Goal: Task Accomplishment & Management: Manage account settings

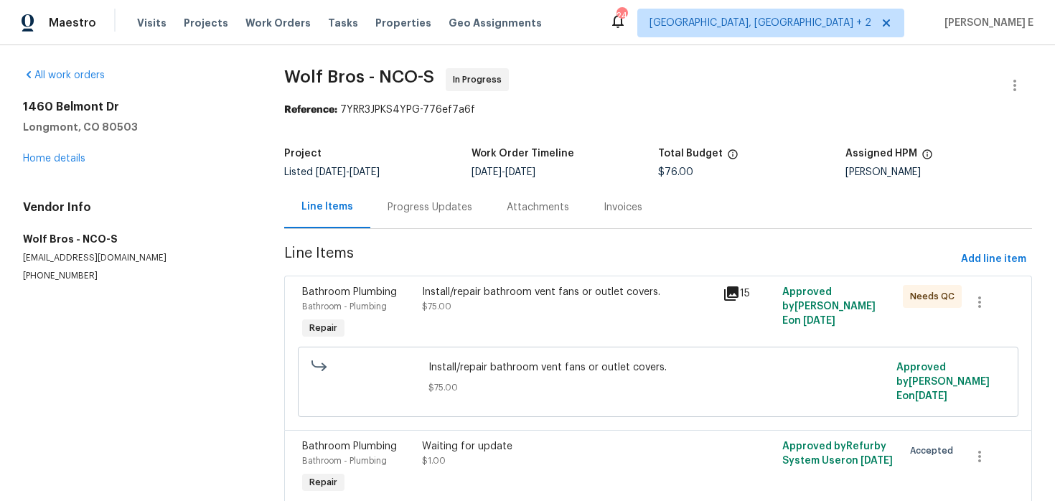
click at [415, 216] on div "Progress Updates" at bounding box center [429, 207] width 119 height 42
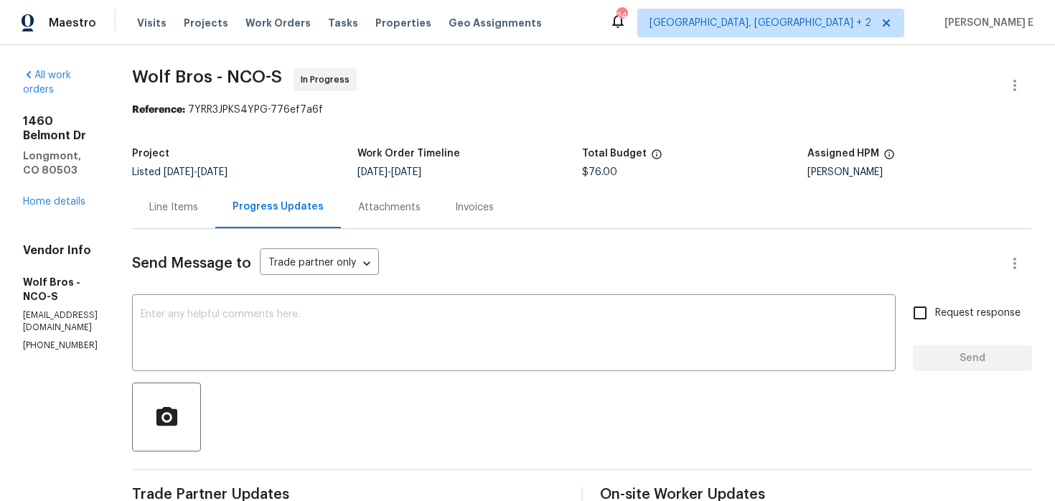
click at [198, 213] on div "Line Items" at bounding box center [173, 207] width 49 height 14
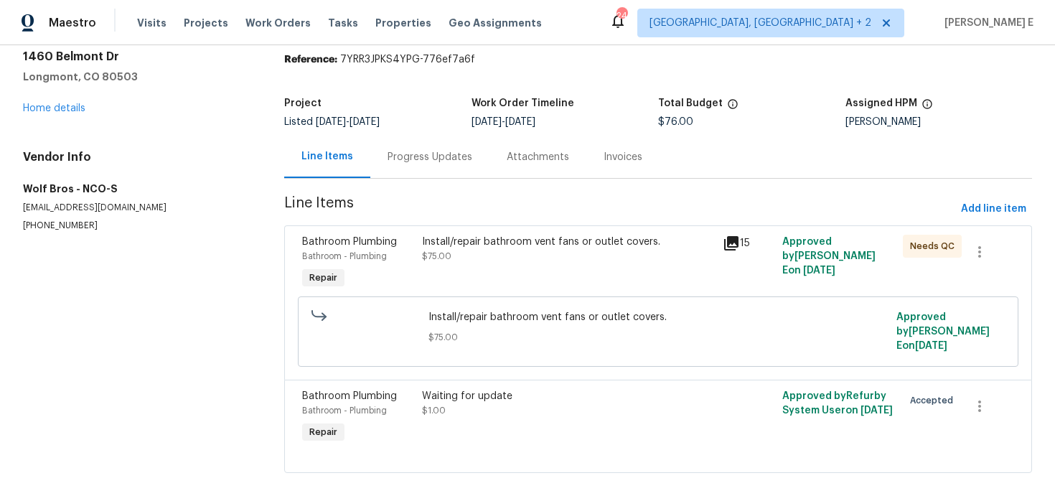
scroll to position [61, 0]
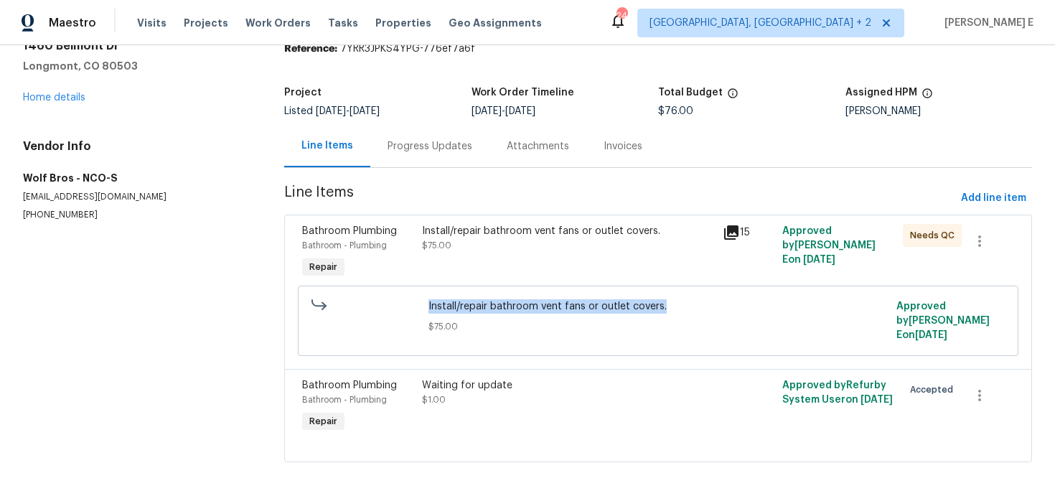
drag, startPoint x: 425, startPoint y: 307, endPoint x: 665, endPoint y: 310, distance: 239.6
click at [664, 310] on div "Install/repair bathroom vent fans or outlet covers. $75.00" at bounding box center [658, 321] width 468 height 52
copy span "Install/repair bathroom vent fans or outlet covers."
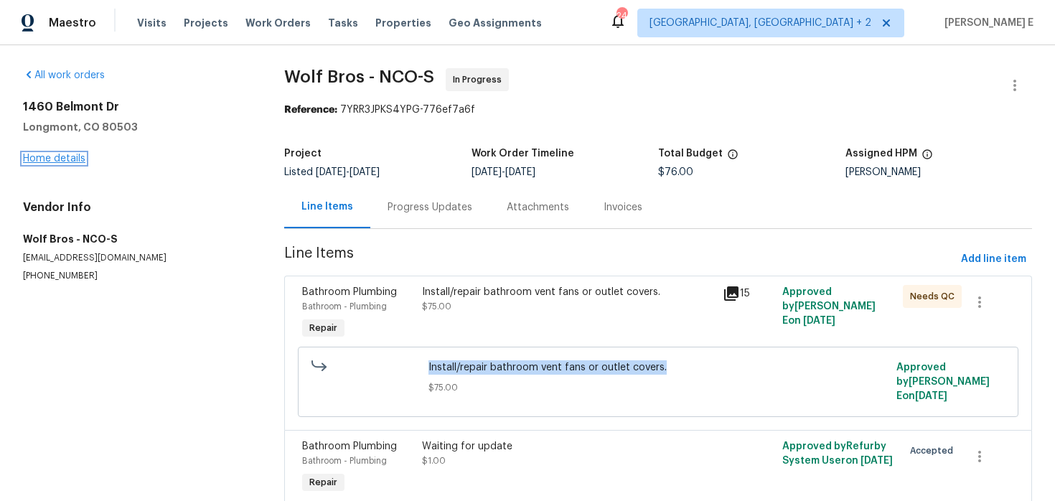
click at [82, 160] on link "Home details" at bounding box center [54, 159] width 62 height 10
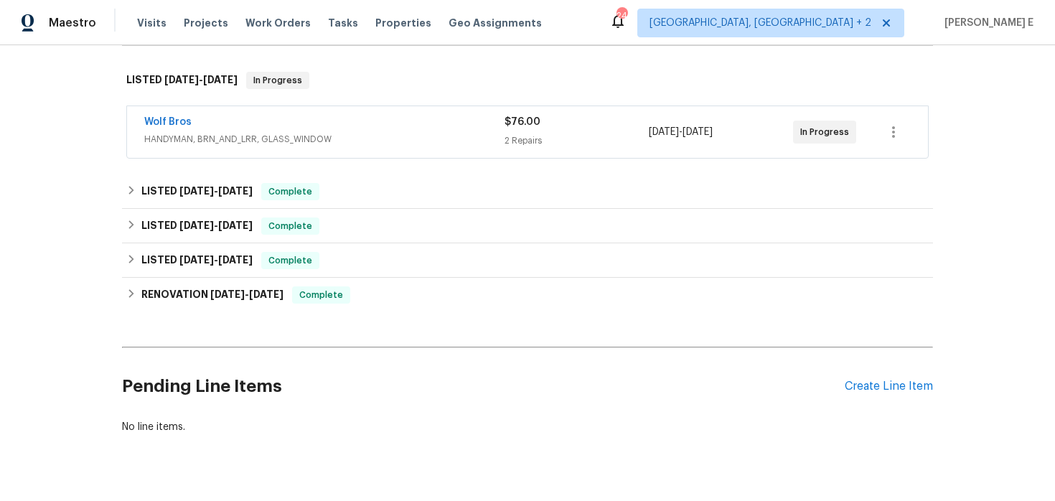
scroll to position [245, 0]
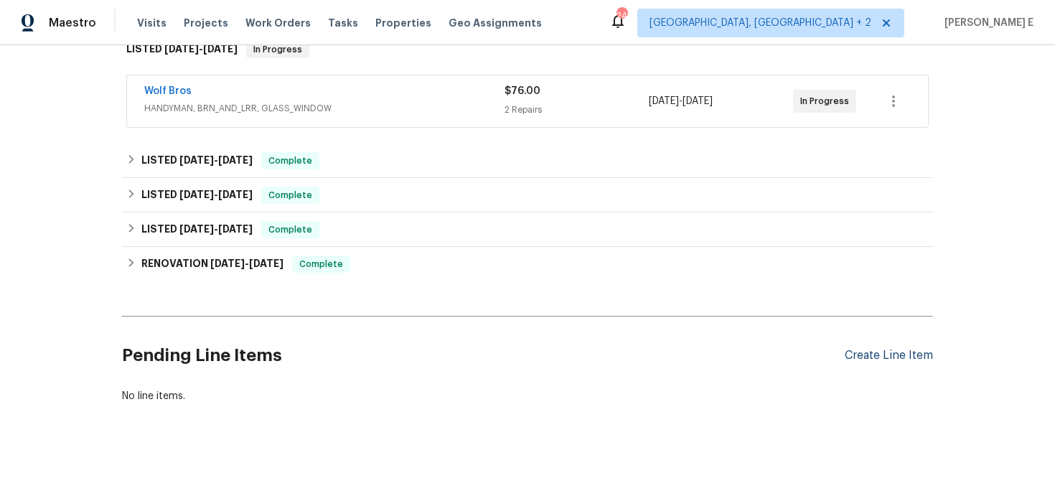
click at [889, 359] on div "Create Line Item" at bounding box center [888, 356] width 88 height 14
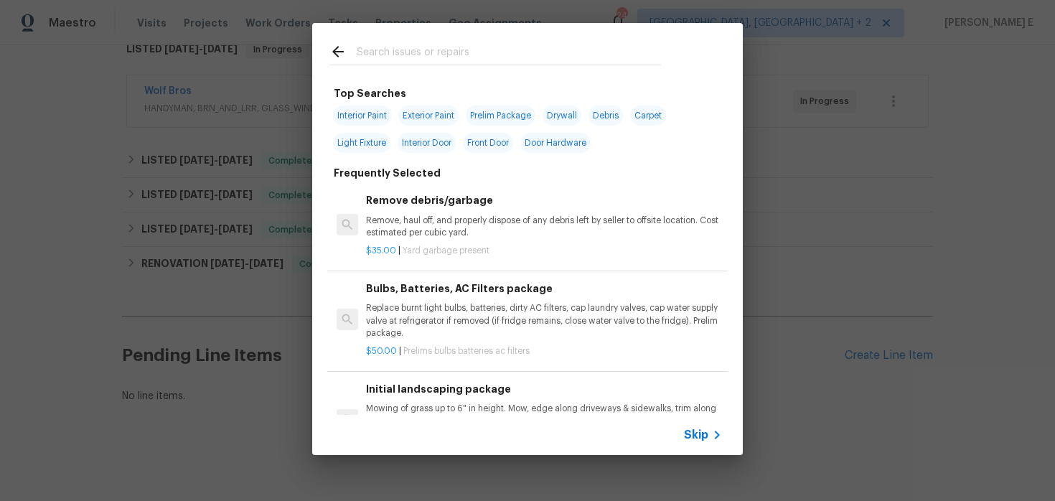
click at [692, 428] on span "Skip" at bounding box center [696, 435] width 24 height 14
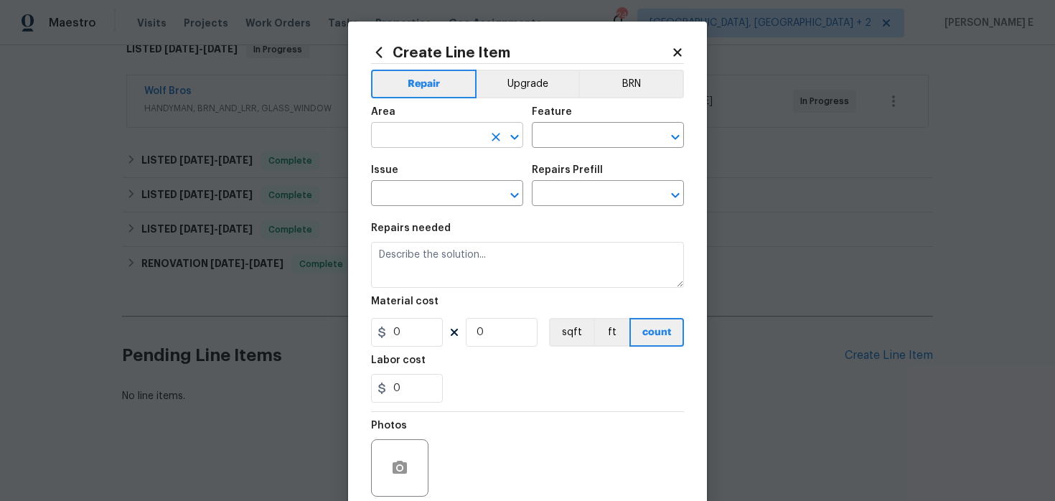
click at [400, 134] on input "text" at bounding box center [427, 137] width 112 height 22
type input "Interior Addition"
click at [490, 149] on span "Area Interior Addition ​" at bounding box center [447, 127] width 152 height 58
click at [491, 143] on icon "Clear" at bounding box center [496, 137] width 14 height 14
type input "Interior Overall"
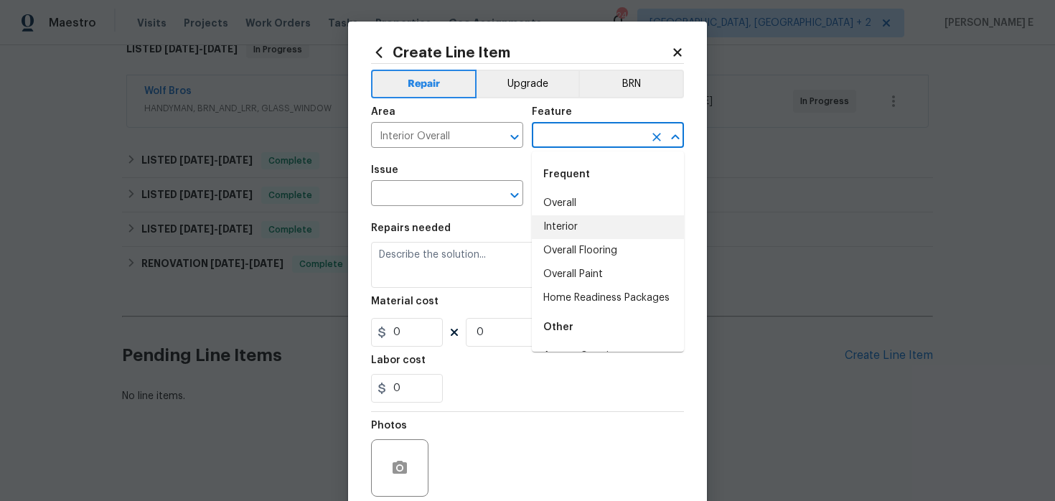
click at [557, 222] on li "Interior" at bounding box center [608, 227] width 152 height 24
type input "Interior"
click at [408, 199] on input "text" at bounding box center [427, 195] width 112 height 22
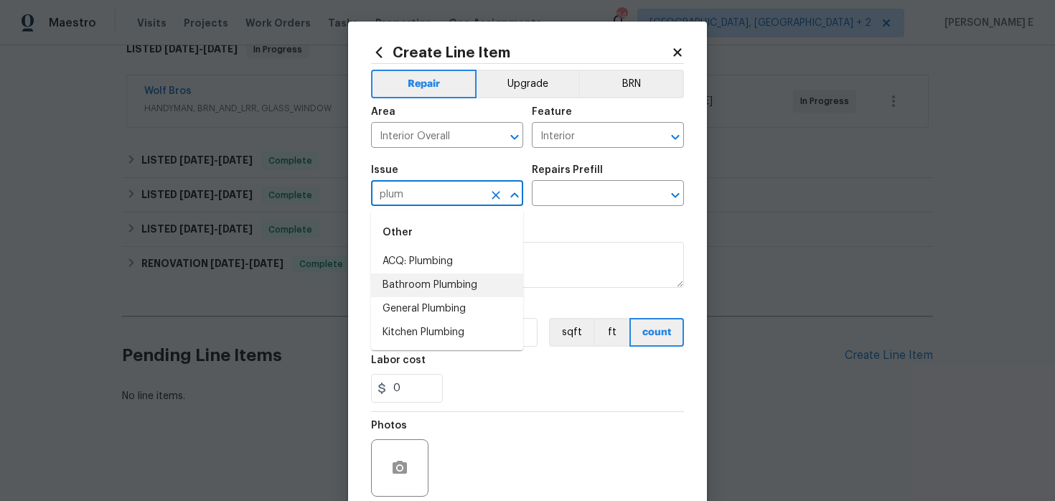
click at [419, 290] on li "Bathroom Plumbing" at bounding box center [447, 285] width 152 height 24
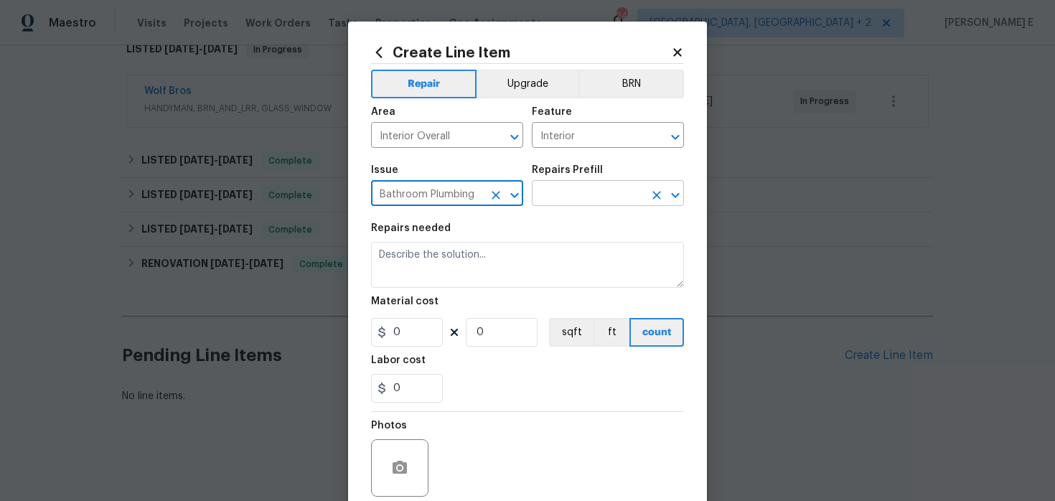
type input "Bathroom Plumbing"
click at [592, 184] on input "text" at bounding box center [588, 195] width 112 height 22
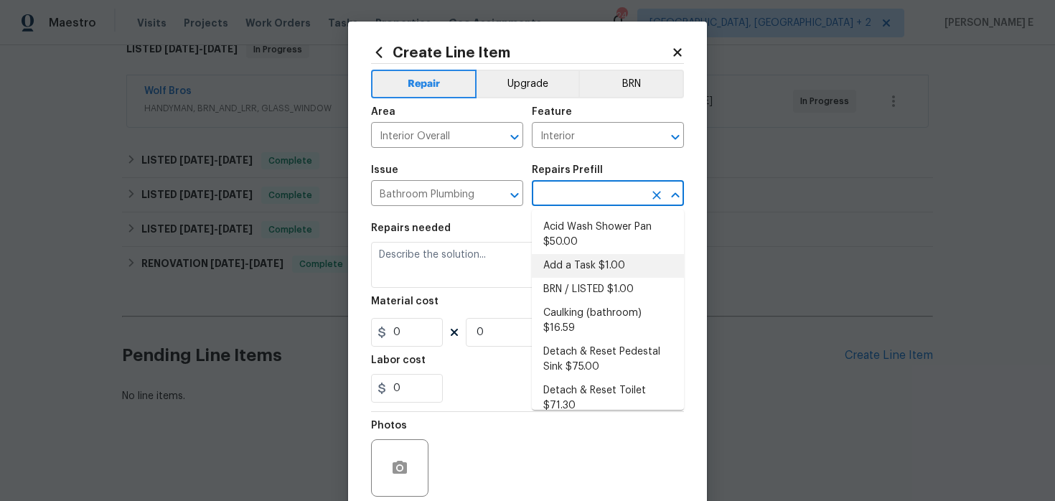
click at [553, 267] on li "Add a Task $1.00" at bounding box center [608, 266] width 152 height 24
type input "Plumbing"
type input "Add a Task $1.00"
type textarea "HPM to detail"
type input "1"
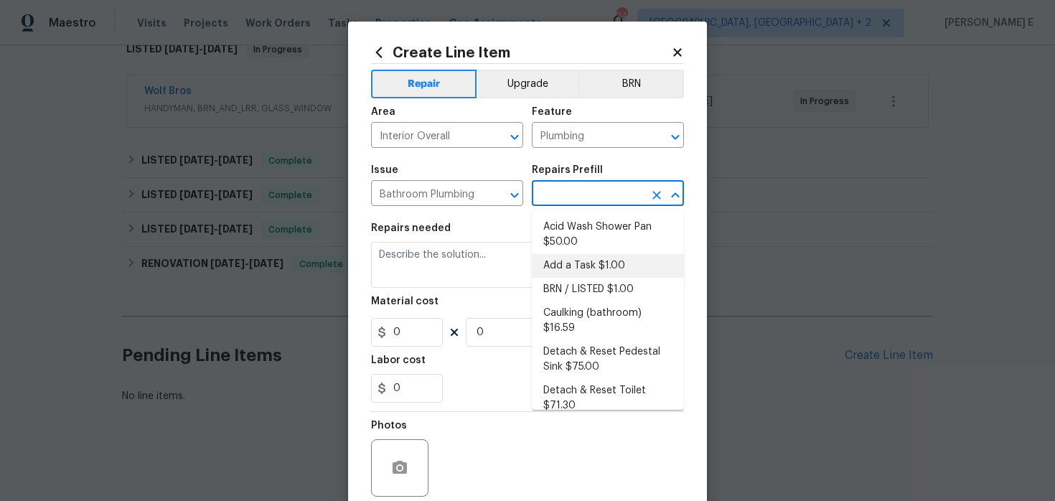
type input "1"
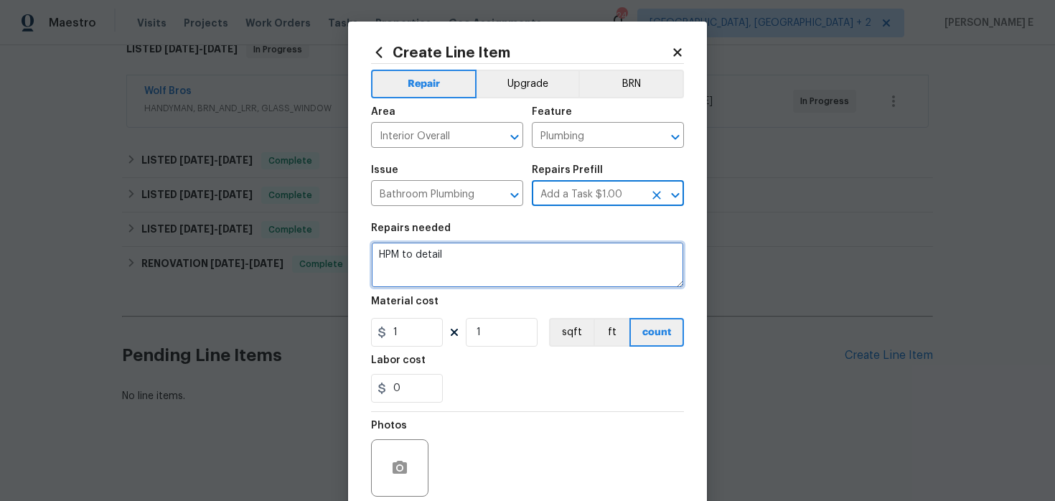
click at [483, 266] on textarea "HPM to detail" at bounding box center [527, 265] width 313 height 46
paste textarea "Install/repair bathroom vent fans or outlet covers."
type textarea "Install/repair bathroom vent fans or outlet covers."
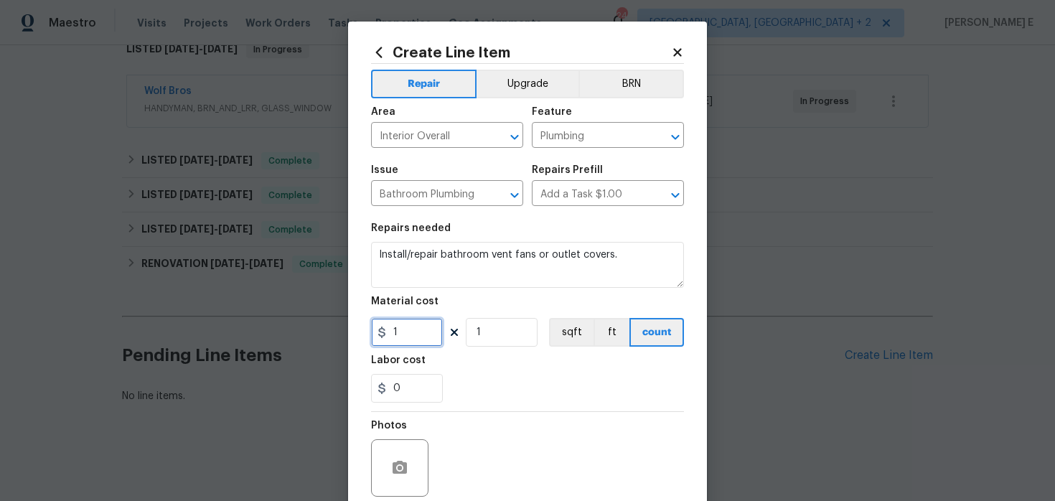
drag, startPoint x: 408, startPoint y: 337, endPoint x: 322, endPoint y: 337, distance: 85.4
click at [322, 337] on div "Create Line Item Repair Upgrade BRN Area Interior Overall ​ Feature Plumbing ​ …" at bounding box center [527, 250] width 1055 height 501
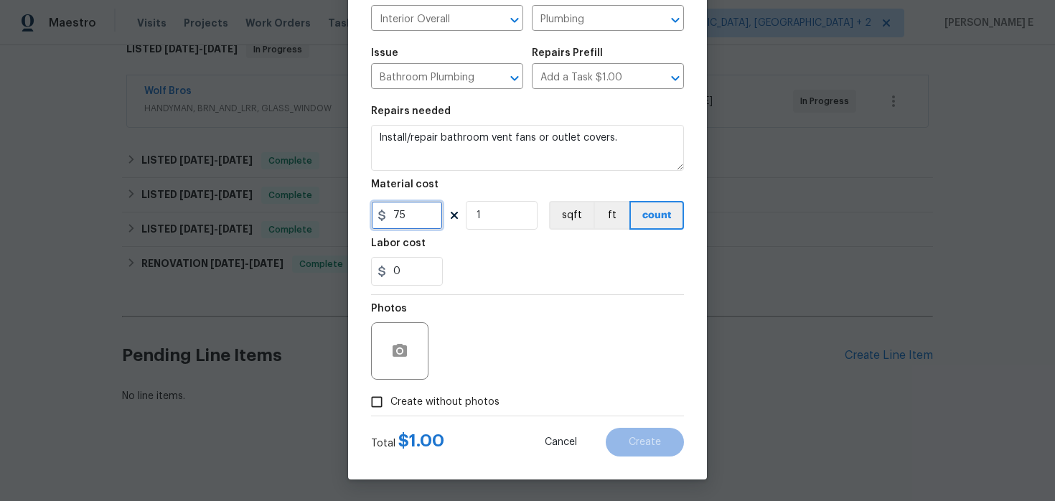
type input "75"
click at [385, 412] on input "Create without photos" at bounding box center [376, 401] width 27 height 27
checkbox input "true"
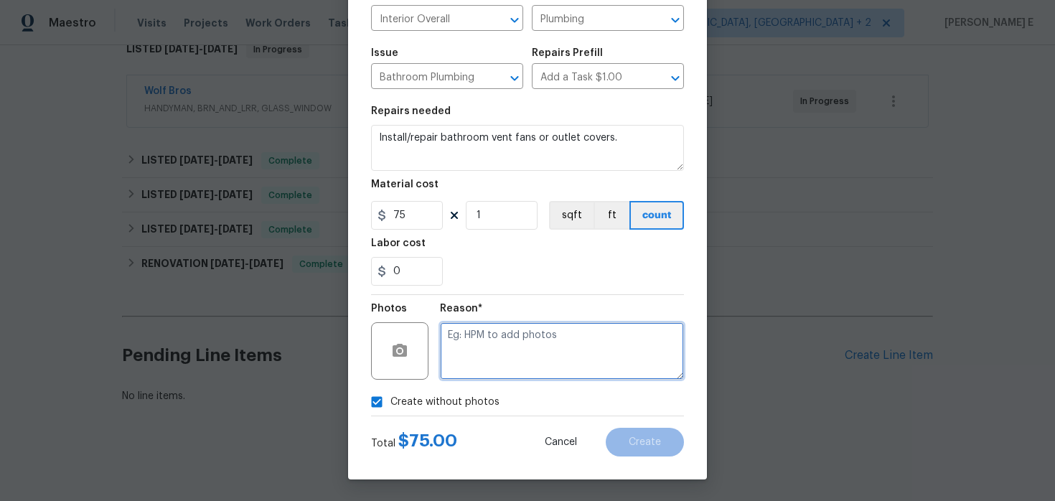
click at [517, 333] on textarea at bounding box center [562, 350] width 244 height 57
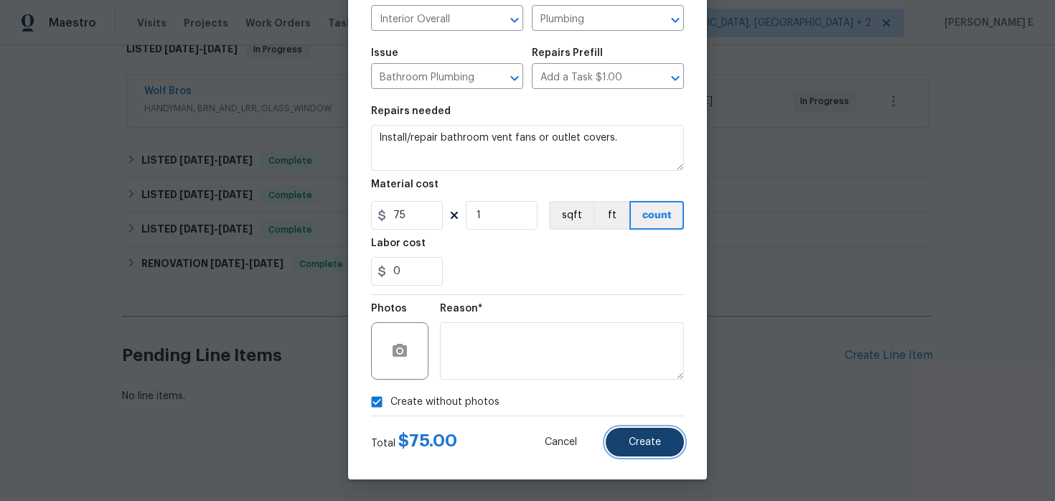
click at [626, 429] on button "Create" at bounding box center [645, 442] width 78 height 29
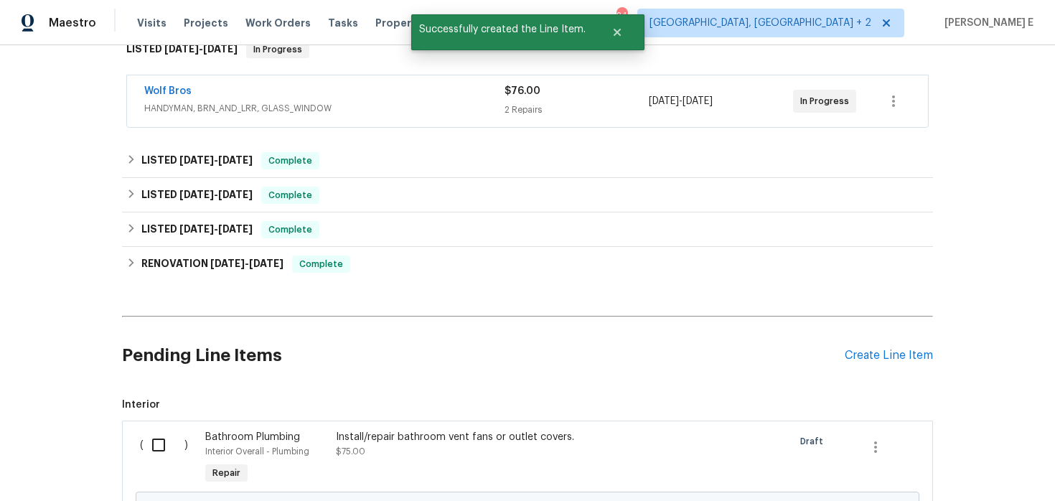
scroll to position [409, 0]
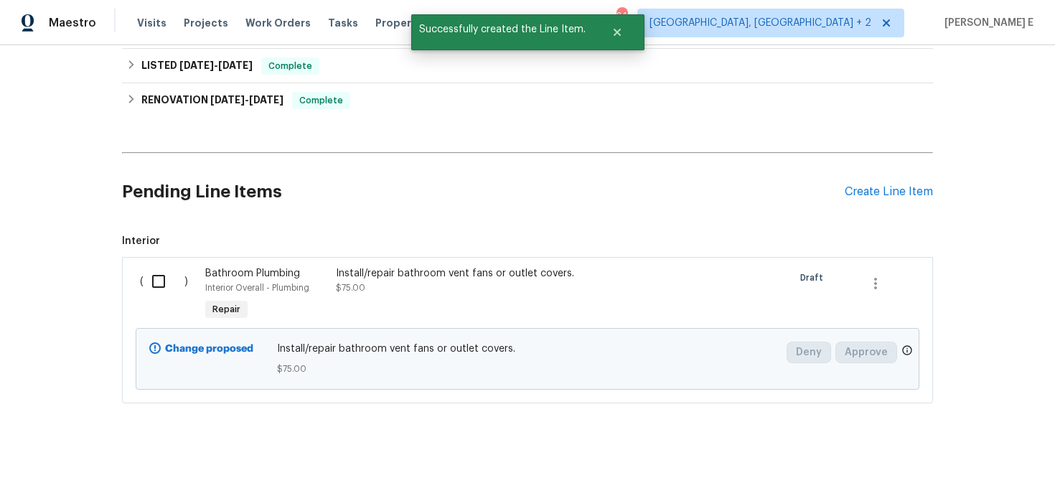
click at [166, 280] on input "checkbox" at bounding box center [163, 281] width 41 height 30
checkbox input "true"
click at [991, 479] on div "Cancel (1) Item Create Work Order" at bounding box center [527, 464] width 1055 height 73
click at [992, 468] on span "Create Work Order" at bounding box center [972, 465] width 95 height 18
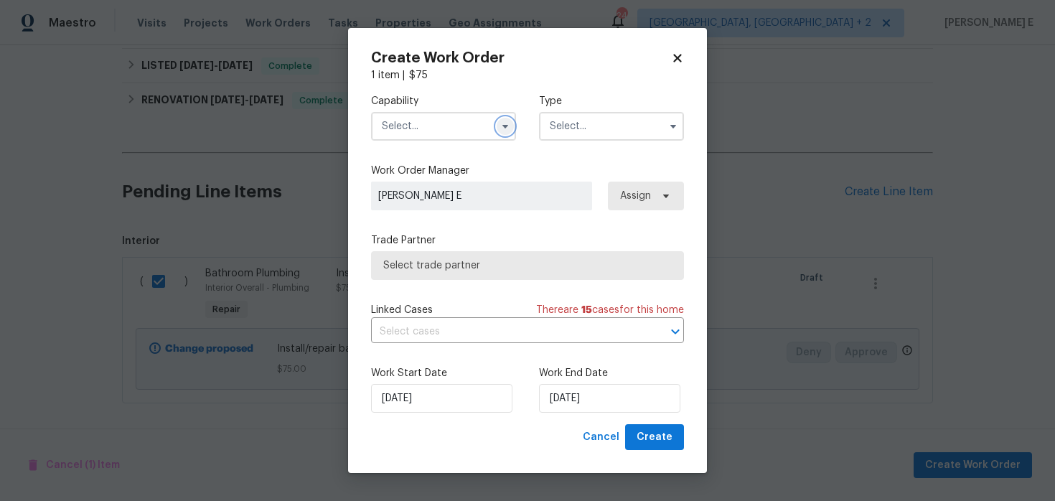
click at [499, 126] on button "button" at bounding box center [504, 126] width 17 height 17
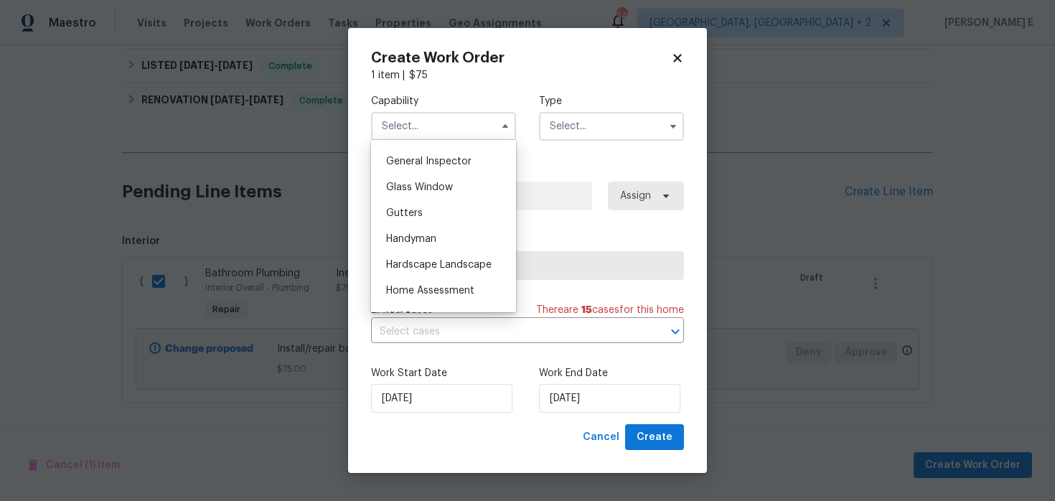
scroll to position [712, 0]
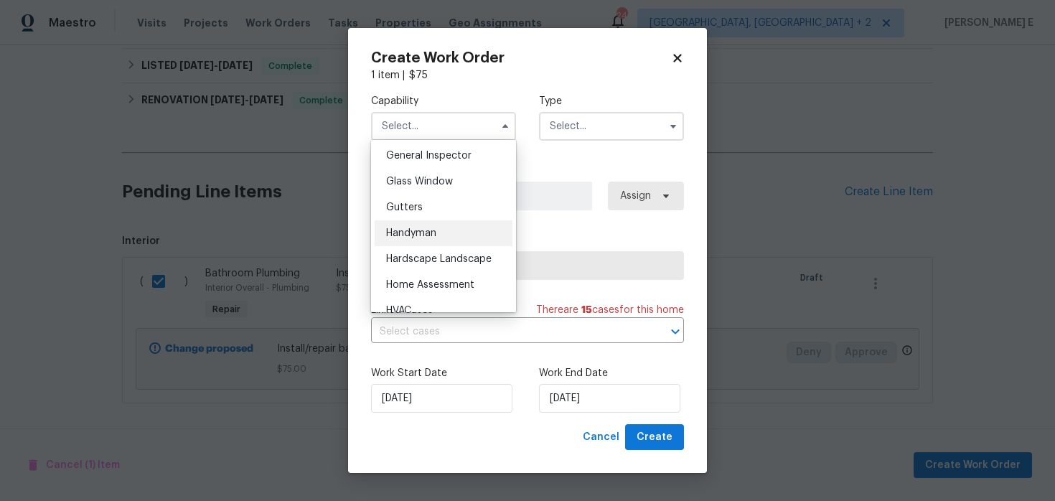
click at [451, 220] on div "Handyman" at bounding box center [444, 233] width 138 height 26
type input "Handyman"
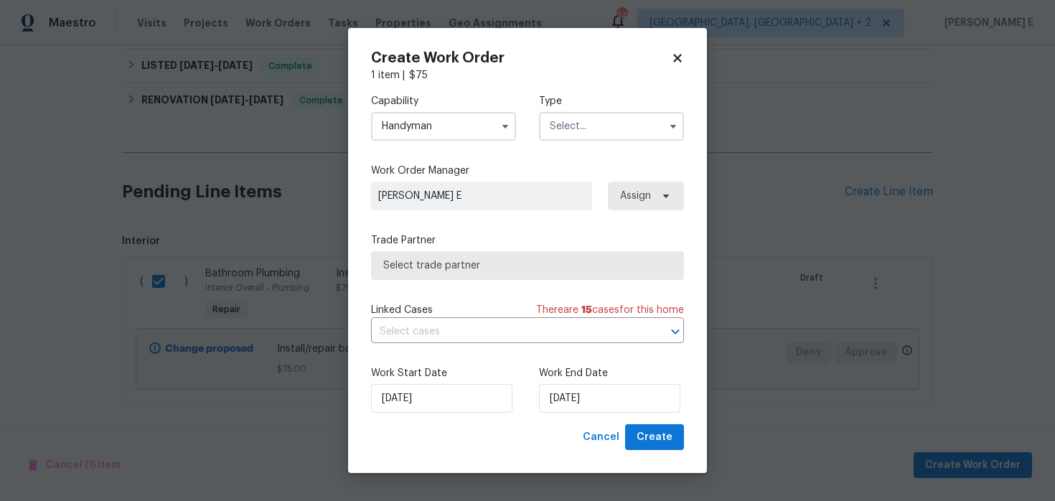
click at [551, 126] on input "text" at bounding box center [611, 126] width 145 height 29
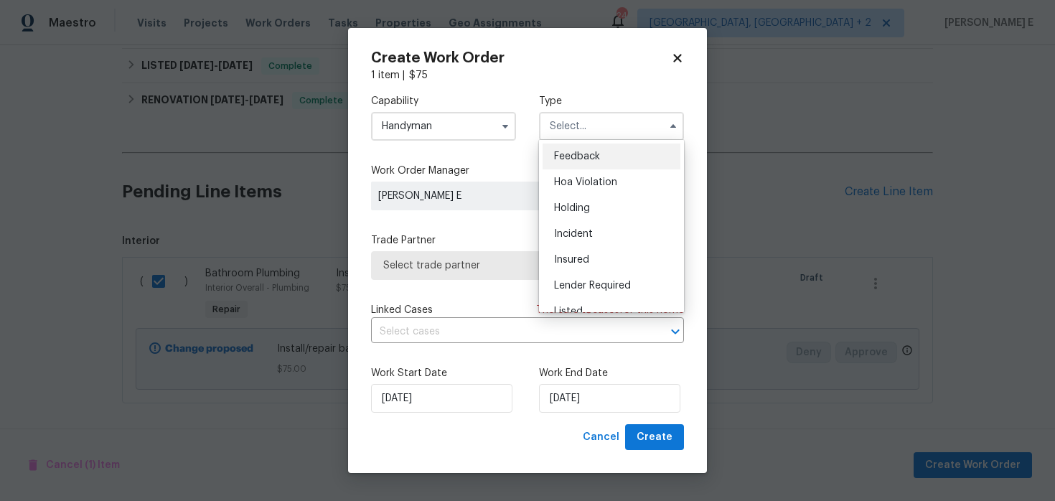
click at [555, 148] on div "Feedback" at bounding box center [611, 156] width 138 height 26
type input "Feedback"
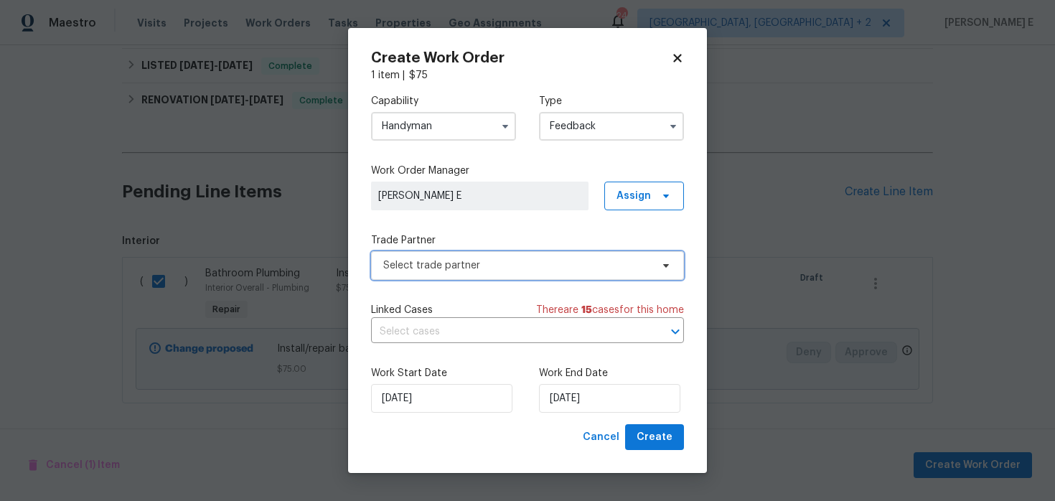
click at [407, 254] on span "Select trade partner" at bounding box center [527, 265] width 313 height 29
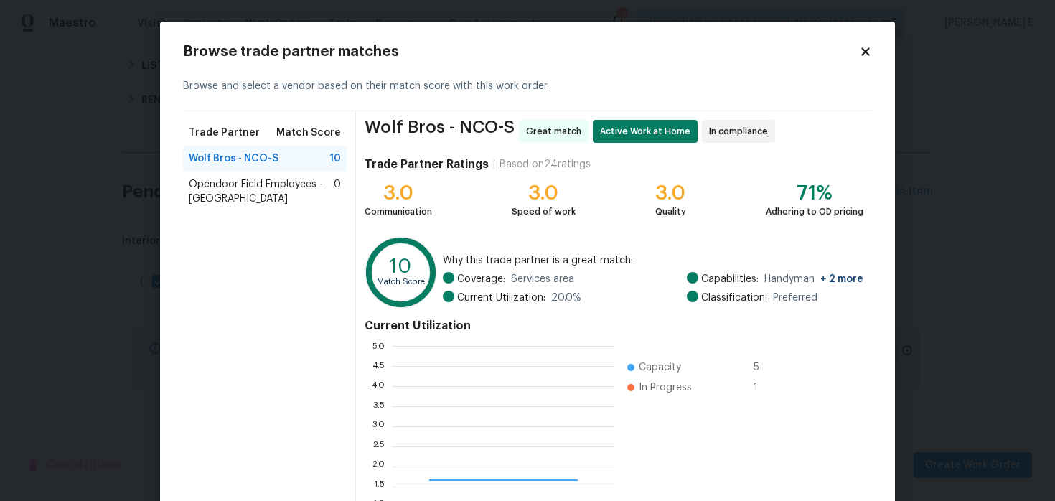
scroll to position [201, 223]
click at [867, 52] on icon at bounding box center [865, 51] width 8 height 8
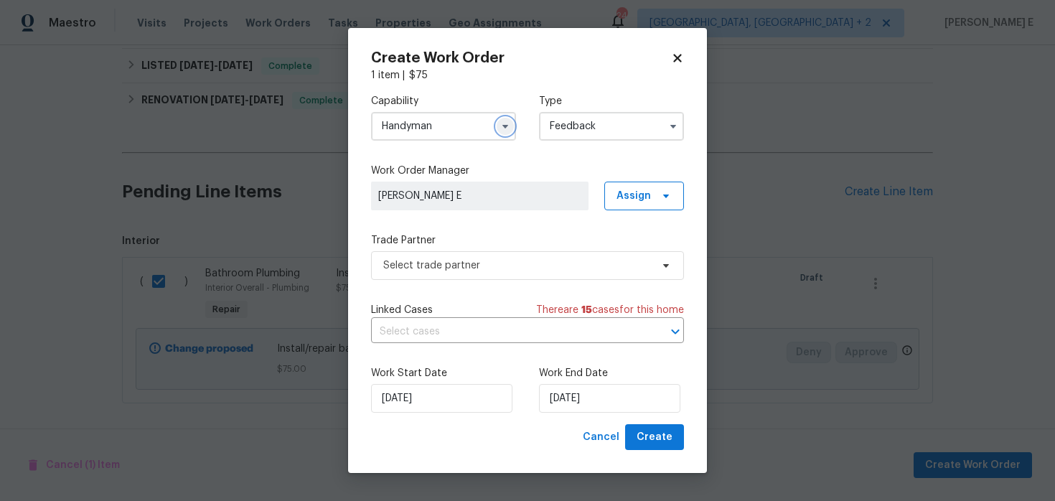
click at [508, 129] on icon "button" at bounding box center [504, 126] width 11 height 11
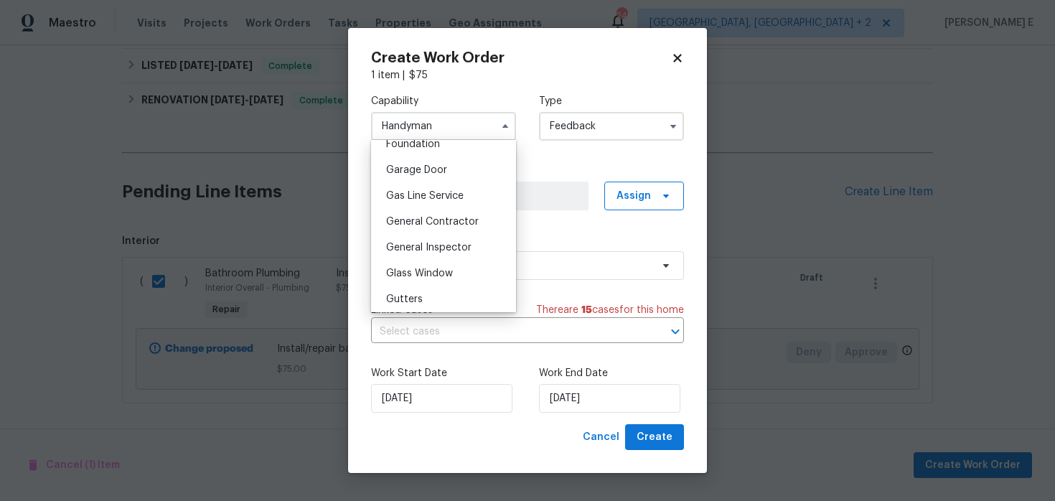
scroll to position [629, 0]
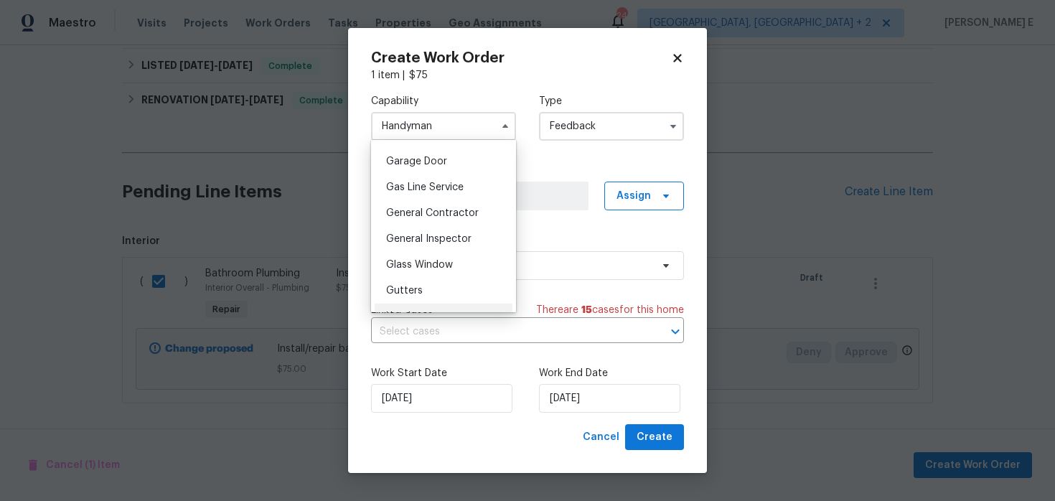
click at [463, 212] on span "General Contractor" at bounding box center [432, 213] width 93 height 10
type input "General Contractor"
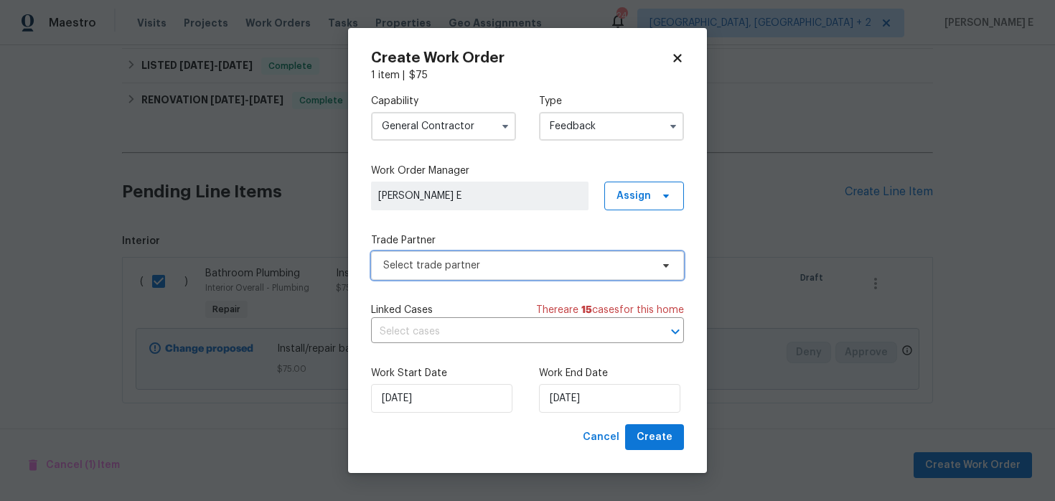
click at [455, 264] on span "Select trade partner" at bounding box center [517, 265] width 268 height 14
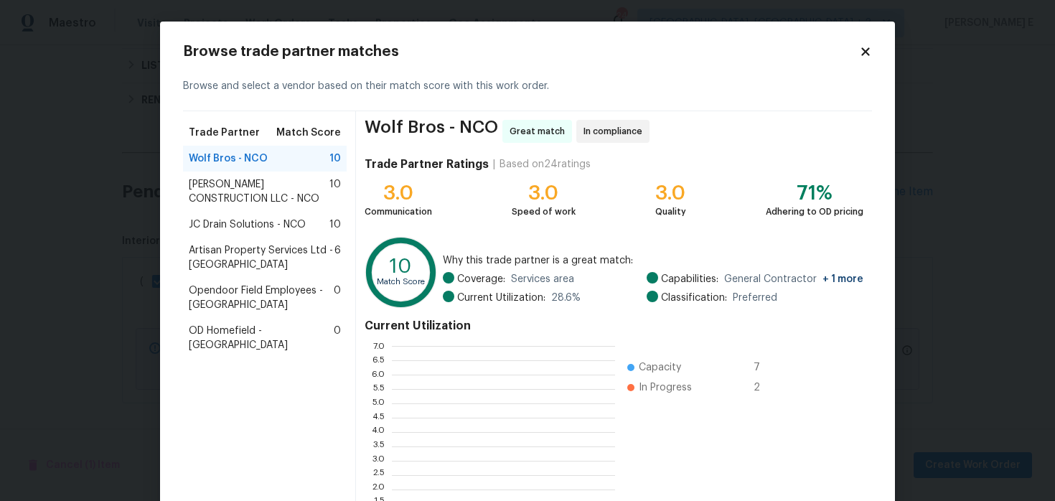
scroll to position [201, 223]
click at [286, 204] on span "ESPINO'S CONSTRUCTION LLC - NCO" at bounding box center [259, 191] width 141 height 29
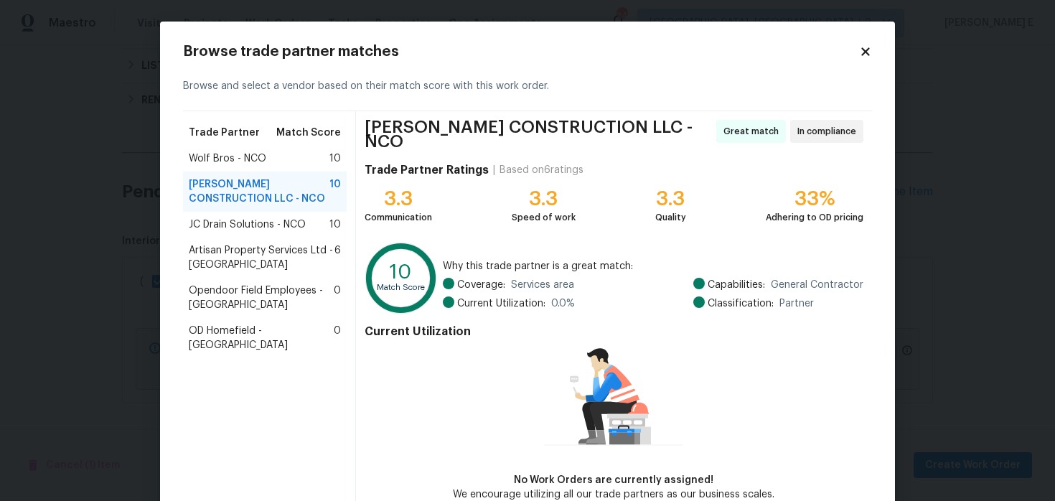
scroll to position [73, 0]
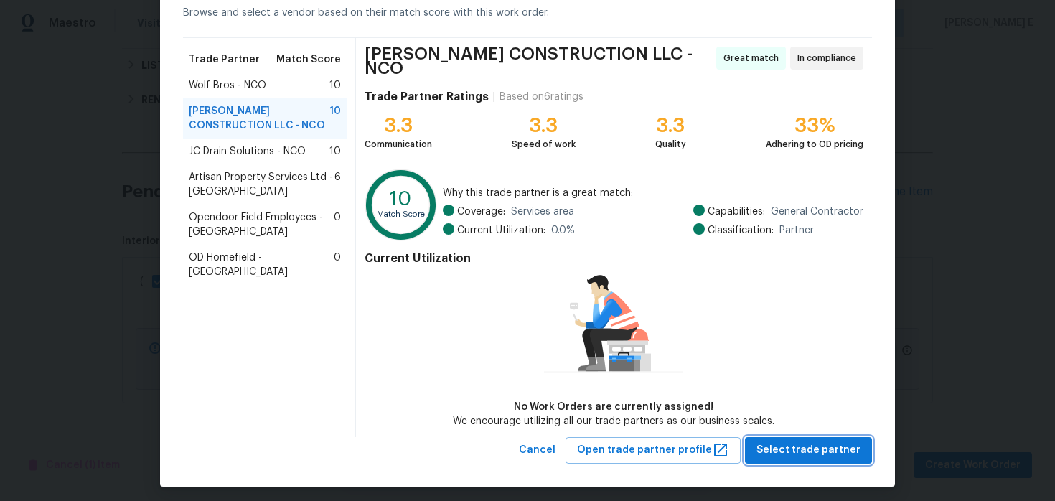
click at [794, 441] on span "Select trade partner" at bounding box center [808, 450] width 104 height 18
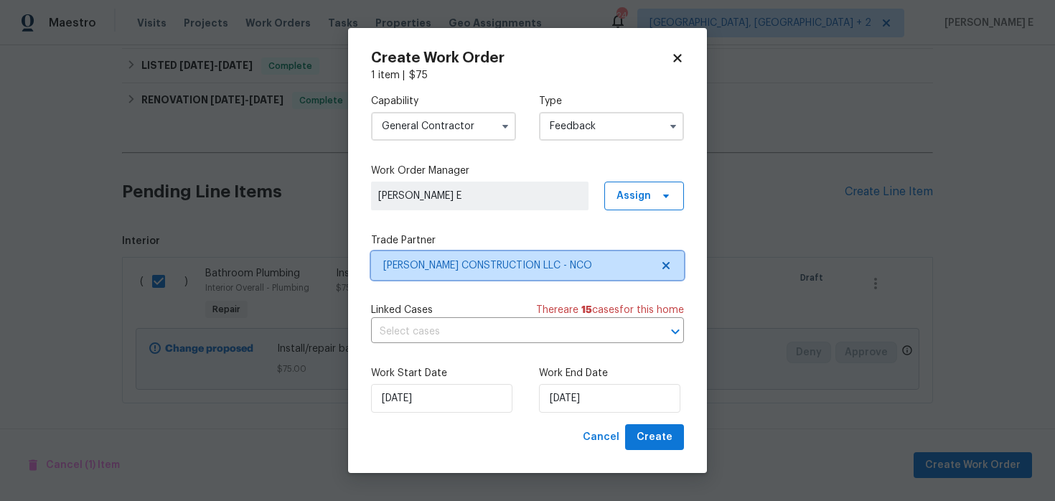
scroll to position [0, 0]
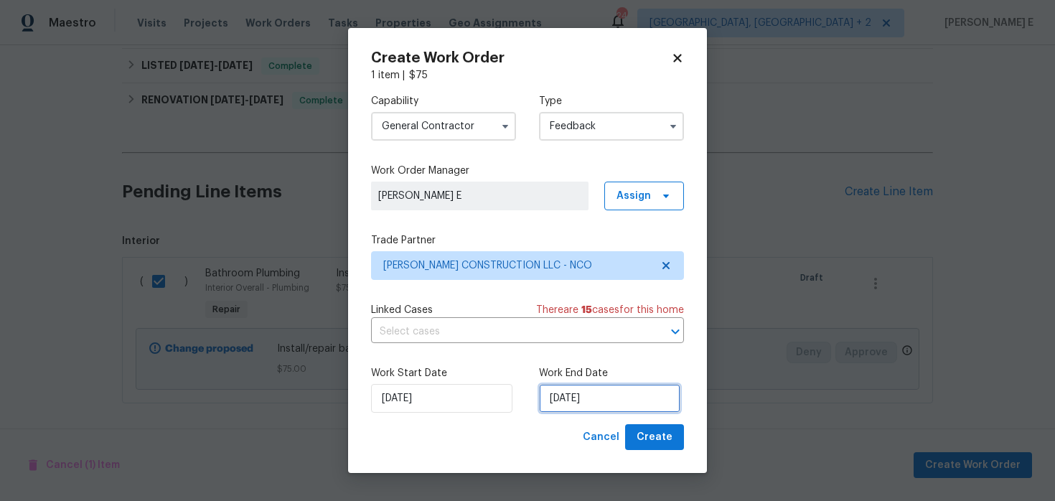
click at [594, 400] on input "27/08/2025" at bounding box center [609, 398] width 141 height 29
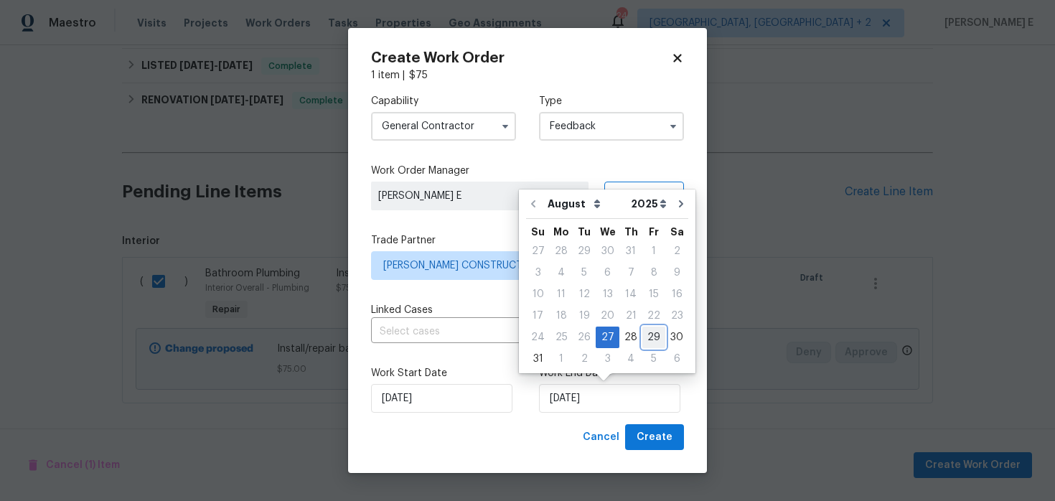
click at [646, 334] on div "29" at bounding box center [653, 337] width 23 height 20
type input "29/08/2025"
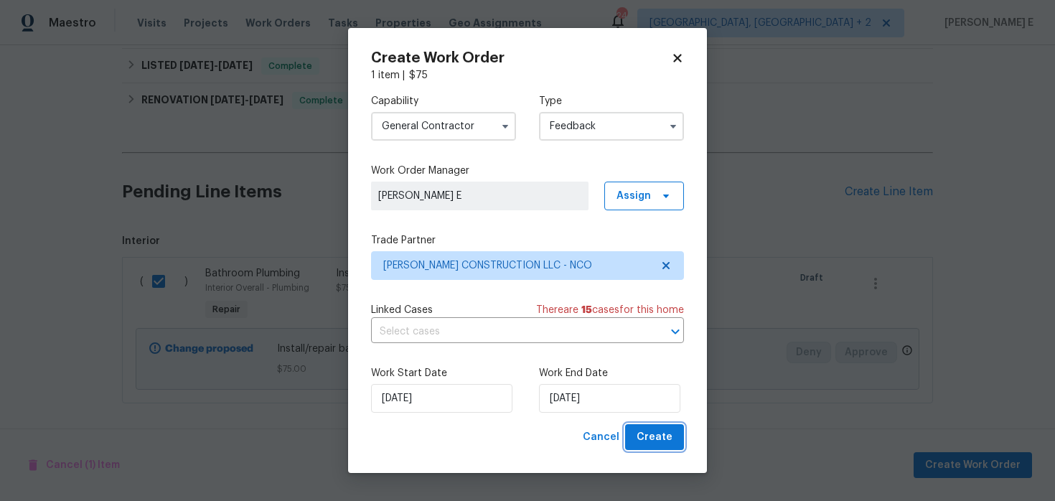
click at [647, 440] on span "Create" at bounding box center [654, 437] width 36 height 18
checkbox input "false"
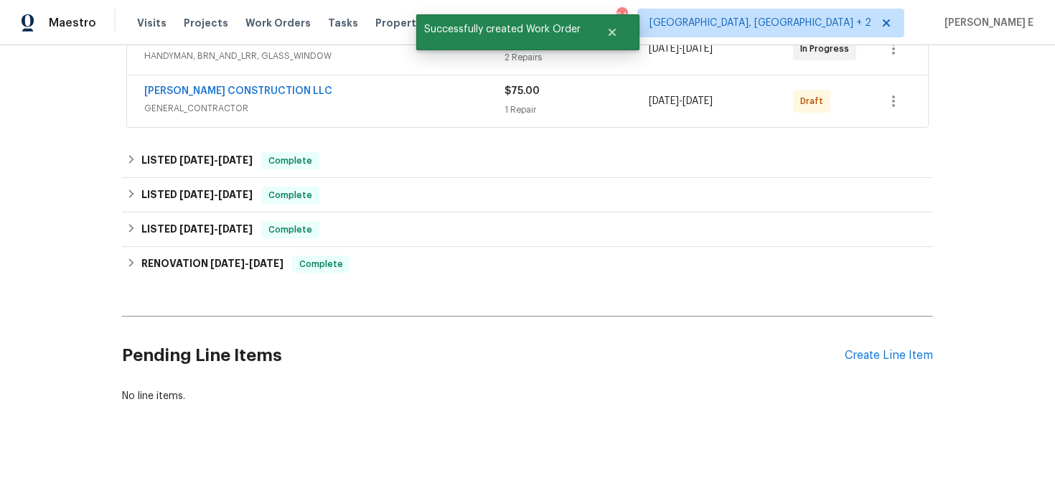
scroll to position [114, 0]
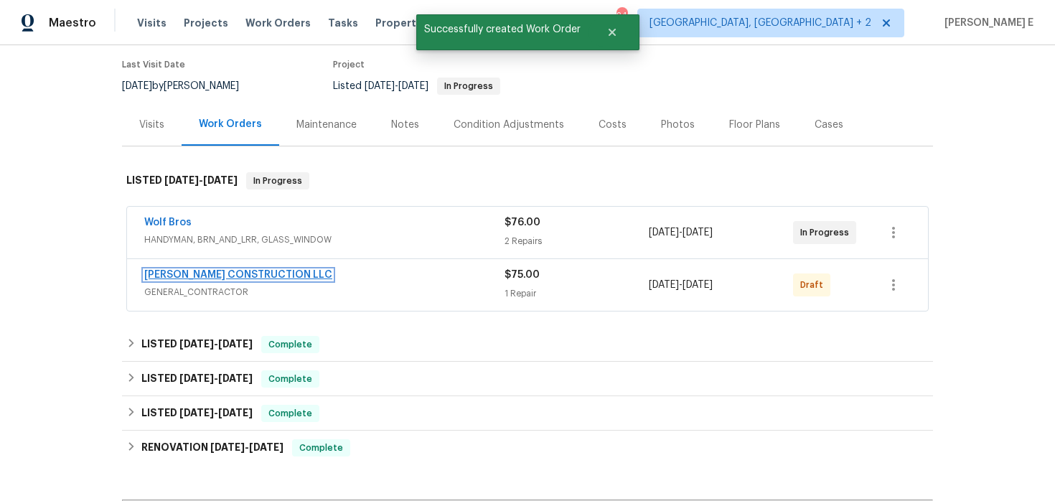
click at [212, 270] on link "ESPINO'S CONSTRUCTION LLC" at bounding box center [238, 275] width 188 height 10
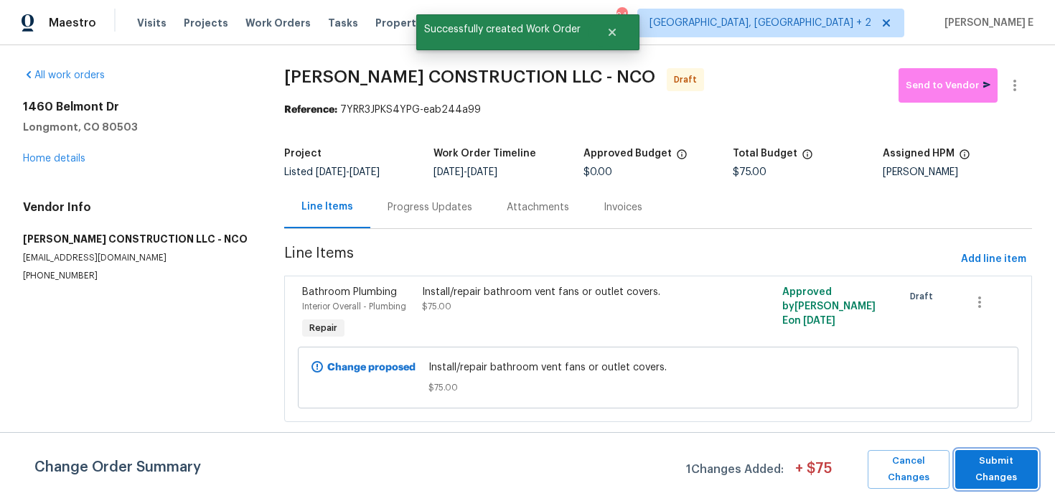
click at [1000, 464] on span "Submit Changes" at bounding box center [996, 469] width 68 height 33
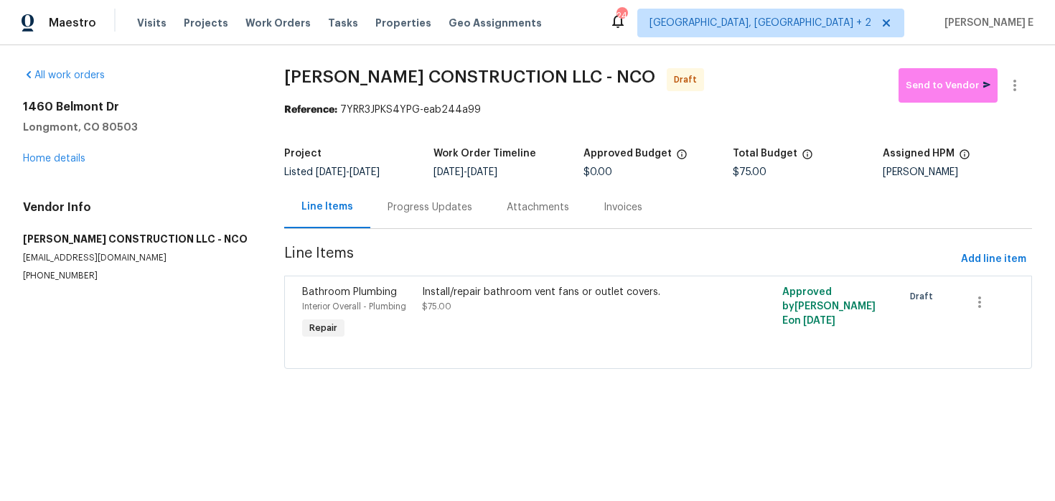
click at [403, 216] on div "Progress Updates" at bounding box center [429, 207] width 119 height 42
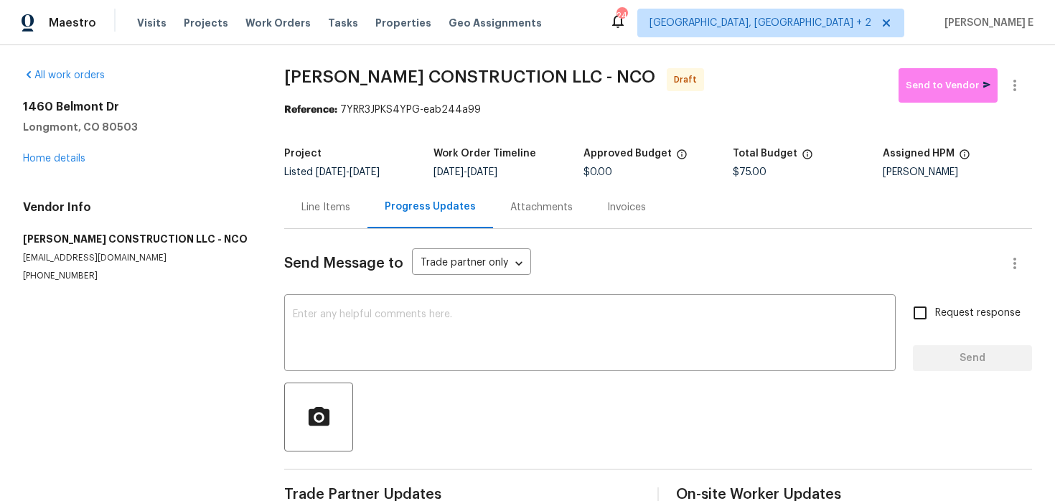
click at [382, 287] on div "Send Message to Trade partner only Trade partner only ​ x ​ Request response Se…" at bounding box center [658, 369] width 748 height 281
click at [380, 342] on textarea at bounding box center [590, 334] width 594 height 50
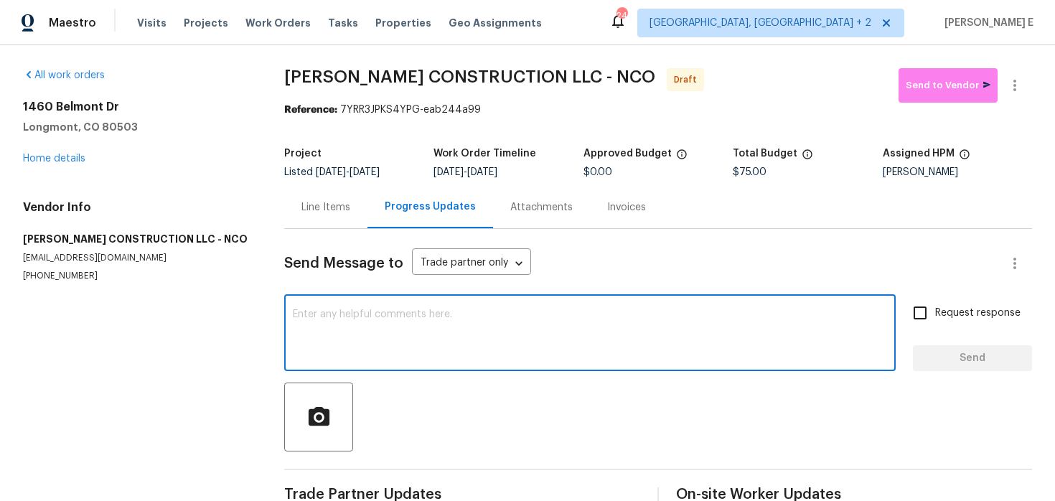
paste textarea "Hi this is Keerthana with Opendoor. I’m confirming you received the WO for the …"
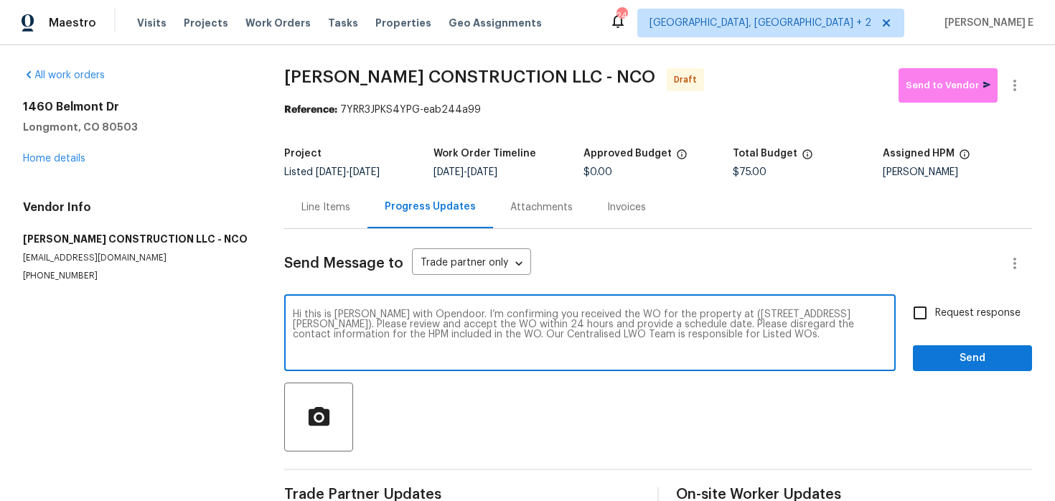
type textarea "Hi this is Keerthana with Opendoor. I’m confirming you received the WO for the …"
click at [925, 317] on input "Request response" at bounding box center [920, 313] width 30 height 30
checkbox input "true"
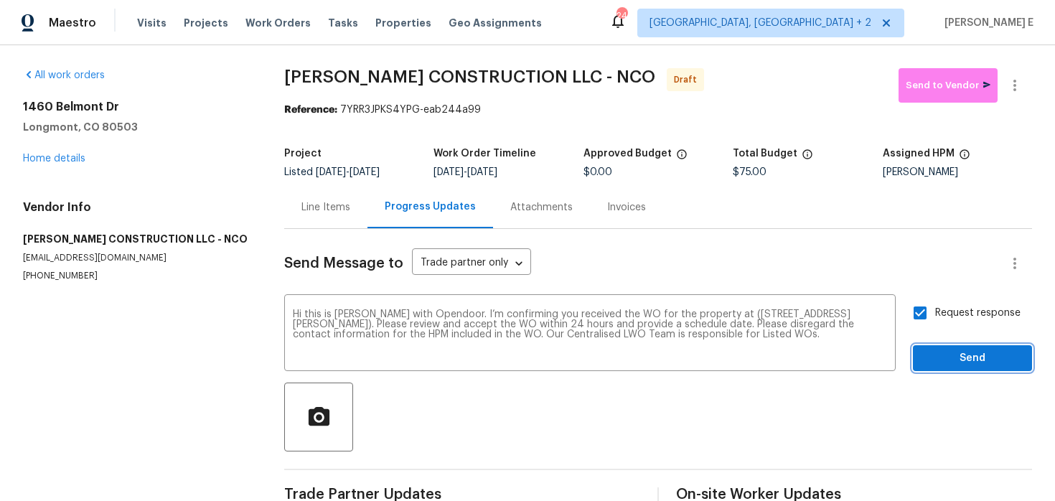
click at [943, 349] on span "Send" at bounding box center [972, 358] width 96 height 18
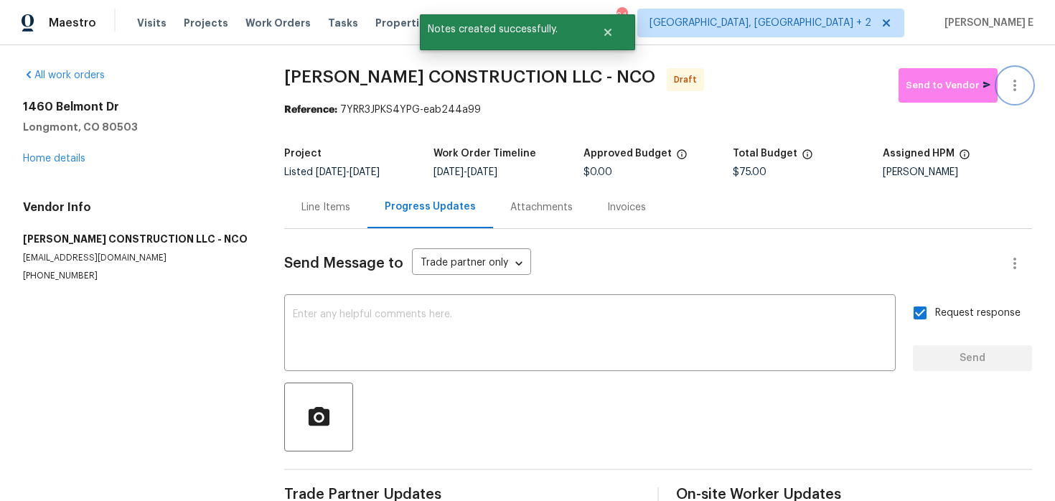
click at [1021, 99] on button "button" at bounding box center [1014, 85] width 34 height 34
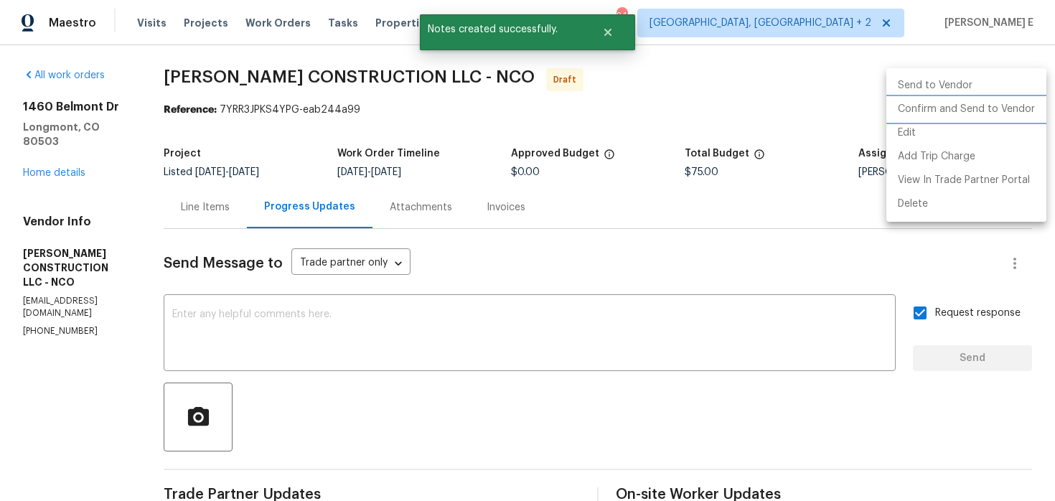
click at [996, 104] on li "Confirm and Send to Vendor" at bounding box center [966, 110] width 160 height 24
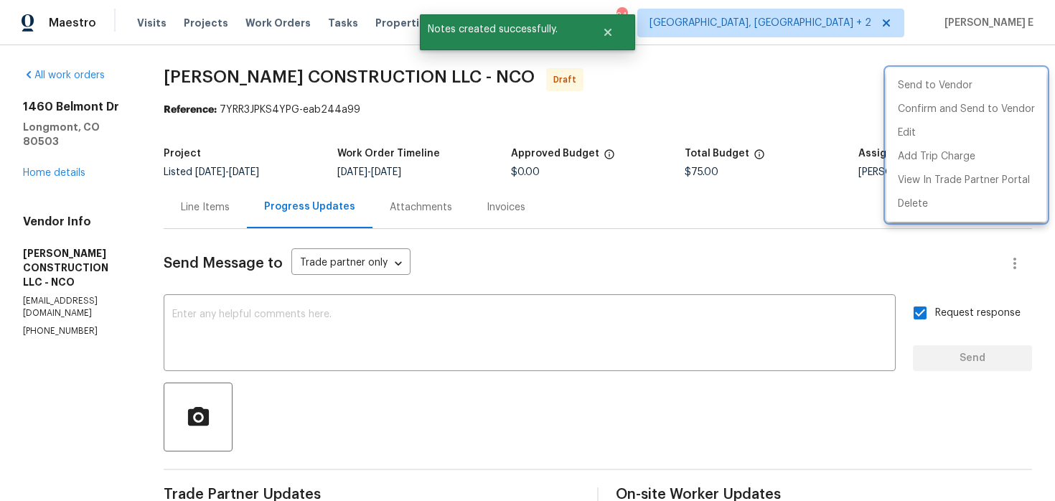
click at [634, 148] on div at bounding box center [527, 250] width 1055 height 501
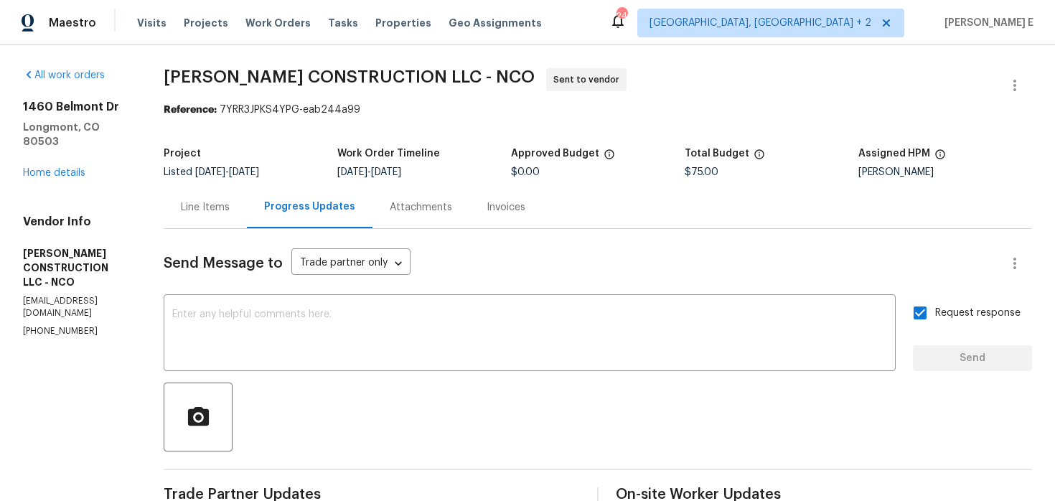
click at [218, 143] on div "Project Listed 8/20/2025 - 8/29/2025 Work Order Timeline 8/27/2025 - 8/29/2025 …" at bounding box center [598, 163] width 868 height 46
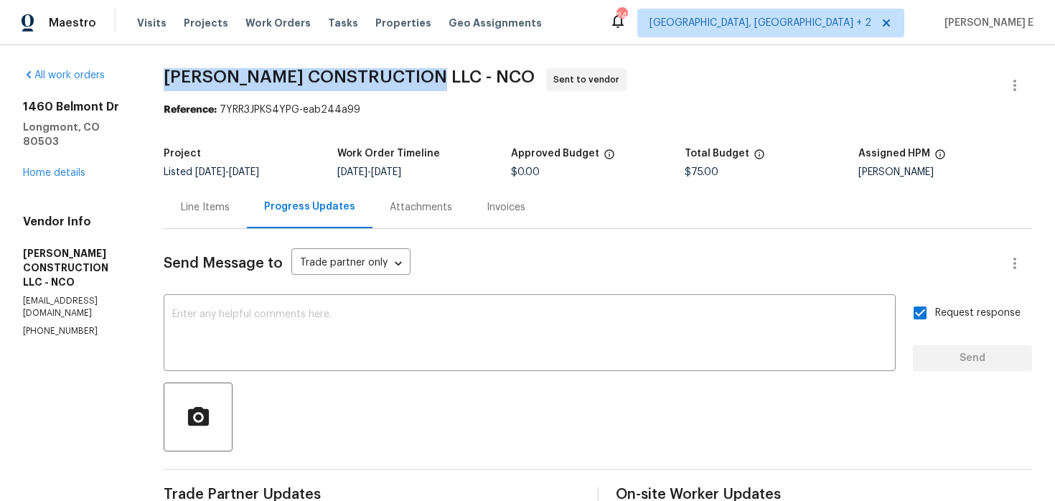
drag, startPoint x: 169, startPoint y: 80, endPoint x: 425, endPoint y: 76, distance: 256.2
click at [425, 76] on span "ESPINO'S CONSTRUCTION LLC - NCO" at bounding box center [349, 76] width 371 height 17
copy span "ESPINO'S CONSTRUCTION LLC"
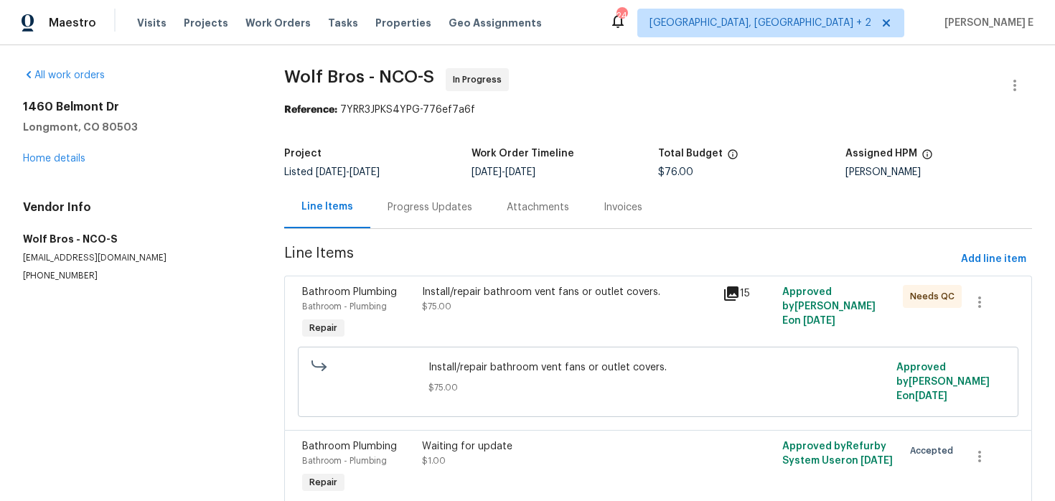
click at [446, 339] on div "Install/repair bathroom vent fans or outlet covers. $75.00" at bounding box center [568, 314] width 300 height 66
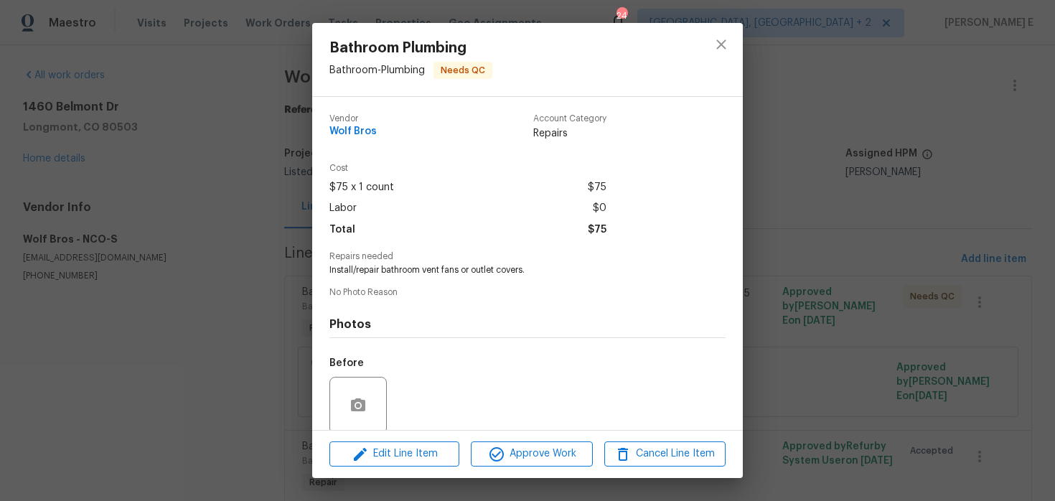
scroll to position [111, 0]
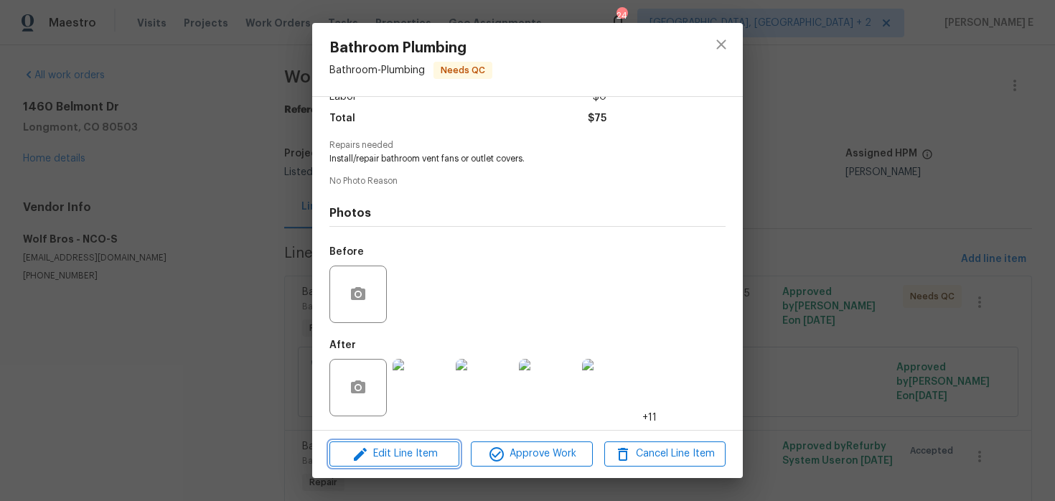
click at [412, 459] on span "Edit Line Item" at bounding box center [394, 454] width 121 height 18
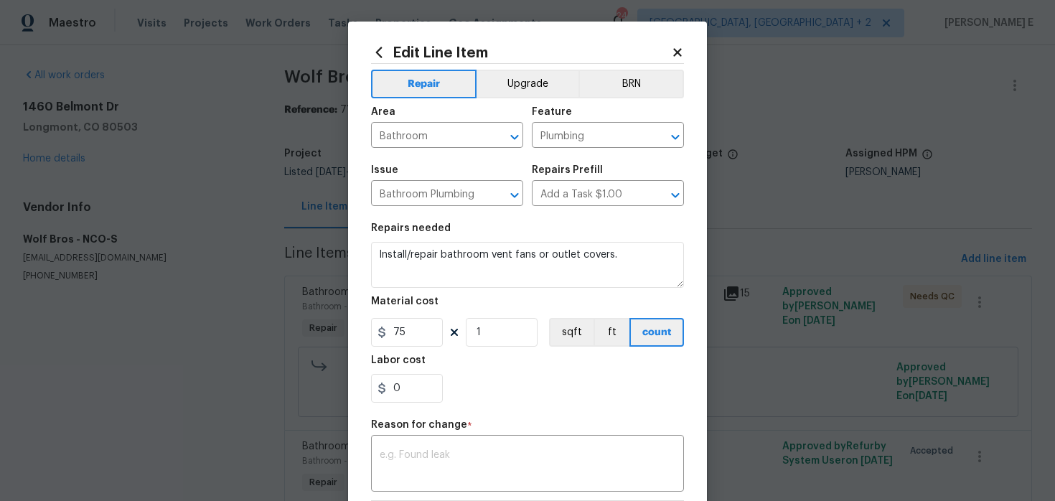
click at [301, 353] on body "Maestro Visits Projects Work Orders Tasks Properties Geo Assignments 24 Albuque…" at bounding box center [527, 250] width 1055 height 501
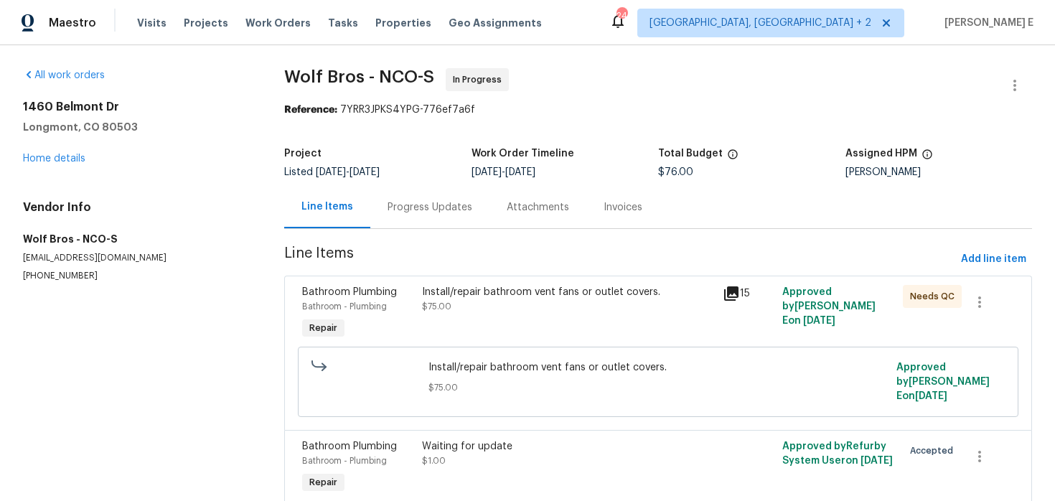
click at [301, 353] on div "Install/repair bathroom vent fans or outlet covers. $75.00 Approved by Keerthan…" at bounding box center [658, 382] width 720 height 70
click at [397, 200] on div "Progress Updates" at bounding box center [429, 207] width 85 height 14
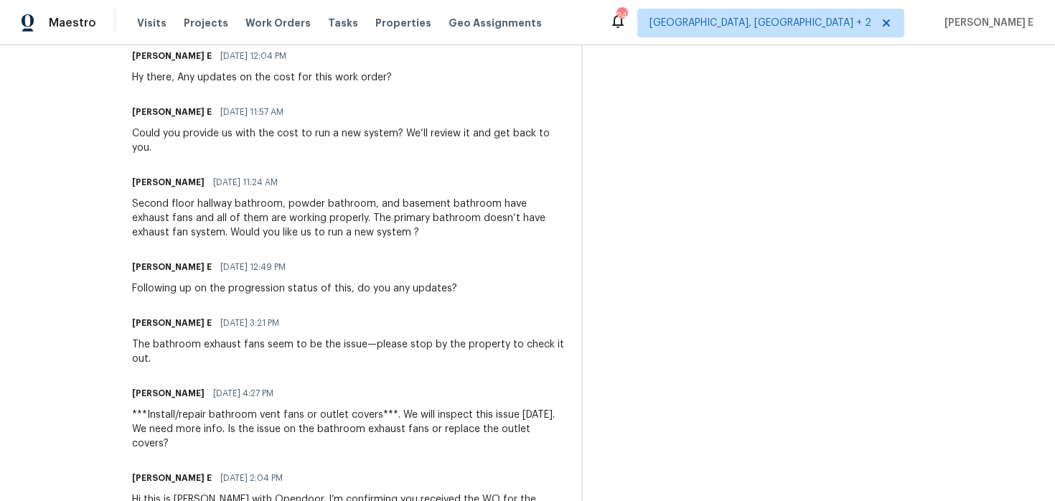
scroll to position [751, 0]
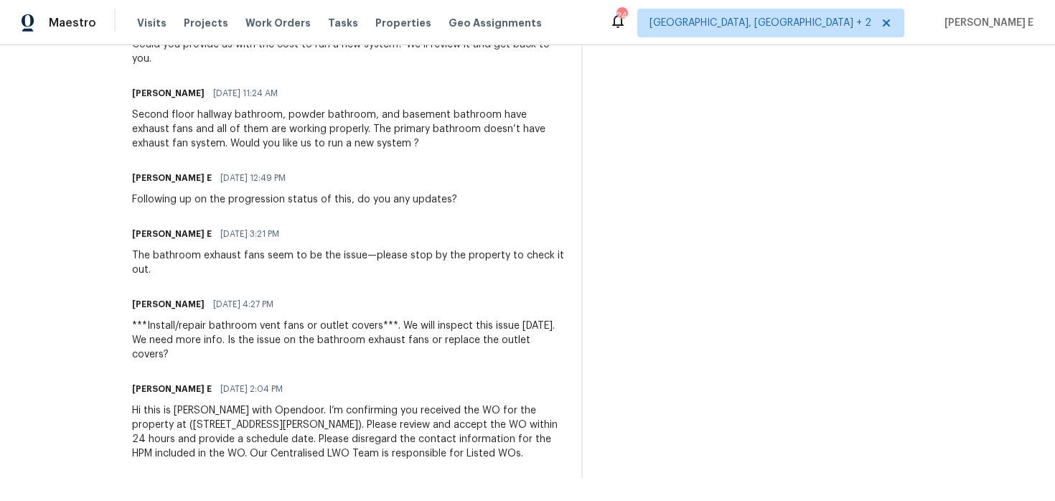
click at [292, 413] on div "Hi this is Keerthana with Opendoor. I’m confirming you received the WO for the …" at bounding box center [348, 431] width 432 height 57
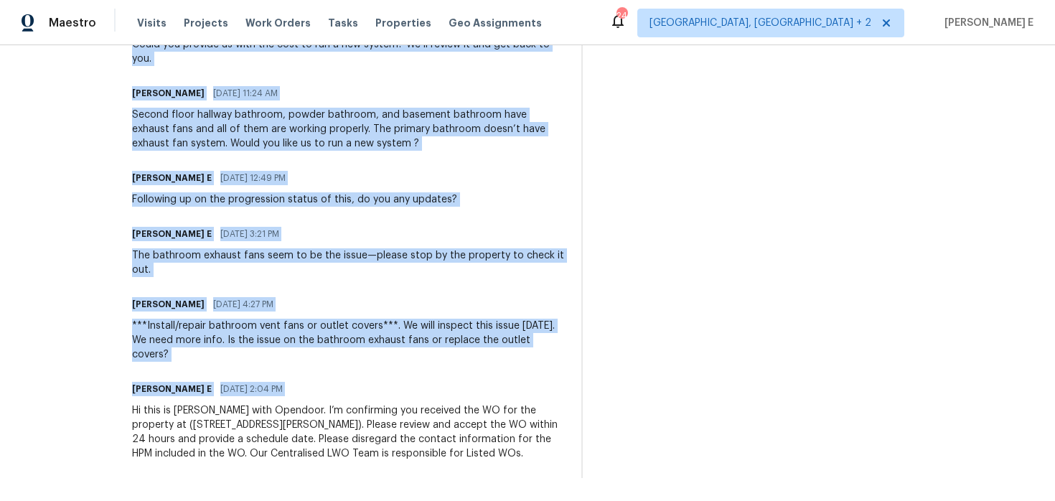
copy div "Trade Partner Updates Keerthana E 08/27/2025 9:14 AM Let me check and circle ba…"
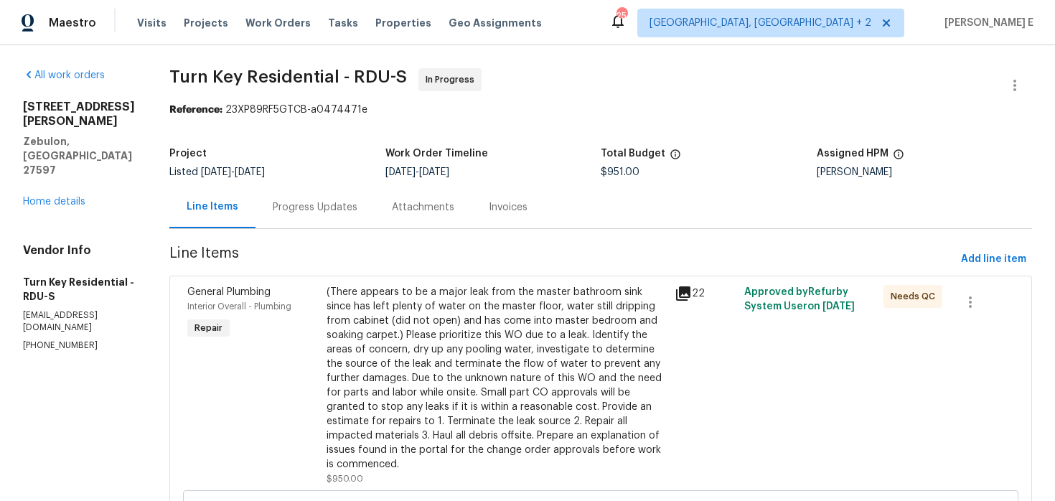
click at [354, 215] on div "Progress Updates" at bounding box center [314, 207] width 119 height 42
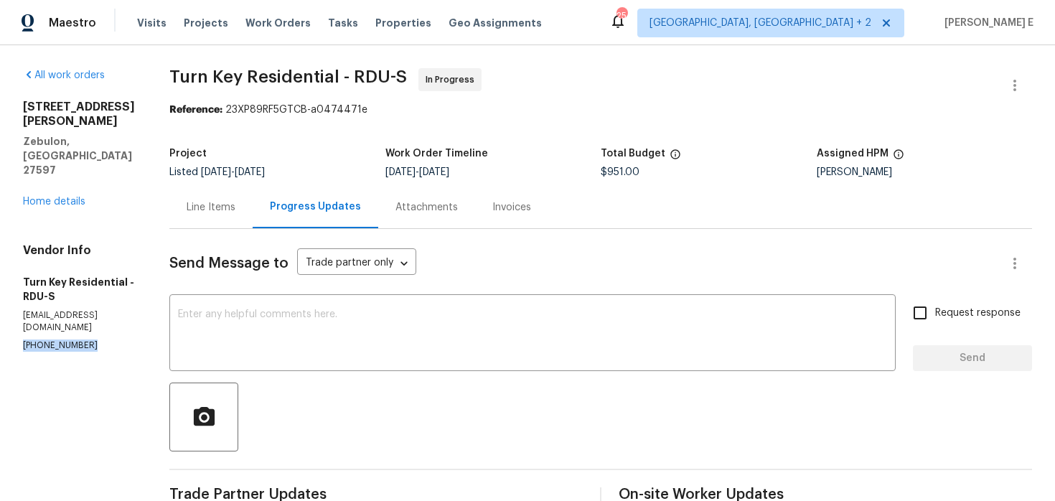
drag, startPoint x: 23, startPoint y: 273, endPoint x: 108, endPoint y: 273, distance: 85.4
click at [108, 339] on p "(919) 805-2596" at bounding box center [79, 345] width 112 height 12
copy p "(919) 805-2596"
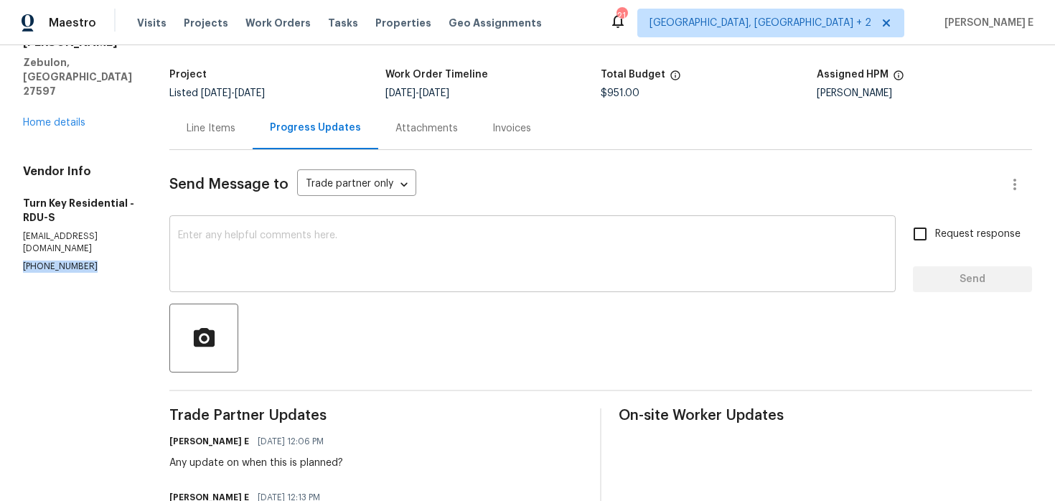
scroll to position [95, 0]
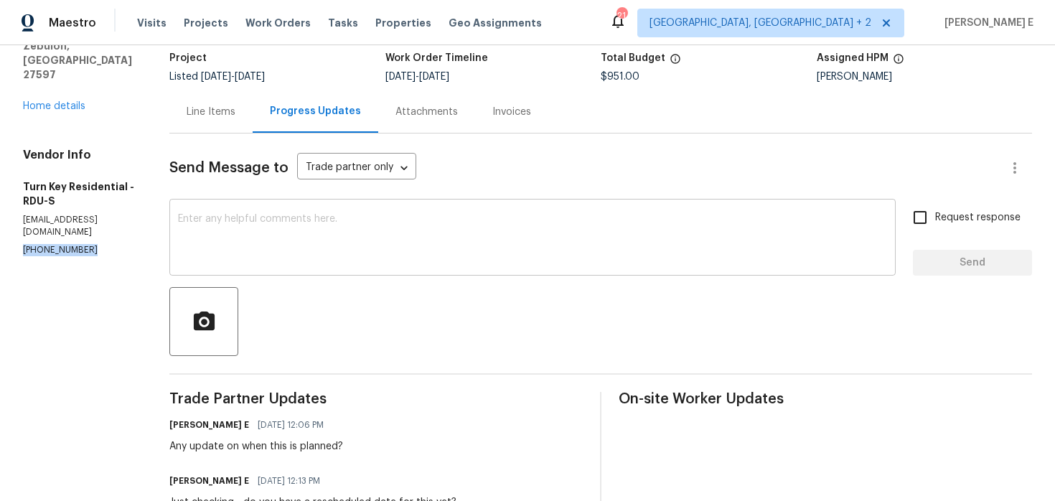
click at [532, 225] on textarea at bounding box center [532, 239] width 709 height 50
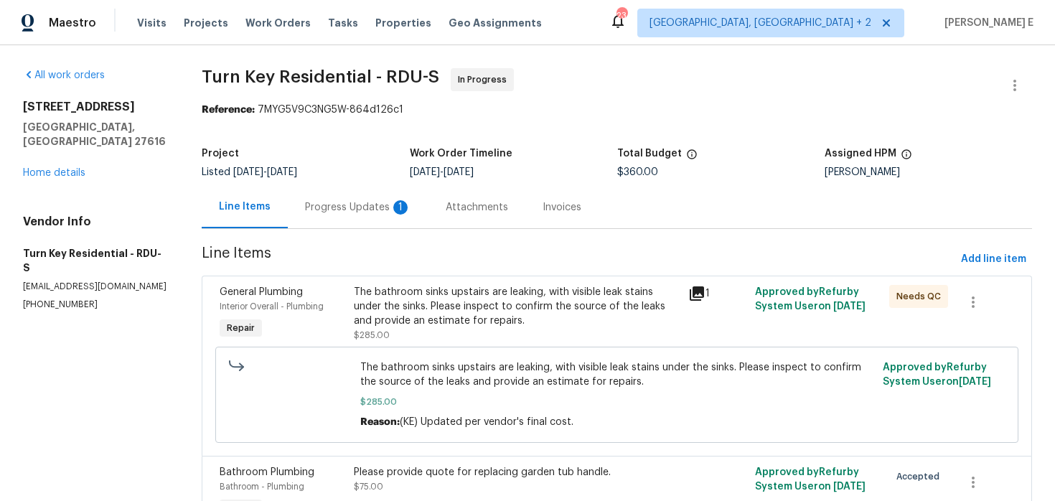
click at [385, 210] on div "Progress Updates 1" at bounding box center [358, 207] width 106 height 14
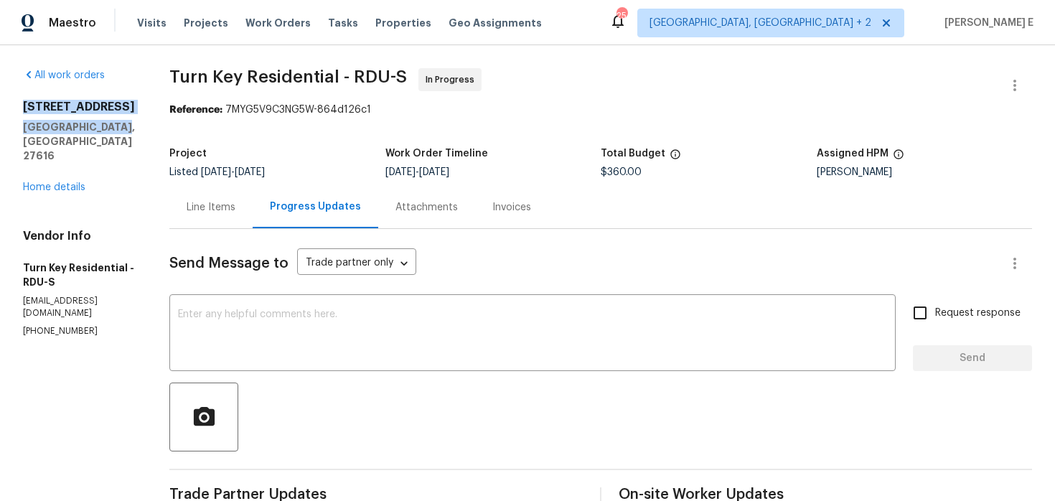
drag, startPoint x: 20, startPoint y: 108, endPoint x: 138, endPoint y: 124, distance: 119.4
copy div "4820 Landover Arbor Pl Raleigh, NC 27616"
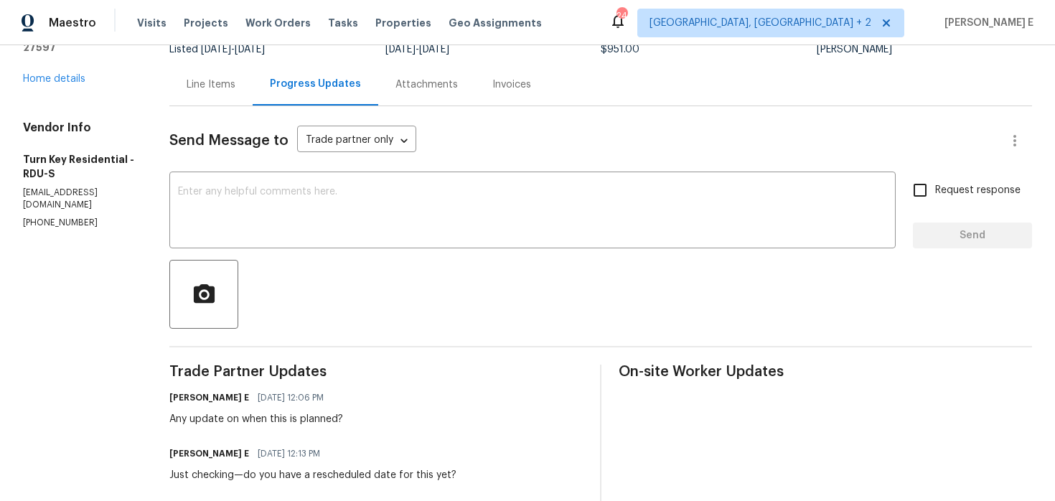
scroll to position [126, 0]
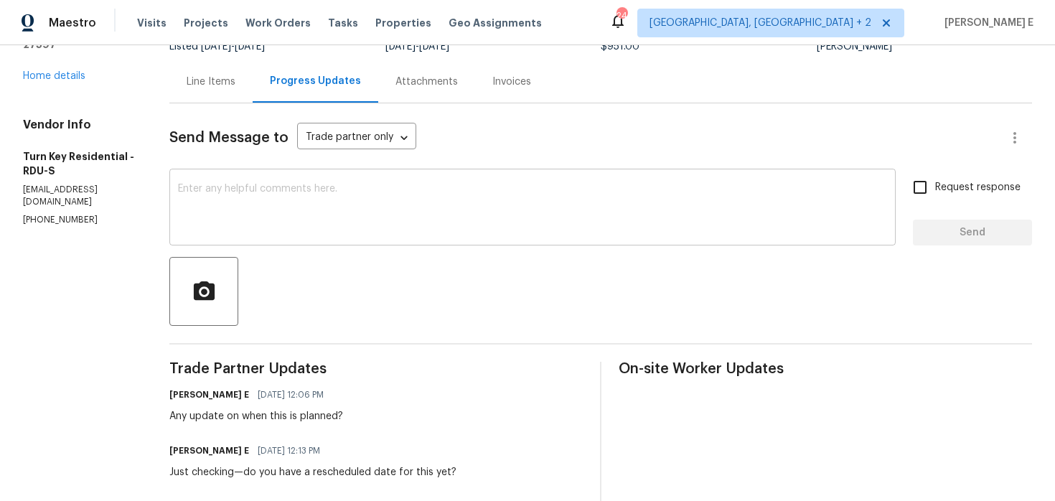
click at [712, 212] on textarea at bounding box center [532, 209] width 709 height 50
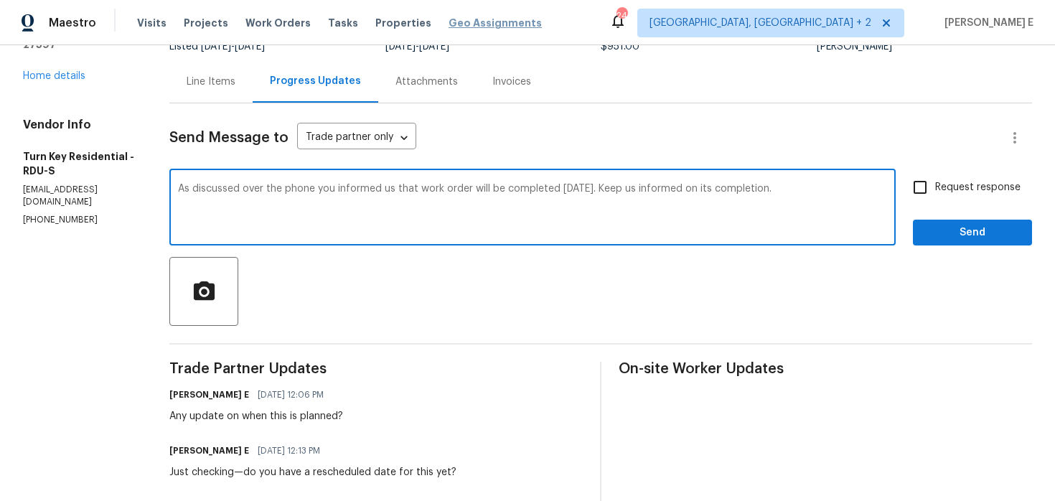
paste textarea ", you mentioned the work order will be completed [DATE]. Please keep us updated…"
type textarea "As discussed over the phone, you mentioned the work order will be completed [DA…"
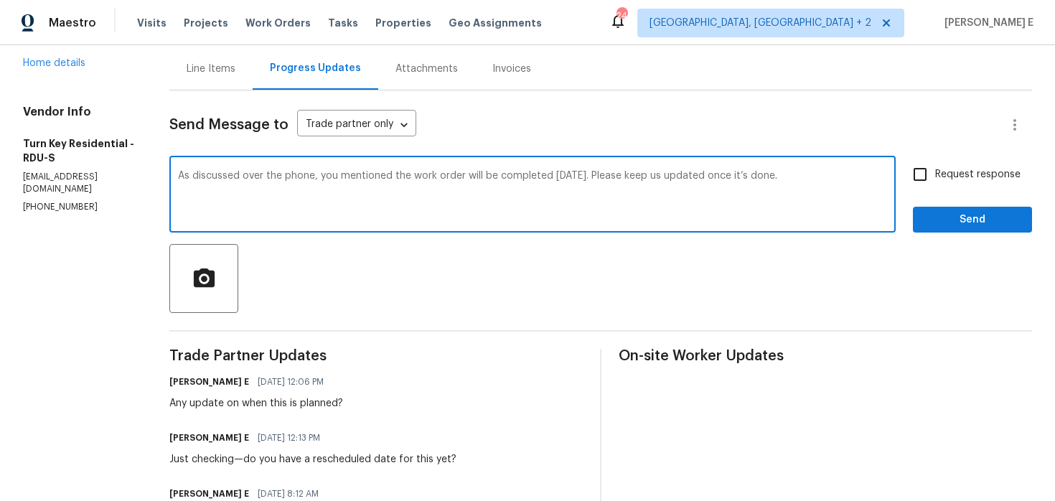
click at [929, 171] on input "Request response" at bounding box center [920, 174] width 30 height 30
checkbox input "true"
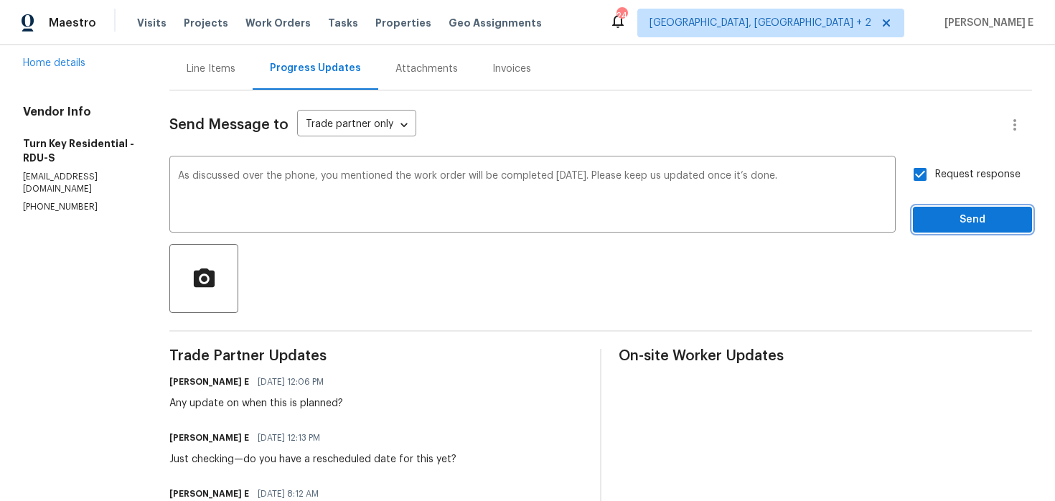
click at [919, 221] on button "Send" at bounding box center [972, 220] width 119 height 27
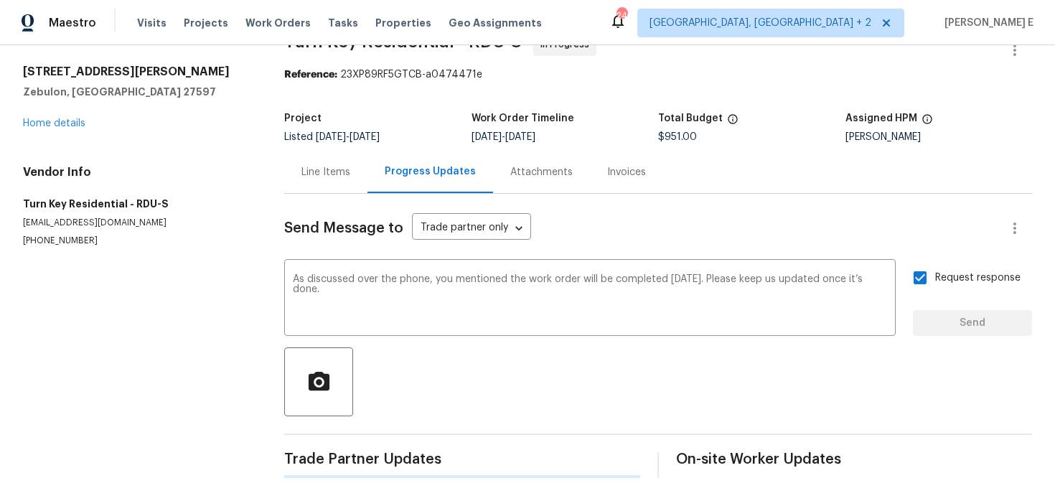
scroll to position [0, 0]
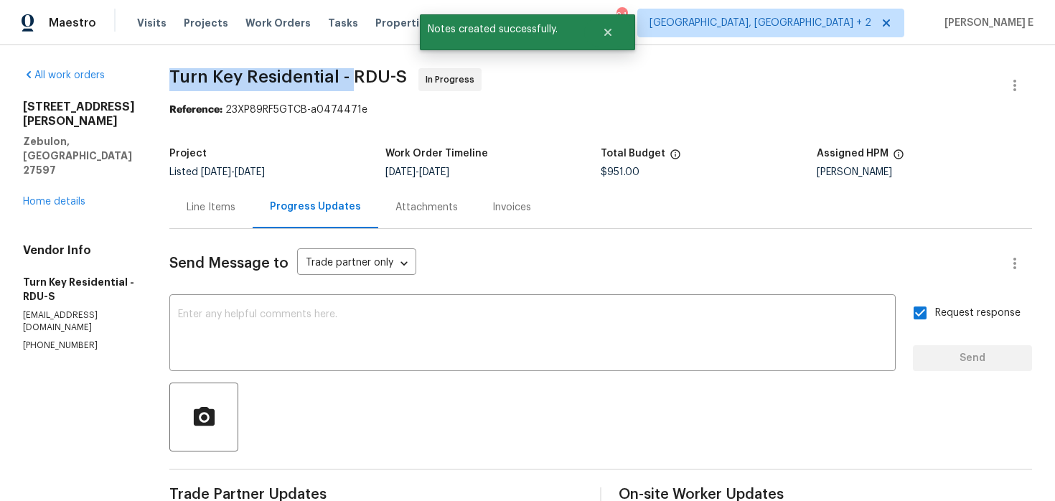
drag, startPoint x: 202, startPoint y: 75, endPoint x: 382, endPoint y: 80, distance: 180.9
copy span "Turn Key Residential -"
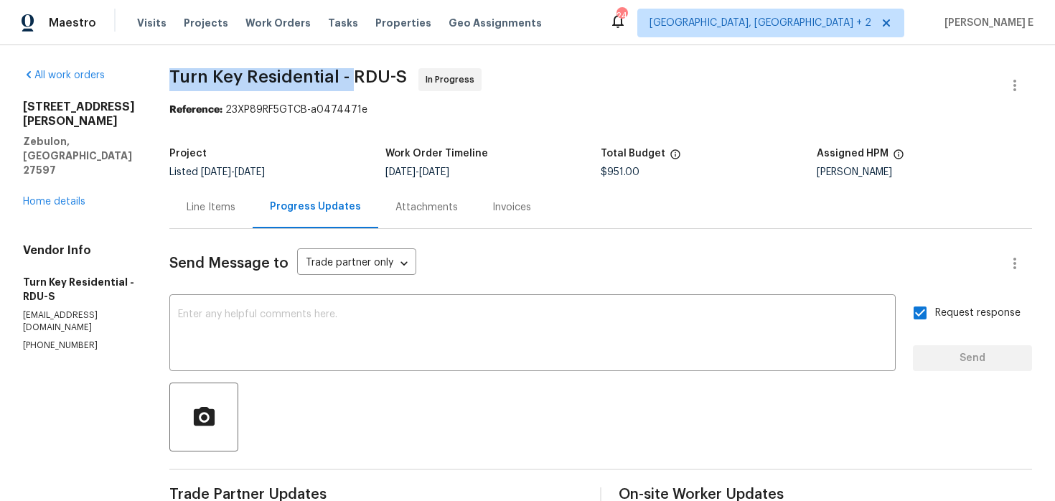
copy span "Turn Key Residential -"
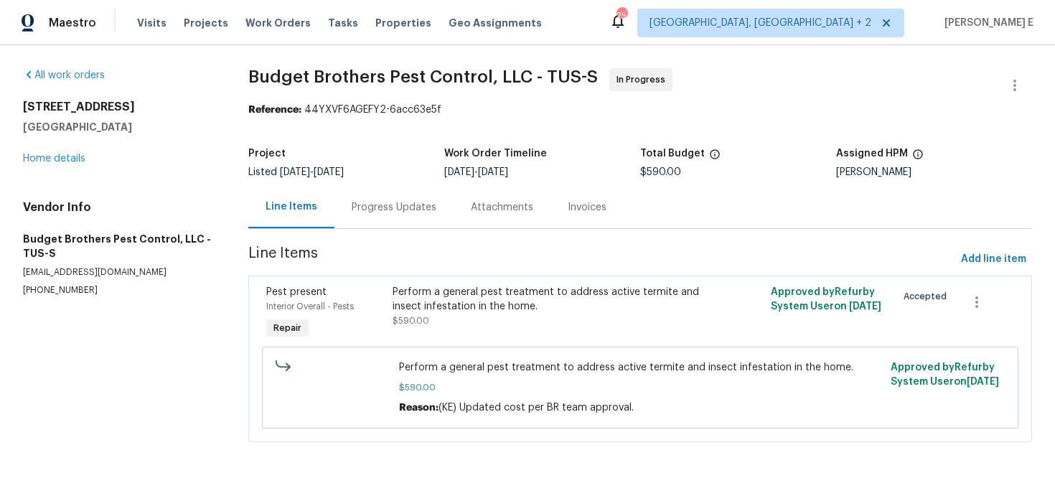
click at [375, 218] on div "Progress Updates" at bounding box center [393, 207] width 119 height 42
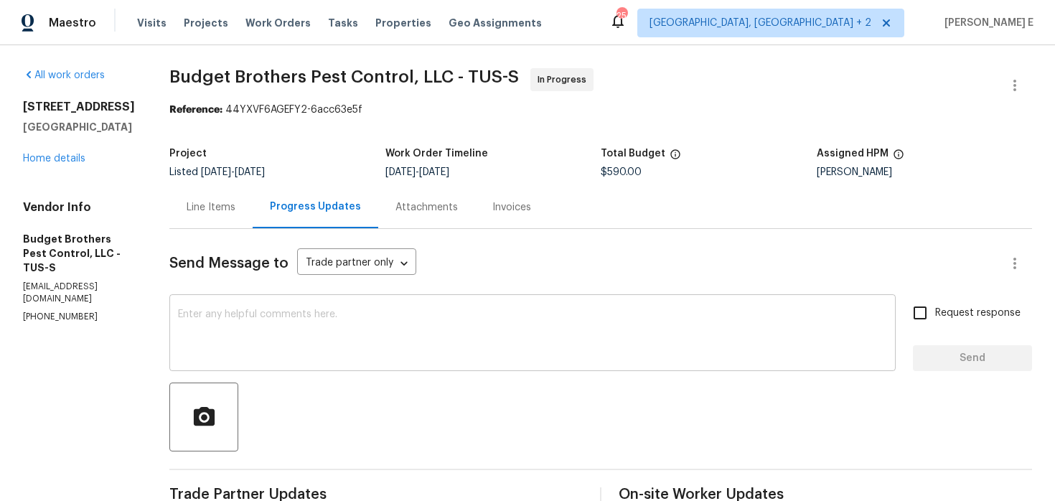
click at [438, 342] on textarea at bounding box center [532, 334] width 709 height 50
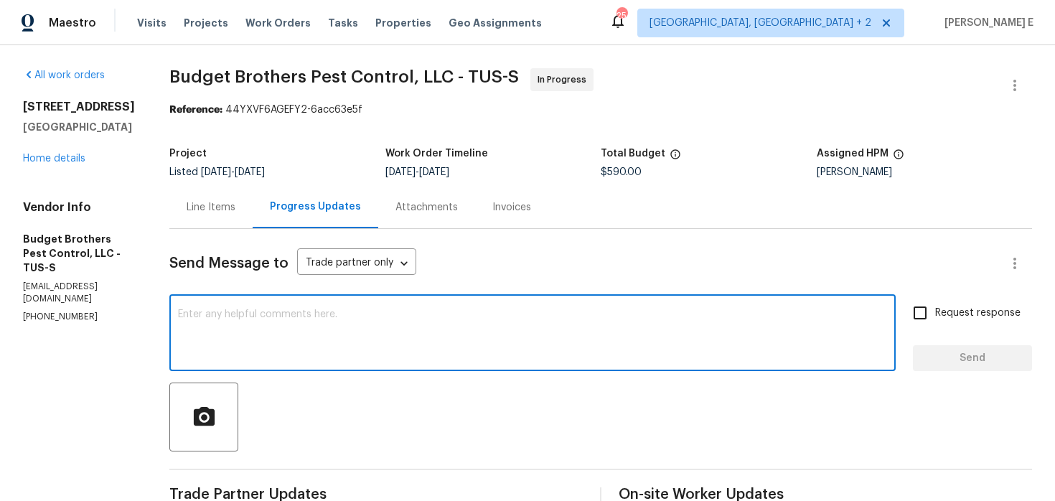
paste textarea "Just checking in—are we still on track with this work order [DATE]?"
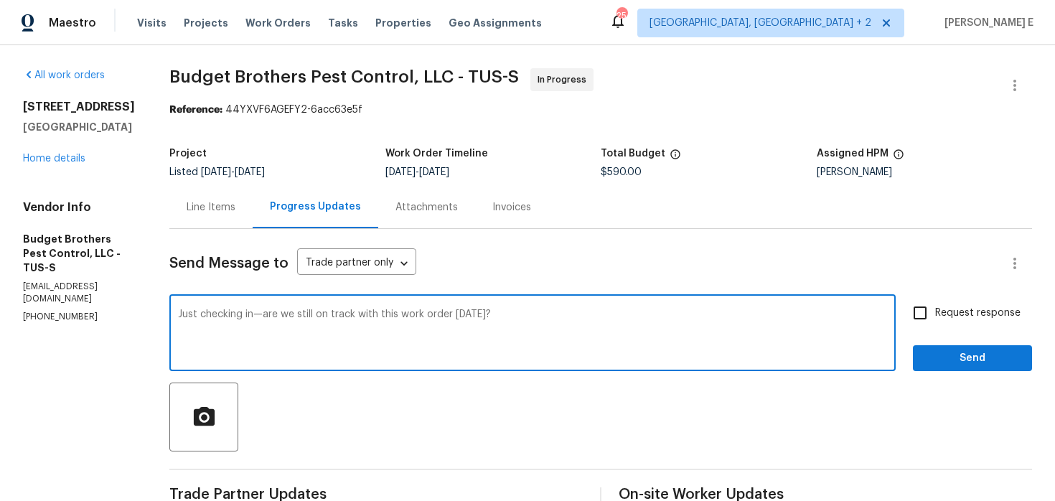
type textarea "Just checking in—are we still on track with this work order [DATE]?"
click at [968, 323] on label "Request response" at bounding box center [963, 313] width 116 height 30
click at [935, 323] on input "Request response" at bounding box center [920, 313] width 30 height 30
checkbox input "true"
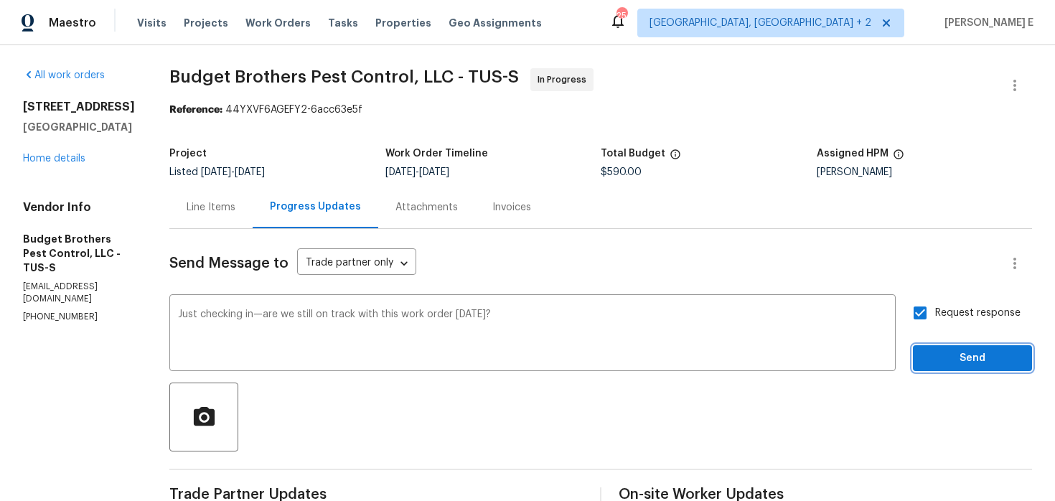
click at [953, 361] on span "Send" at bounding box center [972, 358] width 96 height 18
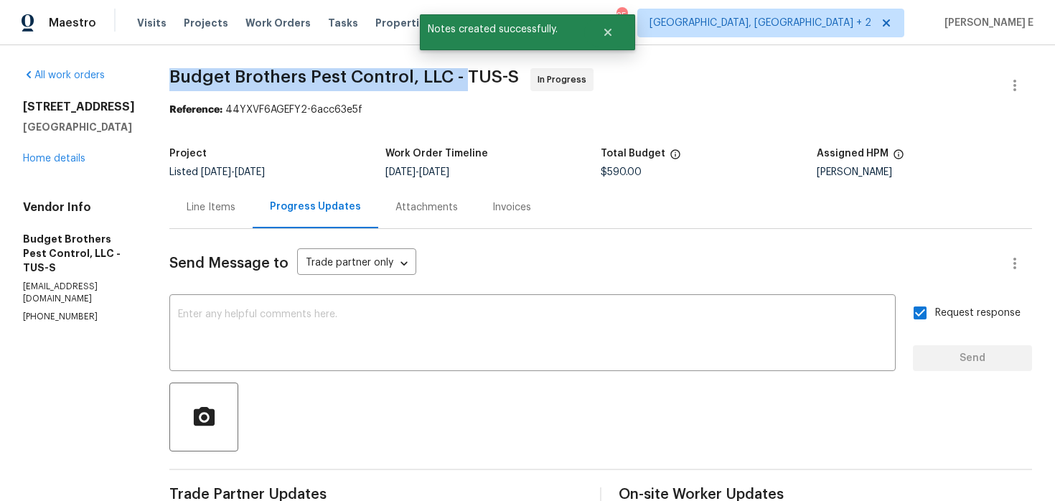
drag, startPoint x: 216, startPoint y: 75, endPoint x: 496, endPoint y: 75, distance: 280.5
click at [496, 75] on span "Budget Brothers Pest Control, LLC - TUS-S" at bounding box center [343, 76] width 349 height 17
copy span "Budget Brothers Pest Control, LLC -"
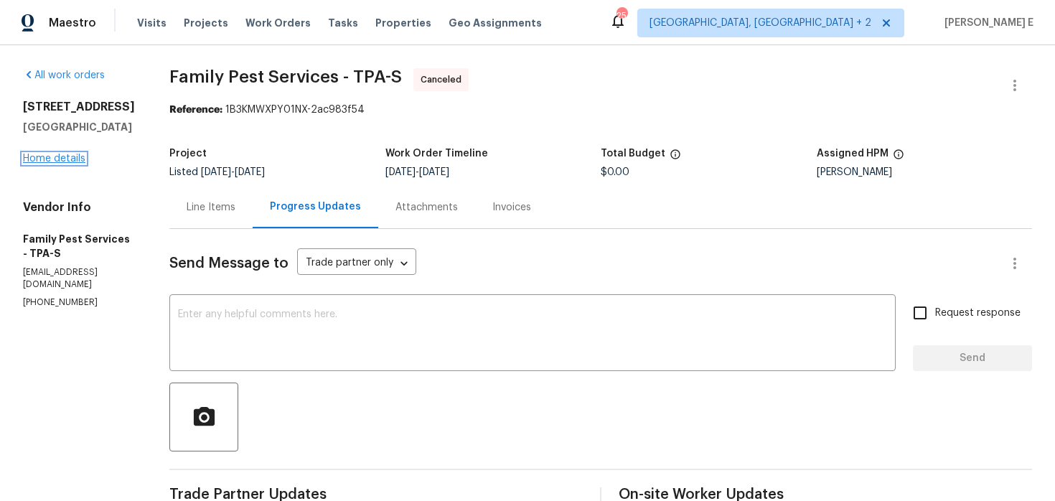
click at [65, 159] on link "Home details" at bounding box center [54, 159] width 62 height 10
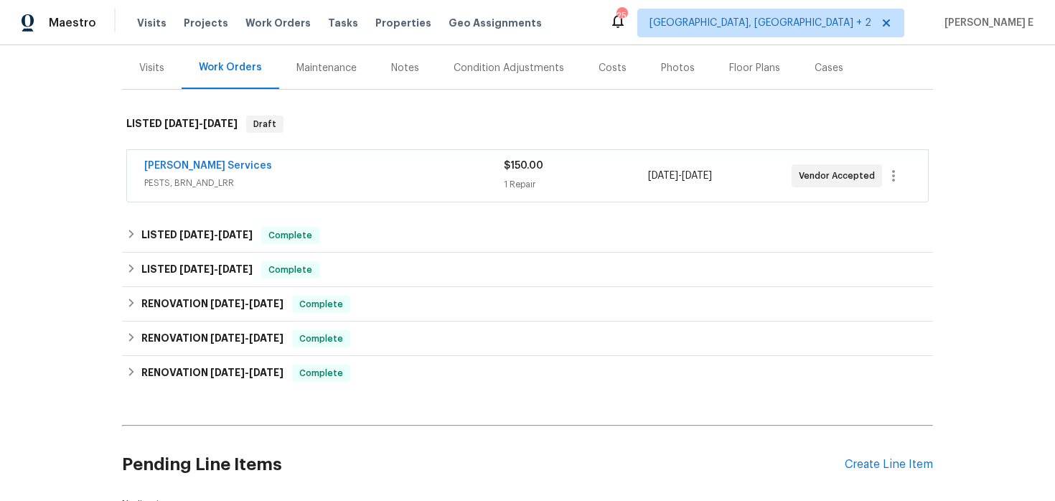
scroll to position [172, 0]
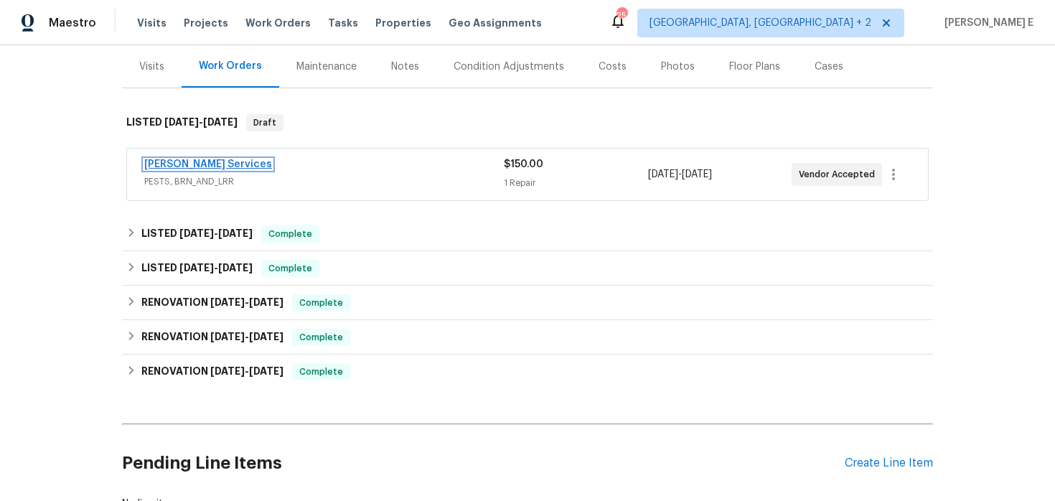
click at [207, 166] on link "[PERSON_NAME] Services" at bounding box center [208, 164] width 128 height 10
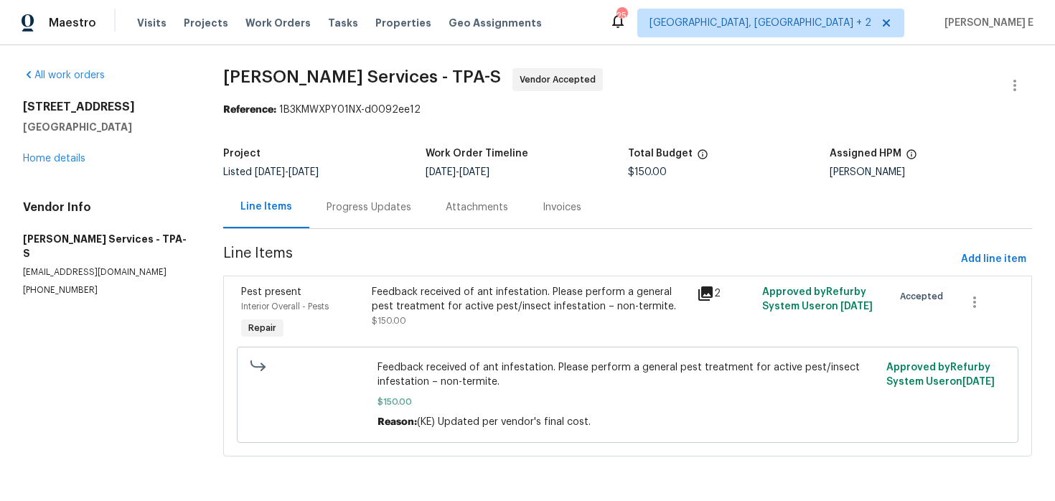
click at [366, 215] on div "Progress Updates" at bounding box center [368, 207] width 119 height 42
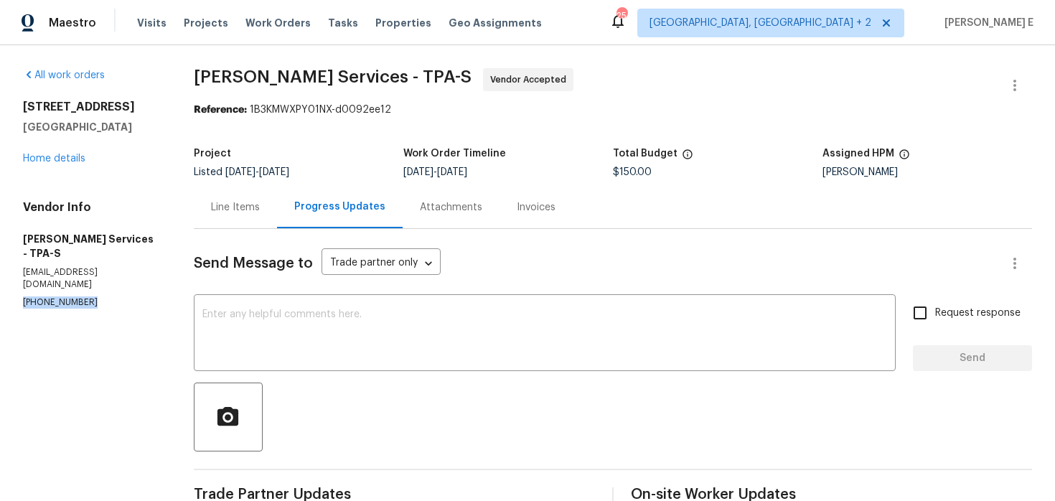
drag, startPoint x: 21, startPoint y: 272, endPoint x: 115, endPoint y: 272, distance: 94.0
copy p "(407) 645-2500"
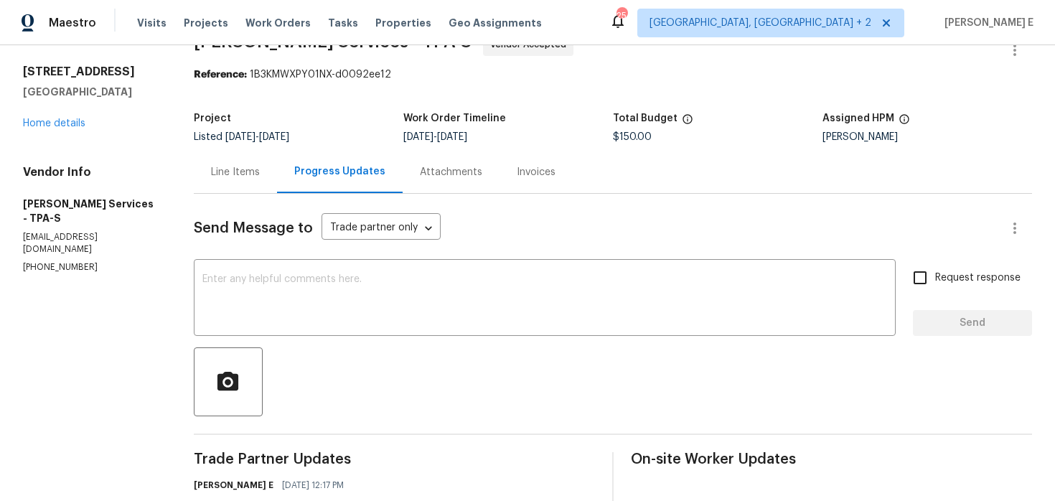
click at [409, 306] on textarea at bounding box center [544, 299] width 684 height 50
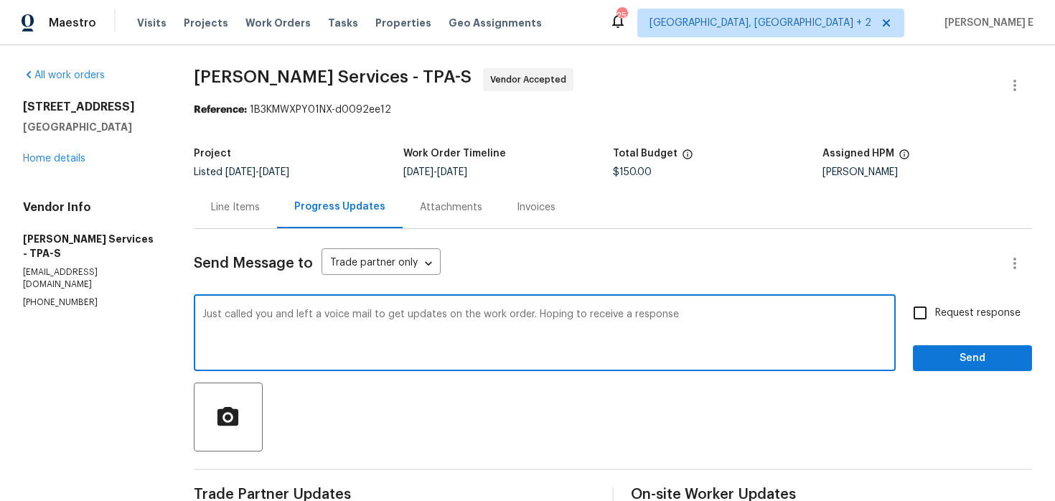
scroll to position [27, 0]
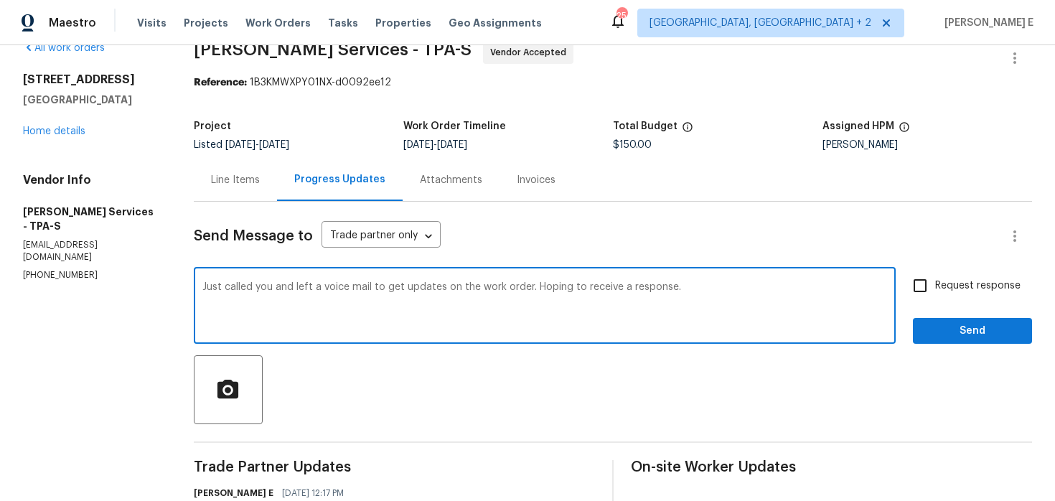
paste textarea "Please confirm ASAP, or we’ll need to reassign it."
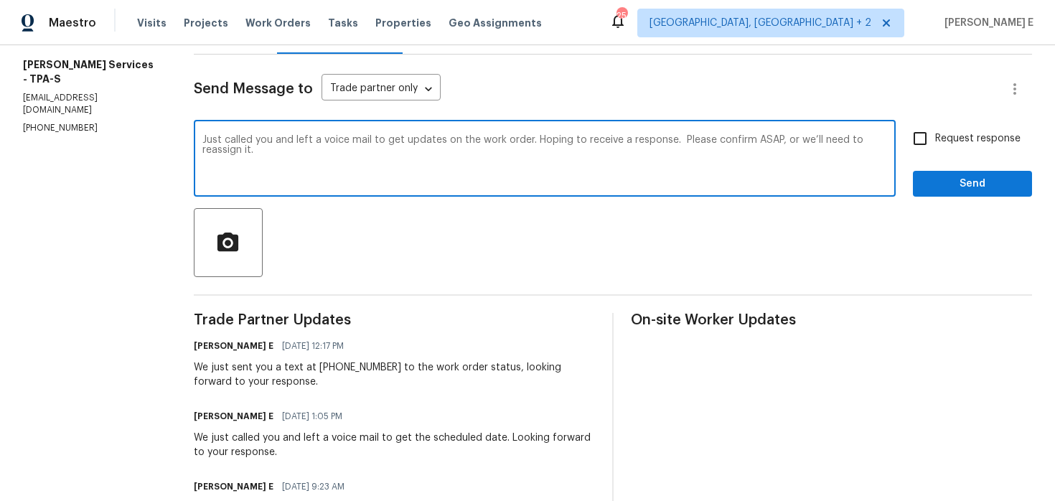
scroll to position [184, 0]
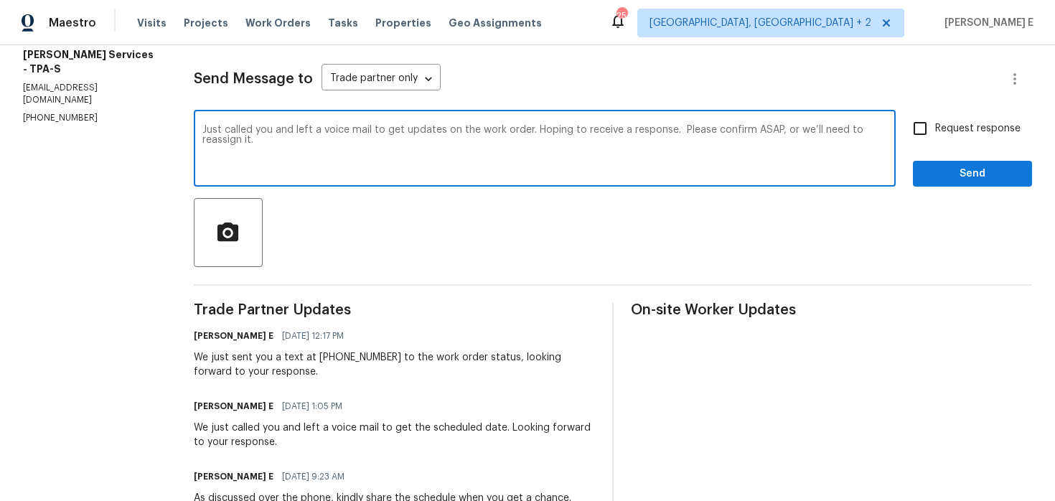
paste textarea "gave you a call and left a voicemail for an update on the work order. Please co…"
type textarea "Just gave you a call and left a voicemail for an update on the work order. Plea…"
click at [961, 130] on span "Request response" at bounding box center [977, 128] width 85 height 15
click at [935, 130] on input "Request response" at bounding box center [920, 128] width 30 height 30
checkbox input "true"
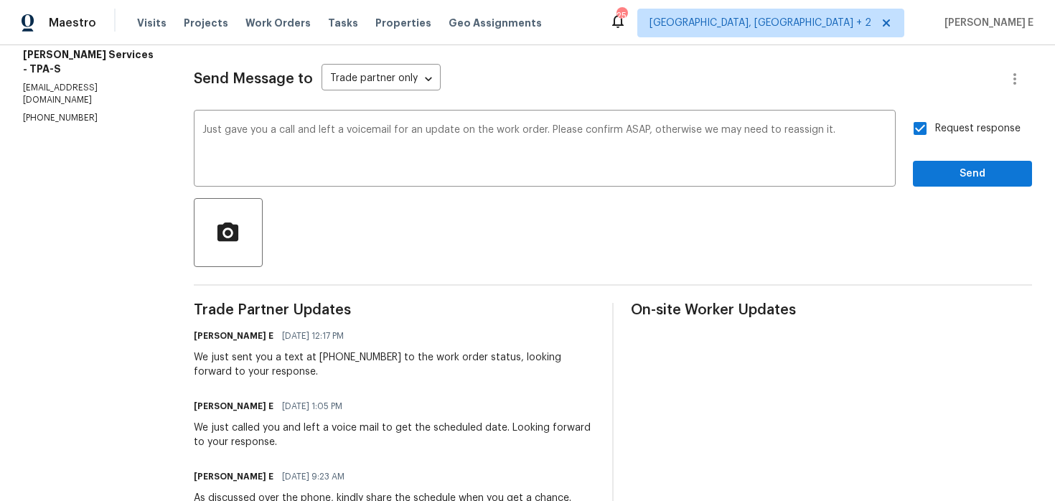
click at [955, 181] on span "Send" at bounding box center [972, 174] width 96 height 18
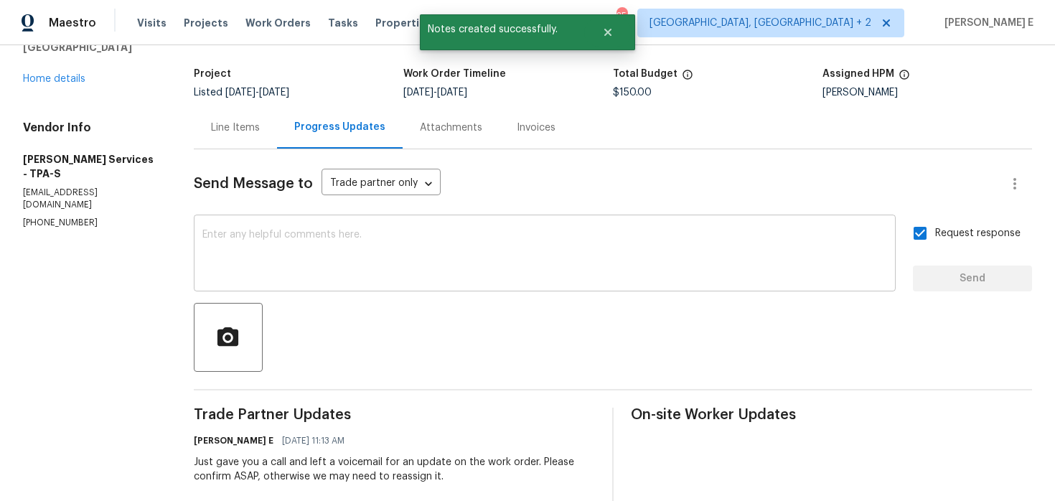
scroll to position [0, 0]
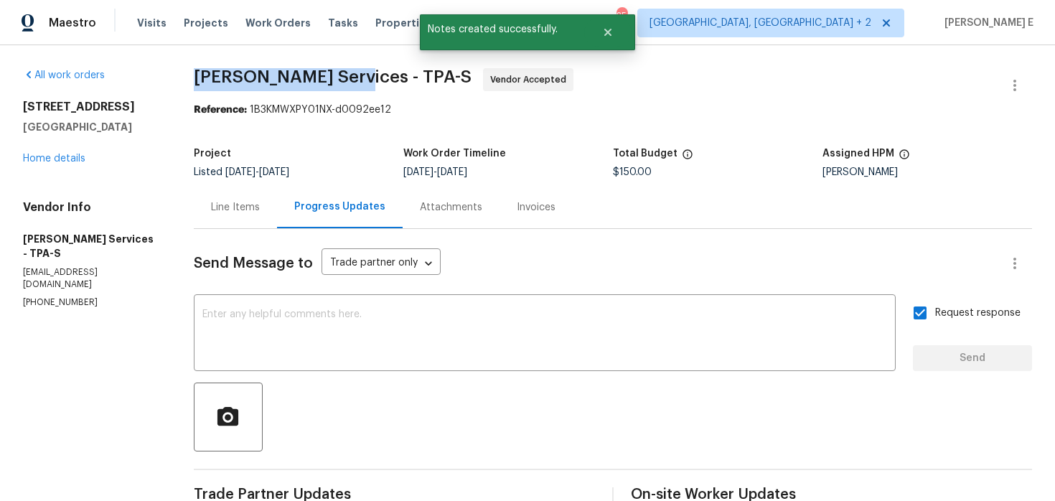
drag, startPoint x: 216, startPoint y: 83, endPoint x: 366, endPoint y: 83, distance: 149.9
click at [366, 83] on span "Massey Services - TPA-S" at bounding box center [333, 76] width 278 height 17
copy span "Massey Services -"
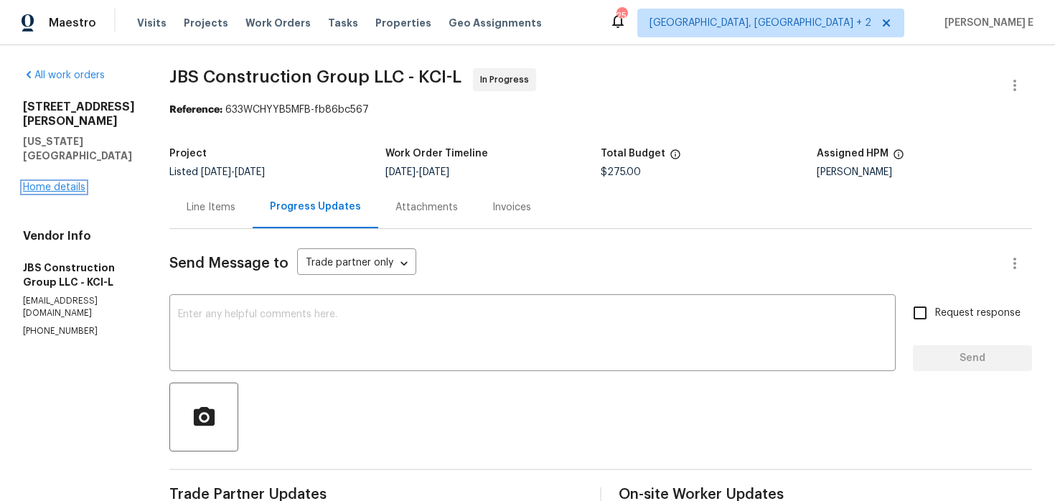
click at [60, 182] on link "Home details" at bounding box center [54, 187] width 62 height 10
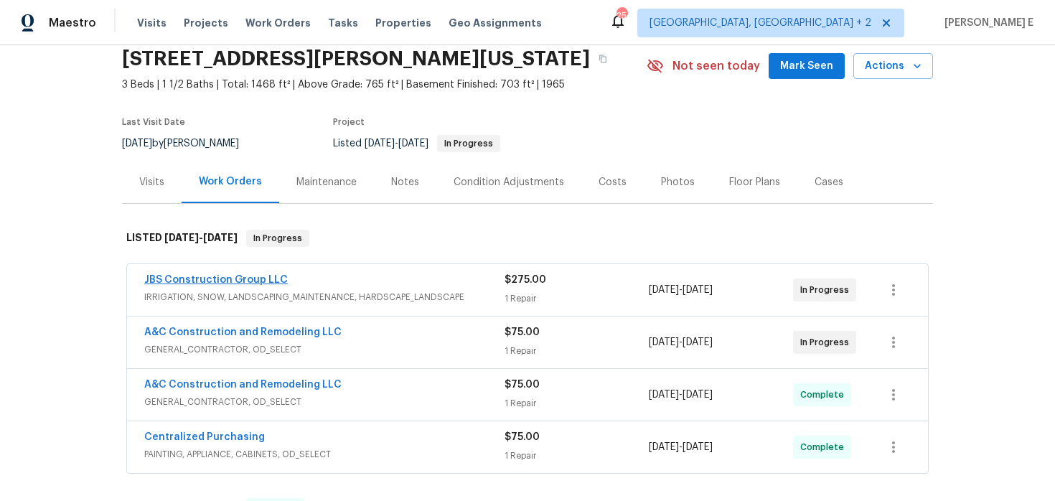
scroll to position [98, 0]
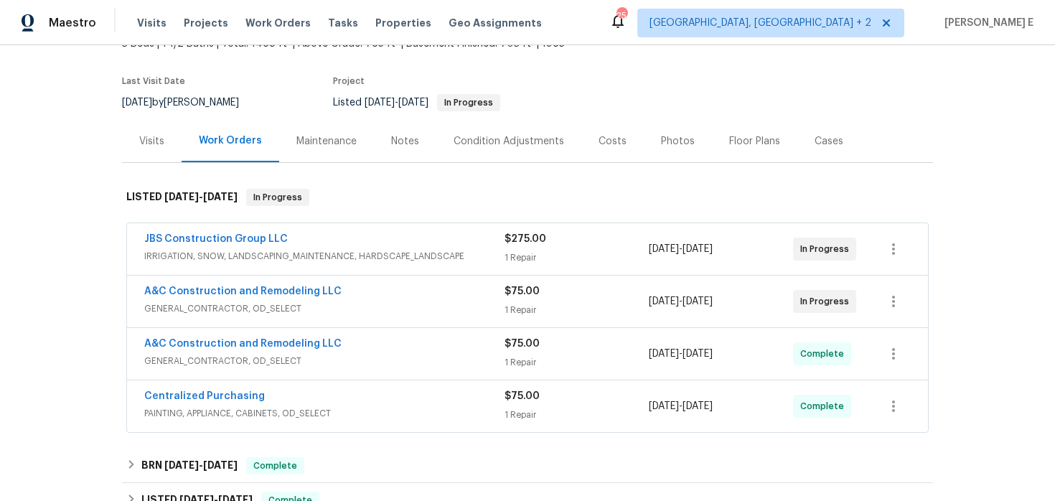
click at [353, 310] on span "GENERAL_CONTRACTOR, OD_SELECT" at bounding box center [324, 308] width 360 height 14
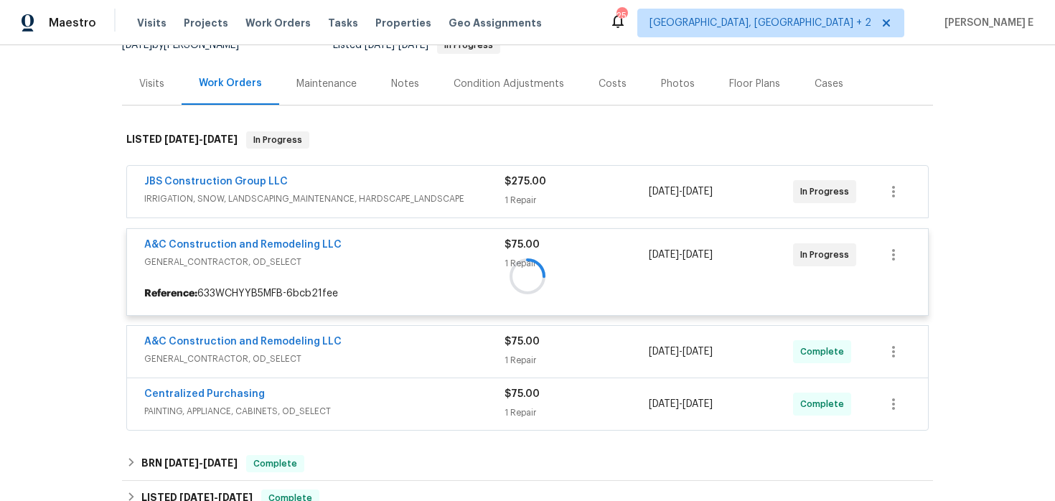
scroll to position [159, 0]
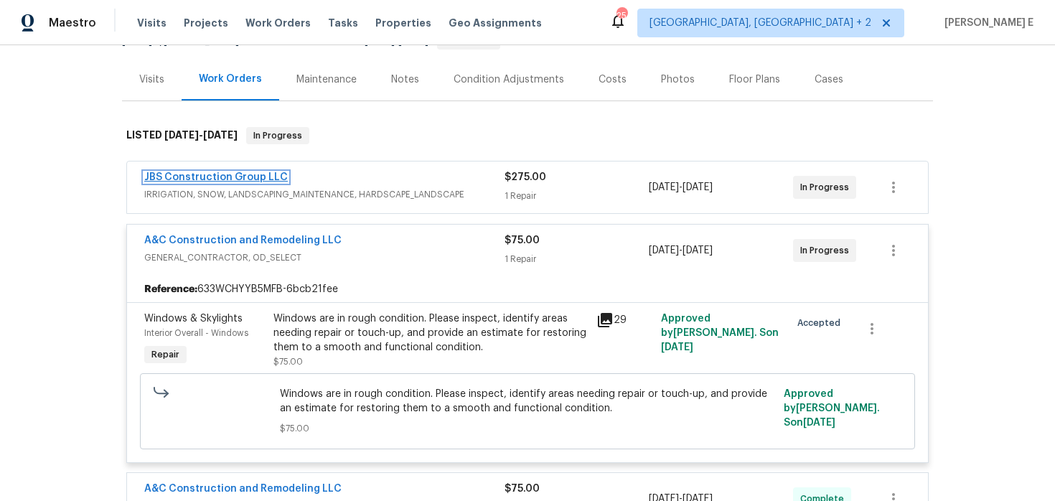
click at [225, 172] on link "JBS Construction Group LLC" at bounding box center [215, 177] width 143 height 10
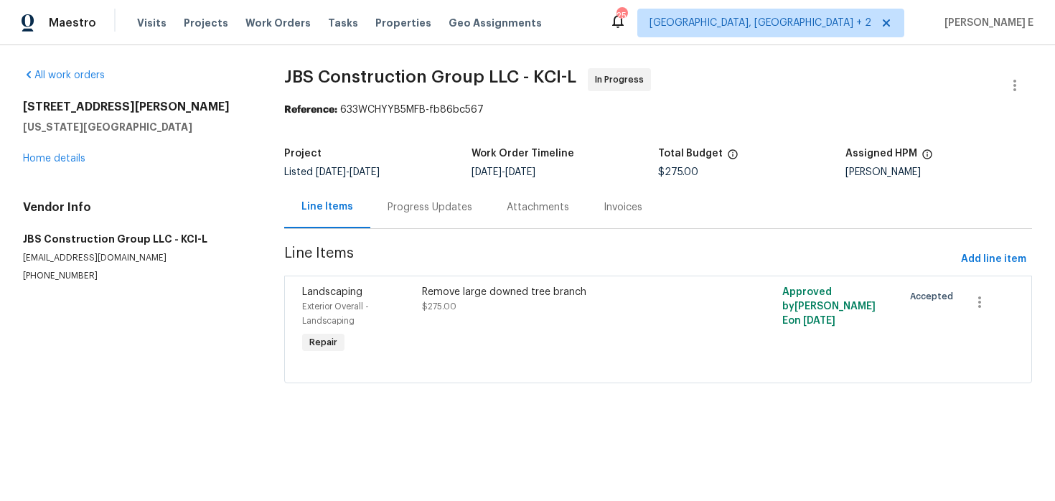
click at [436, 221] on div "Progress Updates" at bounding box center [429, 207] width 119 height 42
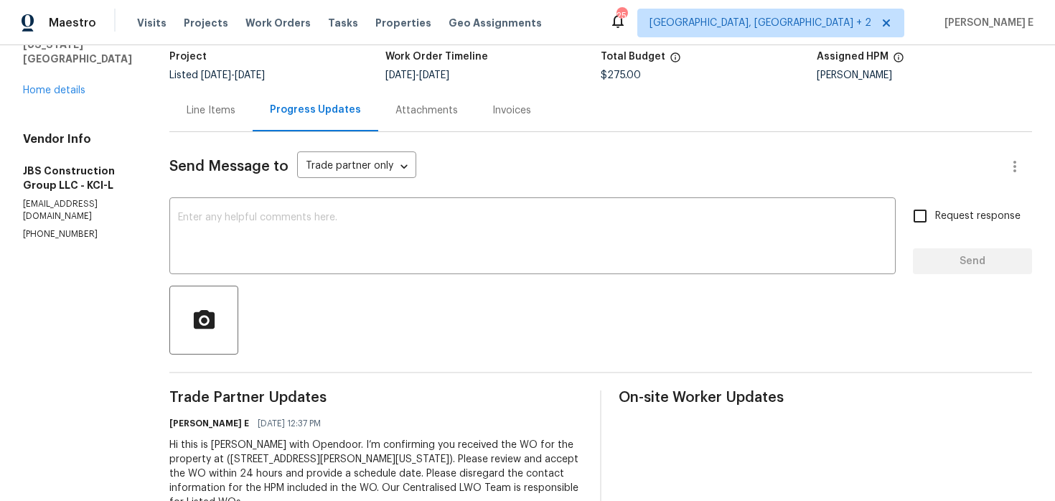
scroll to position [141, 0]
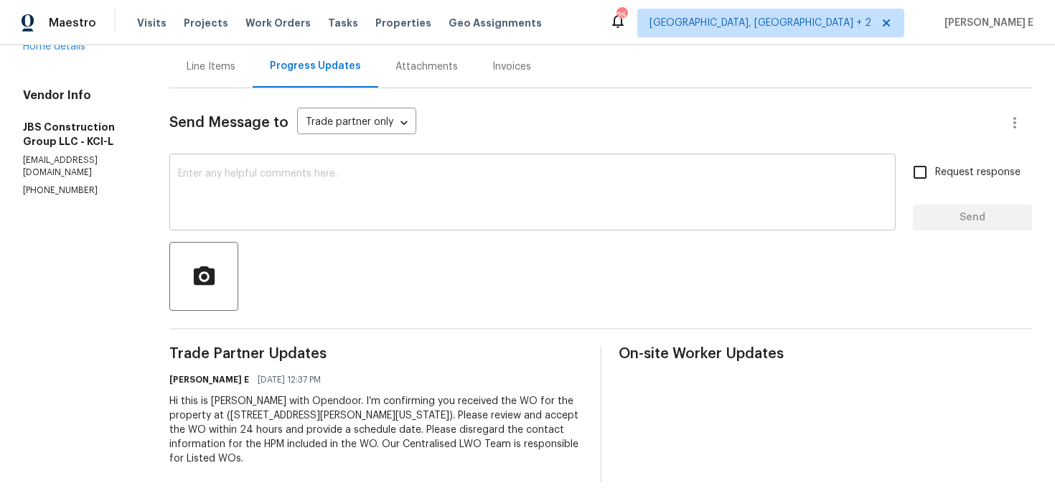
click at [474, 204] on textarea at bounding box center [532, 194] width 709 height 50
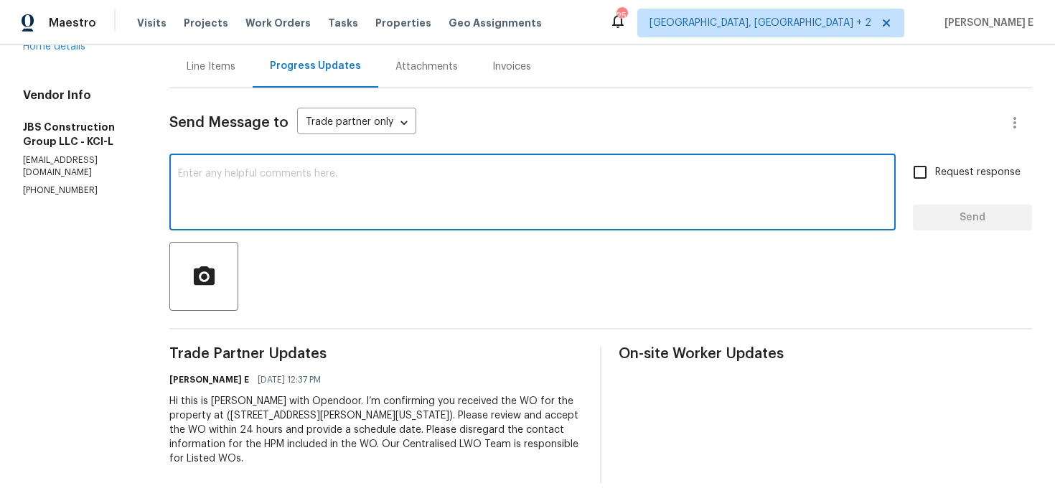
paste textarea "Thanks for accepting the work order! Just checking—do you have a scheduled date…"
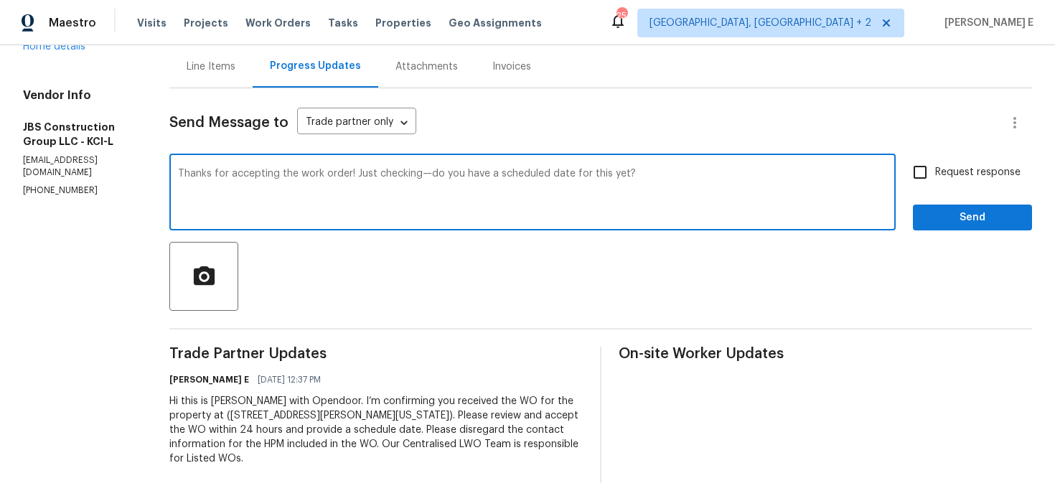
type textarea "Thanks for accepting the work order! Just checking—do you have a scheduled date…"
click at [945, 177] on span "Request response" at bounding box center [977, 172] width 85 height 15
click at [935, 177] on input "Request response" at bounding box center [920, 172] width 30 height 30
checkbox input "true"
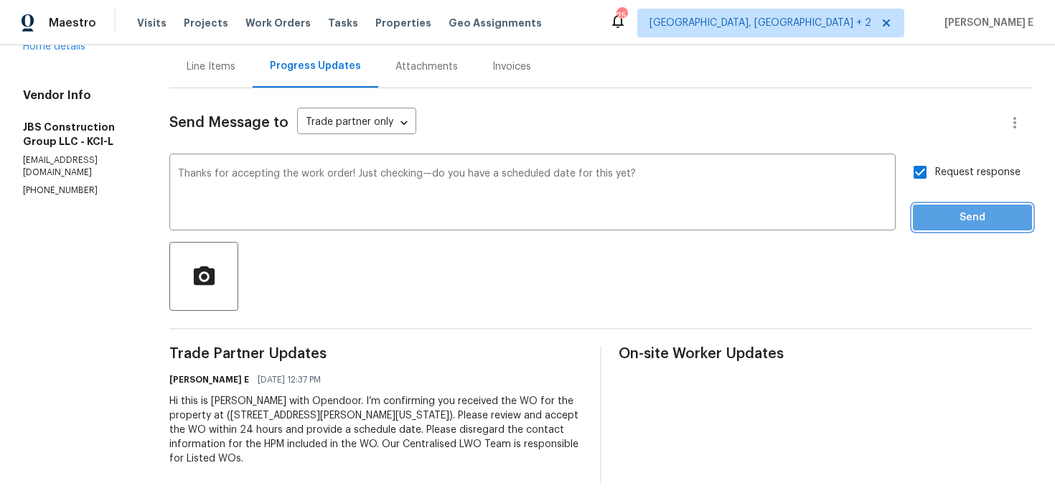
click at [938, 214] on span "Send" at bounding box center [972, 218] width 96 height 18
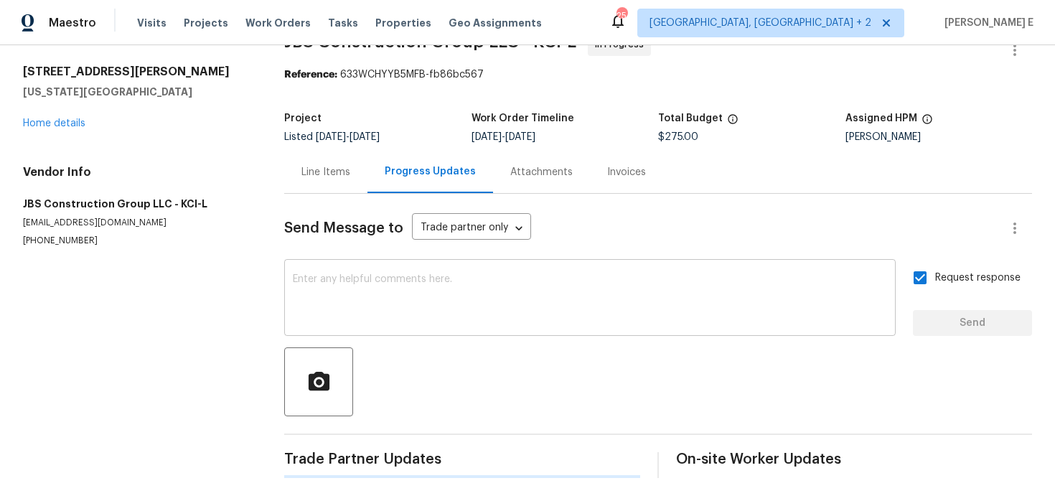
scroll to position [0, 0]
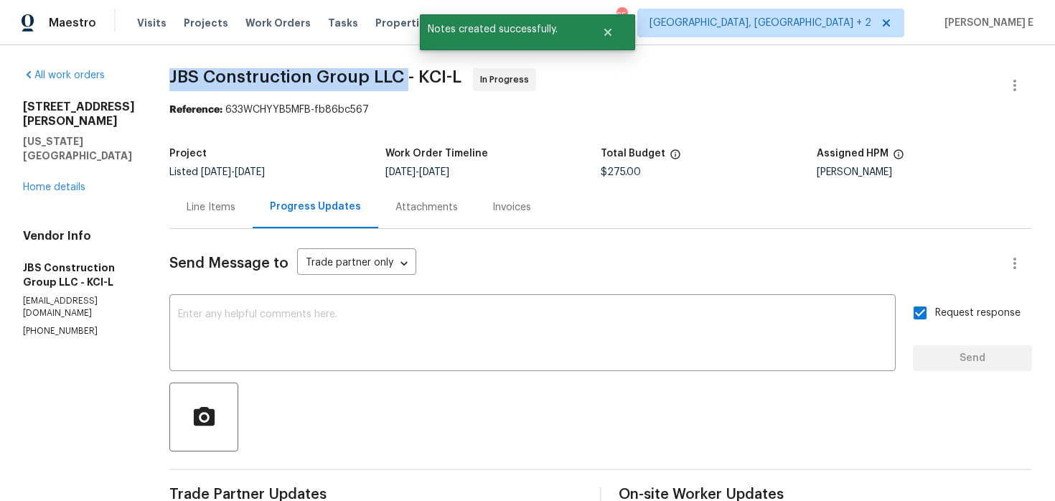
drag, startPoint x: 212, startPoint y: 80, endPoint x: 452, endPoint y: 84, distance: 240.4
click at [452, 84] on span "JBS Construction Group LLC - KCI-L" at bounding box center [315, 76] width 292 height 17
copy span "JBS Construction Group LLC -"
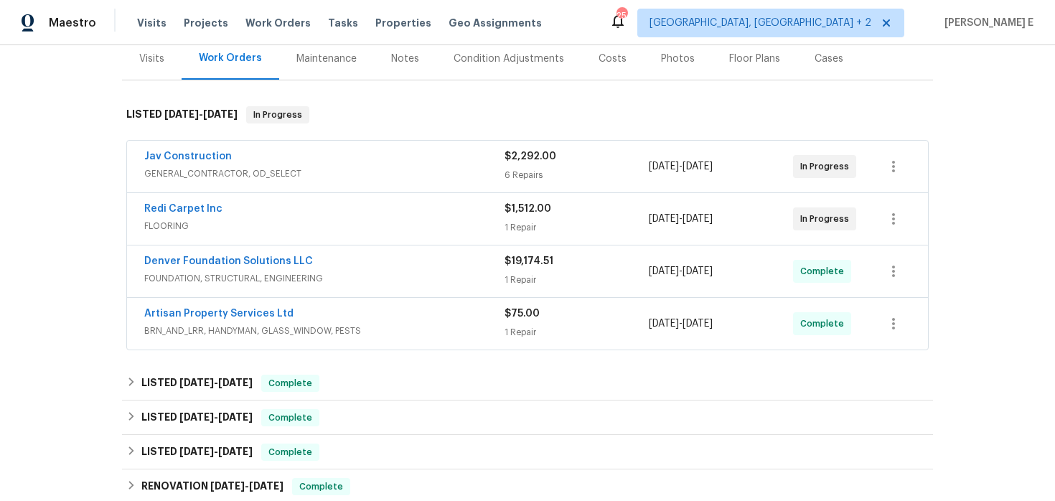
scroll to position [182, 0]
click at [362, 214] on div "Redi Carpet Inc" at bounding box center [324, 208] width 360 height 17
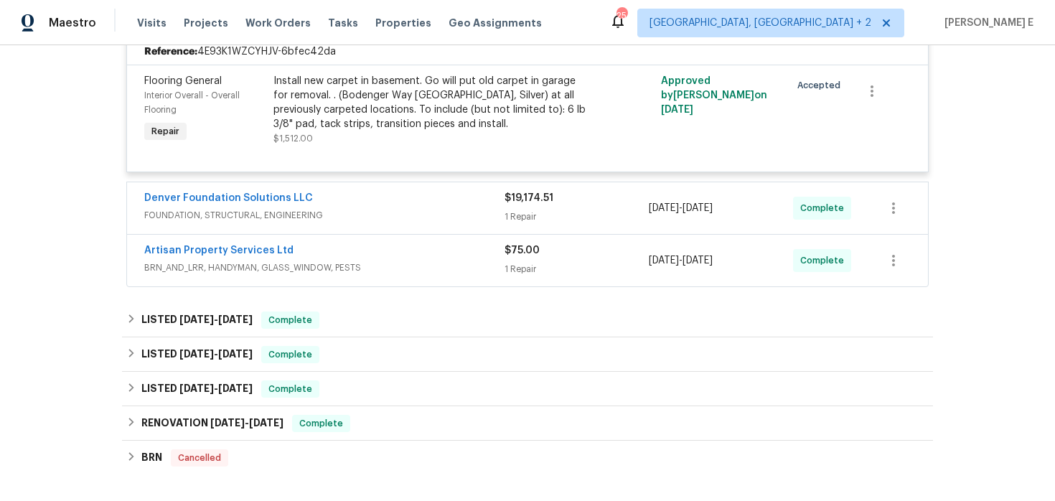
scroll to position [401, 0]
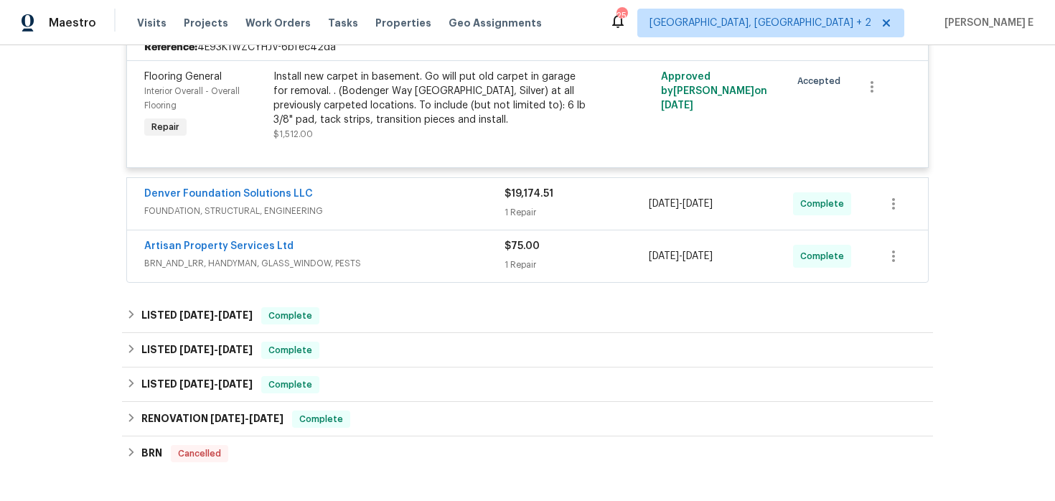
click at [340, 250] on div "Artisan Property Services Ltd" at bounding box center [324, 247] width 360 height 17
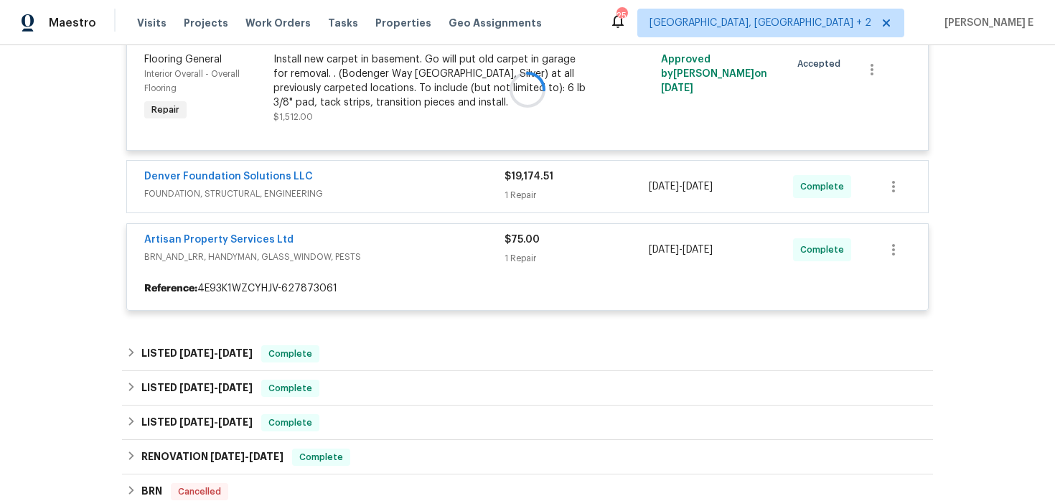
scroll to position [419, 0]
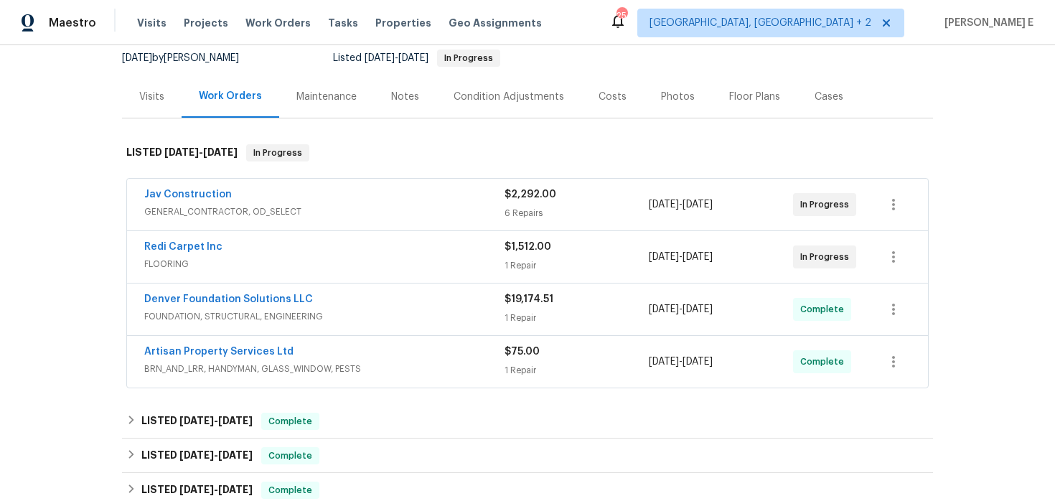
scroll to position [172, 0]
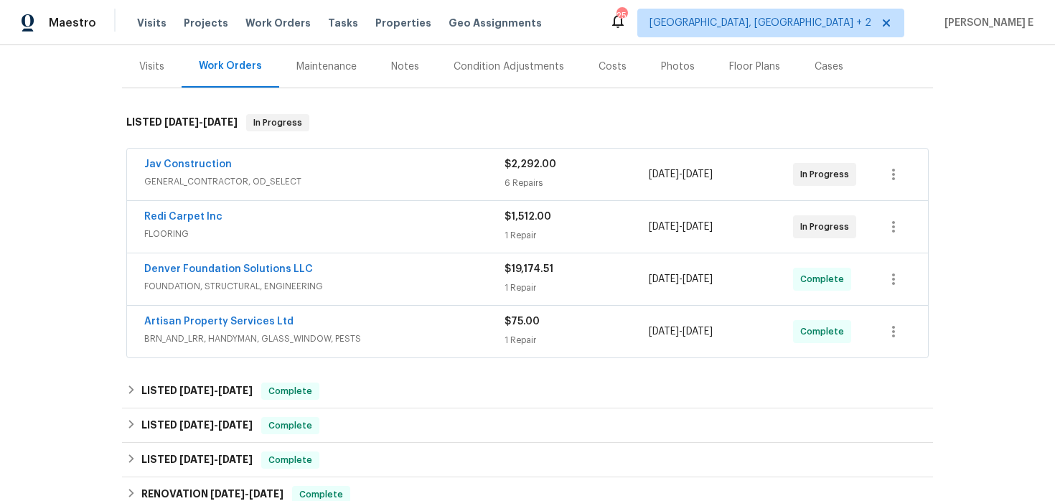
click at [313, 182] on span "GENERAL_CONTRACTOR, OD_SELECT" at bounding box center [324, 181] width 360 height 14
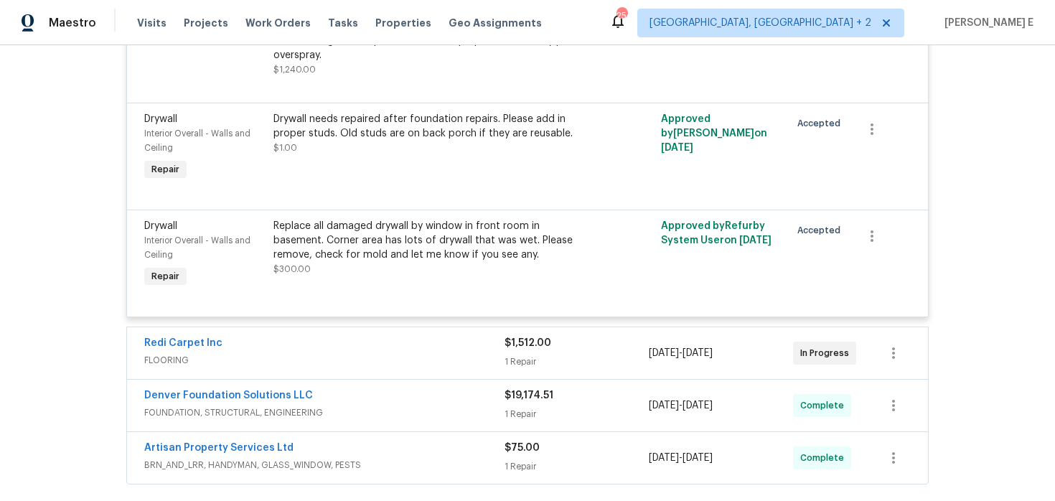
scroll to position [1103, 0]
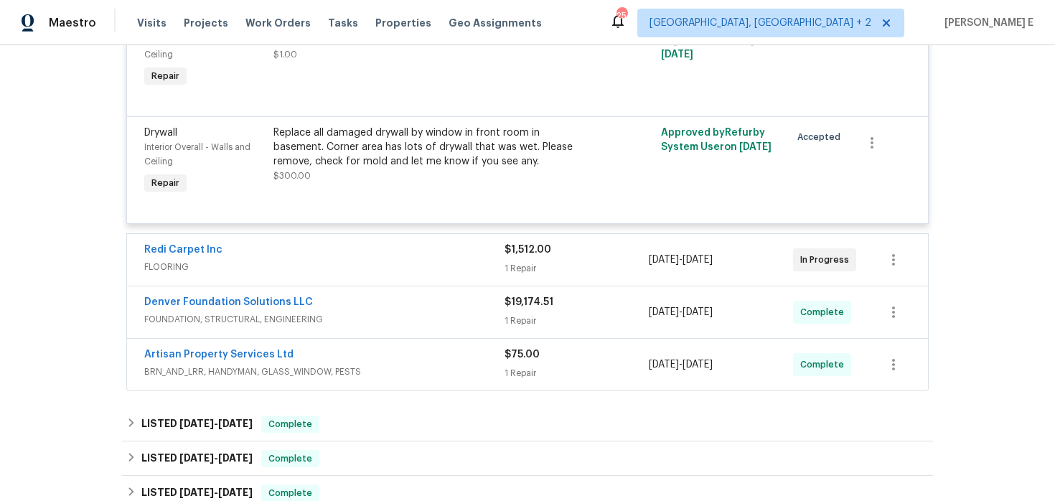
click at [283, 274] on span "FLOORING" at bounding box center [324, 267] width 360 height 14
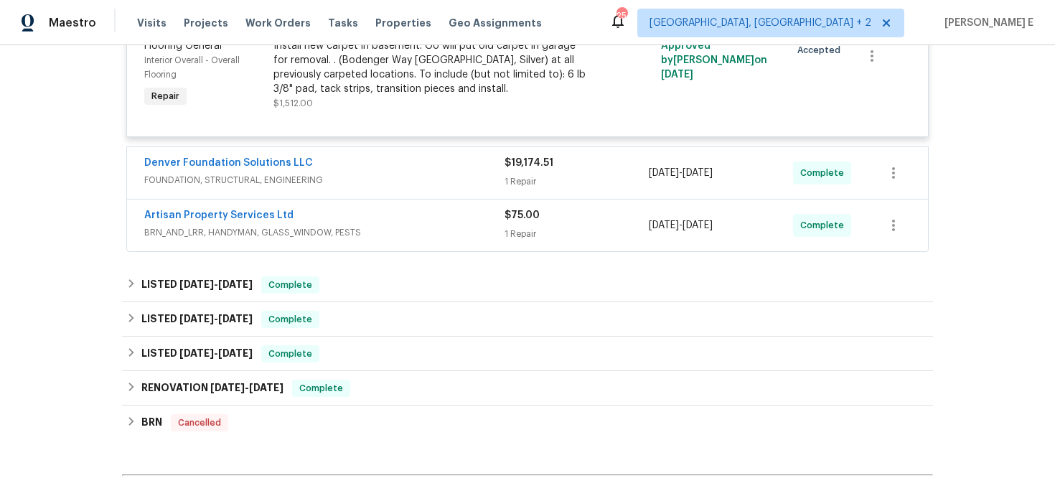
scroll to position [1485, 0]
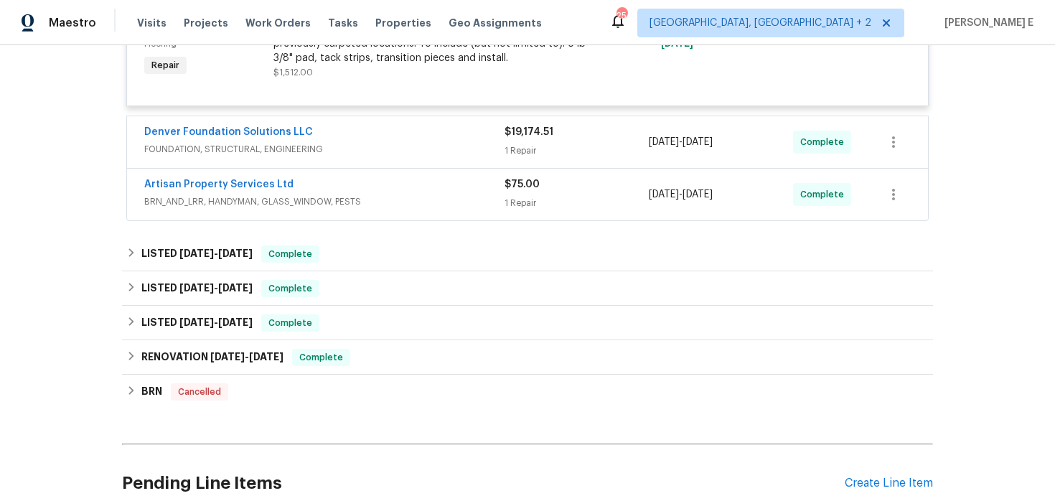
click at [380, 142] on div "Denver Foundation Solutions LLC" at bounding box center [324, 133] width 360 height 17
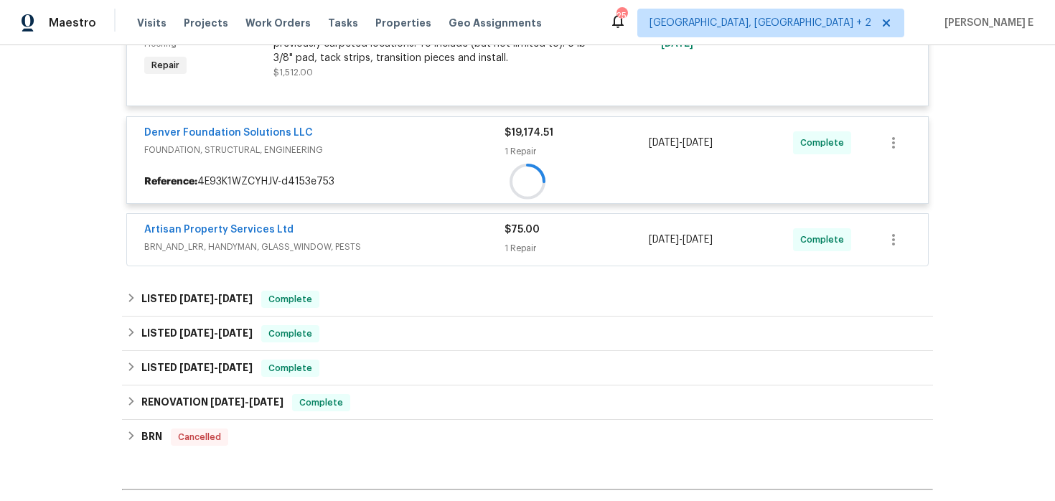
scroll to position [1529, 0]
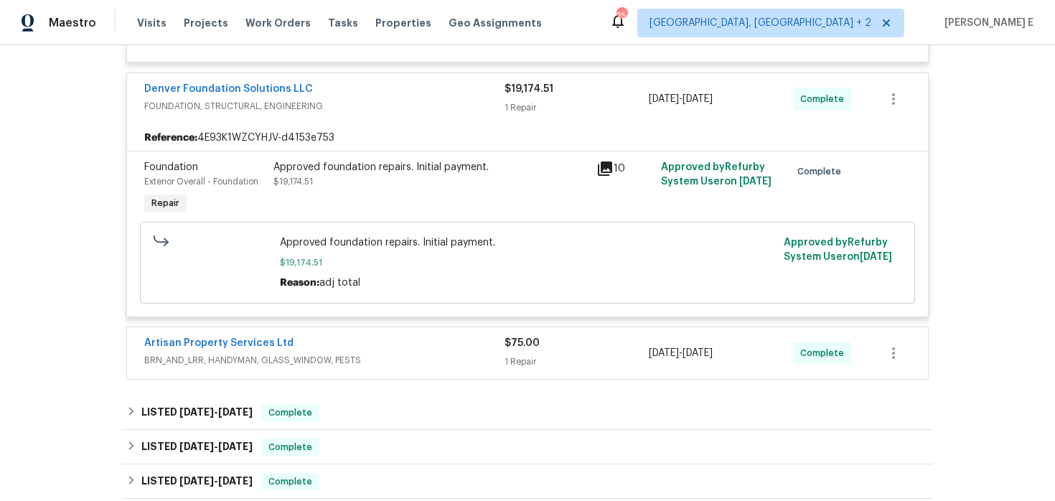
click at [387, 112] on span "FOUNDATION, STRUCTURAL, ENGINEERING" at bounding box center [324, 106] width 360 height 14
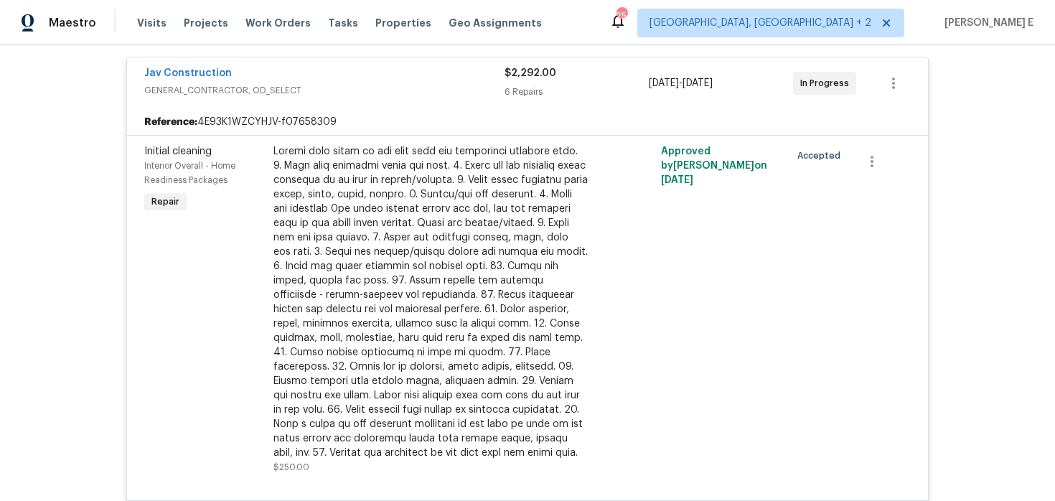
scroll to position [209, 0]
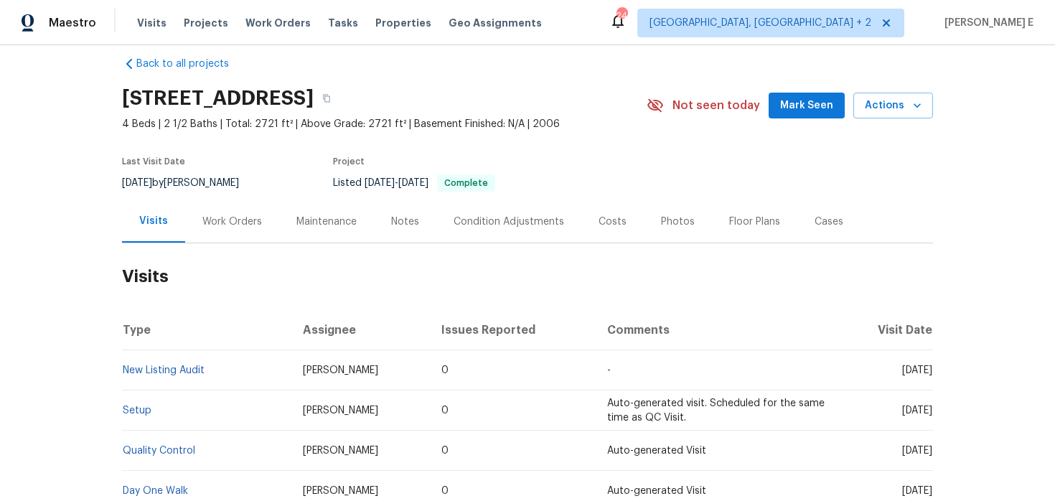
click at [240, 225] on div "Work Orders" at bounding box center [232, 222] width 60 height 14
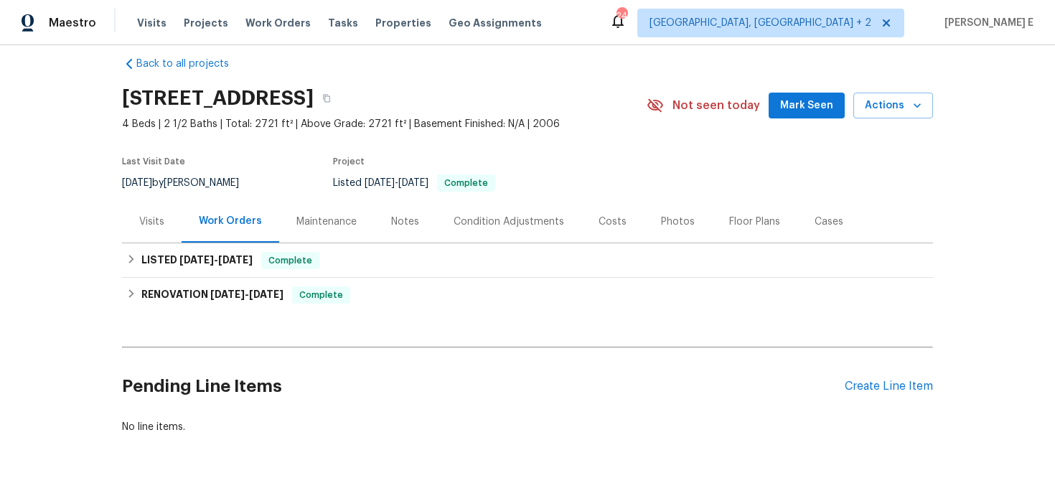
scroll to position [48, 0]
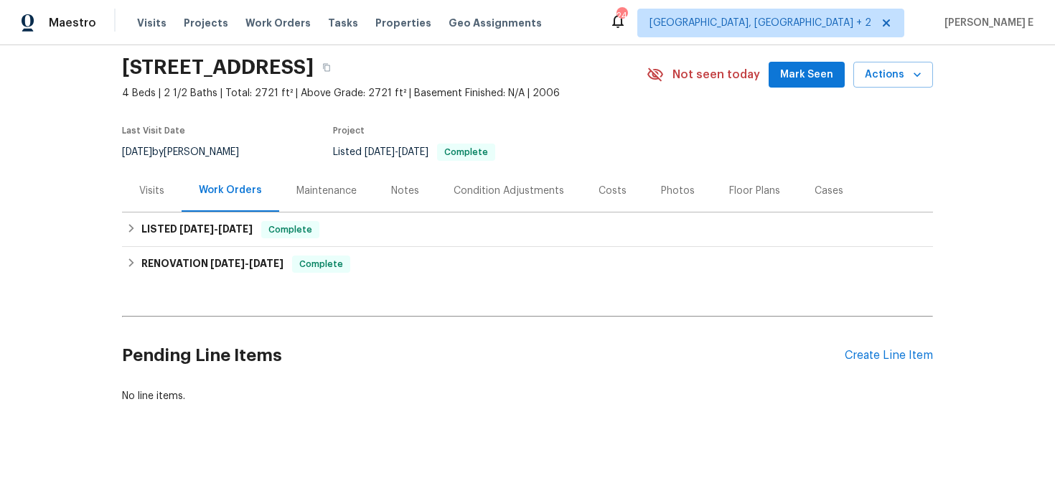
click at [743, 185] on div "Floor Plans" at bounding box center [754, 191] width 51 height 14
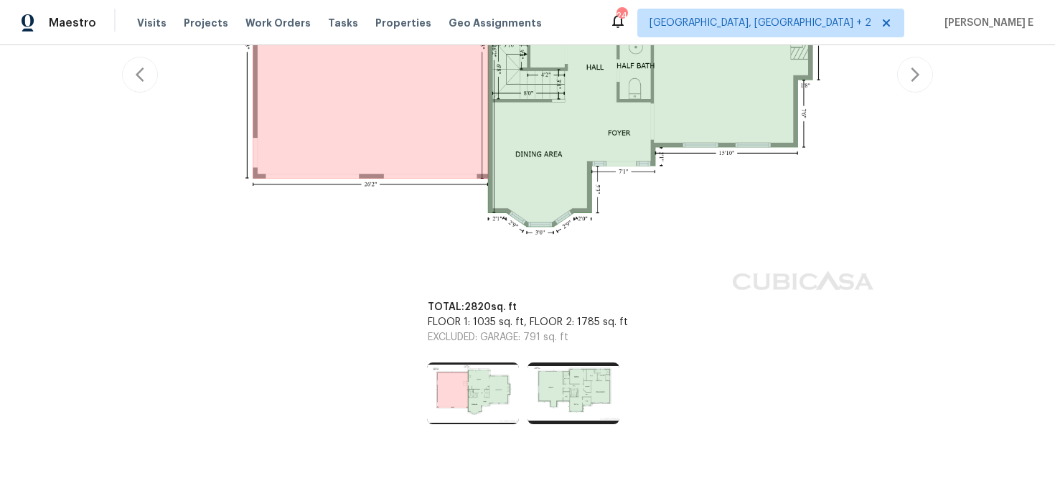
scroll to position [485, 0]
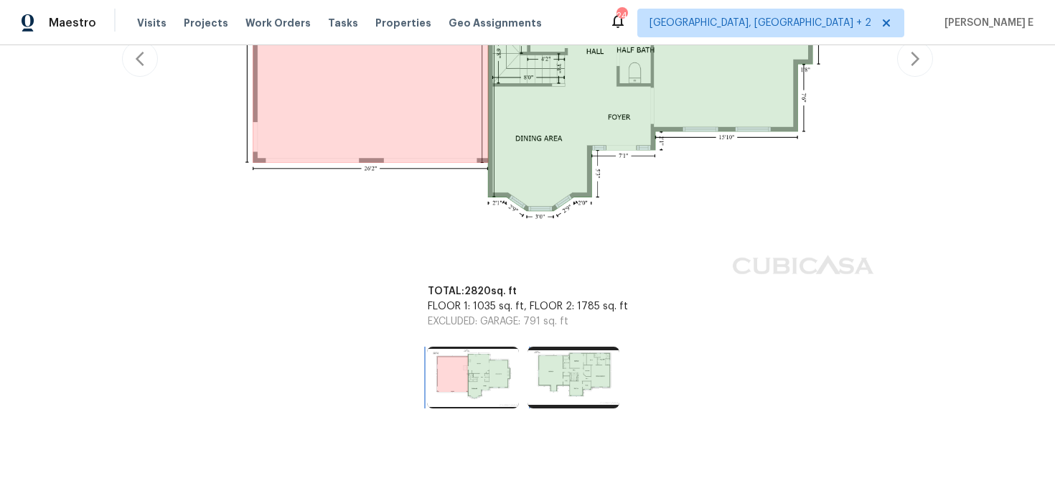
click at [468, 385] on img at bounding box center [473, 378] width 92 height 62
click at [536, 392] on img at bounding box center [573, 378] width 92 height 62
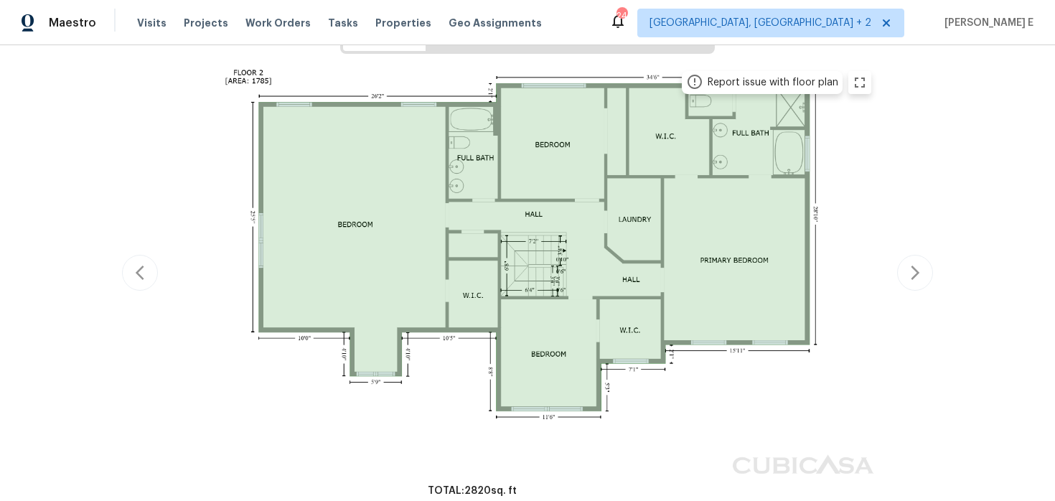
scroll to position [0, 0]
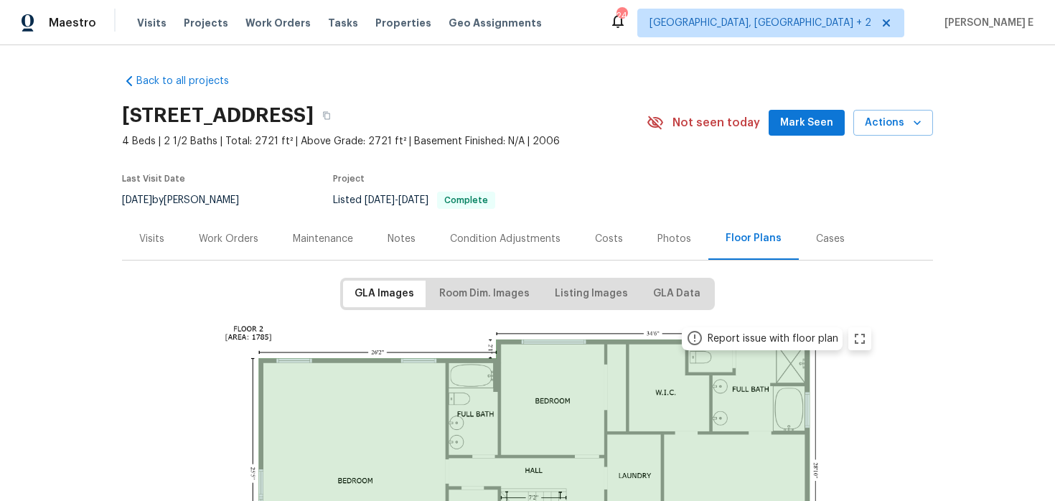
click at [232, 239] on div "Work Orders" at bounding box center [229, 239] width 60 height 14
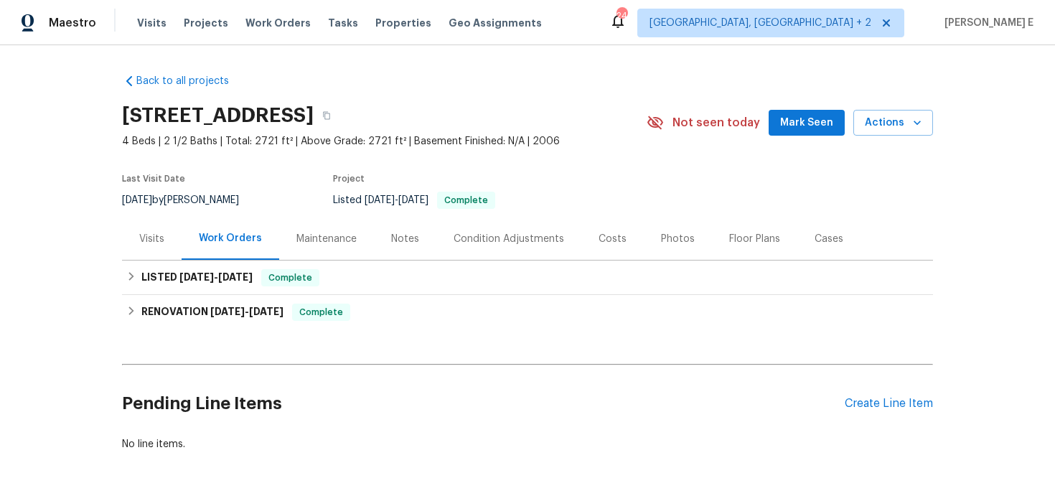
scroll to position [48, 0]
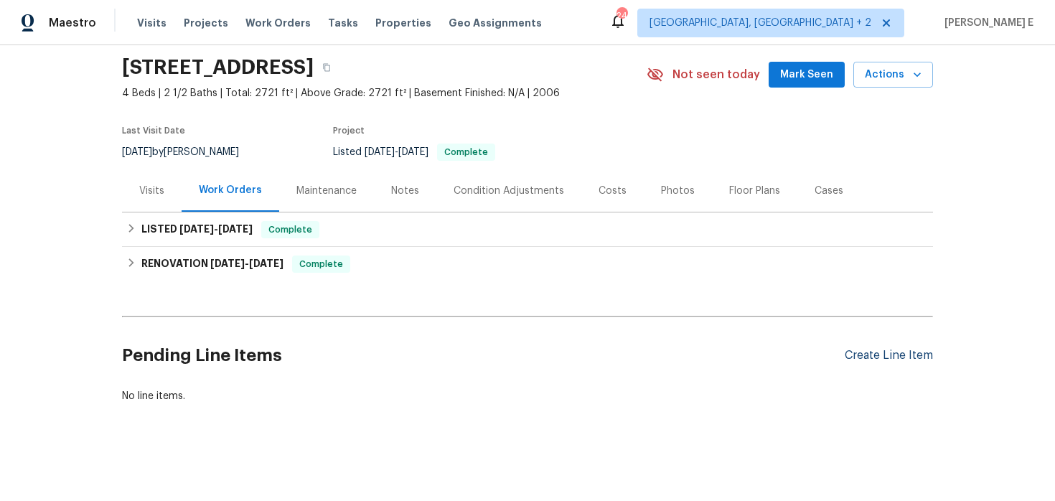
click at [860, 359] on div "Create Line Item" at bounding box center [888, 356] width 88 height 14
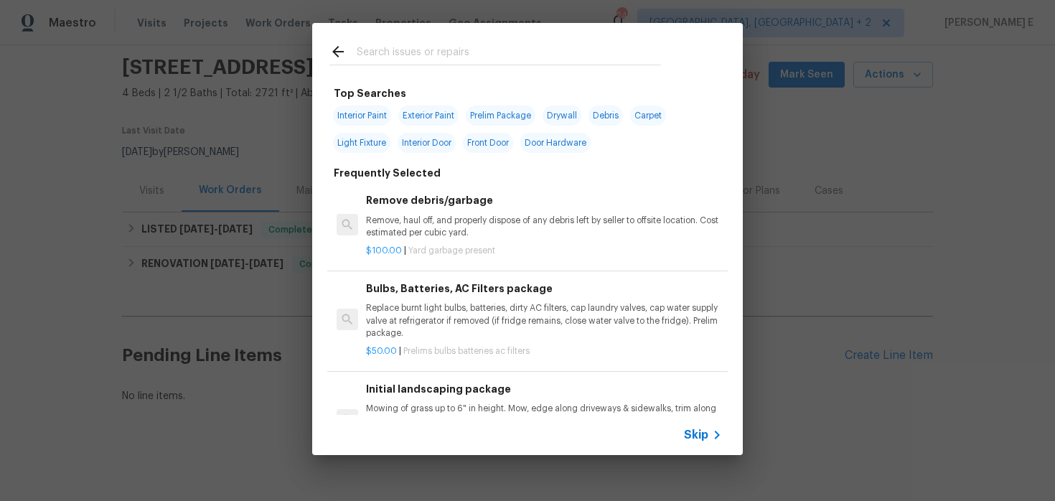
click at [694, 435] on span "Skip" at bounding box center [696, 435] width 24 height 14
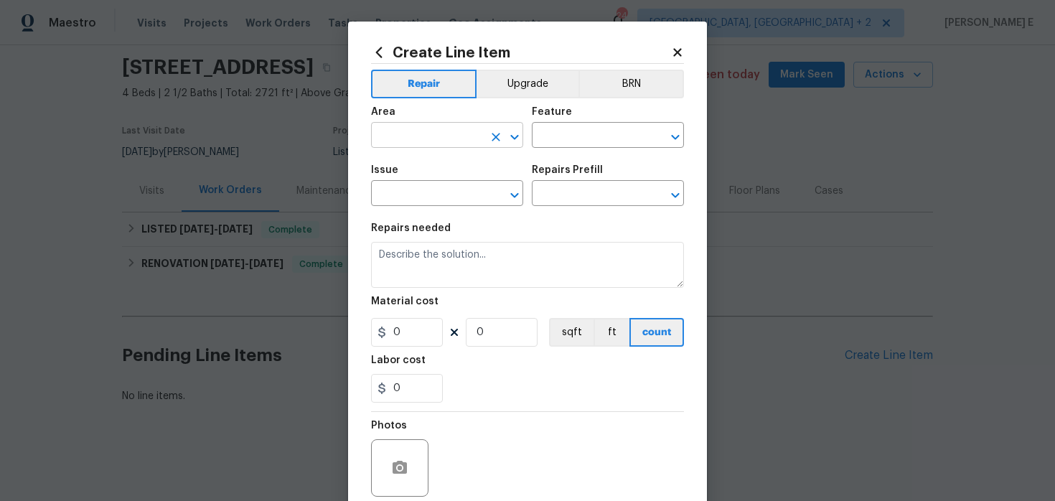
click at [434, 128] on input "text" at bounding box center [427, 137] width 112 height 22
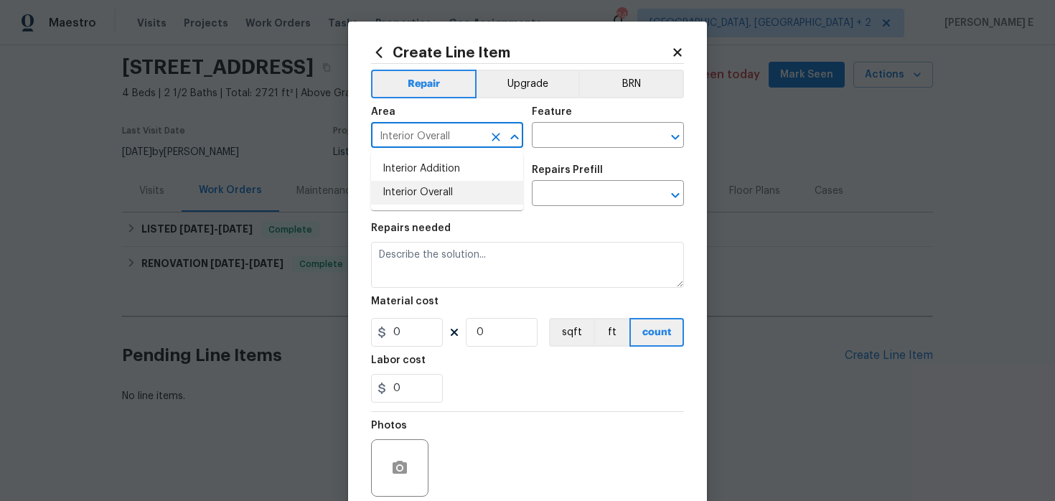
type input "Interior Overall"
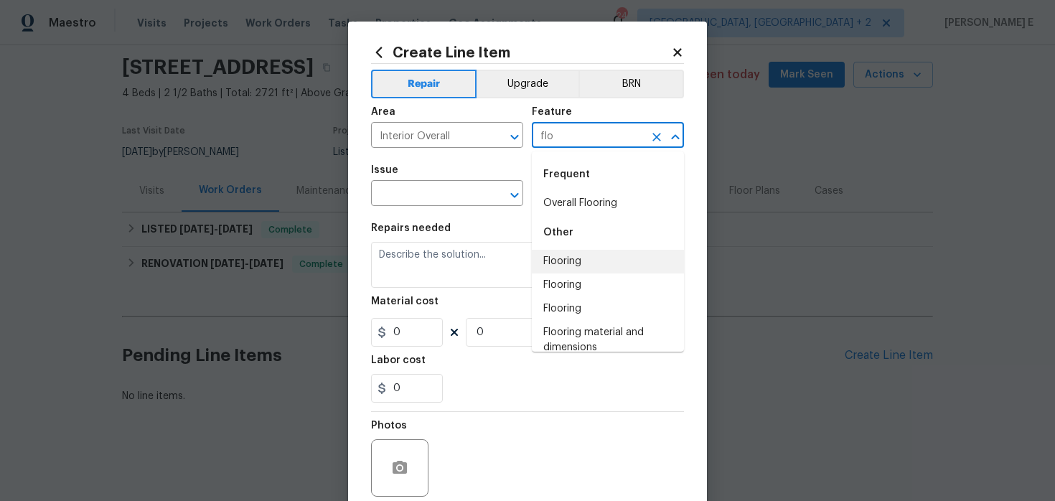
click at [570, 251] on li "Flooring" at bounding box center [608, 262] width 152 height 24
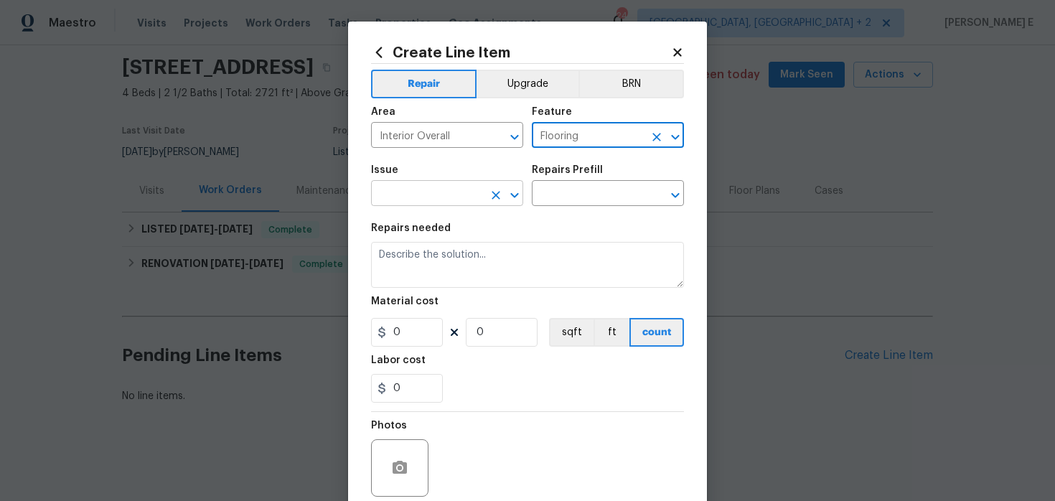
type input "Flooring"
click at [373, 190] on input "text" at bounding box center [427, 195] width 112 height 22
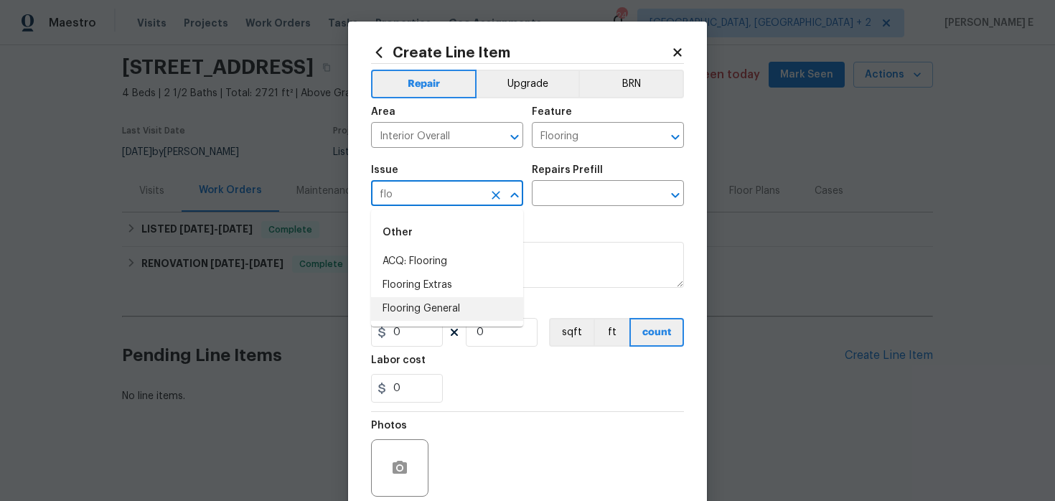
click at [443, 306] on li "Flooring General" at bounding box center [447, 309] width 152 height 24
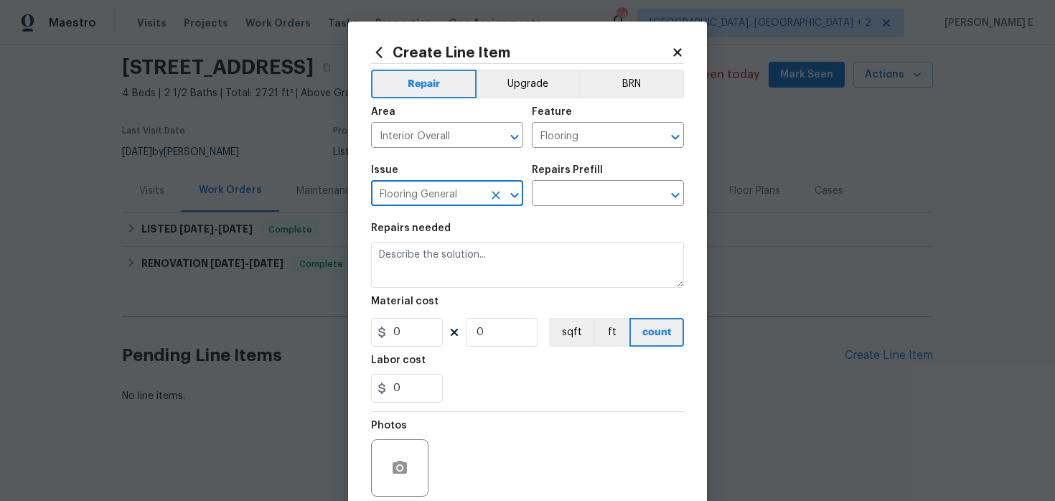
type input "Flooring General"
click at [585, 178] on div "Repairs Prefill" at bounding box center [608, 174] width 152 height 19
click at [564, 199] on input "text" at bounding box center [588, 195] width 112 height 22
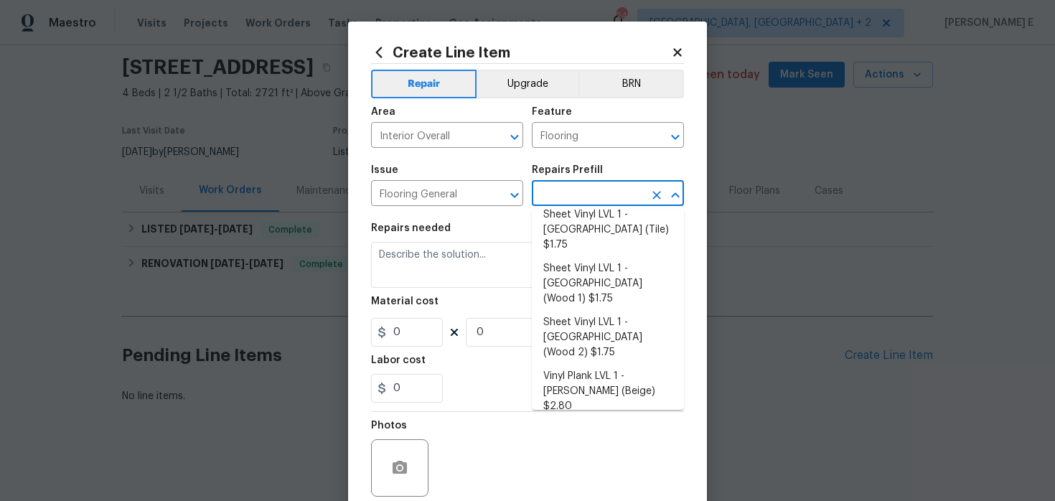
scroll to position [237, 0]
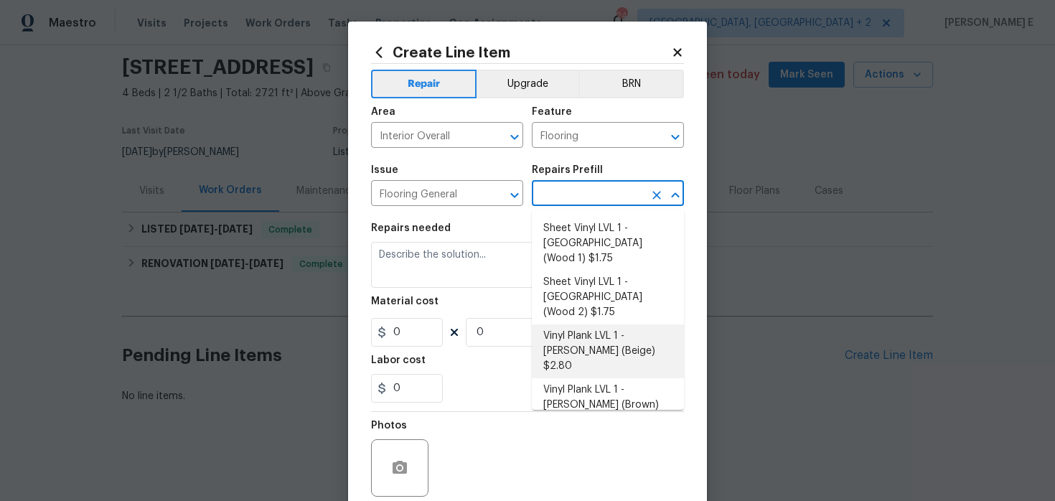
click at [566, 324] on li "Vinyl Plank LVL 1 - Knighton (Beige) $2.80" at bounding box center [608, 351] width 152 height 54
type input "Overall Flooring"
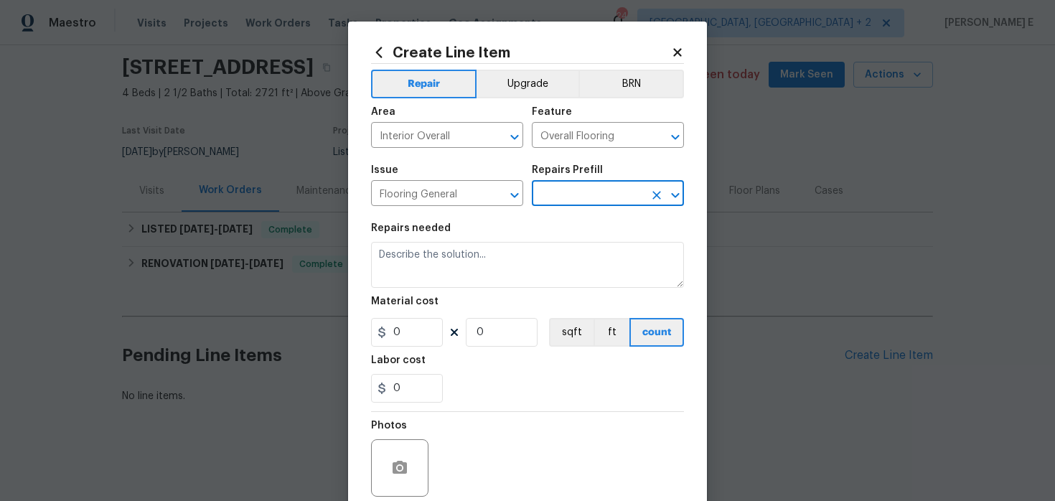
type input "Vinyl Plank LVL 1 - Knighton (Beige) $2.80"
type textarea "Install LVP (Knighton AP835 Prairie Dust) Includes transitions, glue and associ…"
type input "2.8"
type input "1"
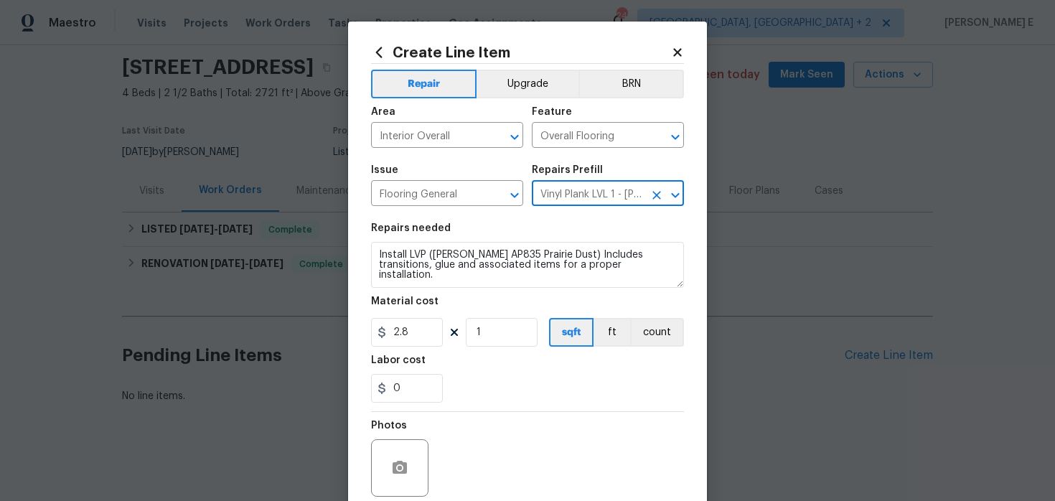
click at [435, 241] on div "Repairs needed" at bounding box center [527, 232] width 313 height 19
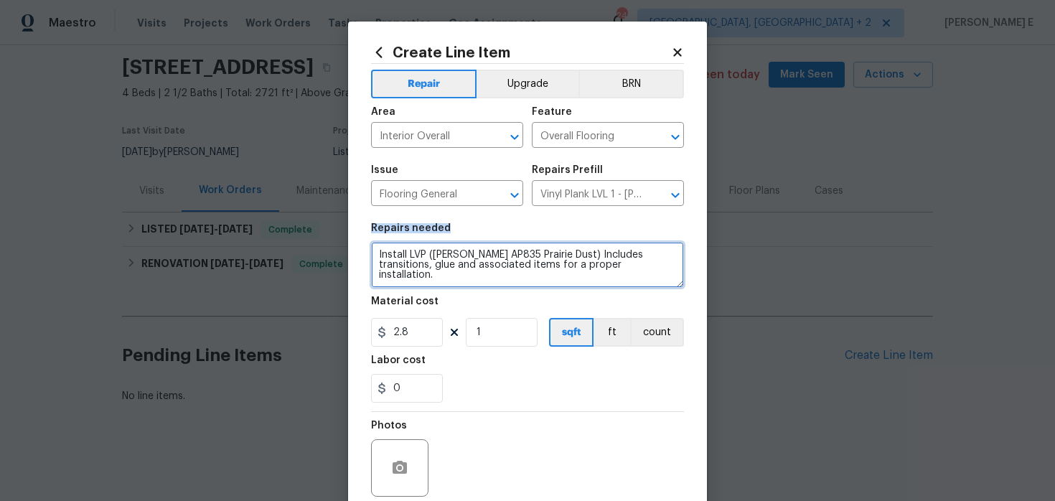
click at [425, 252] on textarea "Install LVP (Knighton AP835 Prairie Dust) Includes transitions, glue and associ…" at bounding box center [527, 265] width 313 height 46
paste textarea "The master closet floor feels unstable, as if you might fall through. Please in…"
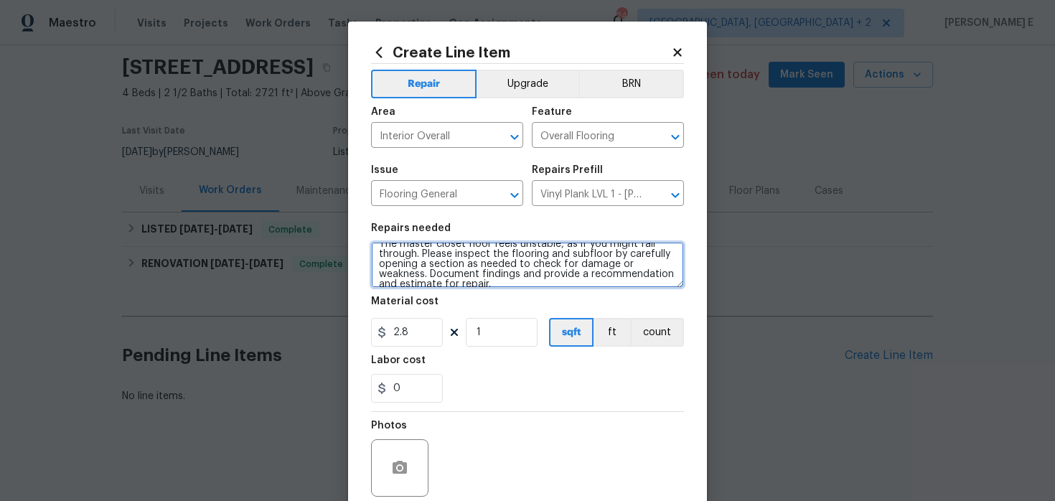
scroll to position [20, 0]
type textarea "The master closet floor feels unstable, as if you might fall through. Please in…"
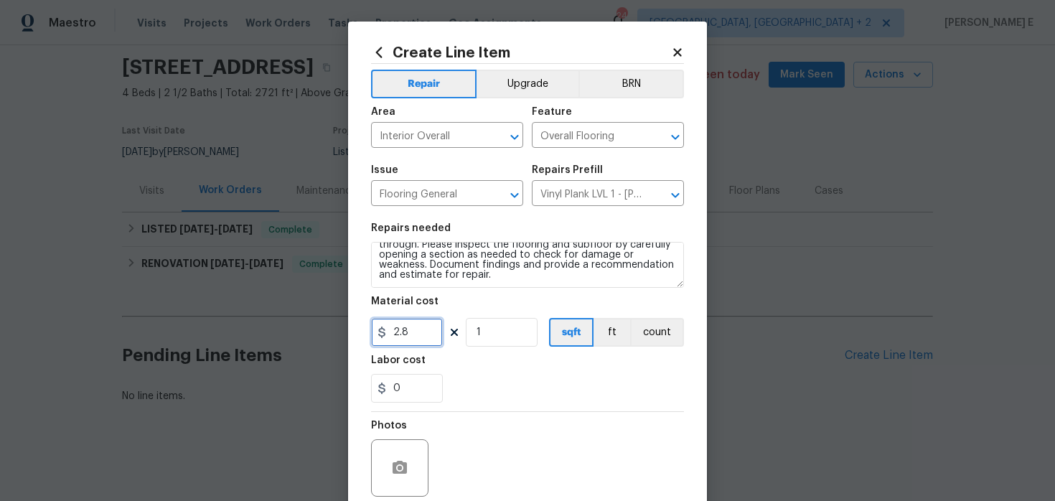
click at [401, 330] on input "2.8" at bounding box center [407, 332] width 72 height 29
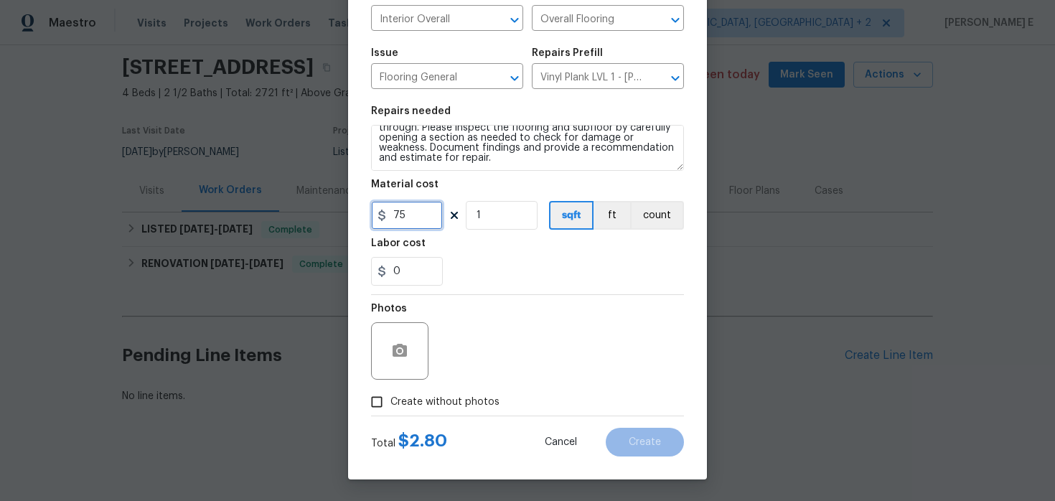
type input "75"
click at [394, 390] on label "Create without photos" at bounding box center [431, 401] width 136 height 27
click at [390, 390] on input "Create without photos" at bounding box center [376, 401] width 27 height 27
checkbox input "true"
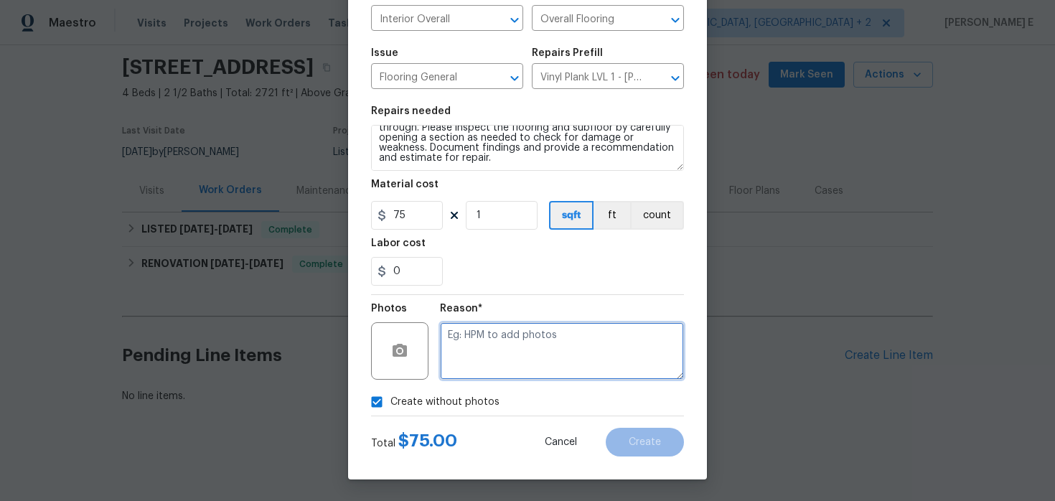
click at [485, 340] on textarea at bounding box center [562, 350] width 244 height 57
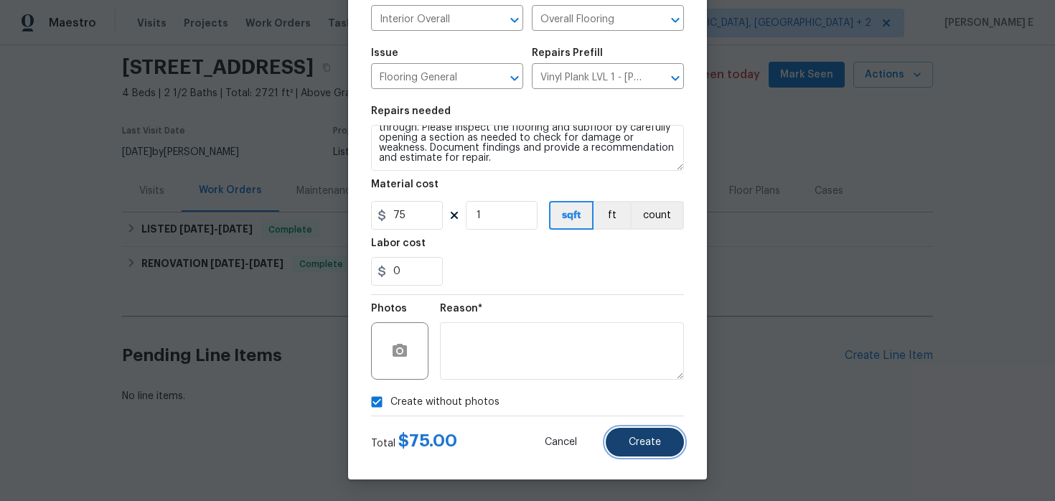
click at [653, 440] on span "Create" at bounding box center [644, 442] width 32 height 11
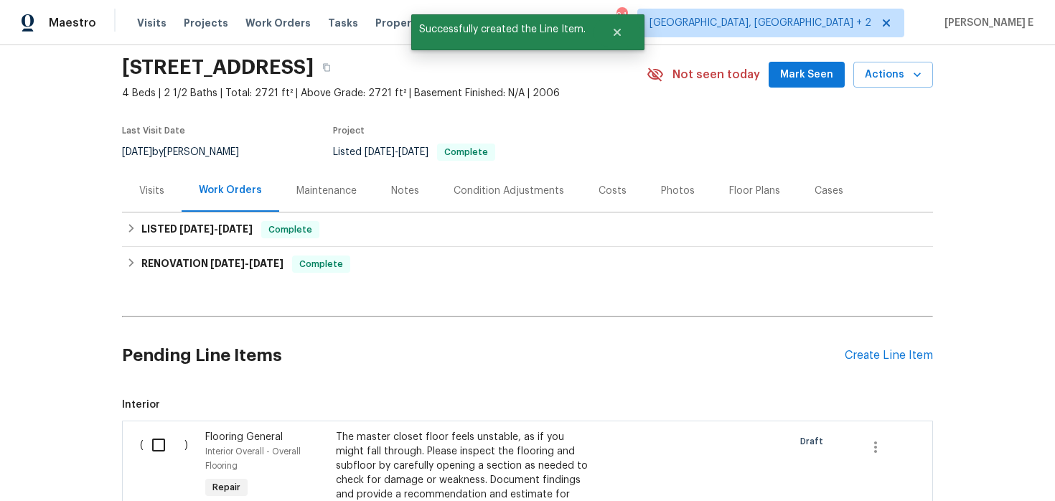
scroll to position [269, 0]
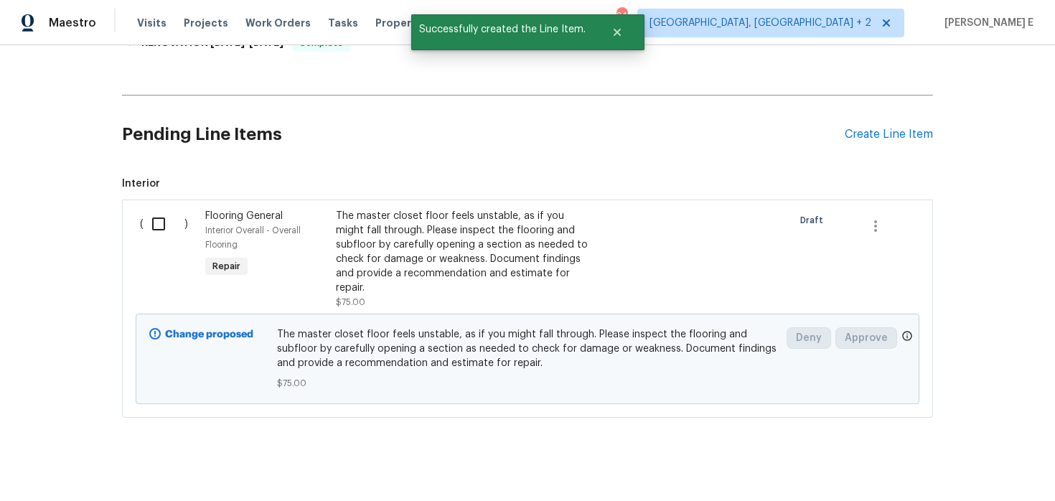
click at [163, 222] on input "checkbox" at bounding box center [163, 224] width 41 height 30
checkbox input "true"
click at [943, 466] on span "Create Work Order" at bounding box center [972, 465] width 95 height 18
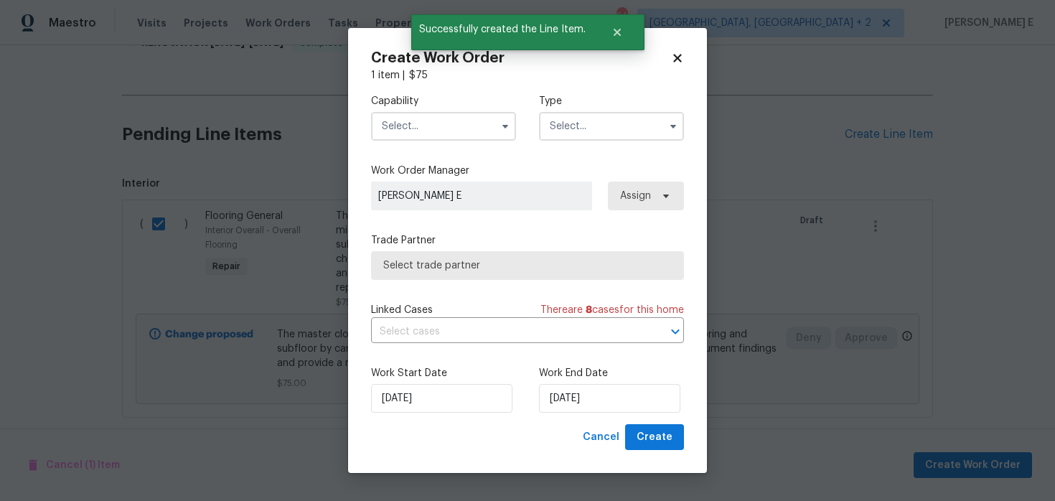
click at [479, 126] on input "text" at bounding box center [443, 126] width 145 height 29
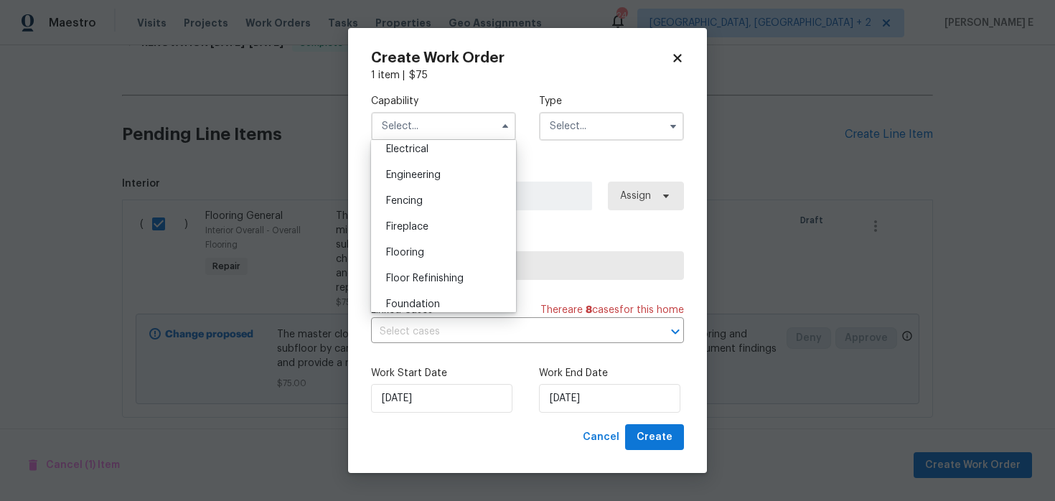
scroll to position [489, 0]
click at [435, 232] on div "Flooring" at bounding box center [444, 225] width 138 height 26
type input "Flooring"
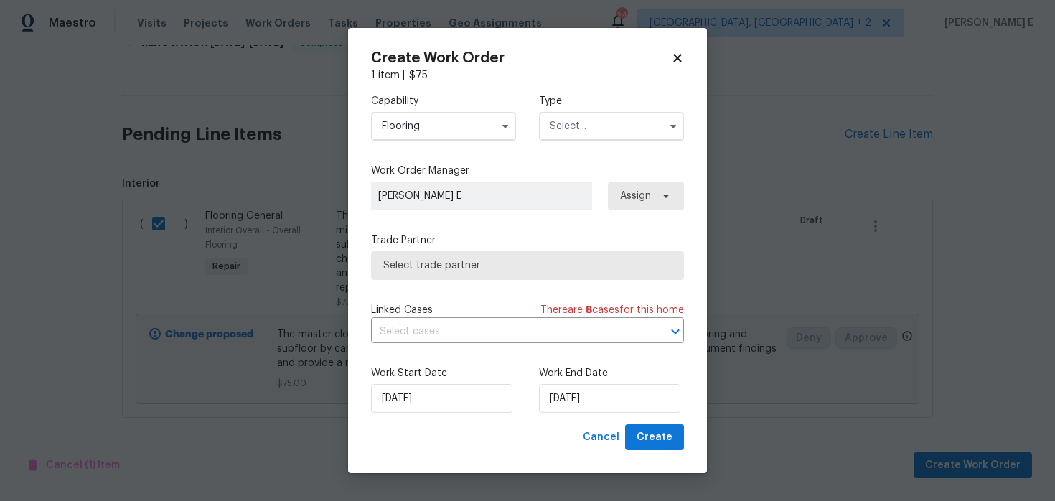
click at [570, 125] on input "text" at bounding box center [611, 126] width 145 height 29
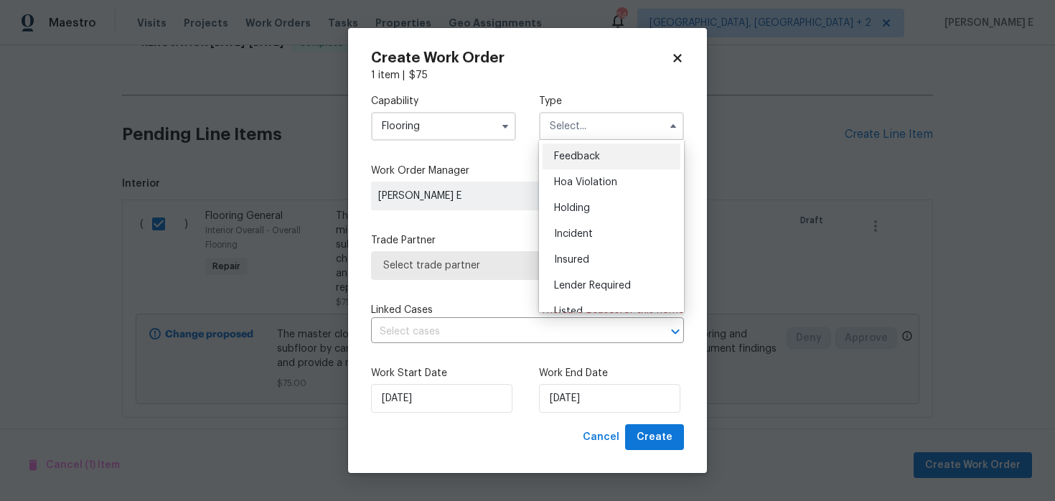
click at [563, 149] on div "Feedback" at bounding box center [611, 156] width 138 height 26
type input "Feedback"
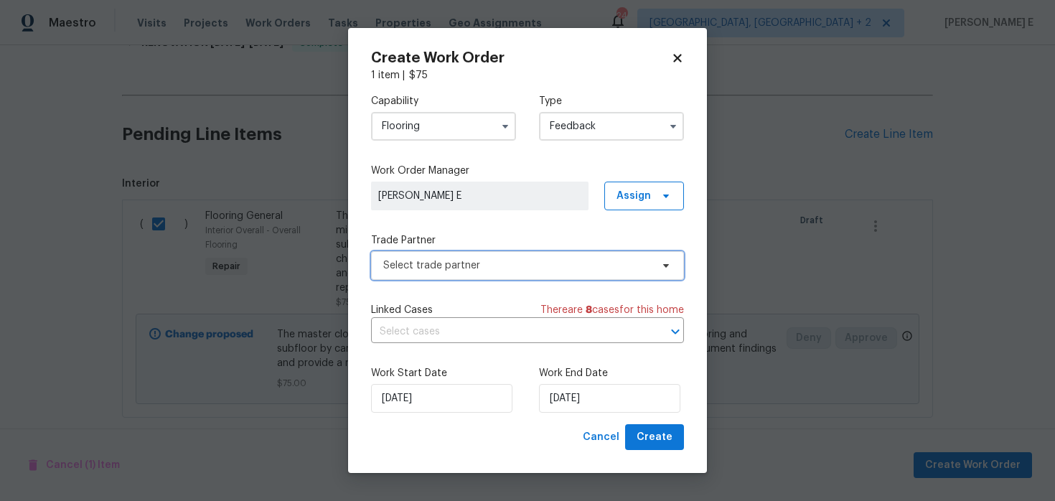
click at [418, 263] on span "Select trade partner" at bounding box center [517, 265] width 268 height 14
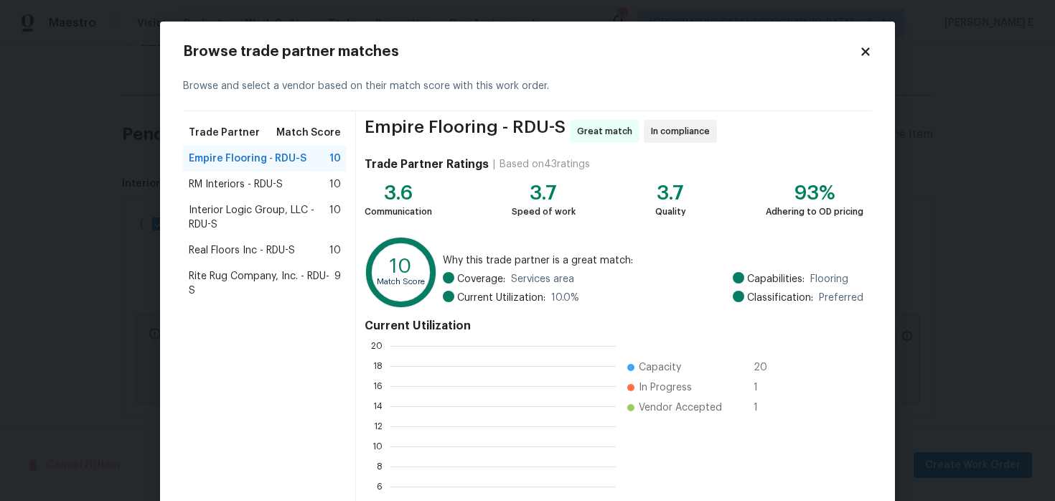
scroll to position [201, 226]
click at [269, 173] on div "RM Interiors - RDU-S 10" at bounding box center [265, 184] width 164 height 26
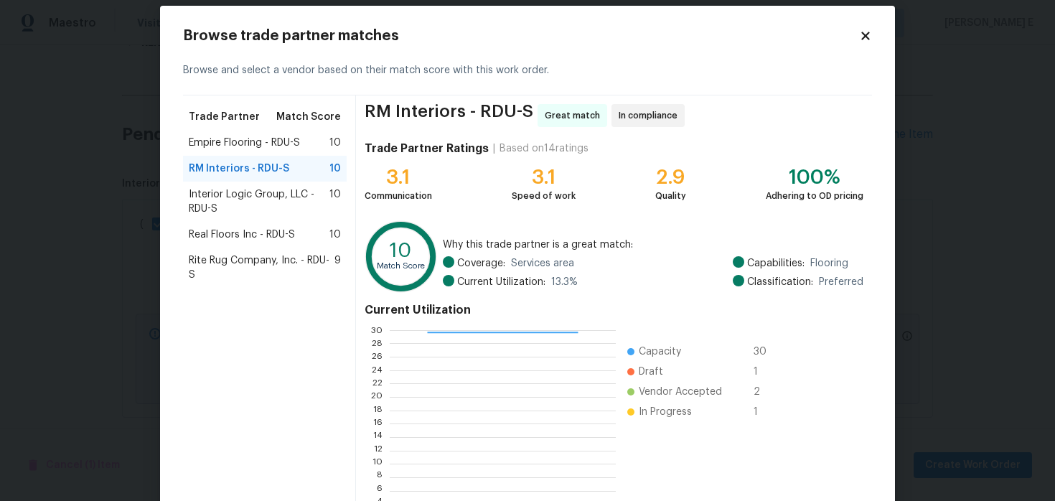
scroll to position [20, 0]
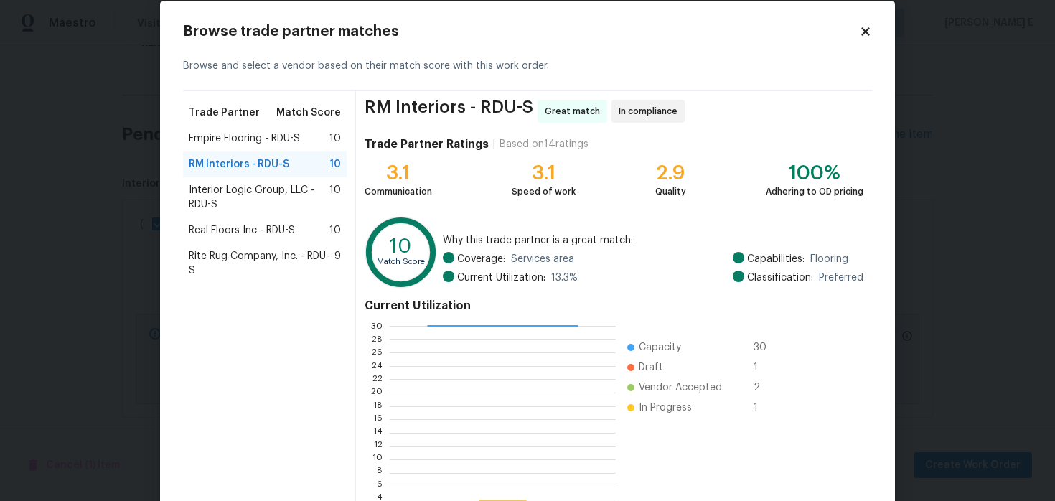
click at [277, 140] on span "Empire Flooring - RDU-S" at bounding box center [244, 138] width 111 height 14
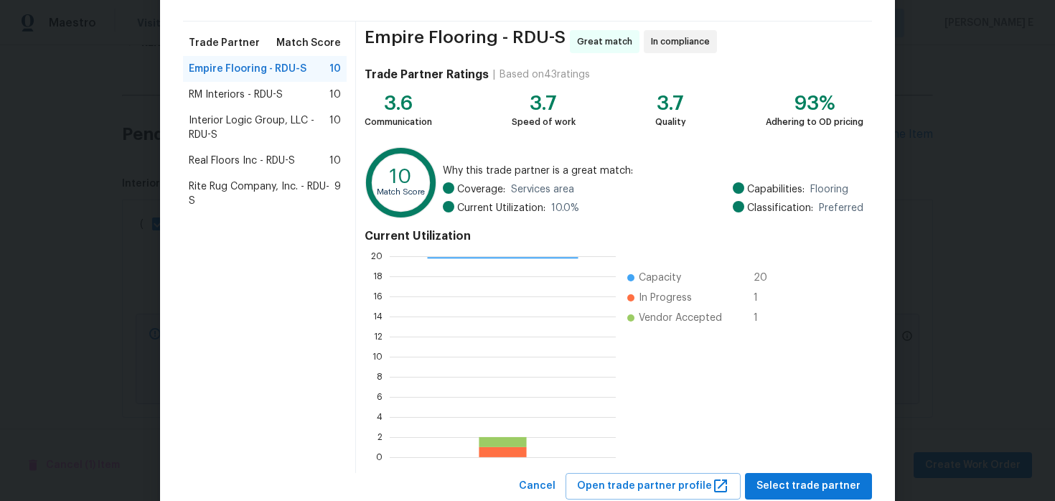
scroll to position [132, 0]
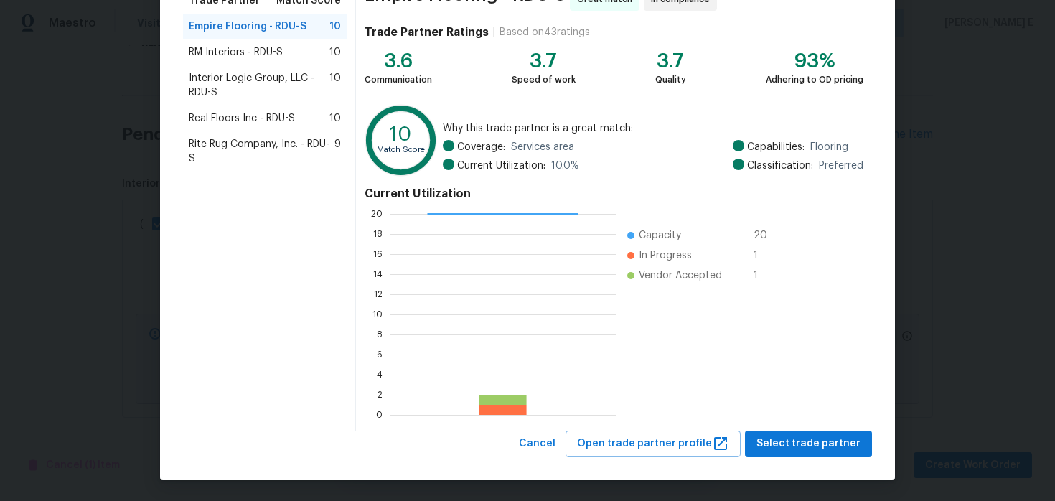
click at [773, 425] on div "Empire Flooring - RDU-S Great match In compliance Trade Partner Ratings | Based…" at bounding box center [614, 204] width 516 height 451
click at [771, 447] on span "Select trade partner" at bounding box center [808, 444] width 104 height 18
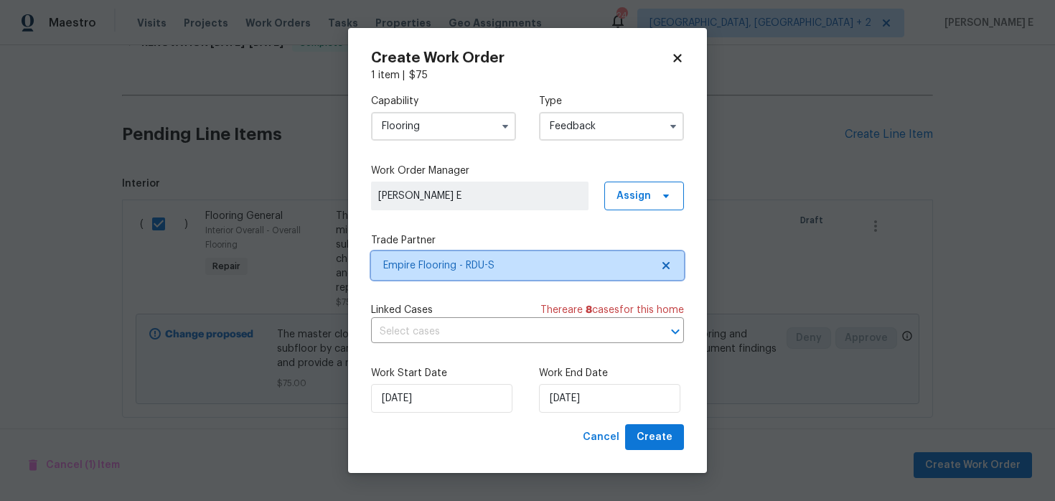
scroll to position [0, 0]
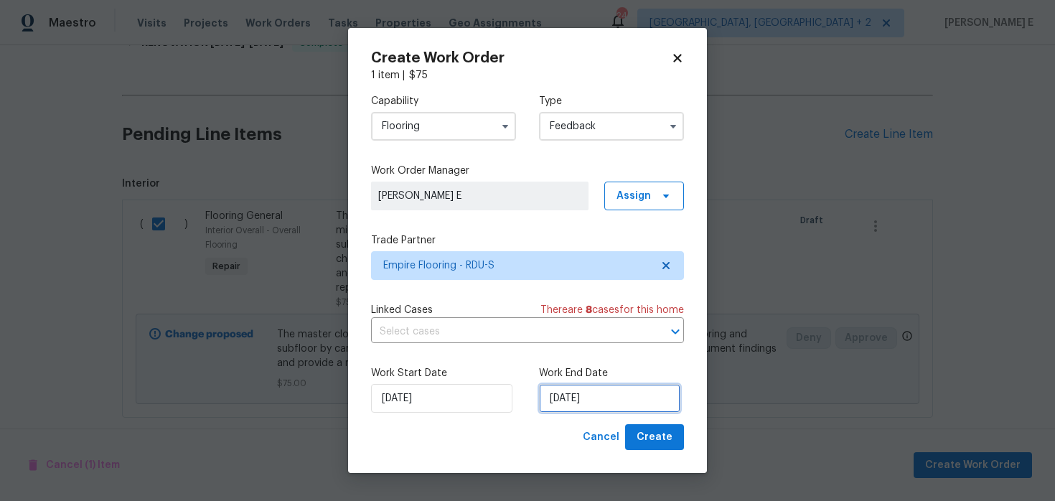
click at [560, 405] on input "27/08/2025" at bounding box center [609, 398] width 141 height 29
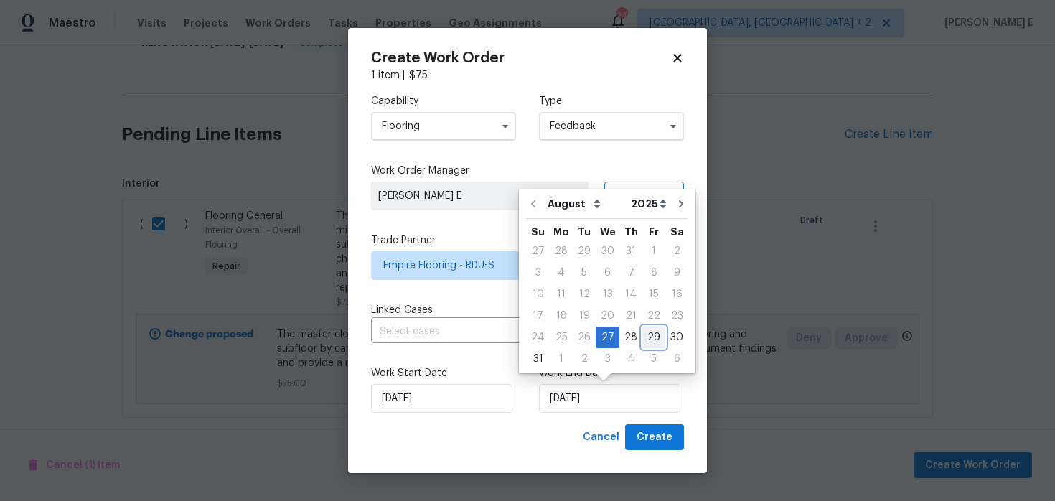
click at [642, 336] on div "29" at bounding box center [653, 337] width 23 height 20
type input "29/08/2025"
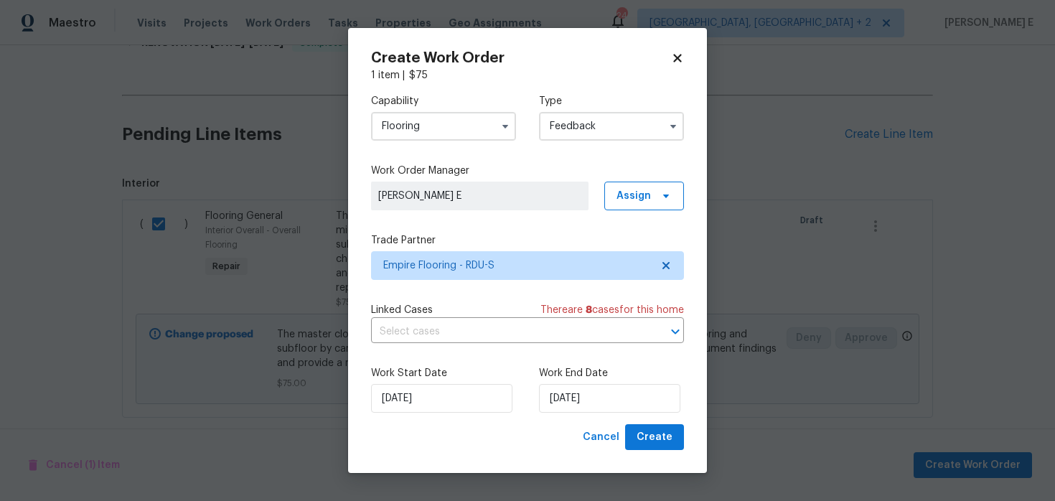
click at [651, 422] on div "Work Start Date 27/08/2025 Work End Date 29/08/2025" at bounding box center [527, 389] width 313 height 70
click at [646, 435] on span "Create" at bounding box center [654, 437] width 36 height 18
checkbox input "false"
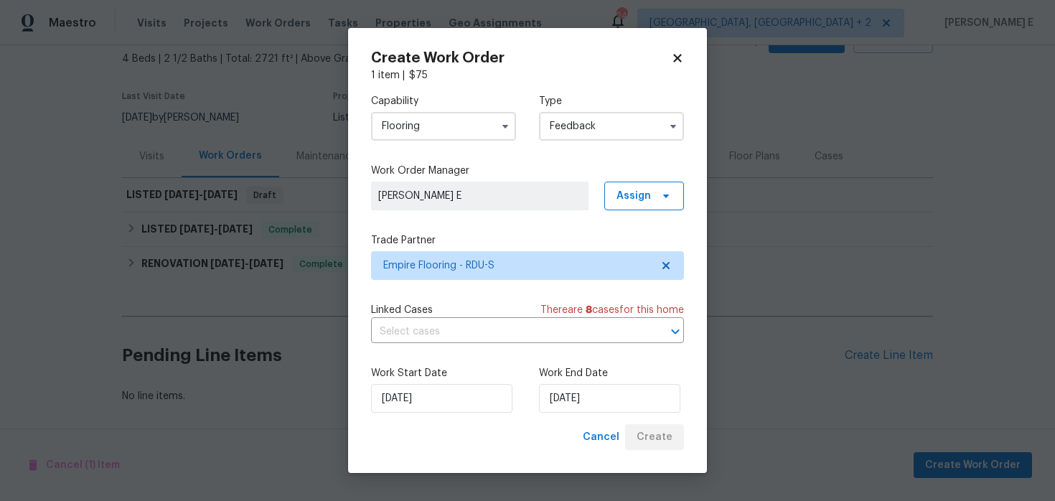
scroll to position [83, 0]
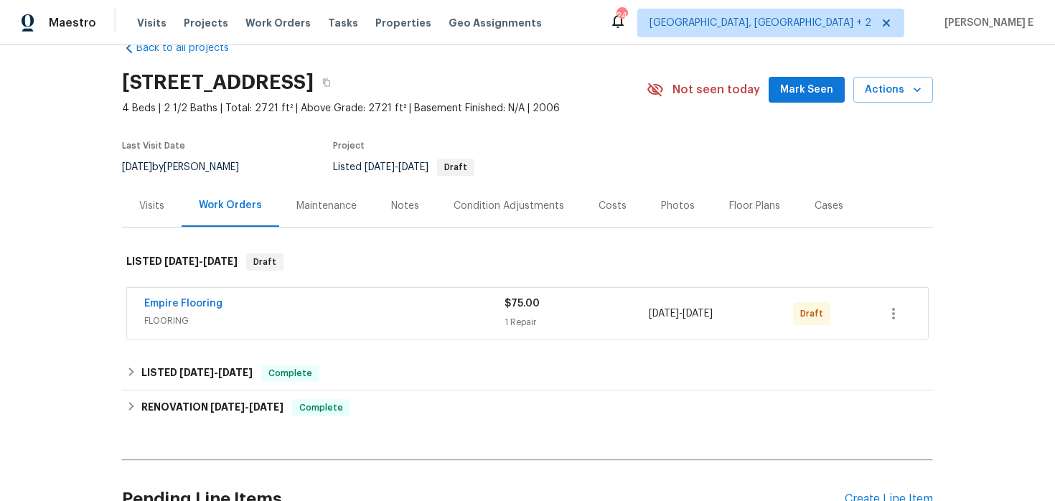
scroll to position [47, 0]
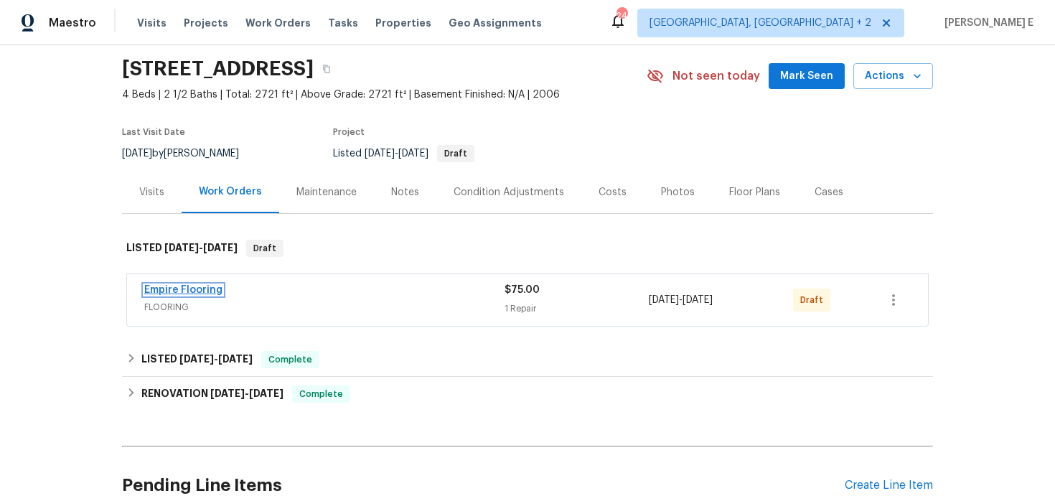
click at [195, 287] on link "Empire Flooring" at bounding box center [183, 290] width 78 height 10
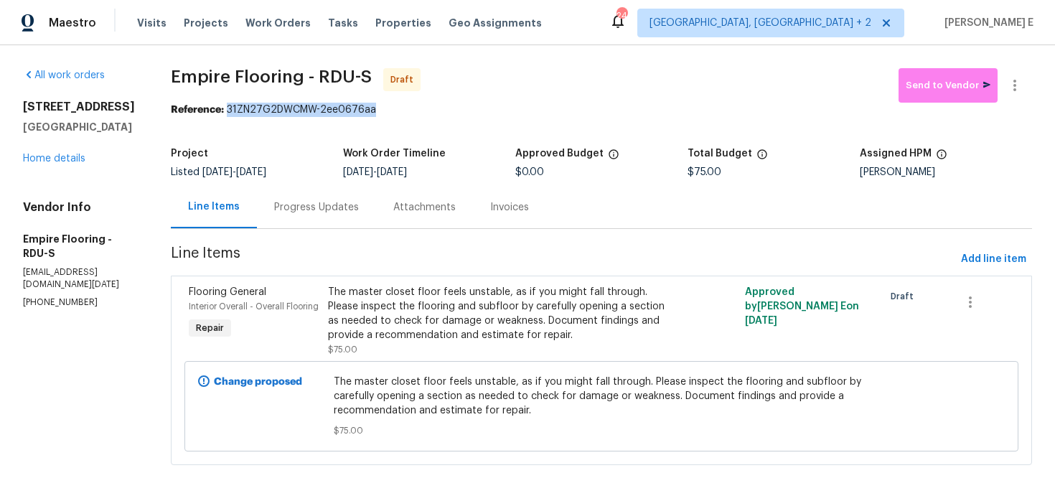
drag, startPoint x: 245, startPoint y: 110, endPoint x: 413, endPoint y: 110, distance: 167.9
click at [413, 110] on div "Reference: 31ZN27G2DWCMW-2ee0676aa" at bounding box center [601, 110] width 861 height 14
copy div "31ZN27G2DWCMW-2ee0676aa"
click at [305, 218] on div "Progress Updates" at bounding box center [316, 207] width 119 height 42
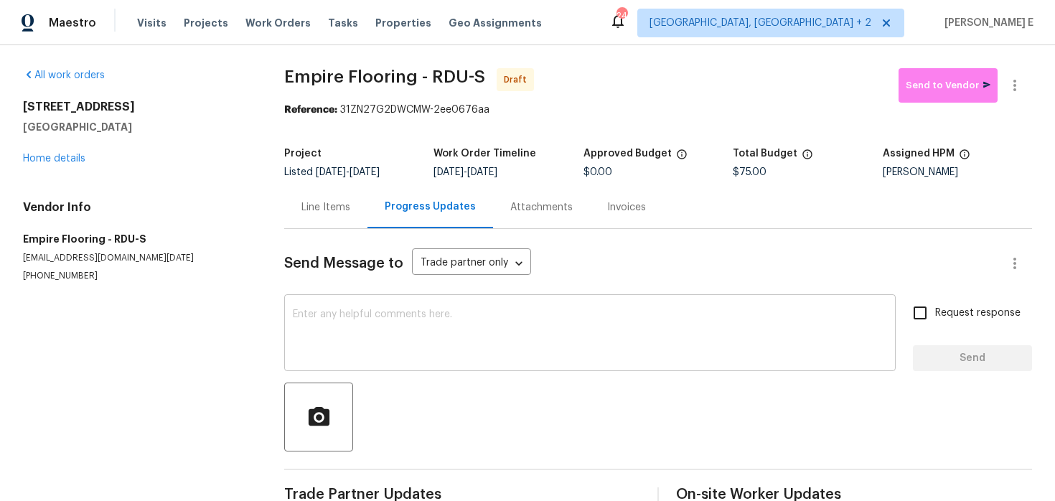
click at [369, 338] on textarea at bounding box center [590, 334] width 594 height 50
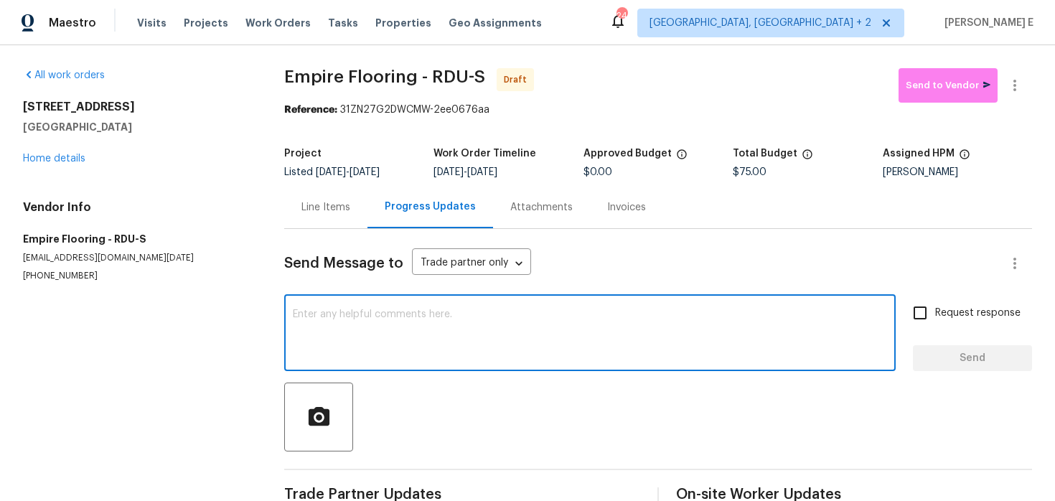
paste textarea "Hi this is [PERSON_NAME] with Opendoor. I’m confirming you received the WO for …"
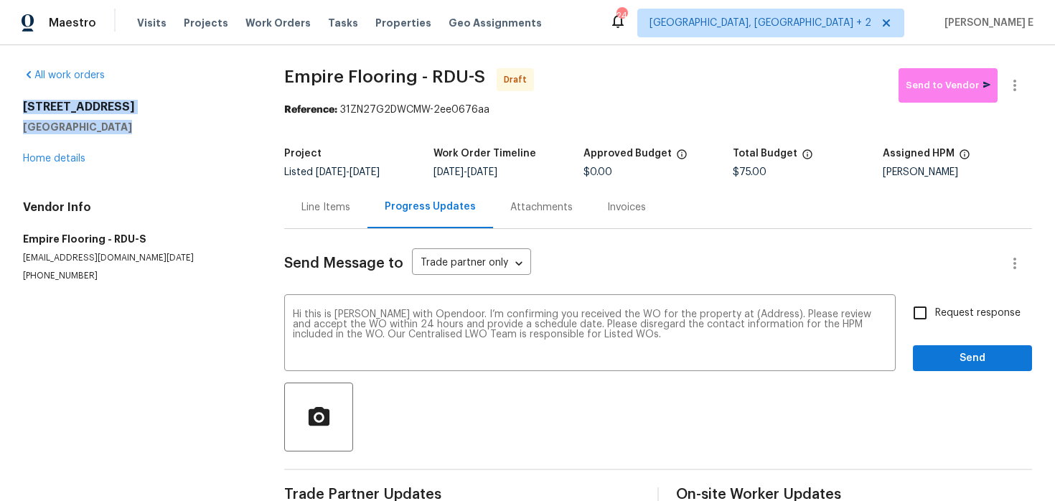
drag, startPoint x: 21, startPoint y: 107, endPoint x: 138, endPoint y: 133, distance: 120.6
click at [138, 133] on div "All work orders [STREET_ADDRESS][PERSON_NAME] Home details Vendor Info Empire F…" at bounding box center [527, 289] width 1055 height 488
copy div "[STREET_ADDRESS][PERSON_NAME]"
click at [739, 318] on textarea "Hi this is [PERSON_NAME] with Opendoor. I’m confirming you received the WO for …" at bounding box center [590, 334] width 594 height 50
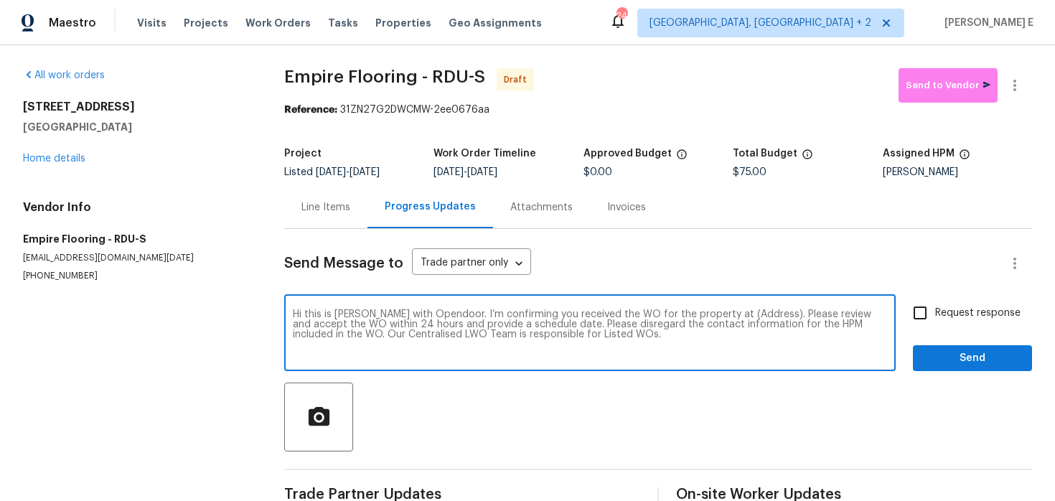
click at [739, 318] on textarea "Hi this is [PERSON_NAME] with Opendoor. I’m confirming you received the WO for …" at bounding box center [590, 334] width 594 height 50
paste textarea "[STREET_ADDRESS][PERSON_NAME]"
type textarea "Hi this is [PERSON_NAME] with Opendoor. I’m confirming you received the WO for …"
click at [946, 319] on span "Request response" at bounding box center [977, 313] width 85 height 15
click at [935, 319] on input "Request response" at bounding box center [920, 313] width 30 height 30
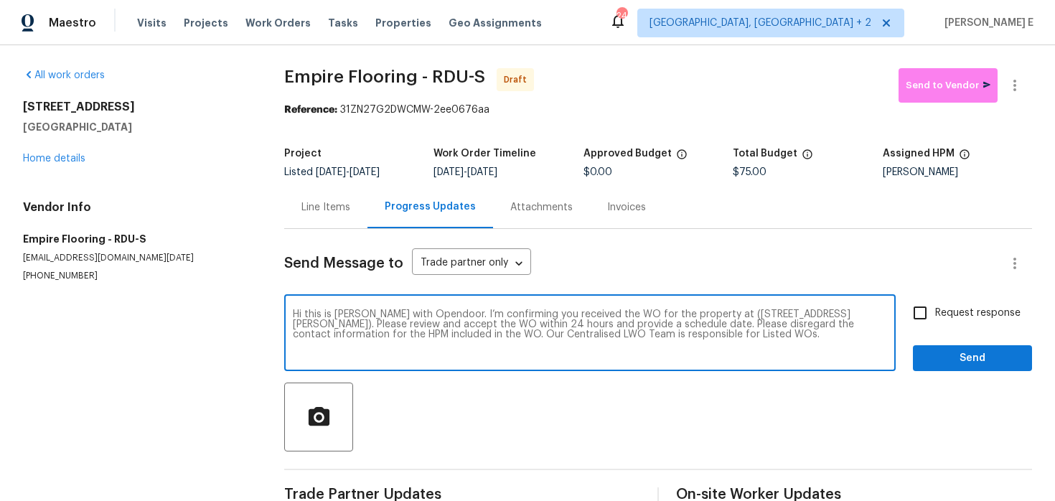
checkbox input "true"
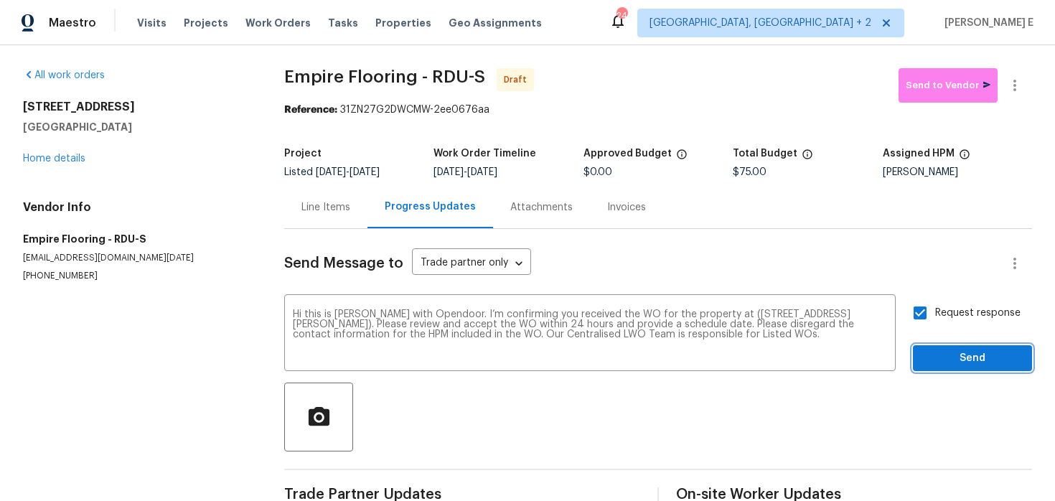
click at [948, 348] on button "Send" at bounding box center [972, 358] width 119 height 27
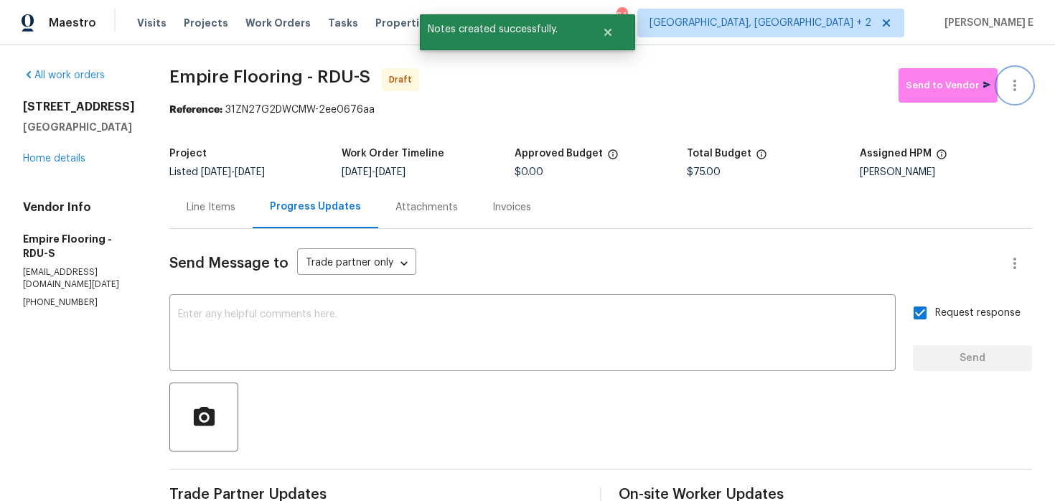
click at [1011, 89] on icon "button" at bounding box center [1014, 85] width 17 height 17
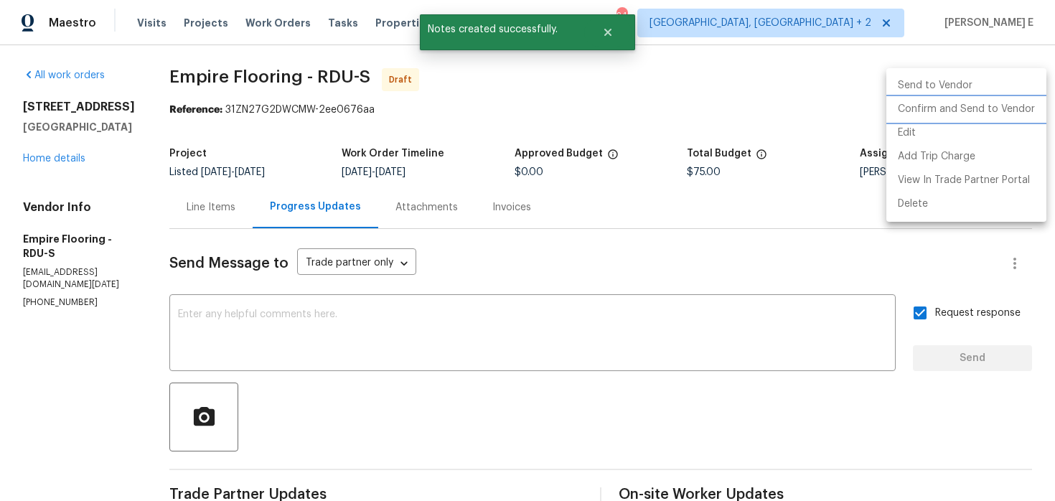
click at [951, 110] on li "Confirm and Send to Vendor" at bounding box center [966, 110] width 160 height 24
click at [637, 171] on div at bounding box center [527, 250] width 1055 height 501
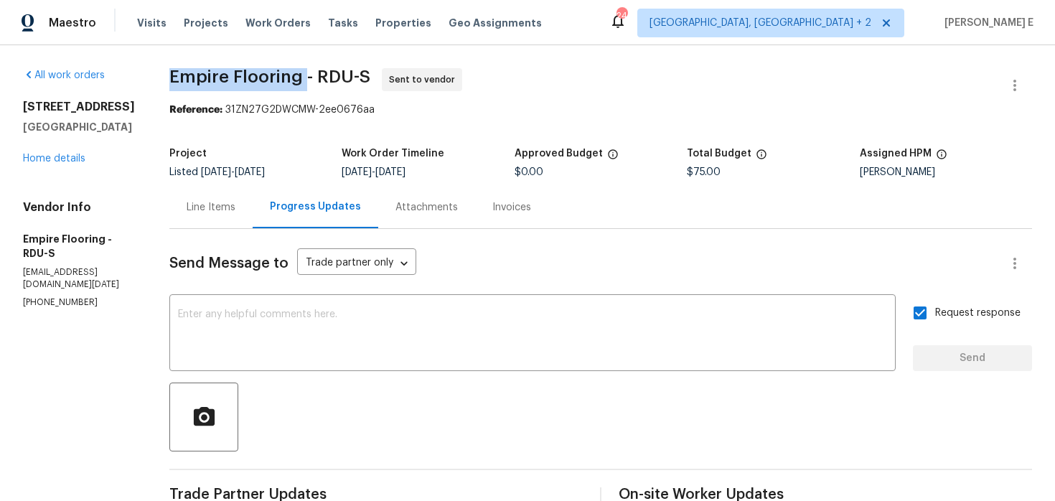
drag, startPoint x: 183, startPoint y: 83, endPoint x: 324, endPoint y: 80, distance: 140.7
click at [324, 80] on div "All work orders [STREET_ADDRESS][PERSON_NAME] Home details Vendor Info Empire F…" at bounding box center [527, 345] width 1055 height 601
copy span "Empire Flooring"
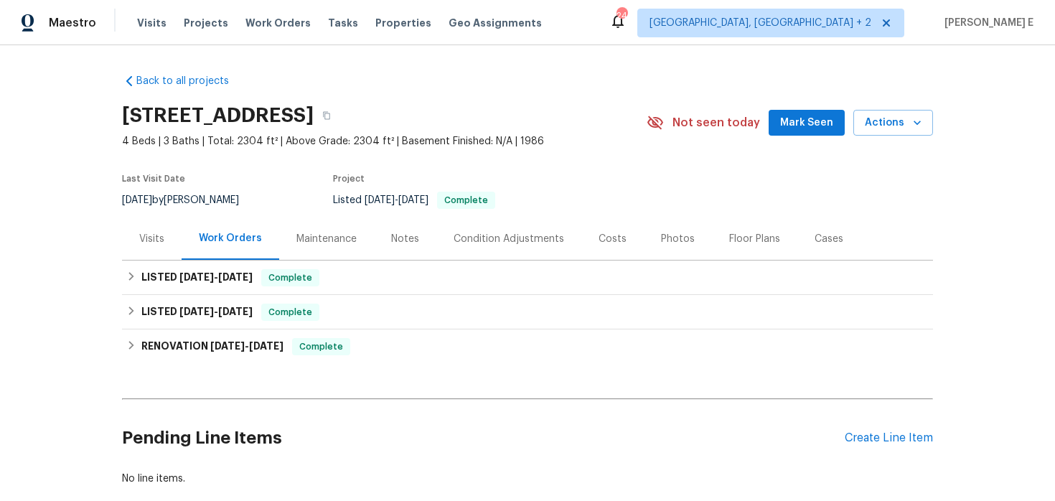
click at [370, 235] on div "Maintenance" at bounding box center [326, 238] width 95 height 42
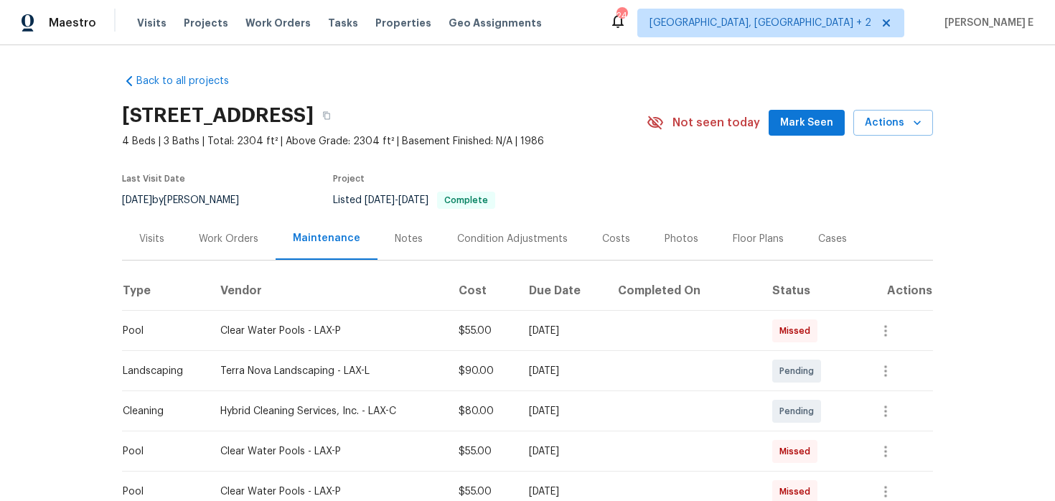
click at [229, 253] on div "Work Orders" at bounding box center [229, 238] width 94 height 42
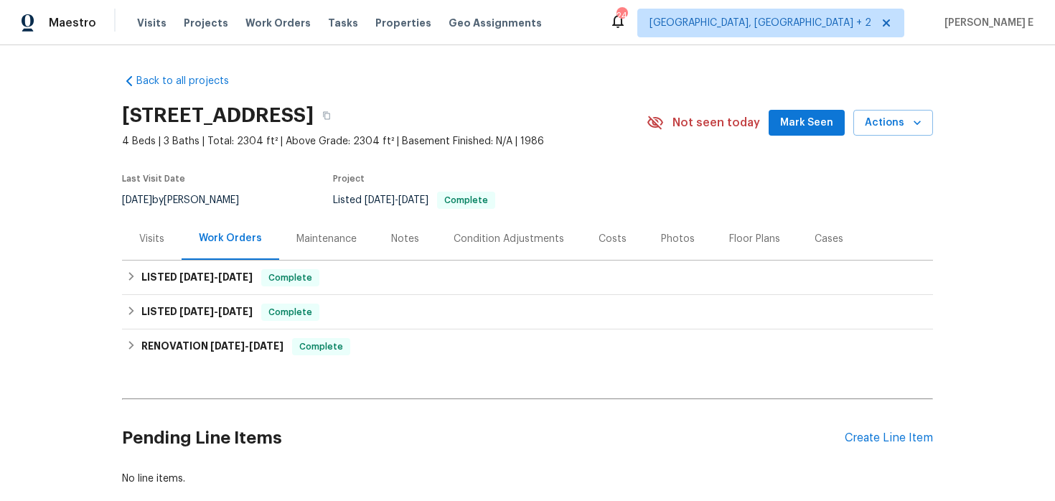
scroll to position [83, 0]
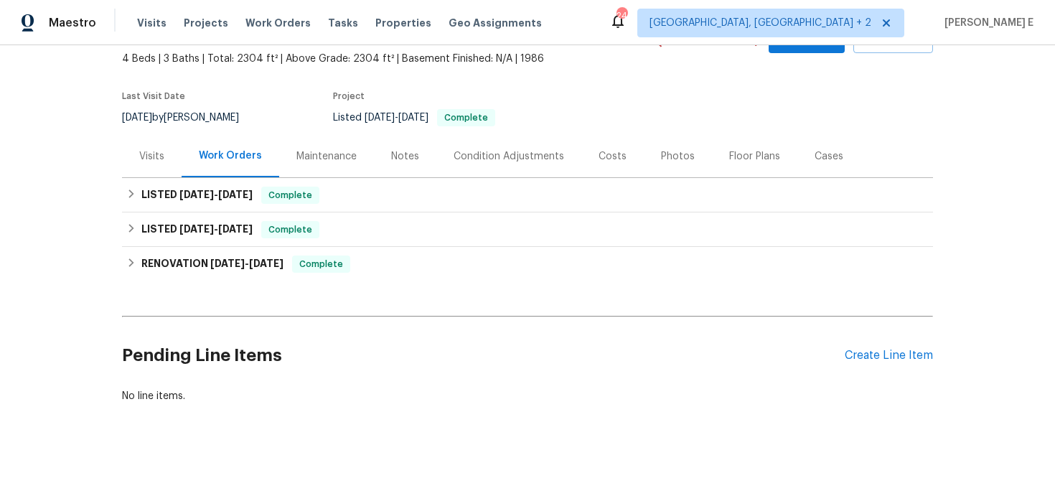
click at [877, 362] on div "Pending Line Items Create Line Item" at bounding box center [527, 355] width 811 height 67
click at [877, 360] on div "Create Line Item" at bounding box center [888, 356] width 88 height 14
click at [862, 355] on div "Create Line Item" at bounding box center [888, 356] width 88 height 14
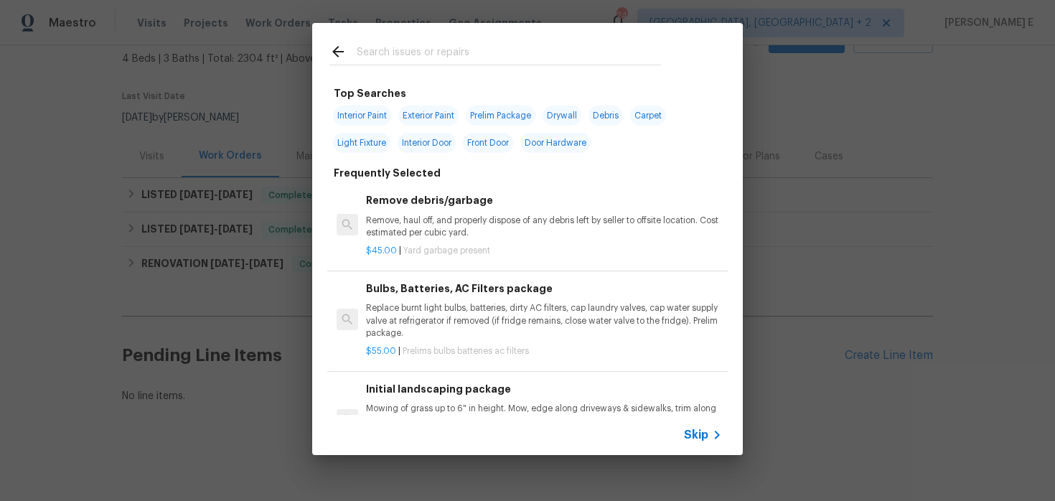
click at [694, 435] on span "Skip" at bounding box center [696, 435] width 24 height 14
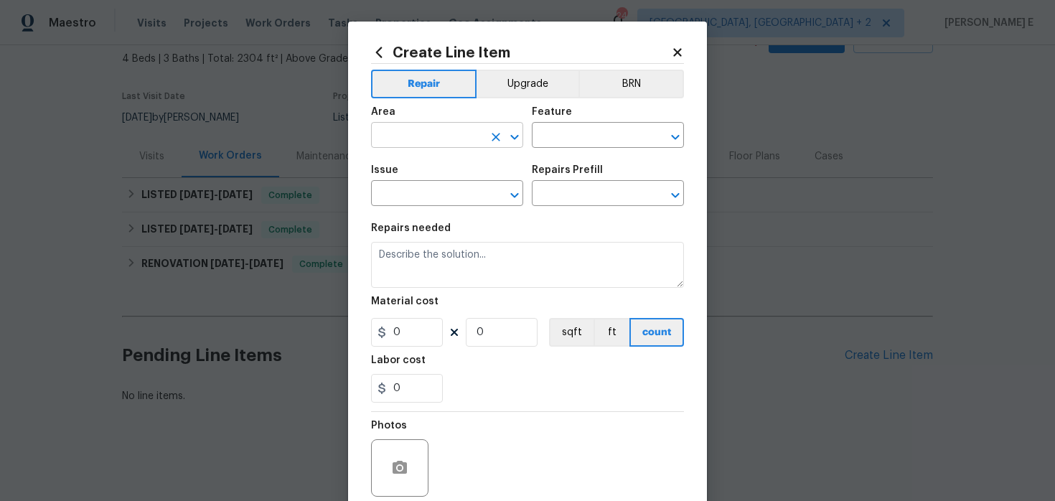
click at [409, 144] on input "text" at bounding box center [427, 137] width 112 height 22
type input "In-ground pool / Spa"
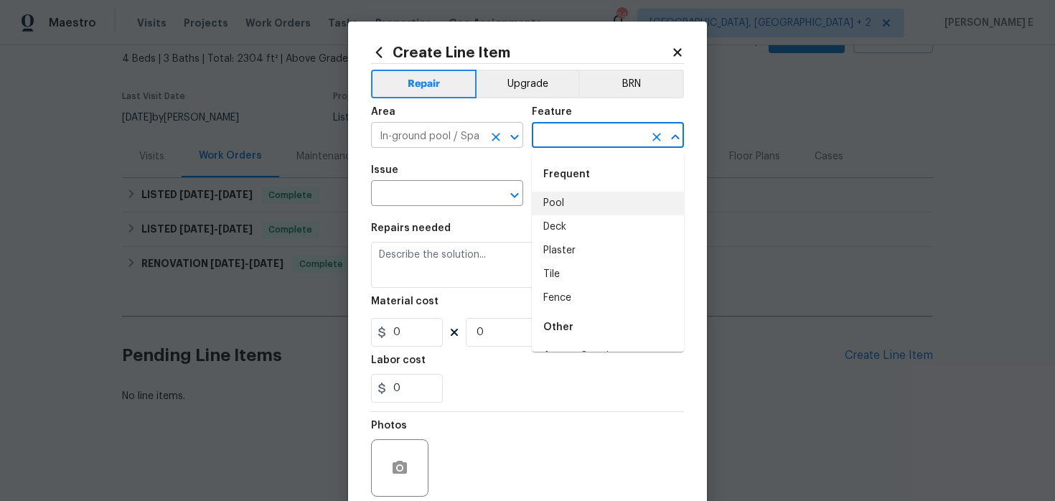
type input "Pool"
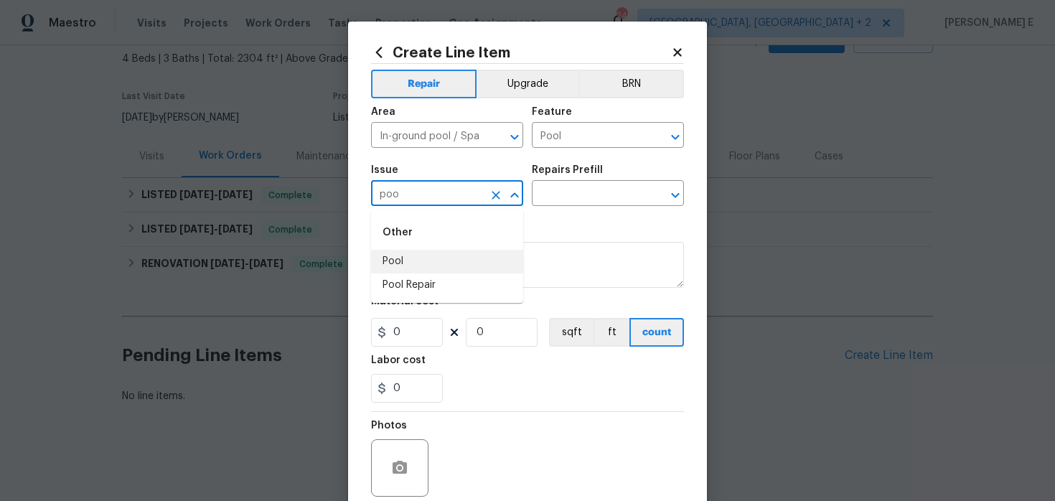
click at [405, 265] on li "Pool" at bounding box center [447, 262] width 152 height 24
type input "Pool"
click at [562, 204] on input "text" at bounding box center [588, 195] width 112 height 22
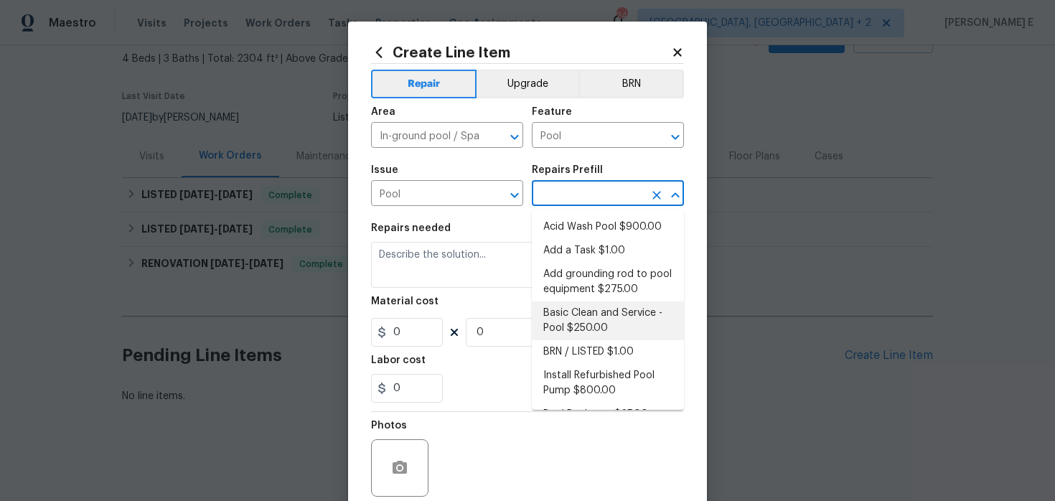
click at [562, 308] on li "Basic Clean and Service - Pool $250.00" at bounding box center [608, 320] width 152 height 39
type input "Basic Clean and Service - Pool $250.00"
type textarea "basic clean and service, balance chems, repair minor leaks at equipment, etc"
type input "250"
type input "1"
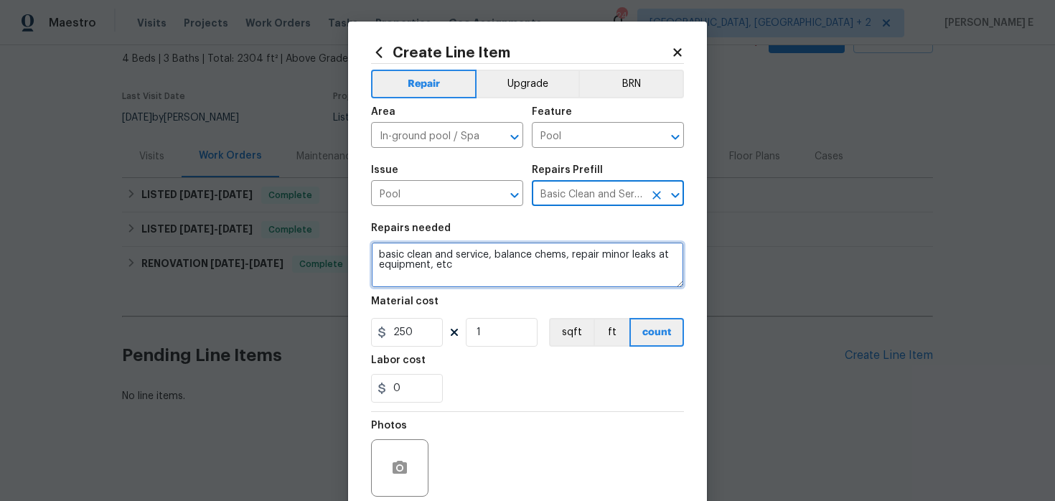
click at [467, 281] on textarea "basic clean and service, balance chems, repair minor leaks at equipment, etc" at bounding box center [527, 265] width 313 height 46
paste textarea "Pool is turning green, needs to be cleaned"
type textarea "Pool is turning green, needs to be cleaned"
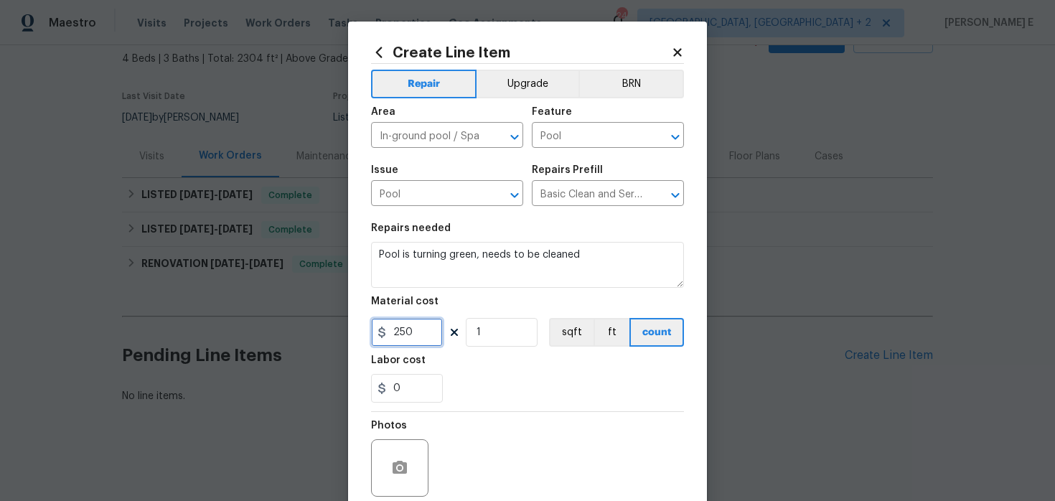
click at [401, 331] on input "250" at bounding box center [407, 332] width 72 height 29
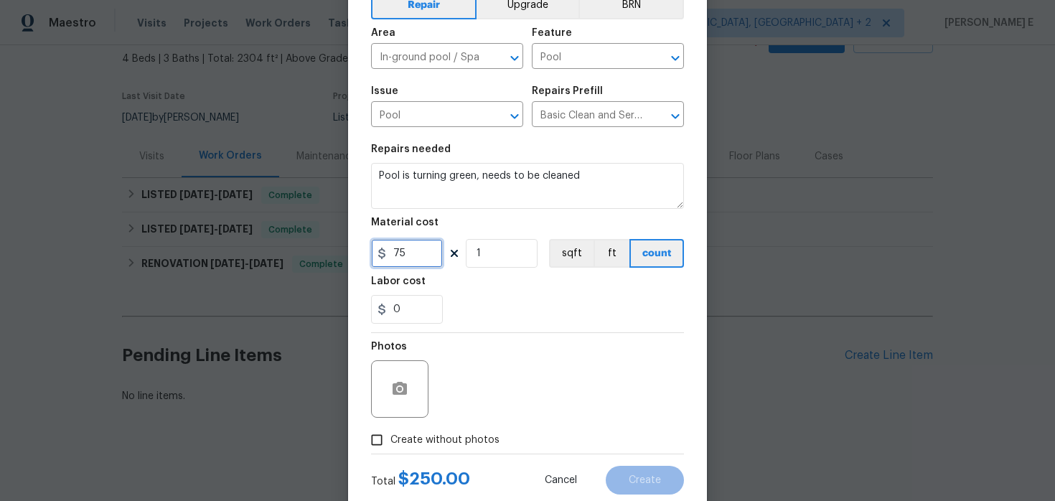
scroll to position [118, 0]
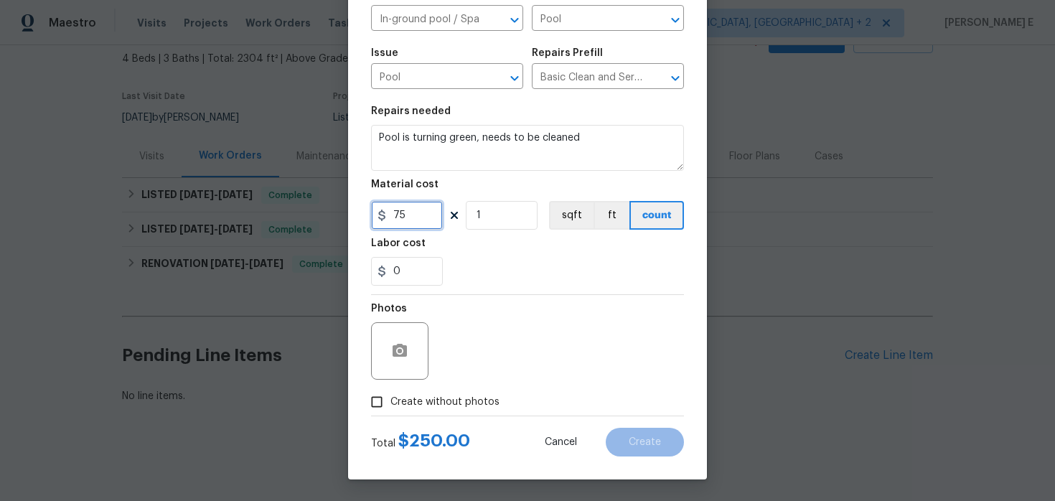
type input "75"
click at [408, 354] on icon "button" at bounding box center [399, 350] width 17 height 17
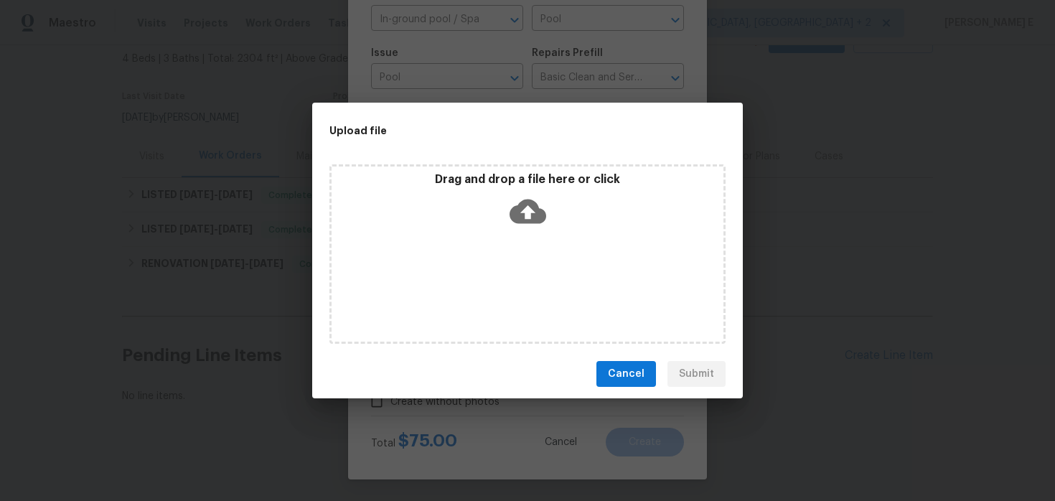
click at [529, 209] on icon at bounding box center [527, 211] width 37 height 37
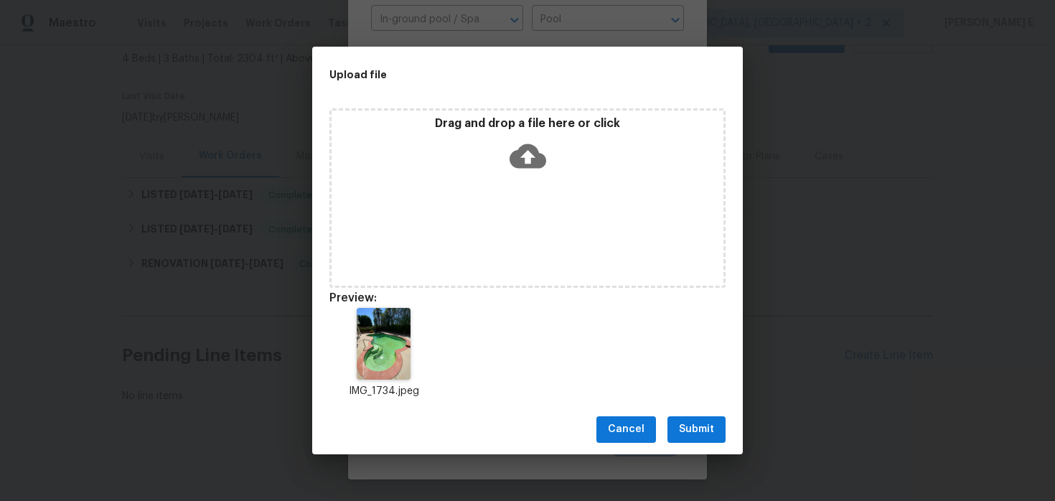
click at [682, 424] on span "Submit" at bounding box center [696, 429] width 35 height 18
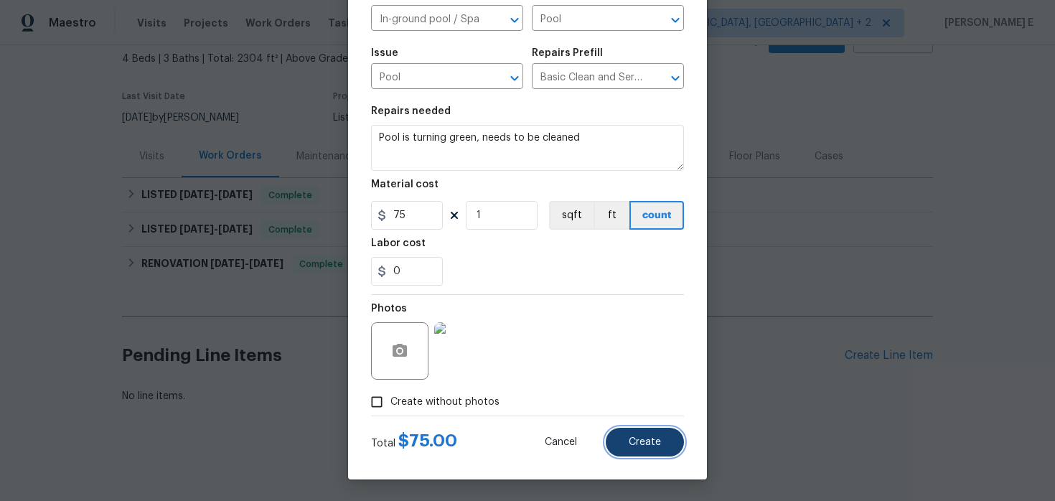
click at [636, 438] on span "Create" at bounding box center [644, 442] width 32 height 11
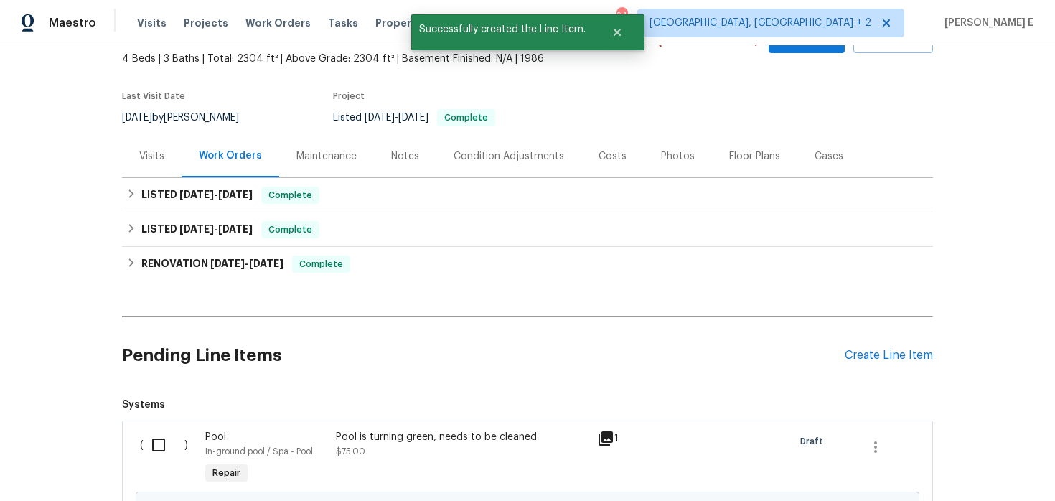
scroll to position [246, 0]
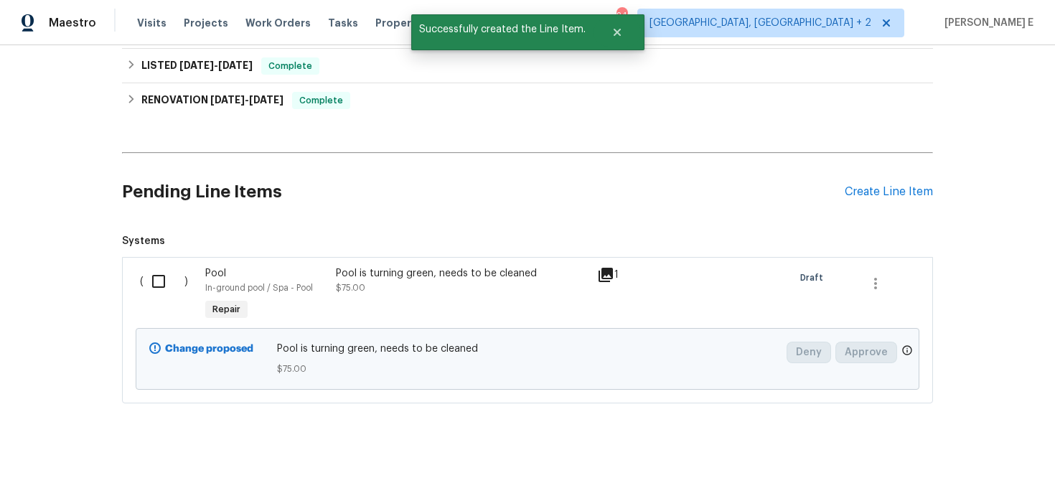
click at [178, 278] on input "checkbox" at bounding box center [163, 281] width 41 height 30
checkbox input "true"
click at [974, 462] on span "Create Work Order" at bounding box center [972, 465] width 95 height 18
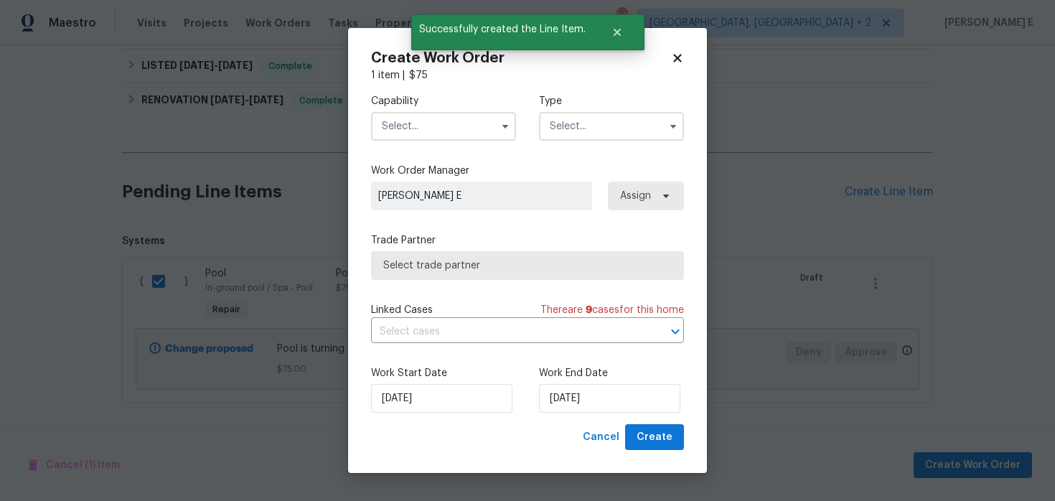
click at [427, 119] on input "text" at bounding box center [443, 126] width 145 height 29
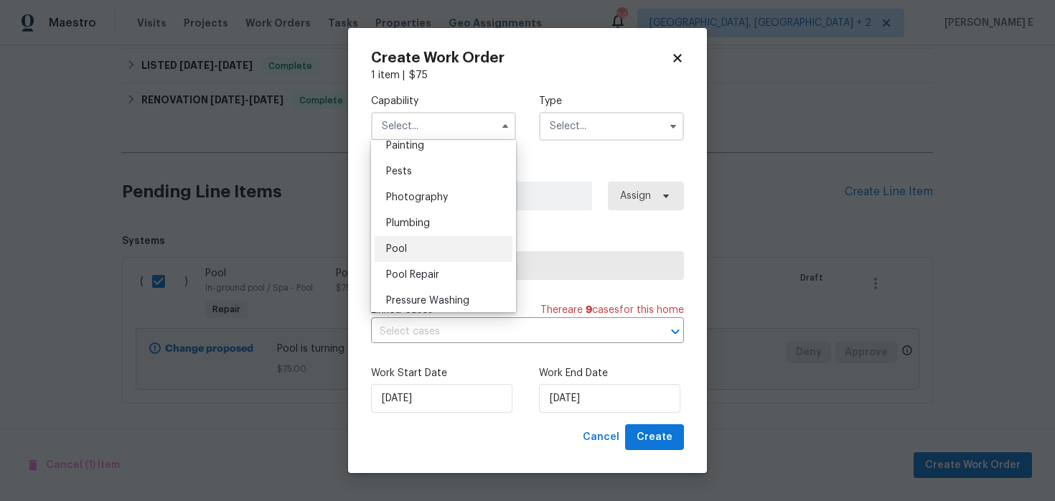
scroll to position [1217, 0]
click at [438, 245] on div "Pool" at bounding box center [444, 248] width 138 height 26
type input "Pool"
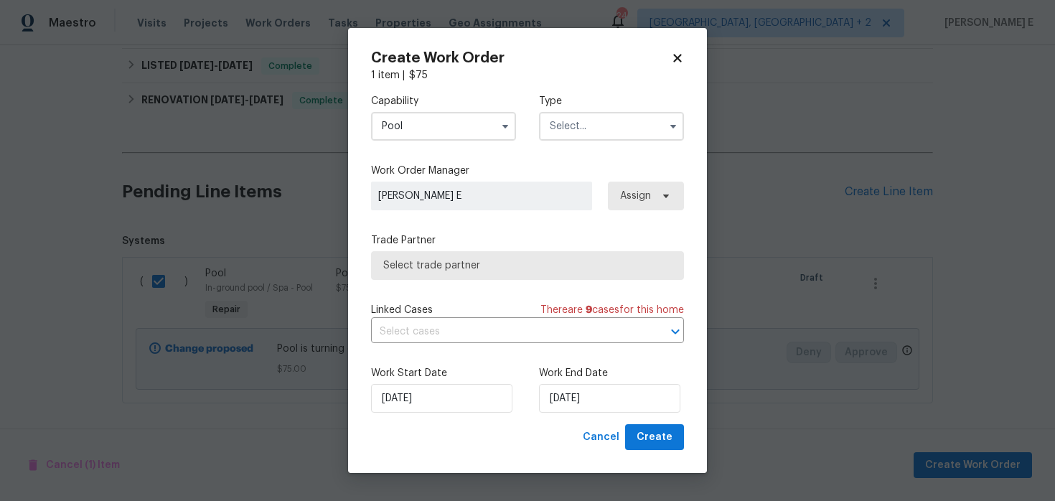
click at [607, 120] on input "text" at bounding box center [611, 126] width 145 height 29
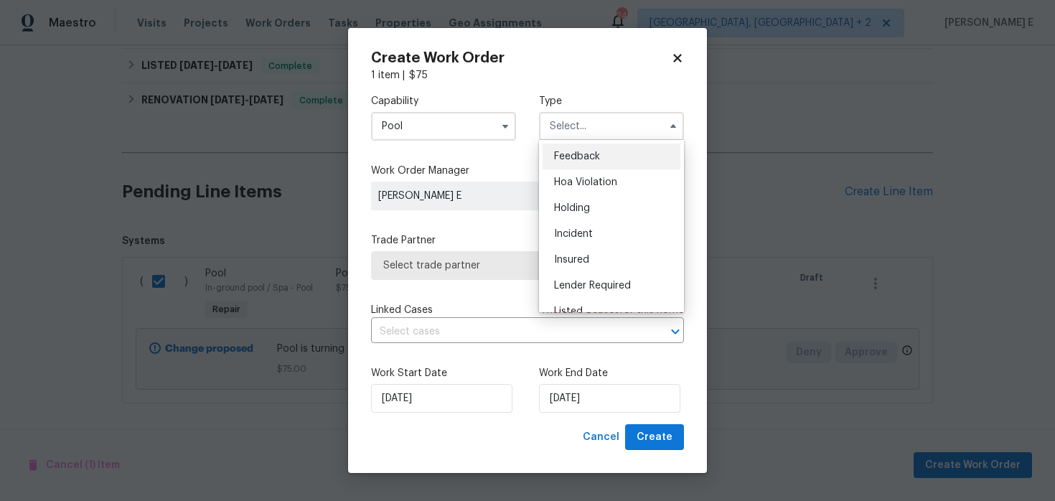
click at [578, 146] on div "Feedback" at bounding box center [611, 156] width 138 height 26
type input "Feedback"
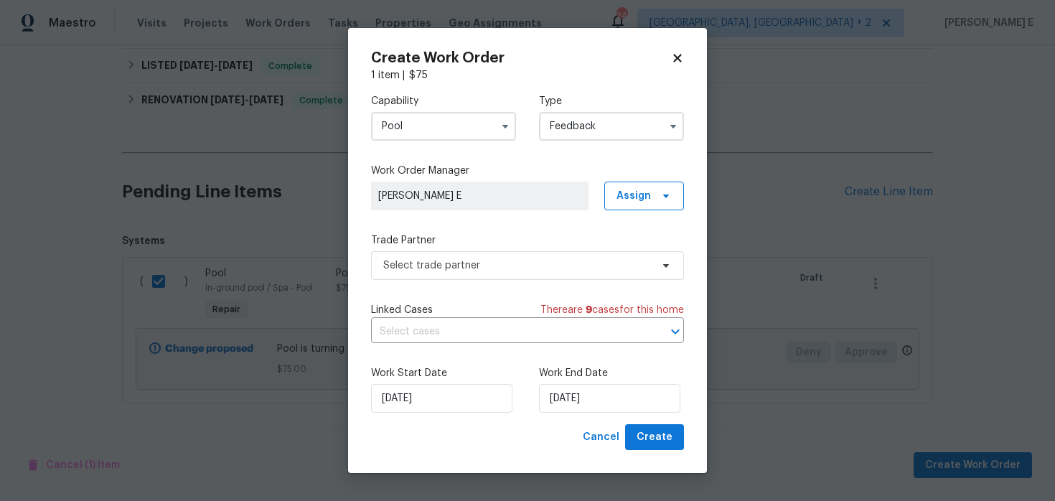
click at [404, 251] on div "Select trade partner" at bounding box center [527, 265] width 313 height 29
click at [393, 262] on span "Select trade partner" at bounding box center [517, 265] width 268 height 14
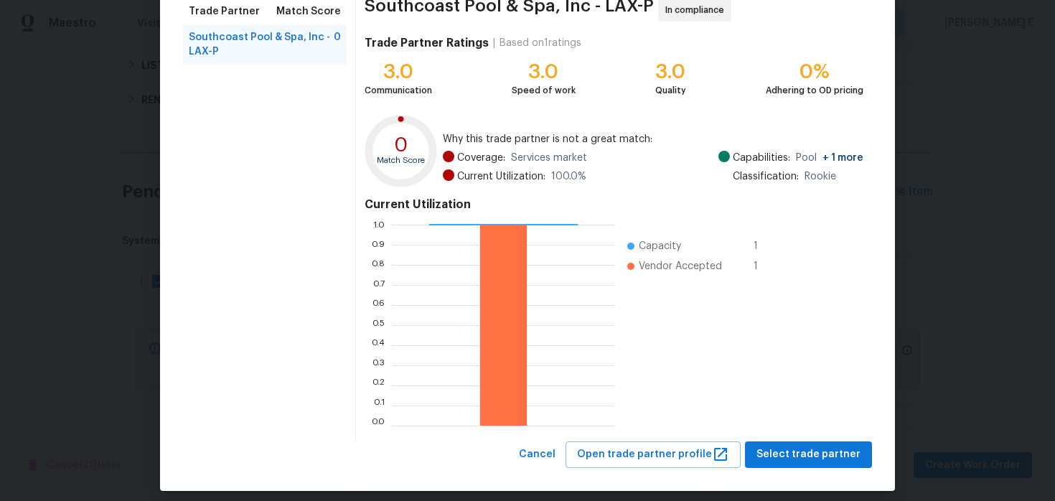
scroll to position [132, 0]
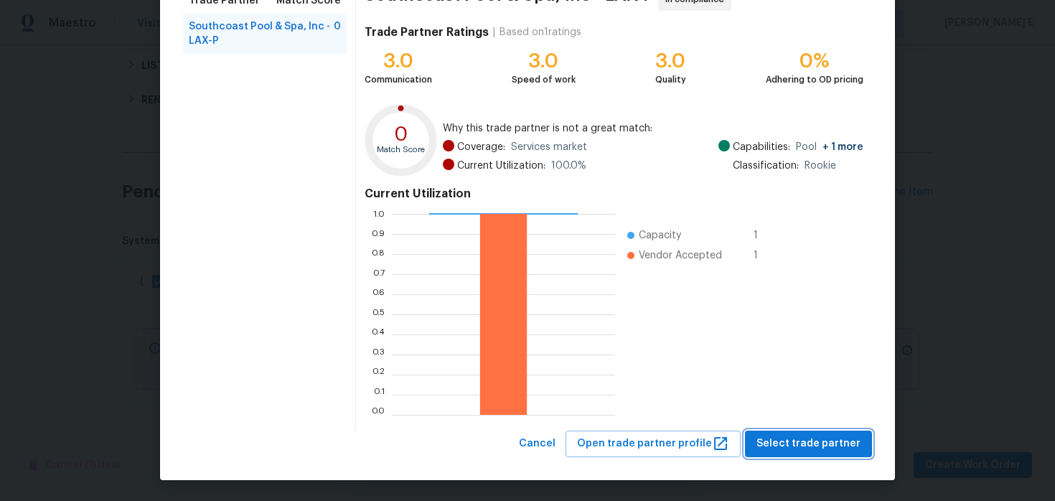
click at [815, 442] on span "Select trade partner" at bounding box center [808, 444] width 104 height 18
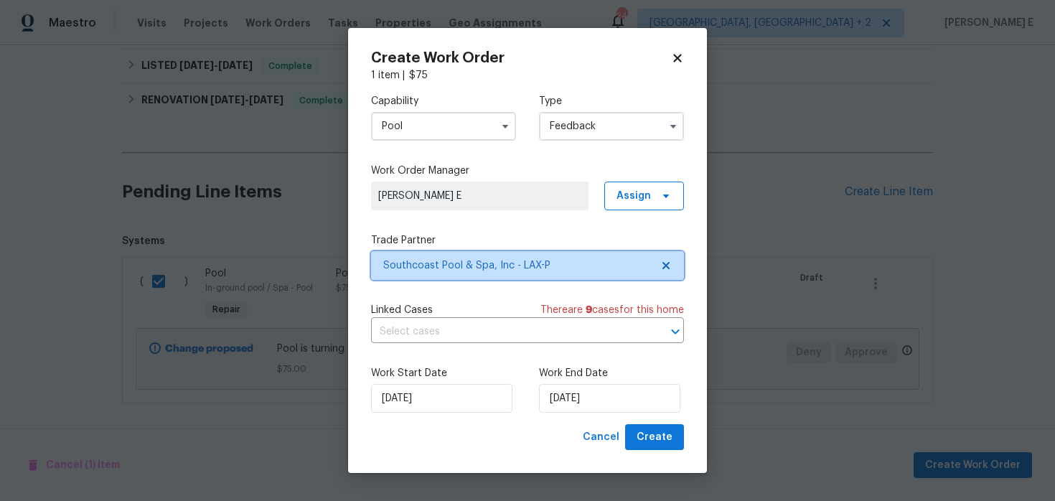
scroll to position [0, 0]
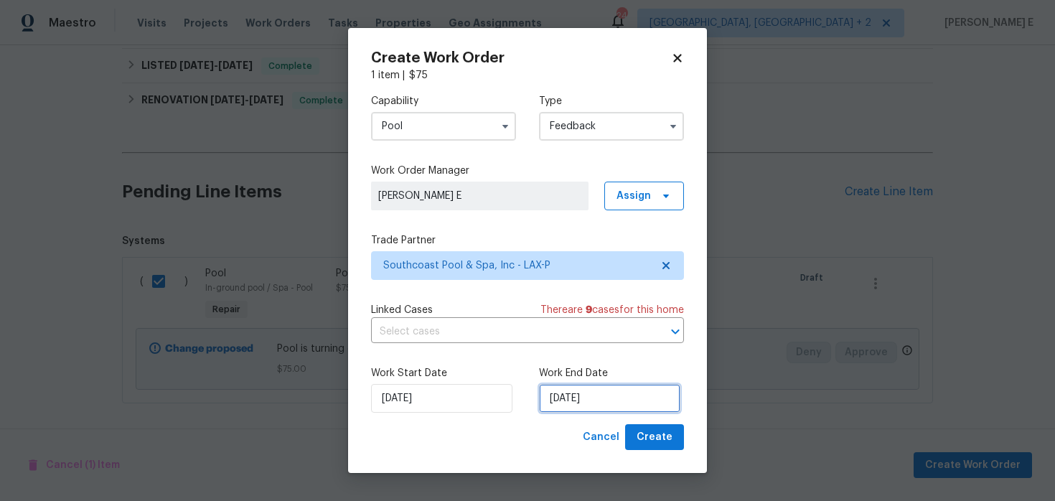
click at [569, 409] on input "27/08/2025" at bounding box center [609, 398] width 141 height 29
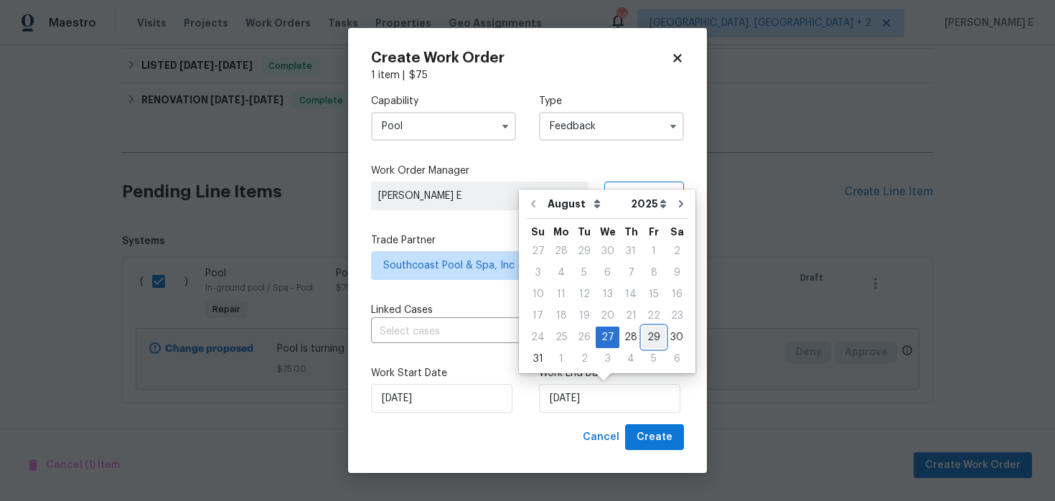
click at [650, 336] on div "29" at bounding box center [653, 337] width 23 height 20
type input "29/08/2025"
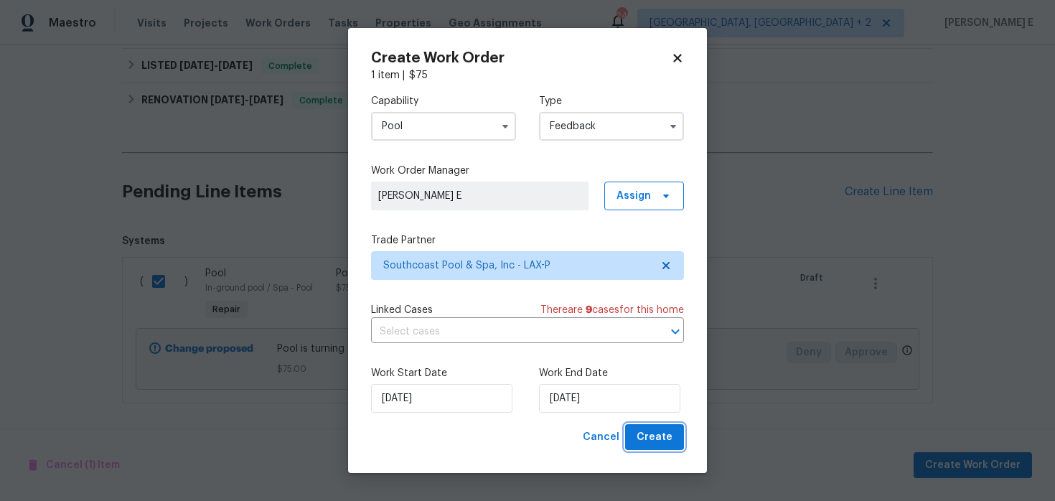
click at [656, 425] on button "Create" at bounding box center [654, 437] width 59 height 27
checkbox input "false"
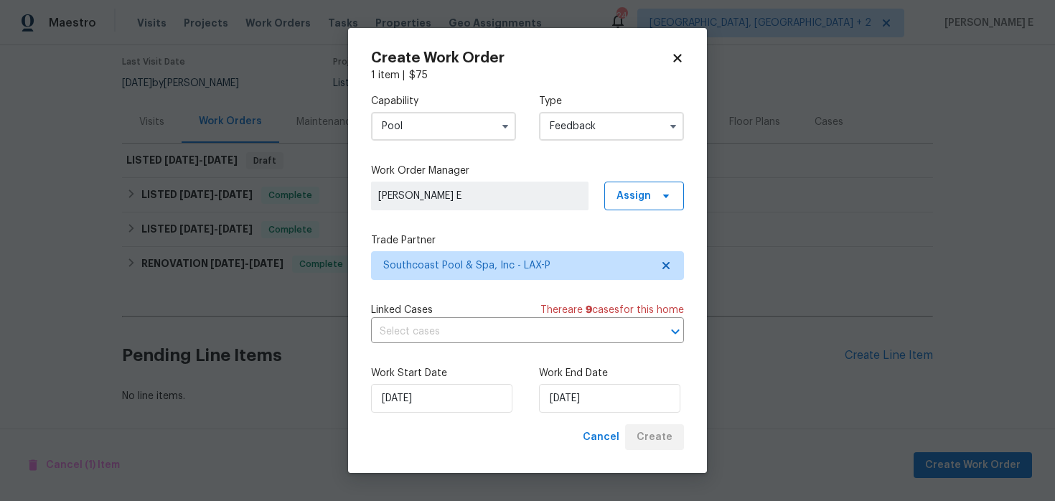
scroll to position [117, 0]
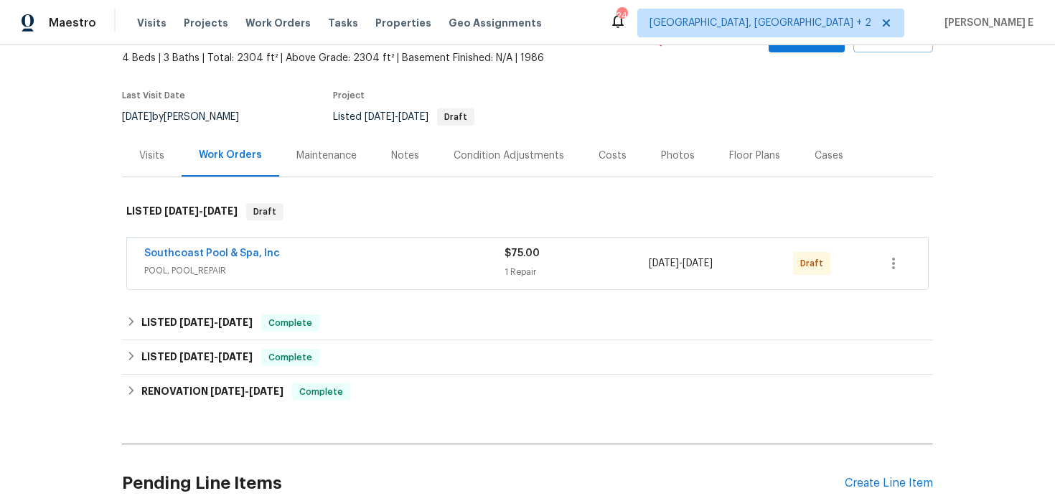
scroll to position [85, 0]
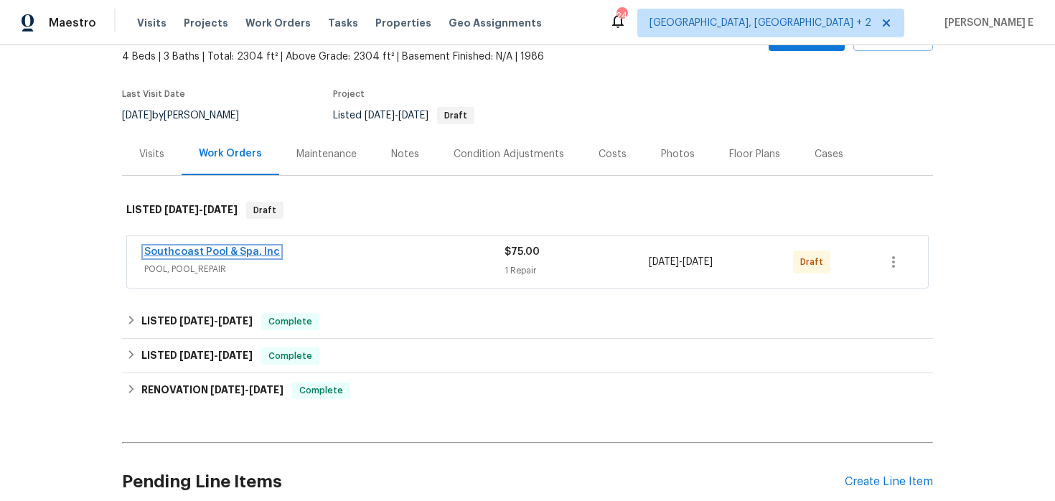
click at [168, 252] on link "Southcoast Pool & Spa, Inc" at bounding box center [212, 252] width 136 height 10
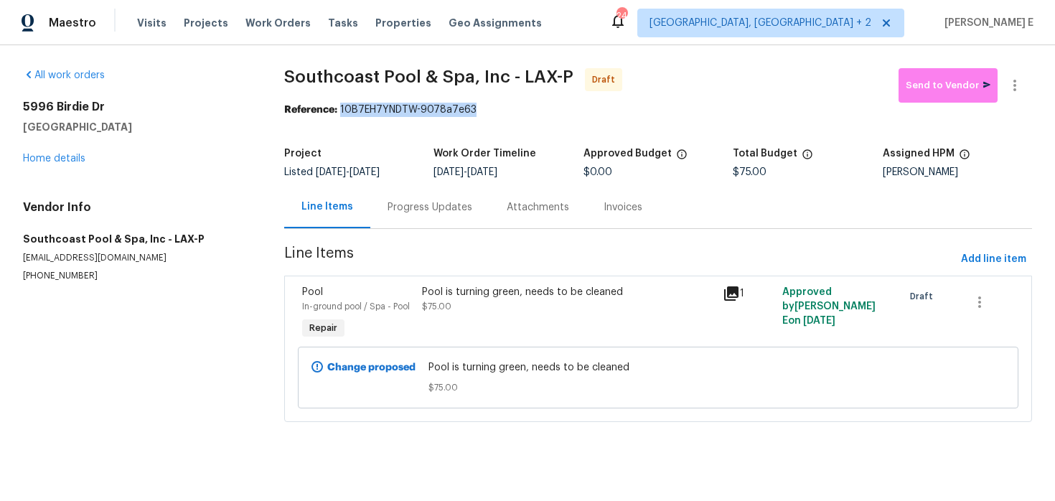
drag, startPoint x: 341, startPoint y: 113, endPoint x: 498, endPoint y: 113, distance: 157.1
click at [498, 113] on div "Reference: 10B7EH7YNDTW-9078a7e63" at bounding box center [658, 110] width 748 height 14
copy div "10B7EH7YNDTW-9078a7e63"
click at [408, 191] on div "Progress Updates" at bounding box center [429, 207] width 119 height 42
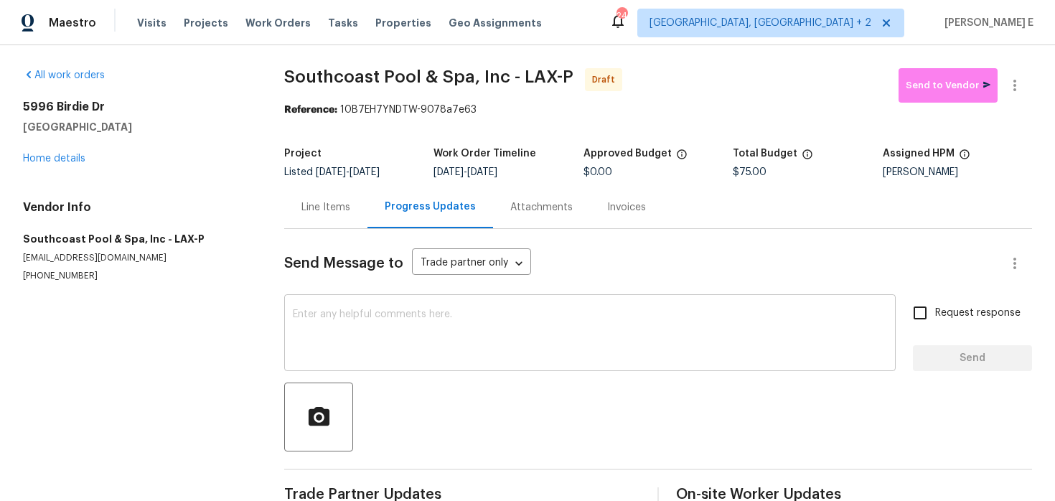
click at [348, 345] on textarea at bounding box center [590, 334] width 594 height 50
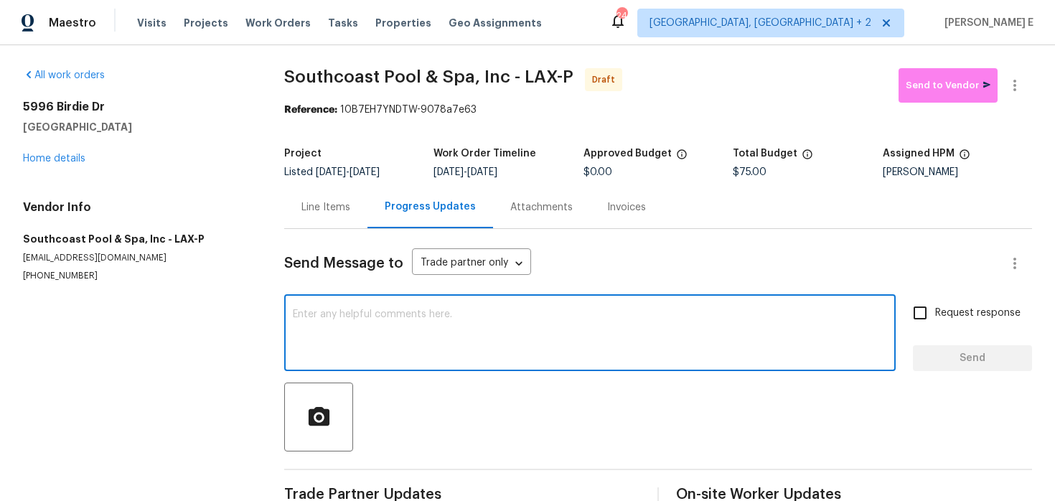
paste textarea "Hi this is [PERSON_NAME] with Opendoor. I’m confirming you received the WO for …"
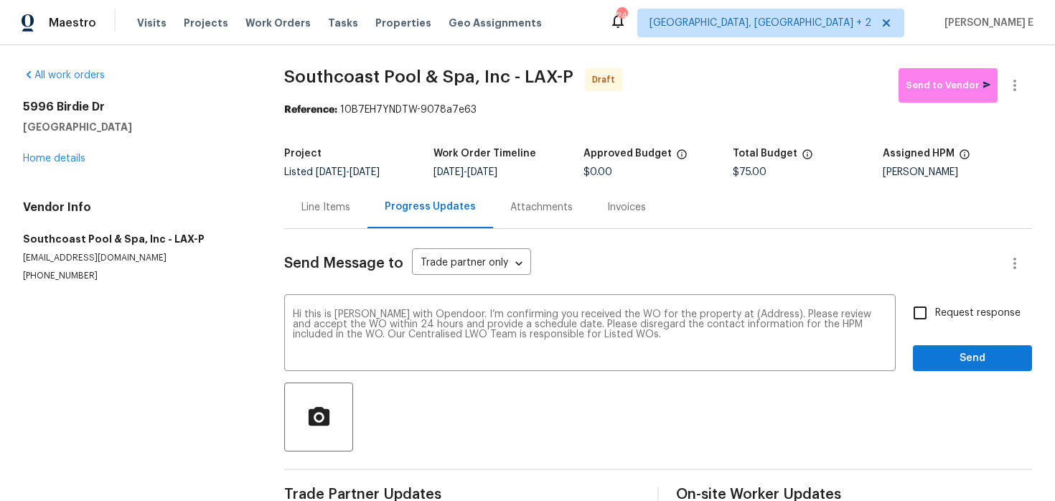
drag, startPoint x: 17, startPoint y: 104, endPoint x: 121, endPoint y: 134, distance: 107.6
click at [120, 134] on div "All work orders [STREET_ADDRESS][PERSON_NAME] Home details Vendor Info Southcoa…" at bounding box center [527, 289] width 1055 height 488
copy div "[STREET_ADDRESS][PERSON_NAME]"
click at [749, 316] on textarea "Hi this is [PERSON_NAME] with Opendoor. I’m confirming you received the WO for …" at bounding box center [590, 334] width 594 height 50
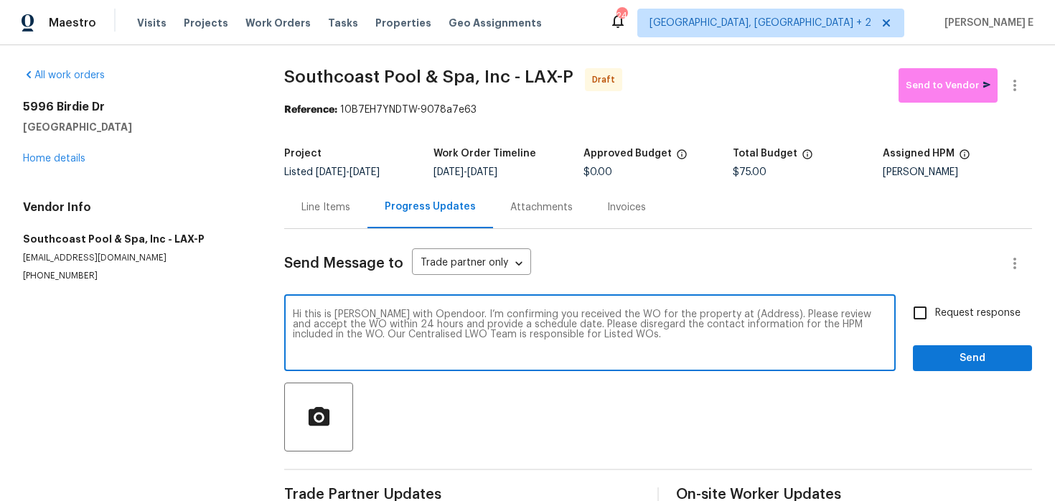
paste textarea "[STREET_ADDRESS][PERSON_NAME]"
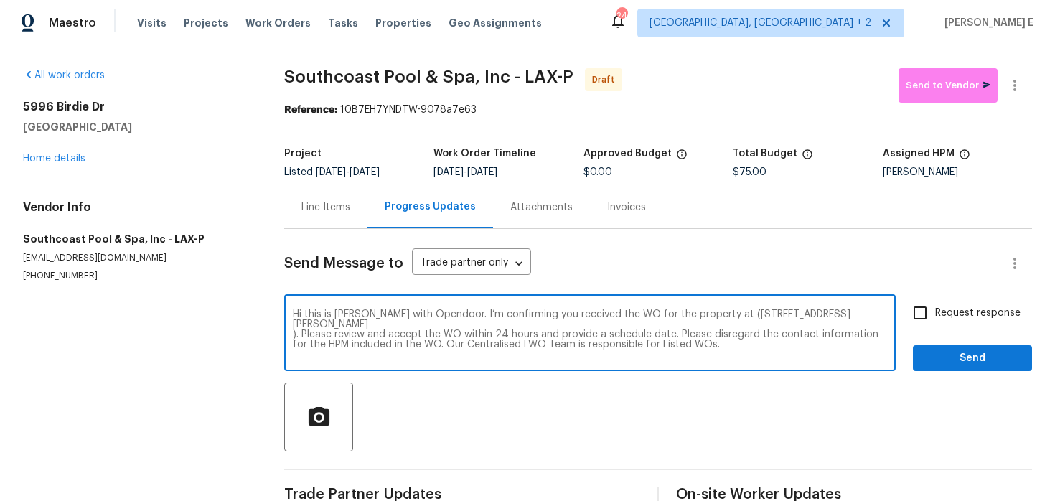
type textarea "Hi this is [PERSON_NAME] with Opendoor. I’m confirming you received the WO for …"
click at [946, 308] on span "Request response" at bounding box center [977, 313] width 85 height 15
click at [935, 308] on input "Request response" at bounding box center [920, 313] width 30 height 30
checkbox input "true"
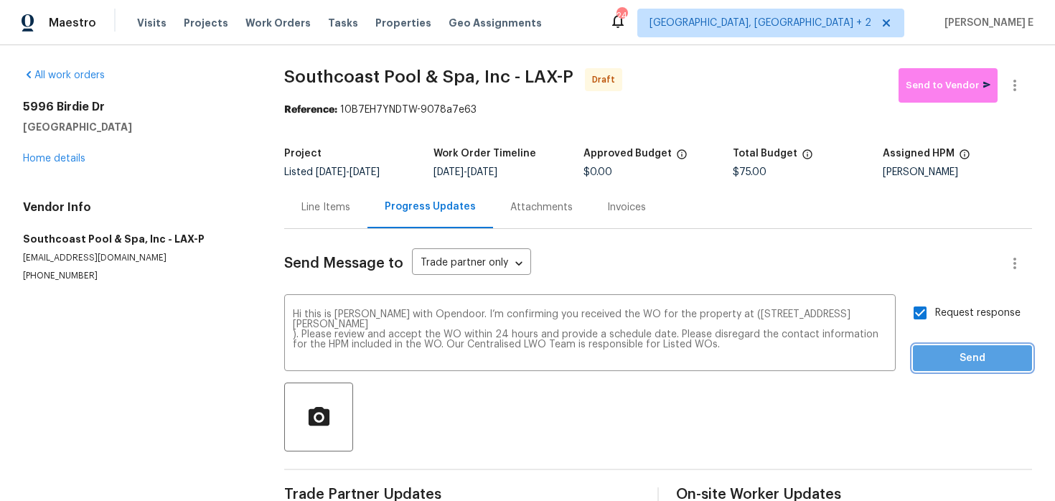
click at [950, 364] on span "Send" at bounding box center [972, 358] width 96 height 18
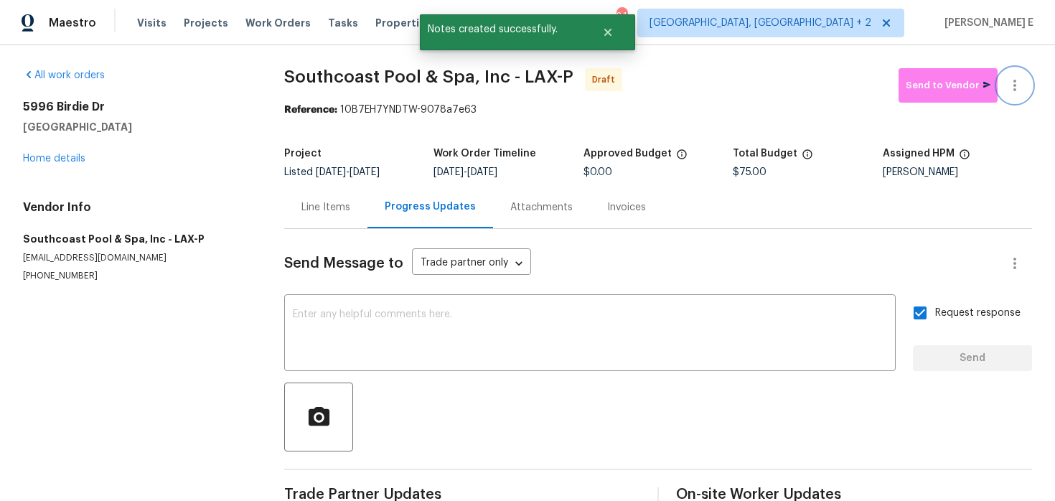
click at [1016, 79] on icon "button" at bounding box center [1014, 85] width 17 height 17
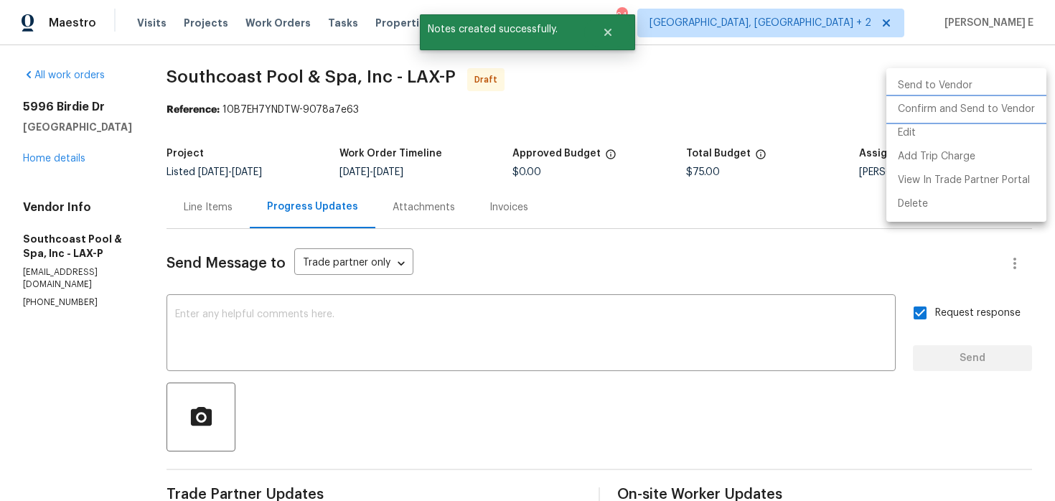
click at [971, 103] on li "Confirm and Send to Vendor" at bounding box center [966, 110] width 160 height 24
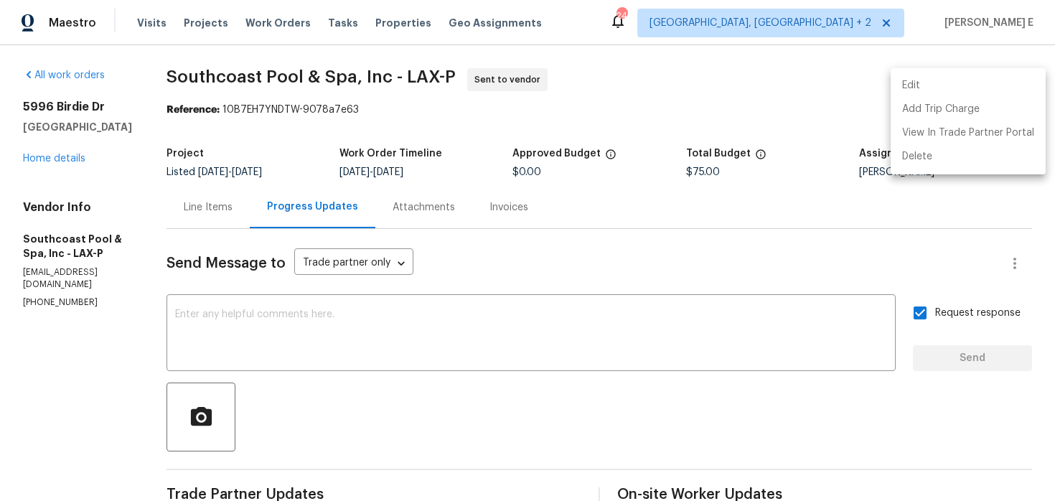
click at [512, 120] on div at bounding box center [527, 250] width 1055 height 501
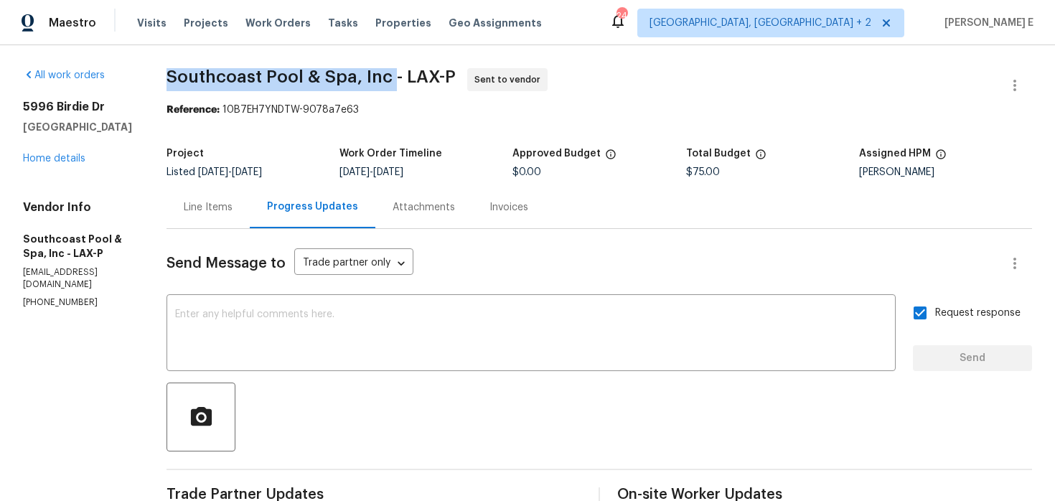
drag, startPoint x: 174, startPoint y: 74, endPoint x: 395, endPoint y: 77, distance: 221.0
click at [395, 77] on span "Southcoast Pool & Spa, Inc - LAX-P" at bounding box center [310, 76] width 289 height 17
copy span "Southcoast Pool & Spa, Inc"
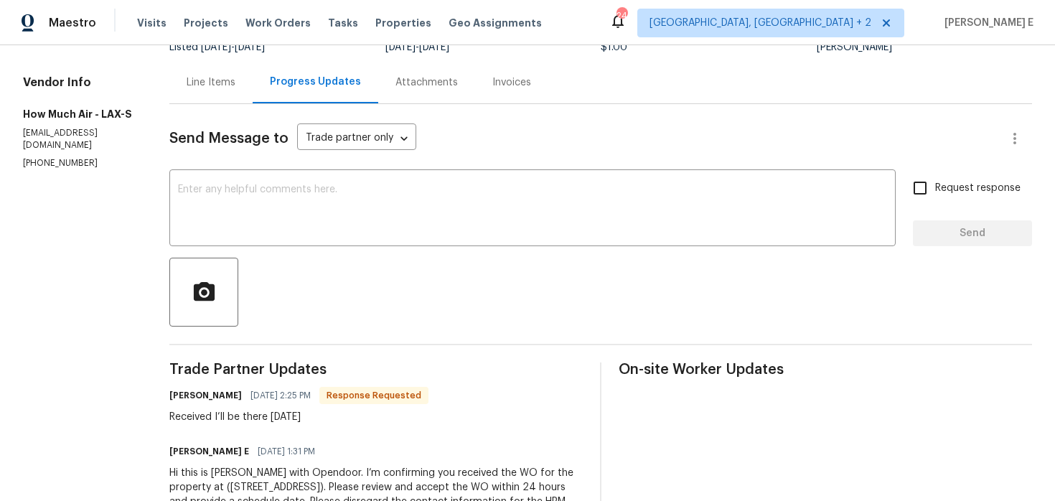
scroll to position [80, 0]
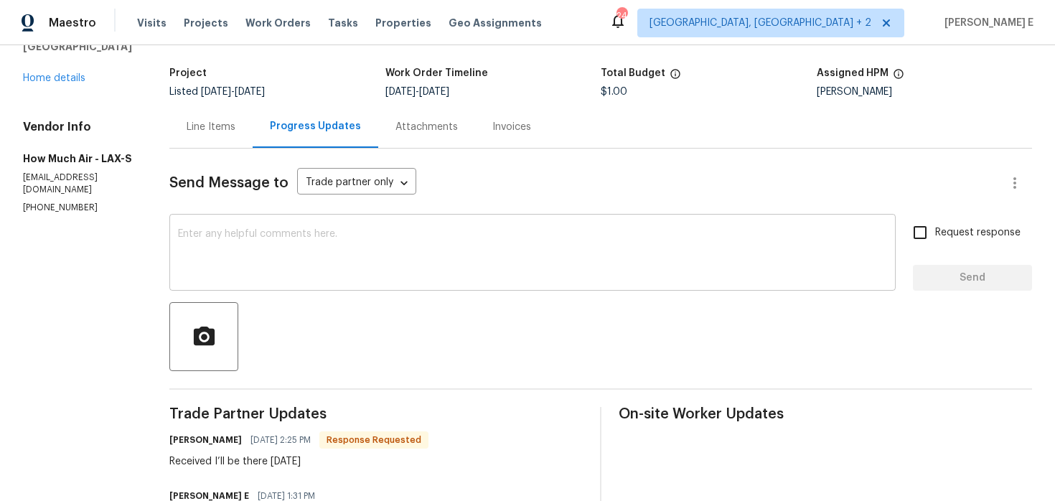
click at [237, 254] on textarea at bounding box center [532, 254] width 709 height 50
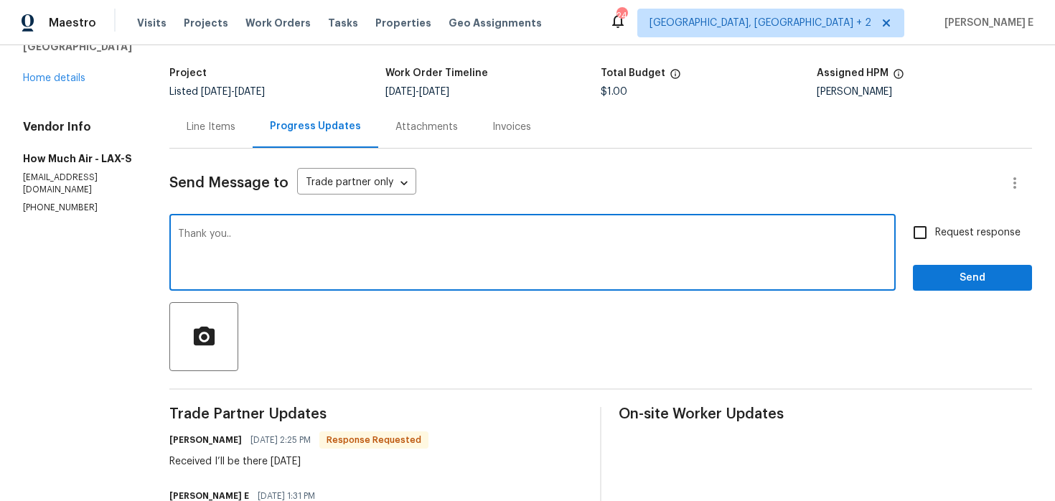
type textarea "Thank you.."
click at [943, 263] on div "Request response Send" at bounding box center [972, 253] width 119 height 73
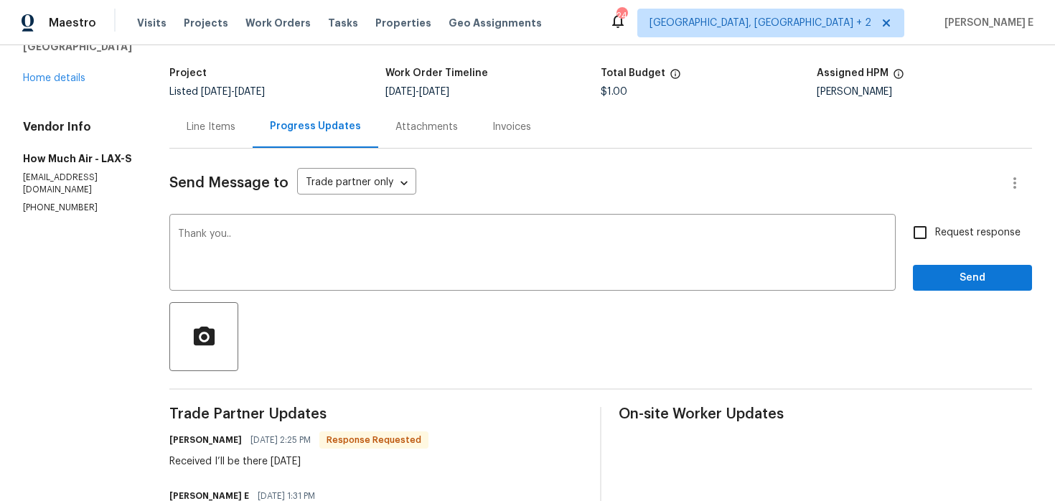
click at [949, 294] on div "Send Message to Trade partner only Trade partner only ​ Thank you.. x ​ Request…" at bounding box center [600, 367] width 862 height 436
click at [966, 286] on button "Send" at bounding box center [972, 278] width 119 height 27
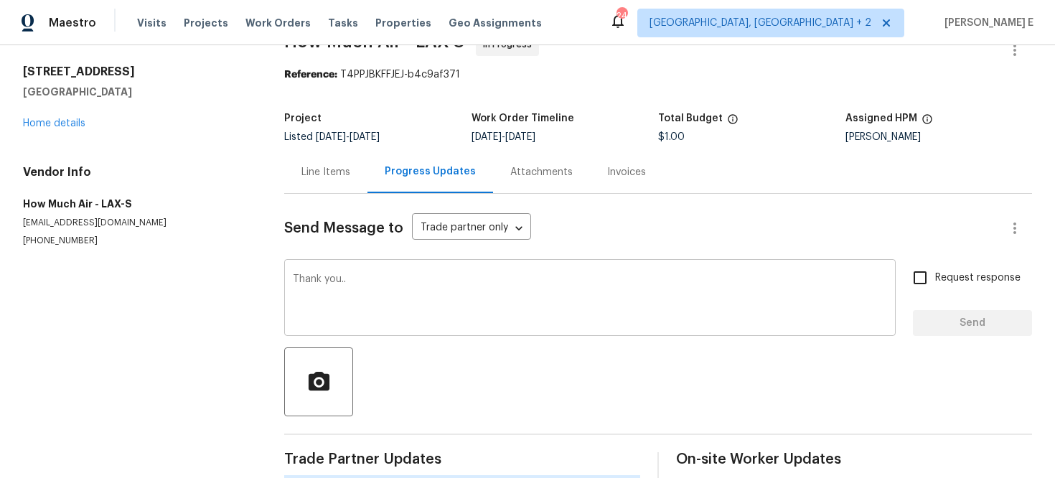
scroll to position [0, 0]
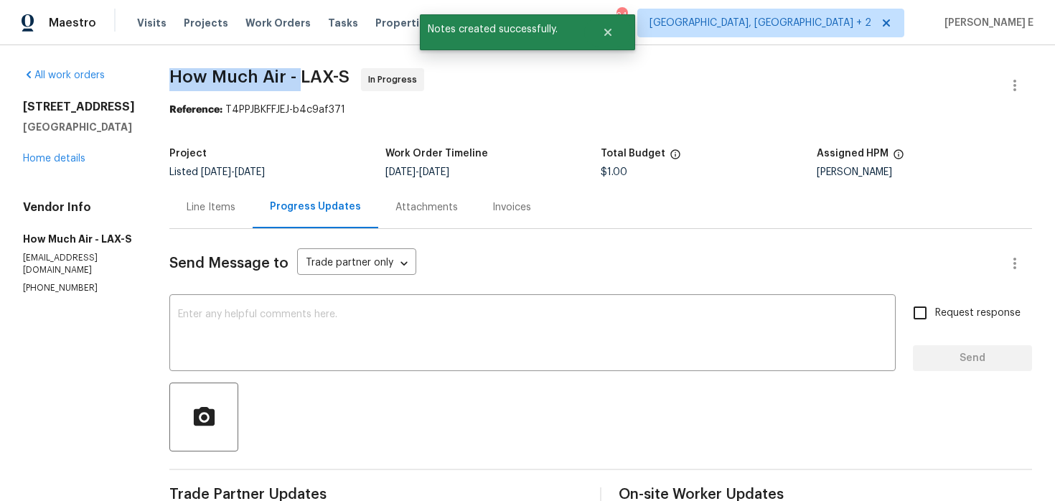
drag, startPoint x: 167, startPoint y: 77, endPoint x: 296, endPoint y: 77, distance: 128.4
click at [296, 77] on span "How Much Air - LAX-S" at bounding box center [259, 76] width 180 height 17
copy span "How Much Air -"
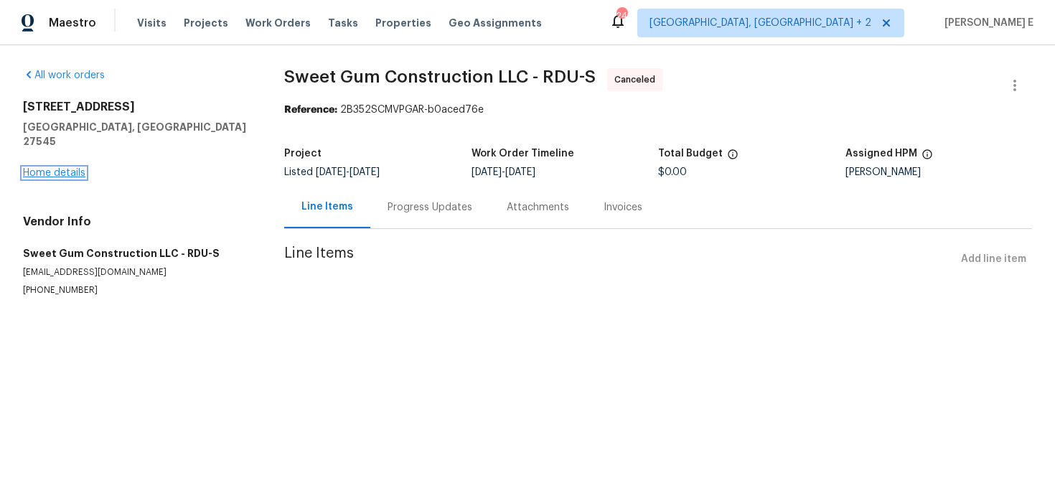
click at [69, 168] on link "Home details" at bounding box center [54, 173] width 62 height 10
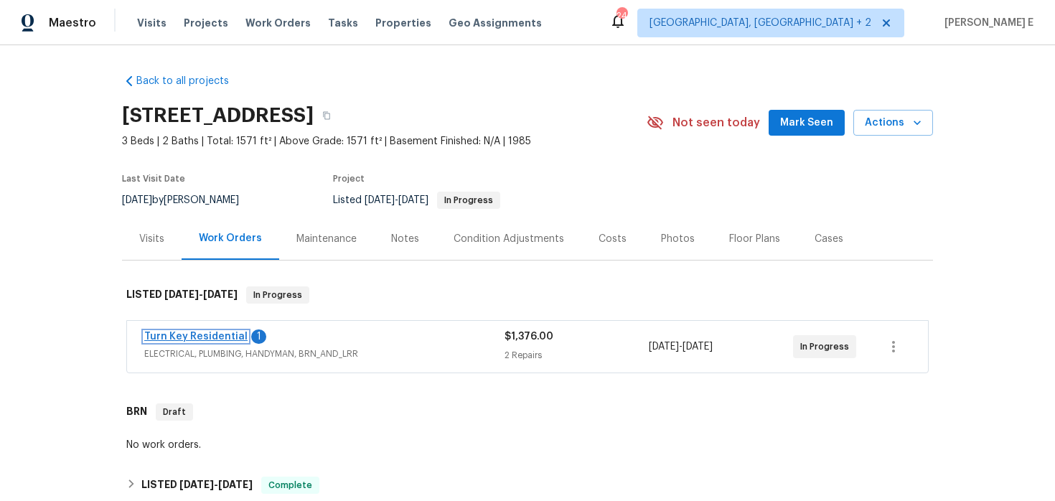
click at [198, 341] on link "Turn Key Residential" at bounding box center [195, 336] width 103 height 10
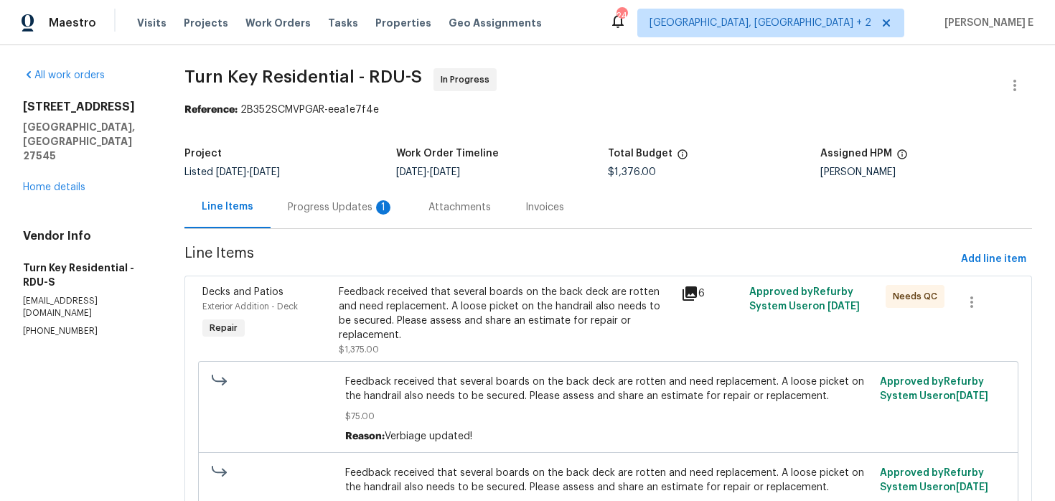
click at [365, 214] on div "Progress Updates 1" at bounding box center [341, 207] width 106 height 14
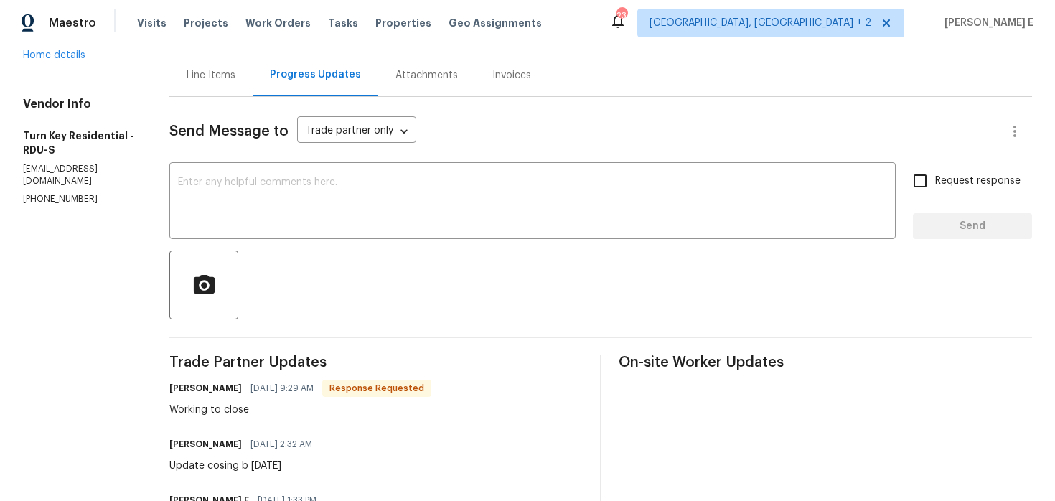
scroll to position [165, 0]
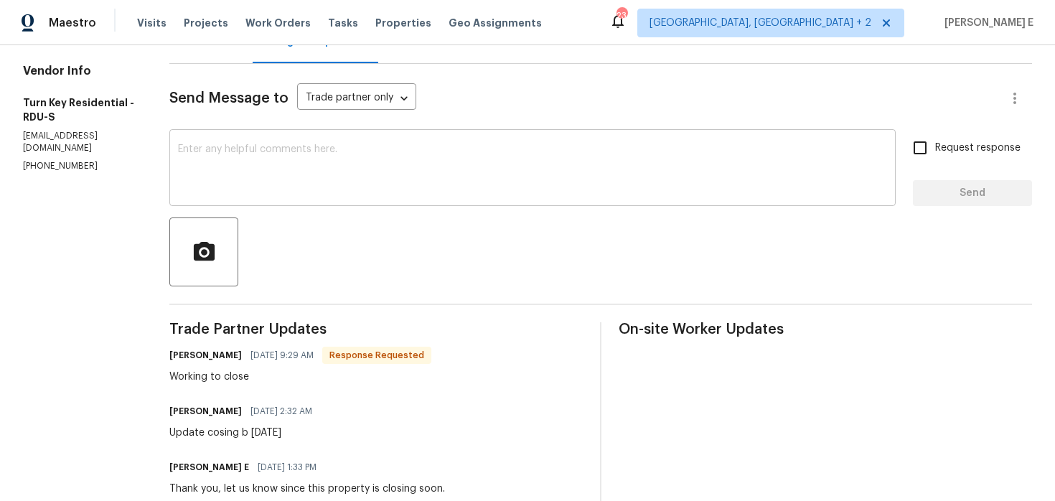
click at [575, 189] on textarea at bounding box center [532, 169] width 709 height 50
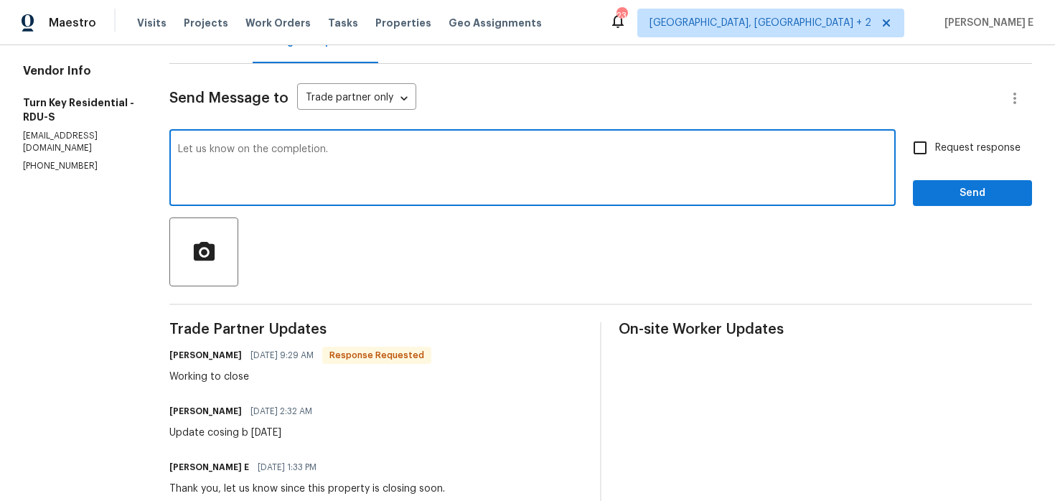
type textarea "Let us know on the completion."
click at [918, 149] on input "Request response" at bounding box center [920, 148] width 30 height 30
checkbox input "true"
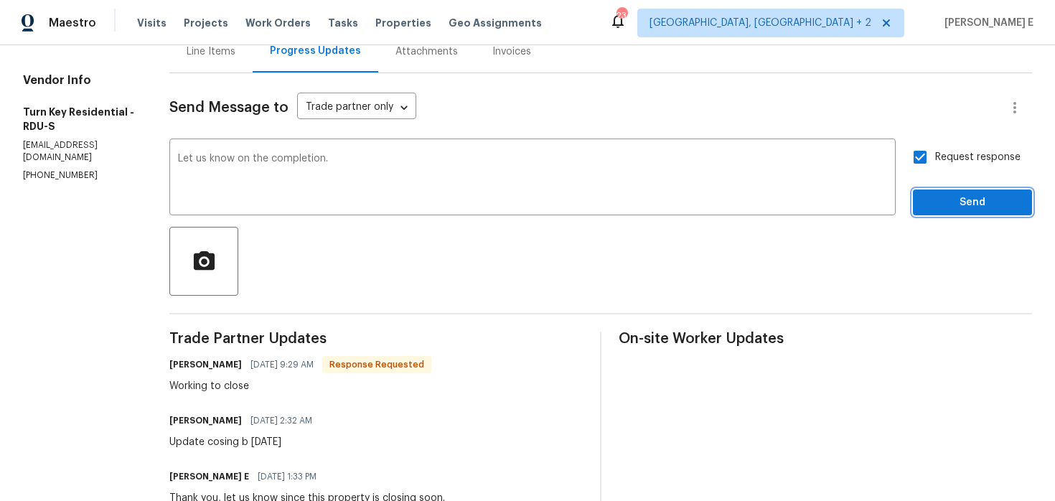
click at [932, 203] on span "Send" at bounding box center [972, 203] width 96 height 18
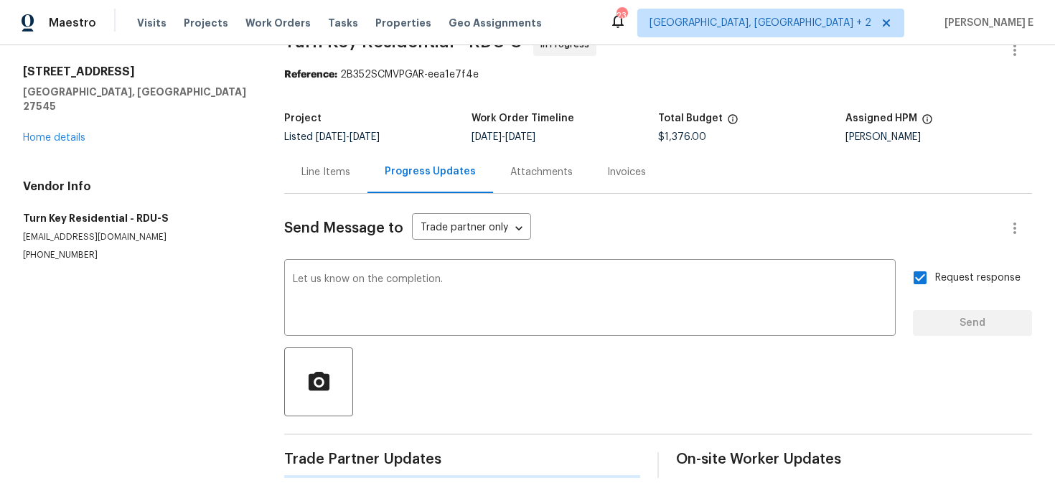
scroll to position [0, 0]
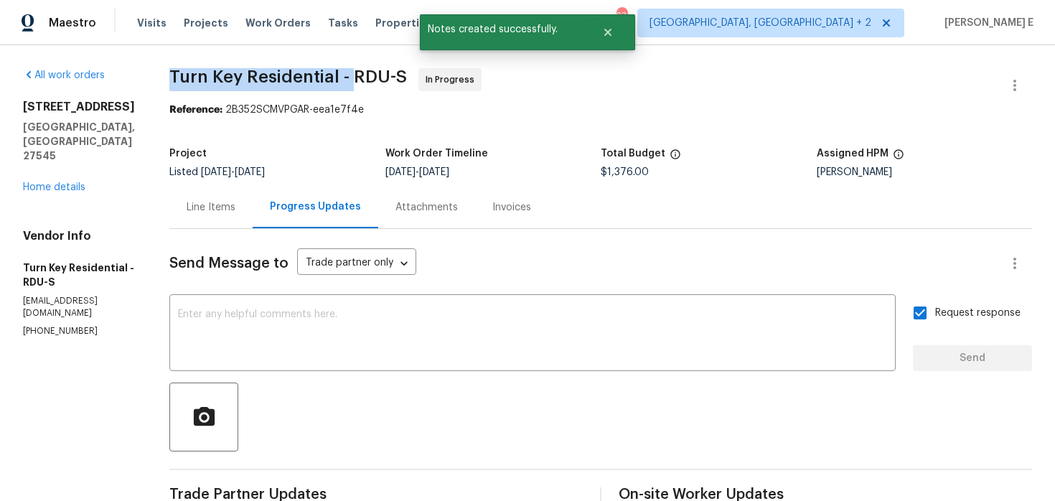
drag, startPoint x: 197, startPoint y: 77, endPoint x: 386, endPoint y: 81, distance: 188.7
copy span "Turn Key Residential -"
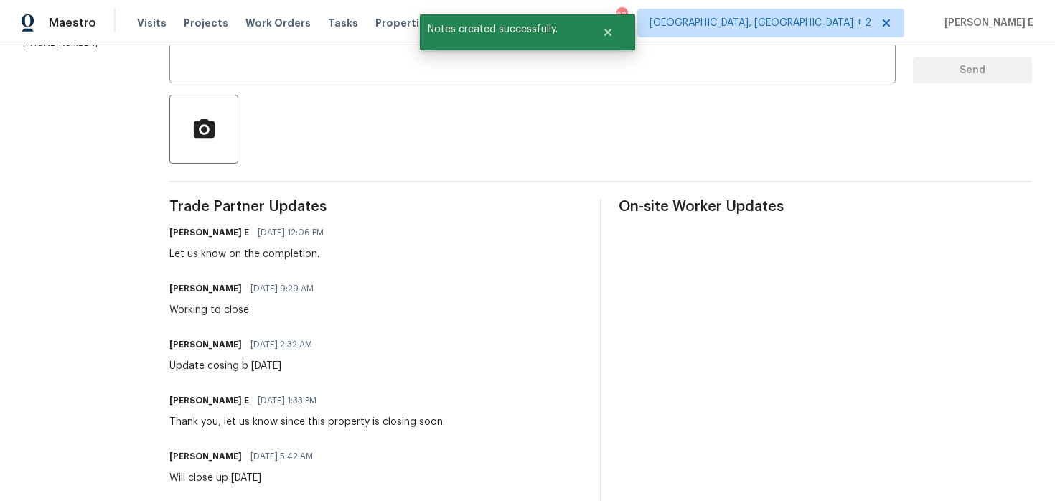
scroll to position [359, 0]
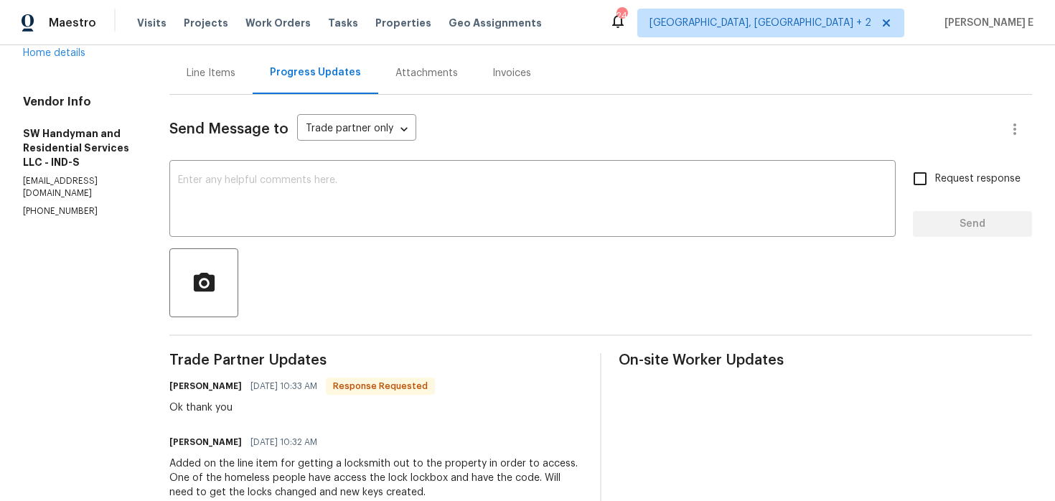
scroll to position [129, 0]
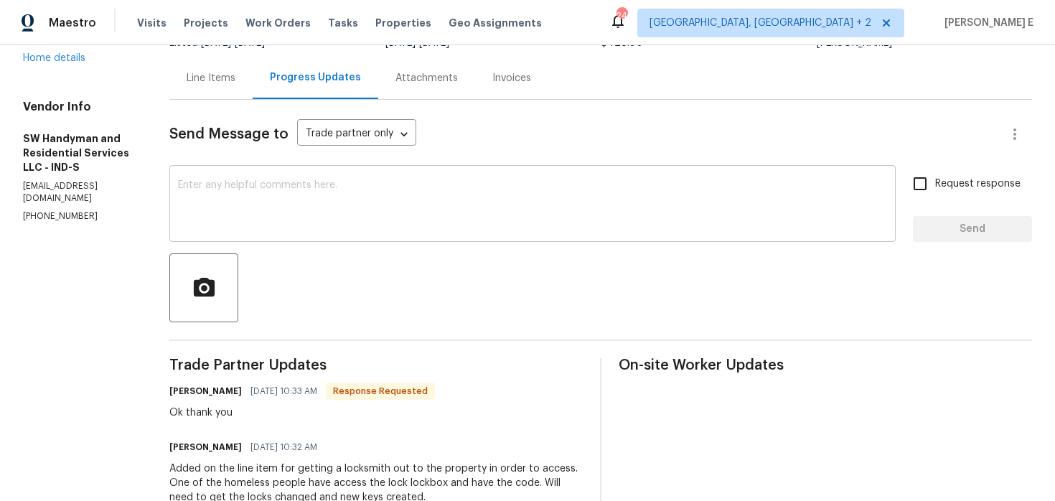
click at [457, 212] on textarea at bounding box center [532, 205] width 709 height 50
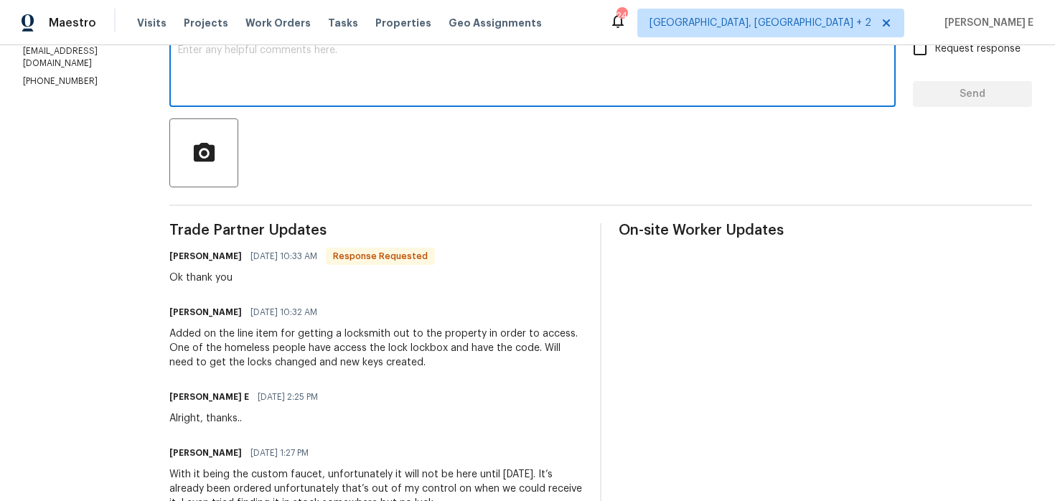
scroll to position [0, 0]
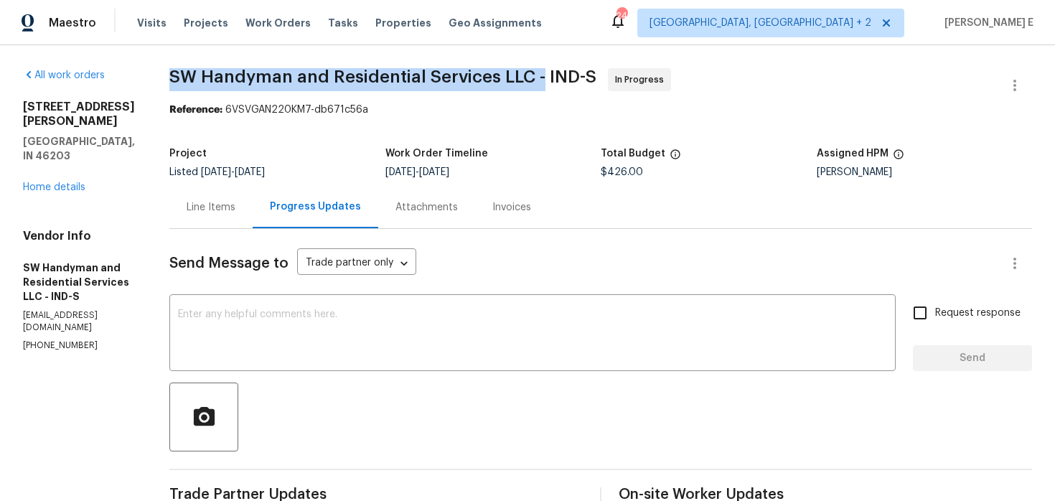
drag, startPoint x: 169, startPoint y: 75, endPoint x: 539, endPoint y: 75, distance: 370.2
click at [539, 74] on span "SW Handyman and Residential Services LLC - IND-S" at bounding box center [382, 76] width 427 height 17
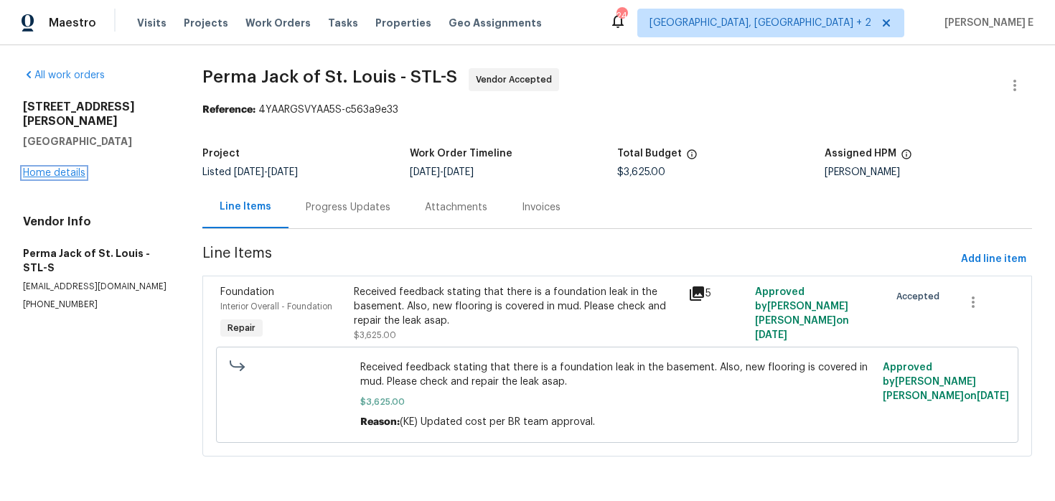
click at [57, 168] on link "Home details" at bounding box center [54, 173] width 62 height 10
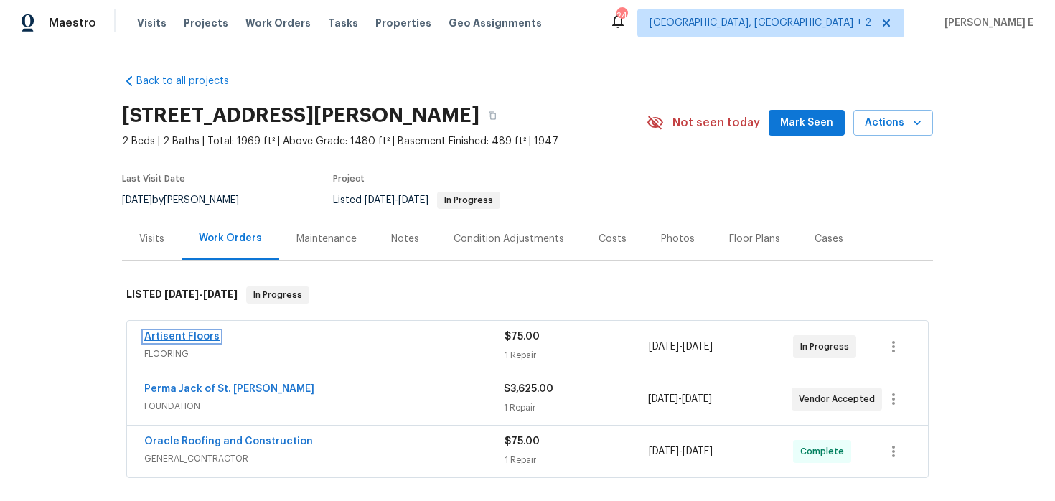
click at [176, 336] on link "Artisent Floors" at bounding box center [181, 336] width 75 height 10
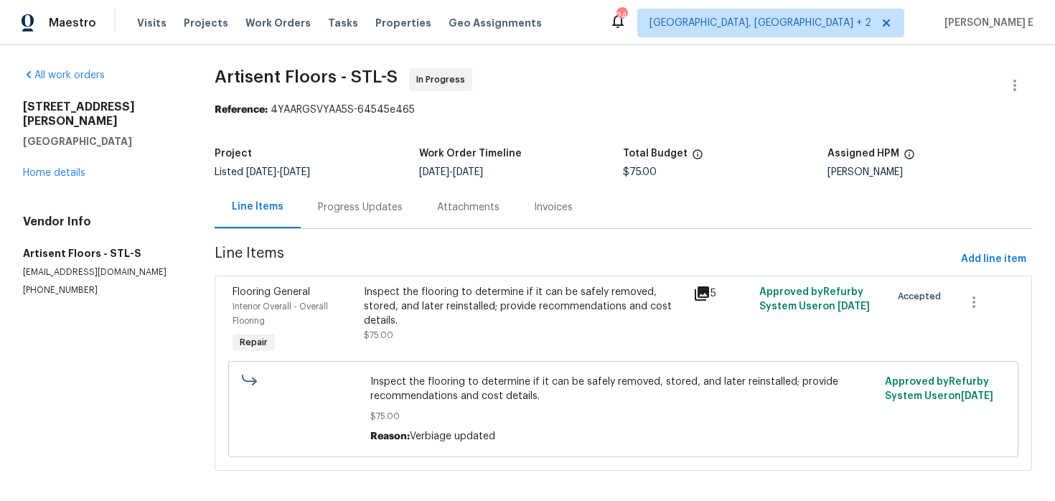
click at [372, 202] on div "Progress Updates" at bounding box center [360, 207] width 85 height 14
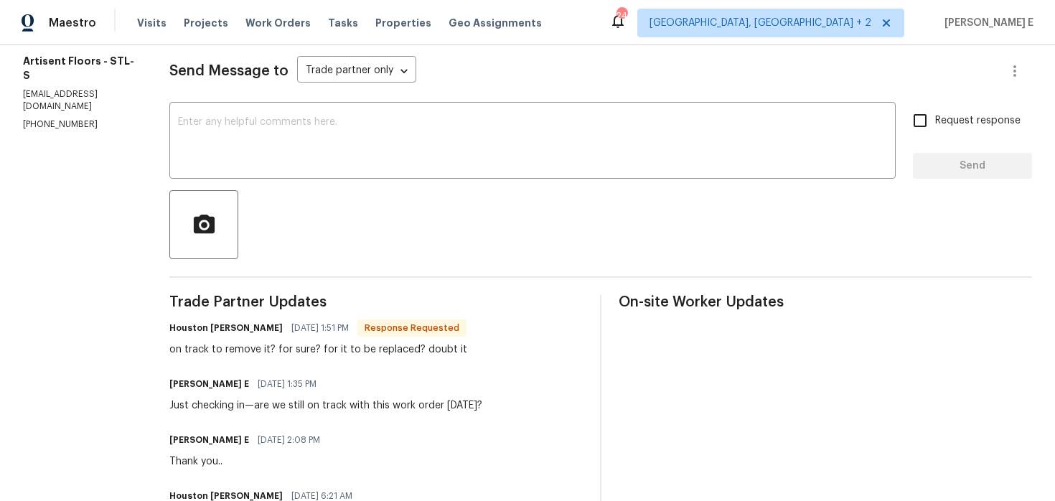
scroll to position [194, 0]
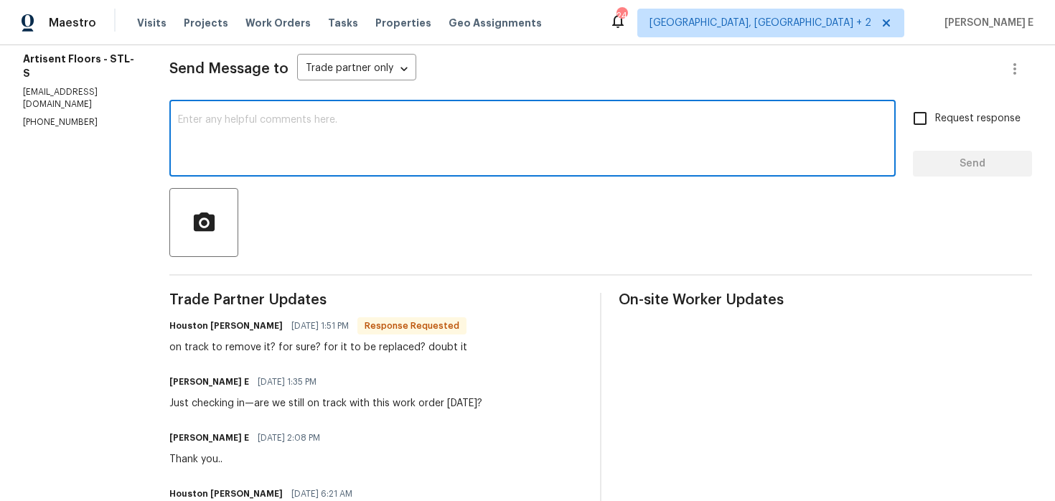
click at [424, 129] on textarea at bounding box center [532, 140] width 709 height 50
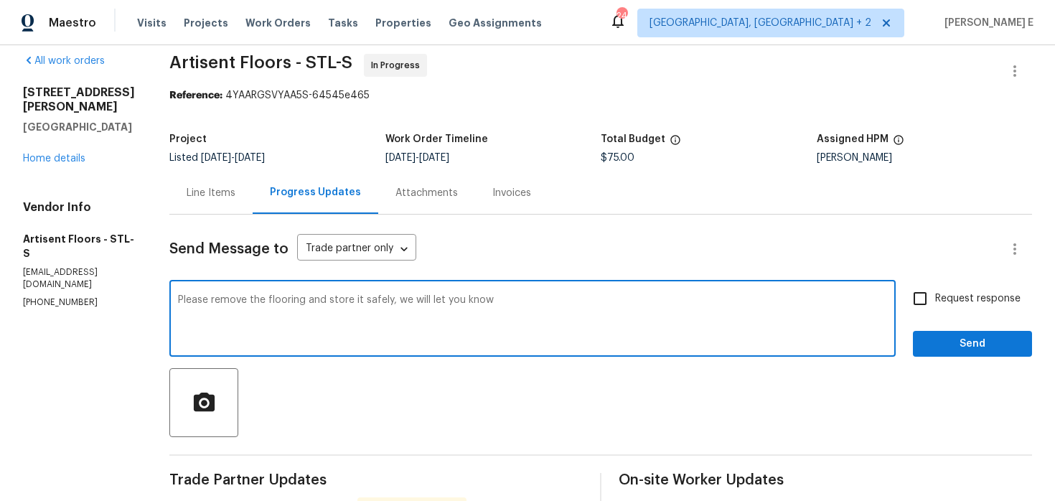
scroll to position [18, 0]
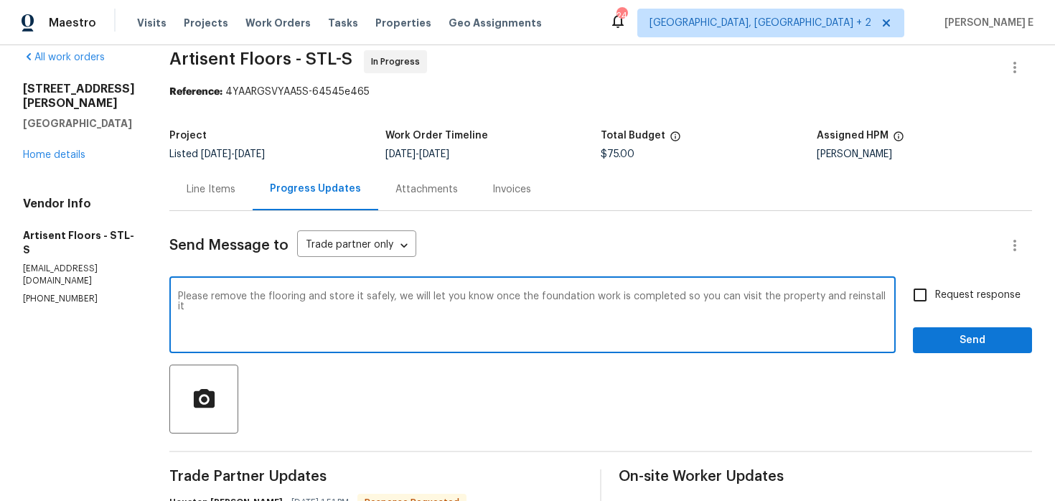
paste textarea ". We’ll let you know once the foundation work is completed so you can return to…"
type textarea "Please remove the flooring and store it safely. We’ll let you know once the fou…"
click at [962, 286] on label "Request response" at bounding box center [963, 295] width 116 height 30
click at [935, 286] on input "Request response" at bounding box center [920, 295] width 30 height 30
checkbox input "true"
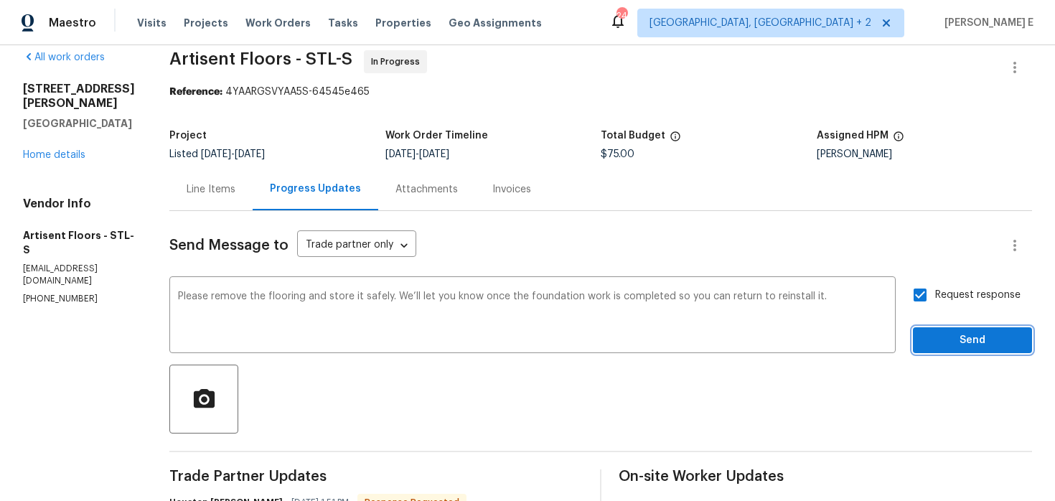
click at [927, 349] on button "Send" at bounding box center [972, 340] width 119 height 27
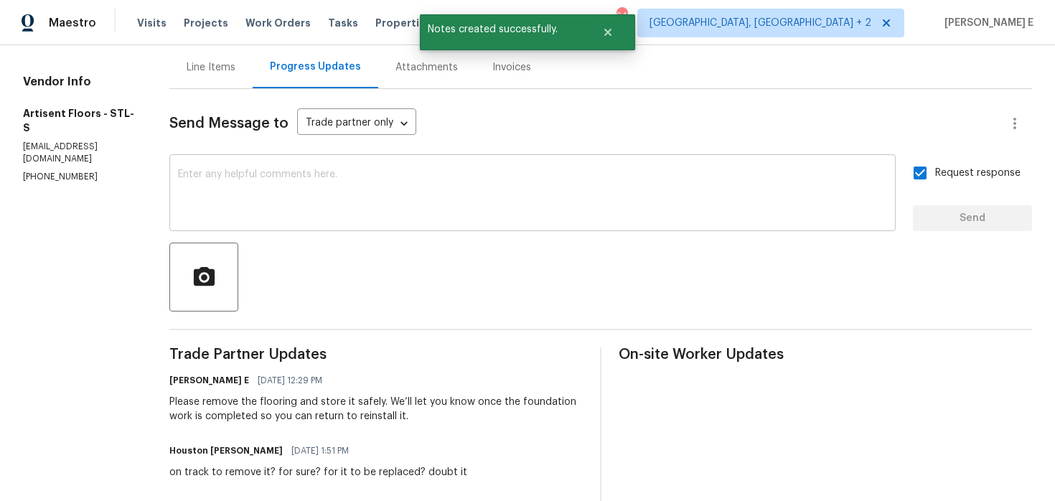
scroll to position [0, 0]
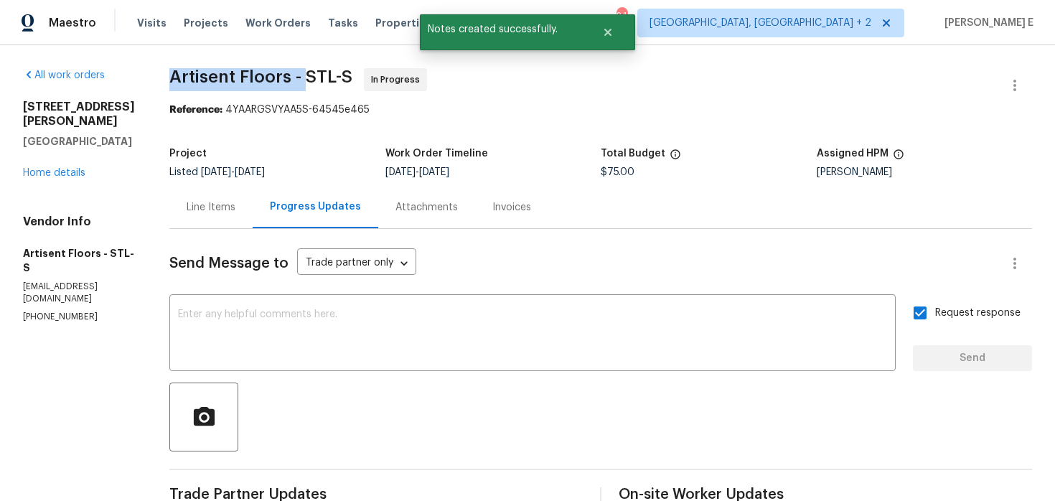
drag, startPoint x: 180, startPoint y: 81, endPoint x: 313, endPoint y: 85, distance: 132.8
click at [313, 84] on span "Artisent Floors - STL-S" at bounding box center [260, 76] width 183 height 17
copy span "Artisent Floors -"
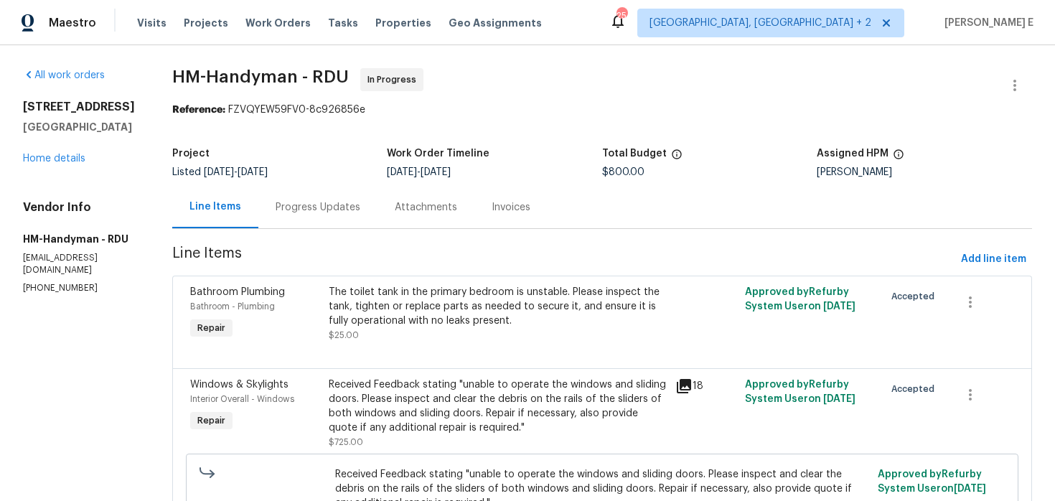
click at [319, 207] on div "Progress Updates" at bounding box center [317, 207] width 85 height 14
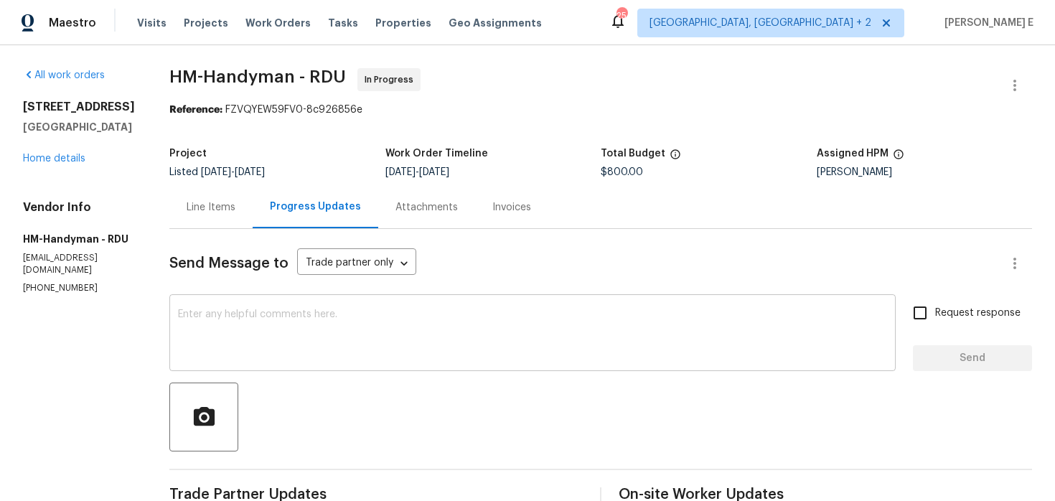
click at [467, 336] on textarea at bounding box center [532, 334] width 709 height 50
paste textarea "Just following up—any news on this so far?"
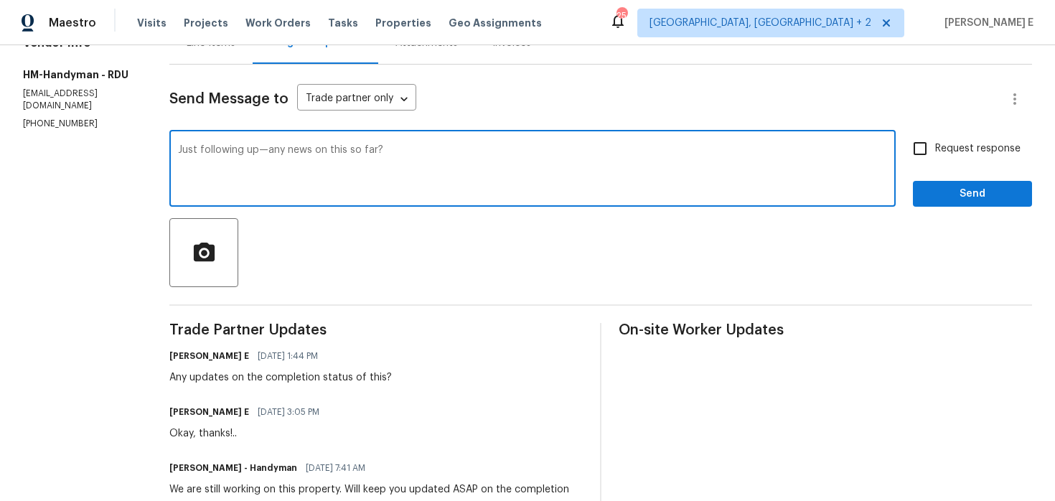
scroll to position [196, 0]
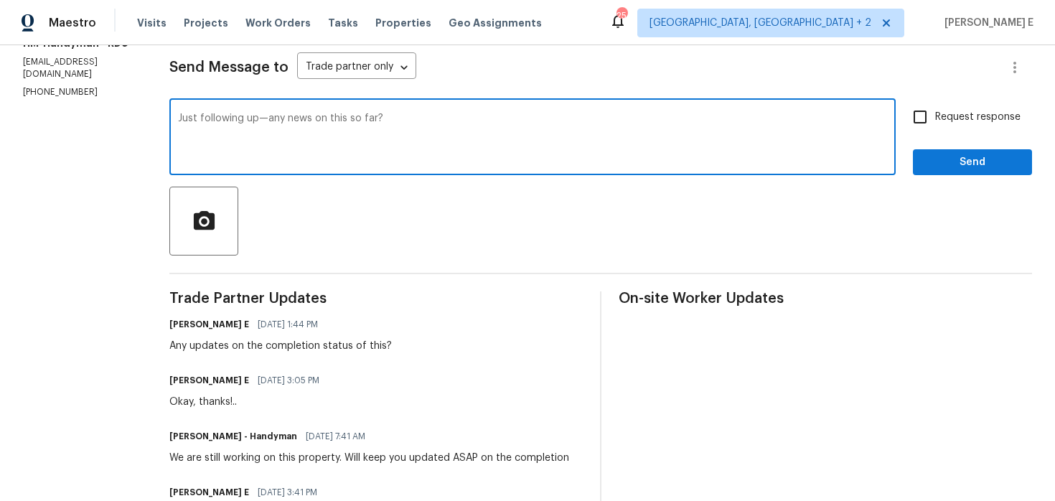
type textarea "Just following up—any news on this so far?"
click at [932, 120] on input "Request response" at bounding box center [920, 117] width 30 height 30
checkbox input "true"
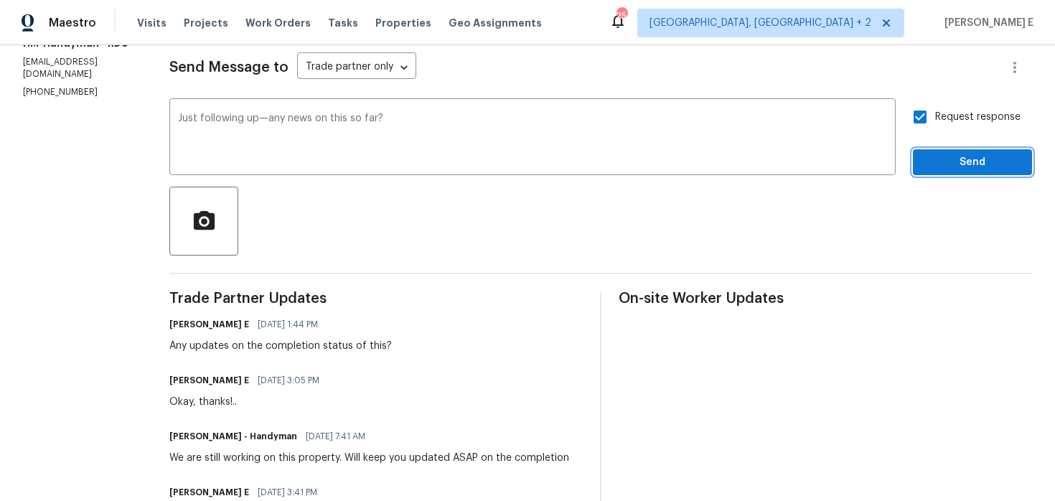
click at [931, 169] on span "Send" at bounding box center [972, 163] width 96 height 18
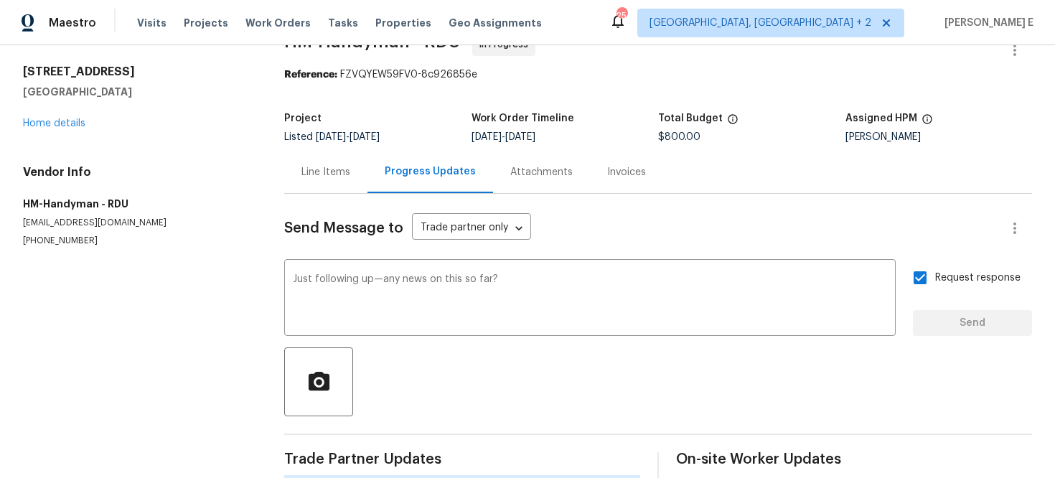
scroll to position [0, 0]
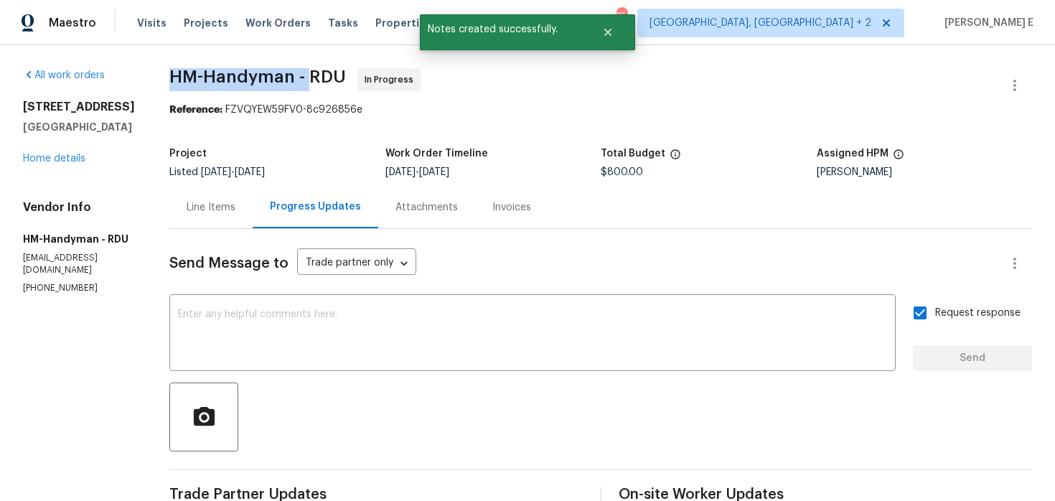
drag, startPoint x: 176, startPoint y: 80, endPoint x: 325, endPoint y: 85, distance: 149.3
copy span "HM-Handyman -"
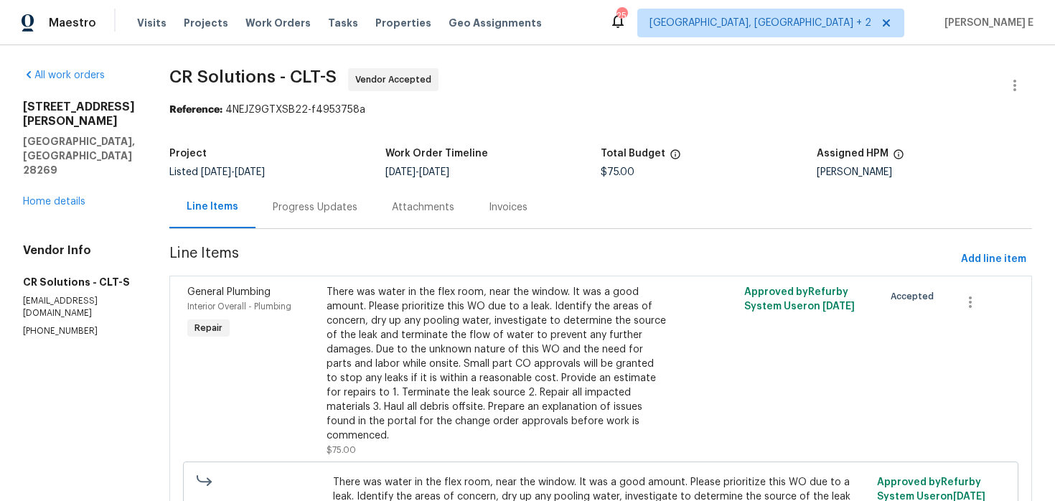
click at [288, 206] on div "Progress Updates" at bounding box center [315, 207] width 85 height 14
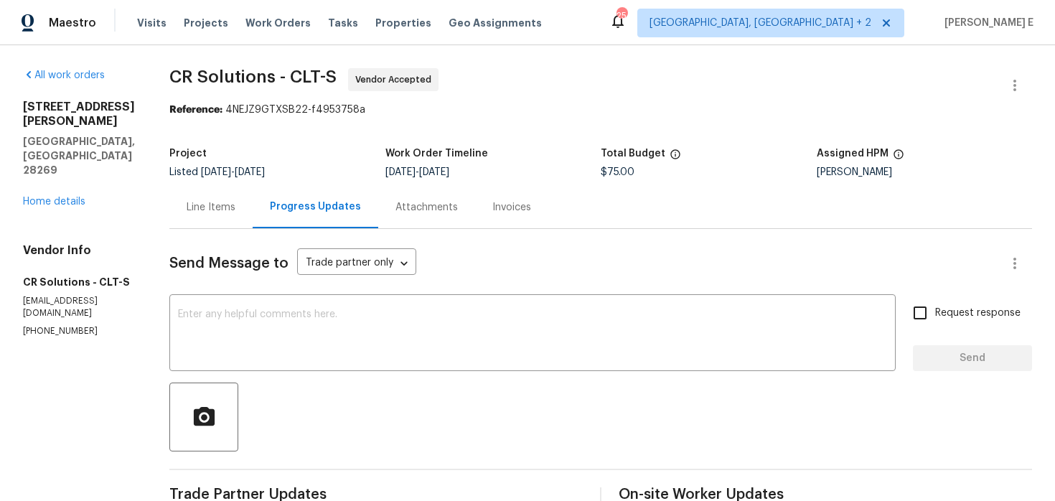
scroll to position [224, 0]
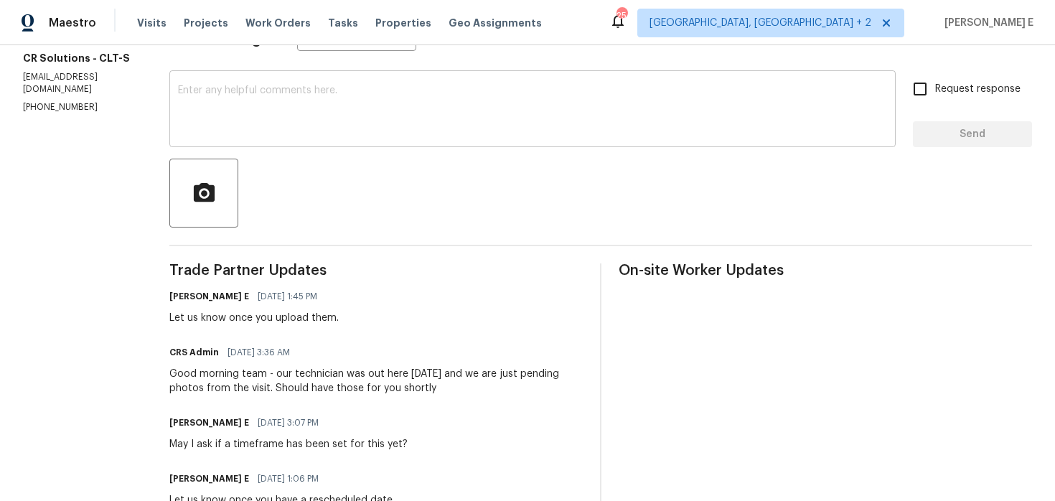
click at [613, 125] on textarea at bounding box center [532, 110] width 709 height 50
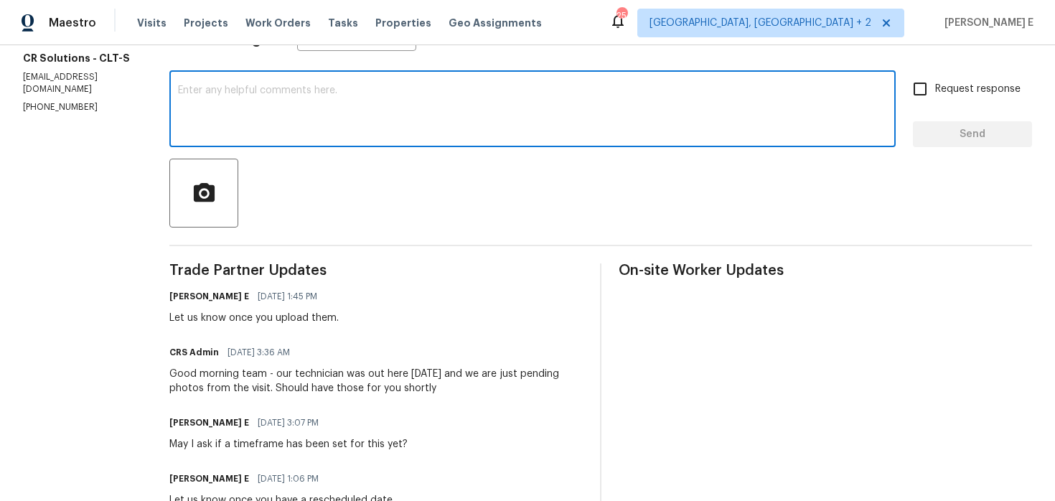
paste textarea "Just following up—any news on this so far?"
type textarea "Just following up—any news on this so far?"
click at [914, 104] on input "Request response" at bounding box center [920, 89] width 30 height 30
checkbox input "true"
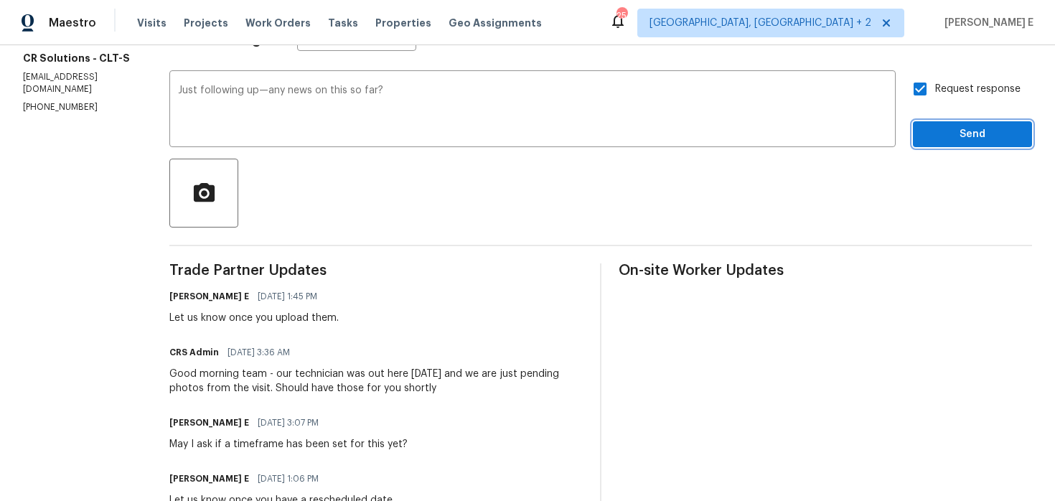
click at [924, 131] on button "Send" at bounding box center [972, 134] width 119 height 27
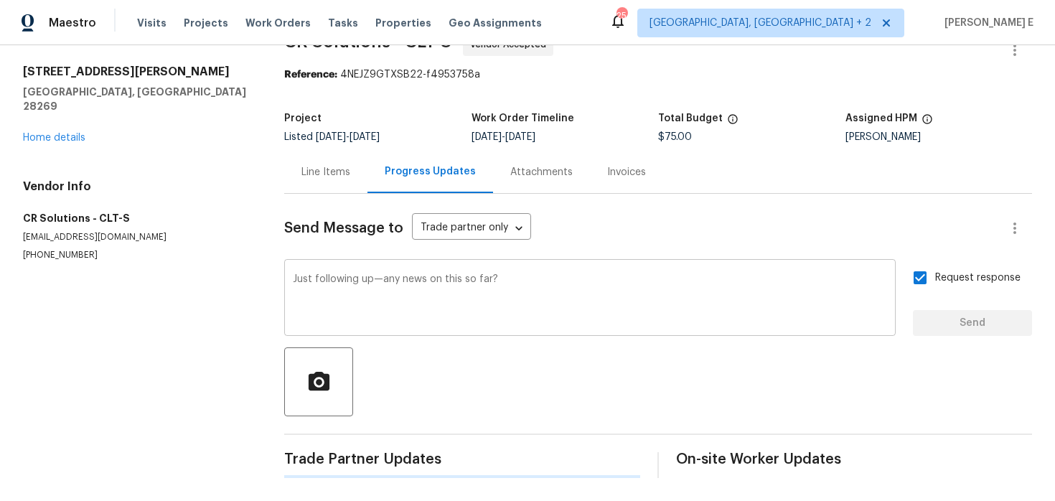
scroll to position [0, 0]
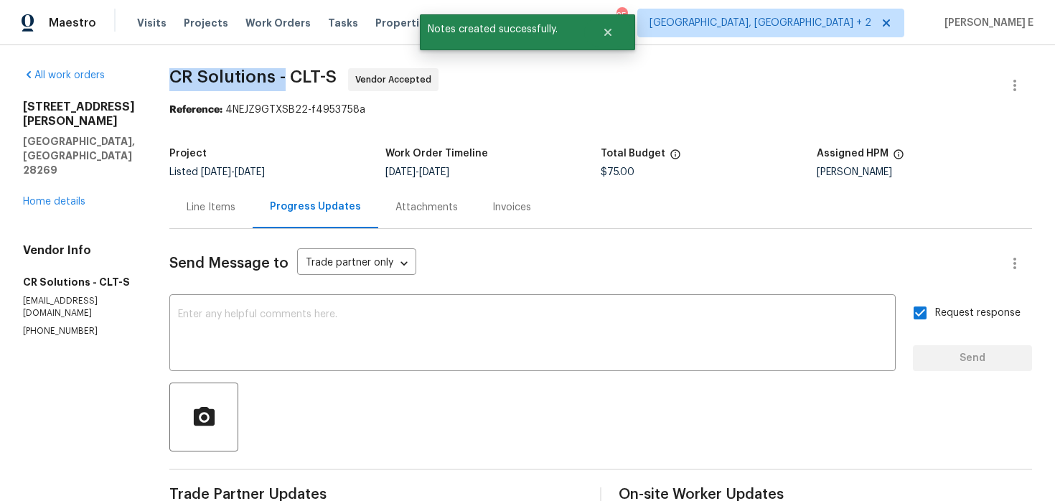
drag, startPoint x: 166, startPoint y: 75, endPoint x: 282, endPoint y: 76, distance: 115.5
click at [283, 75] on span "CR Solutions - CLT-S" at bounding box center [252, 76] width 167 height 17
copy span "CR Solutions -"
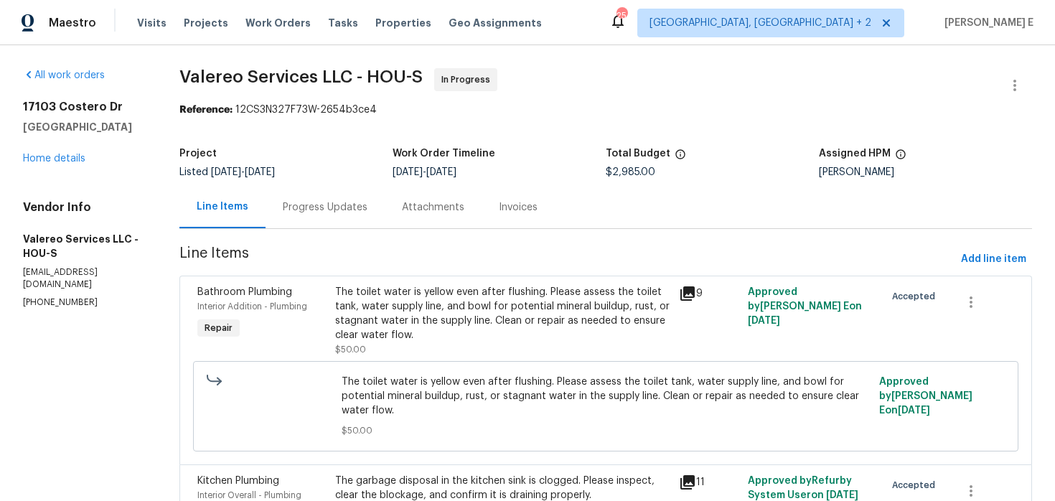
click at [333, 211] on div "Progress Updates" at bounding box center [325, 207] width 85 height 14
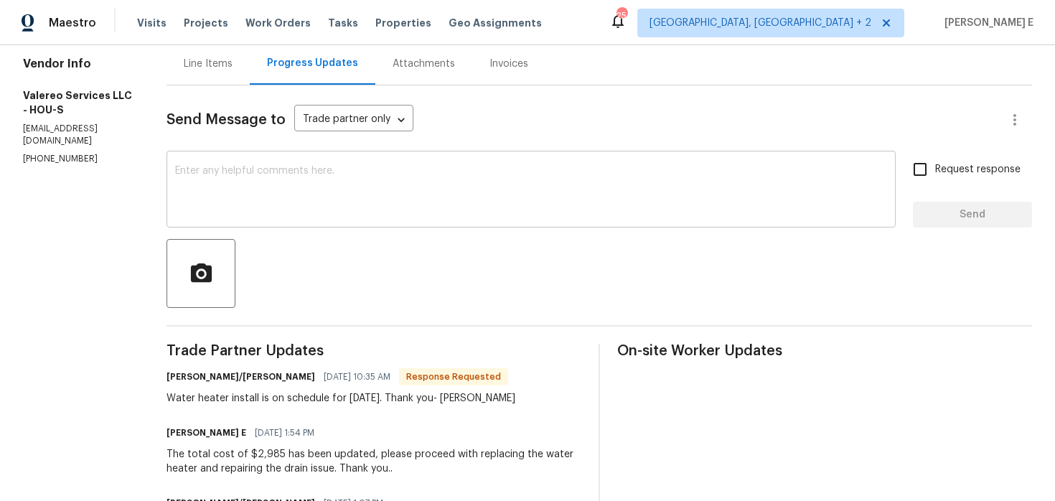
scroll to position [138, 0]
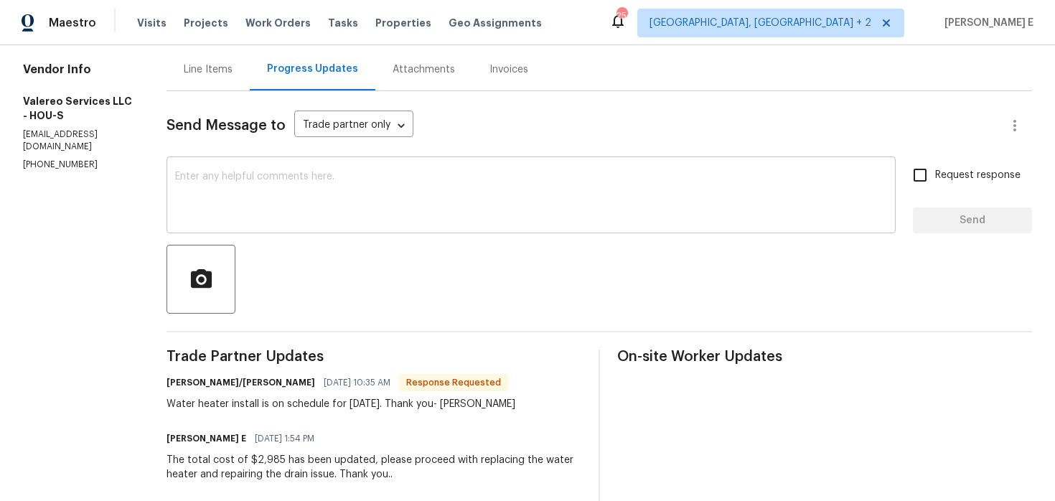
click at [386, 232] on div "x ​" at bounding box center [530, 196] width 729 height 73
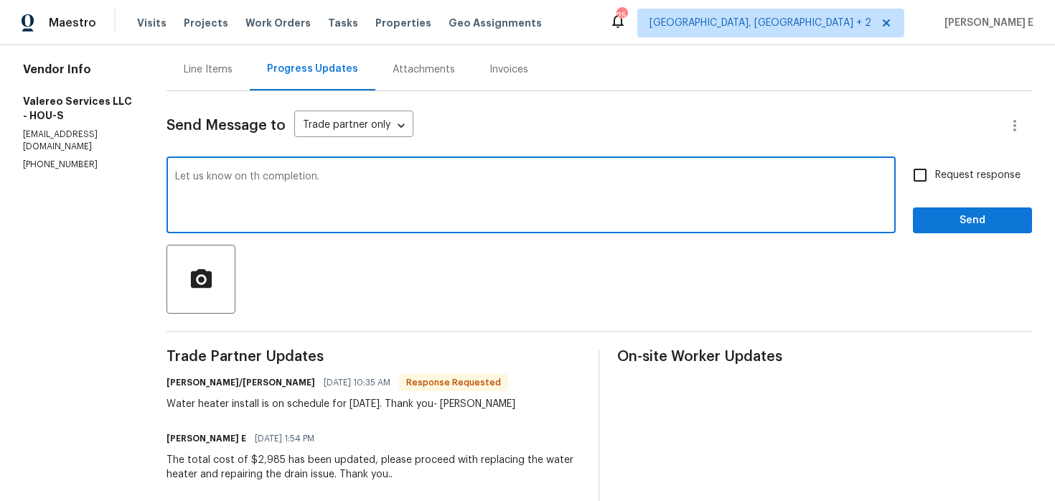
type textarea "Let us know on th completion."
click at [928, 172] on input "Request response" at bounding box center [920, 175] width 30 height 30
checkbox input "true"
click at [249, 174] on textarea "Let us know on th completion." at bounding box center [531, 196] width 712 height 50
type textarea "Let us know on the completion."
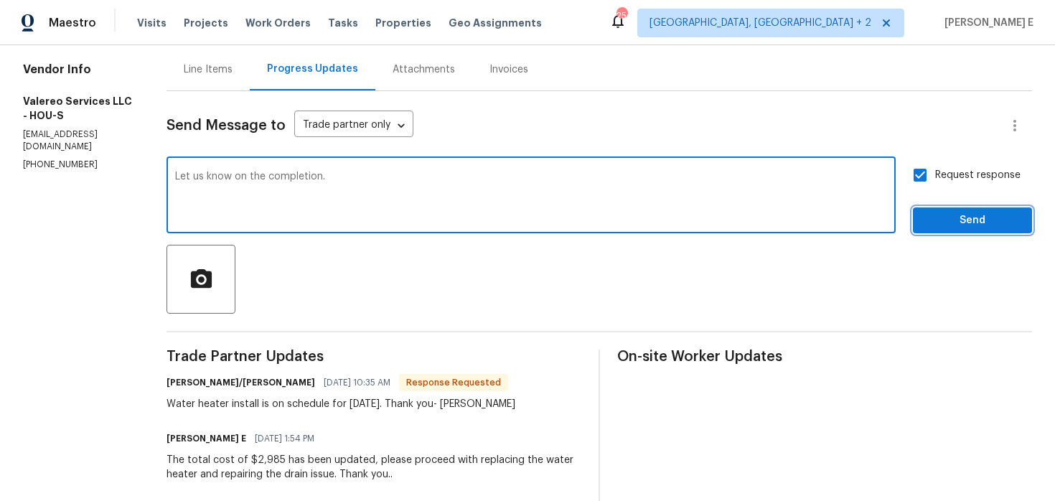
click at [979, 226] on span "Send" at bounding box center [972, 221] width 96 height 18
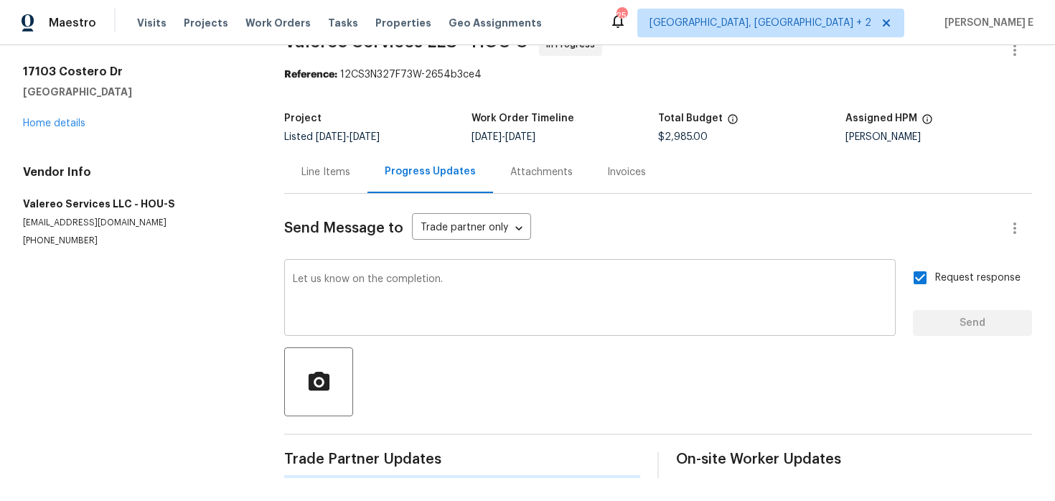
scroll to position [0, 0]
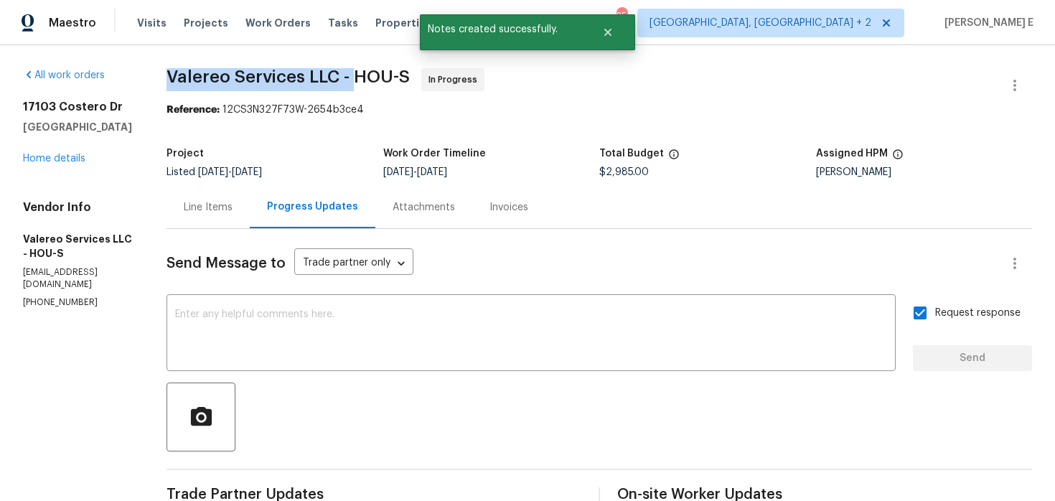
drag, startPoint x: 155, startPoint y: 77, endPoint x: 349, endPoint y: 77, distance: 194.4
copy span "Valereo Services LLC -"
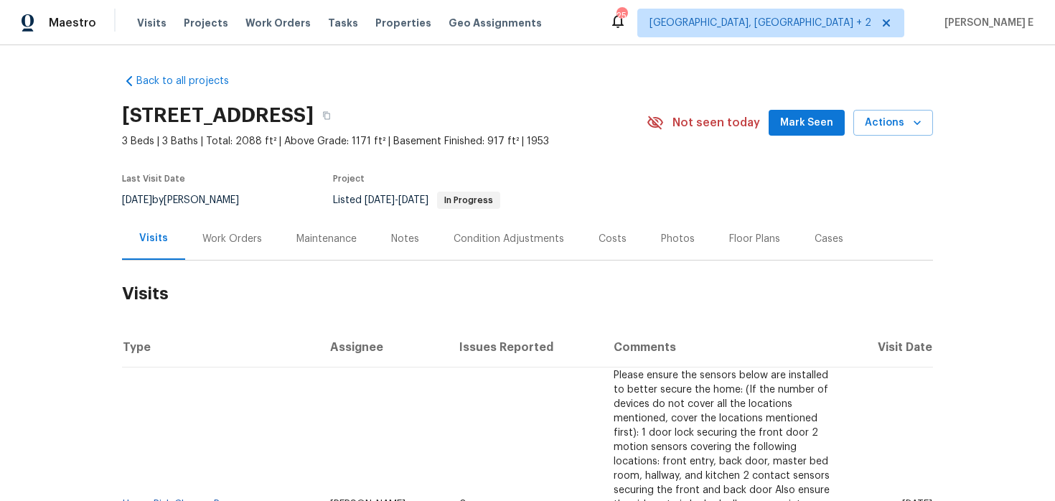
click at [236, 240] on div "Work Orders" at bounding box center [232, 239] width 60 height 14
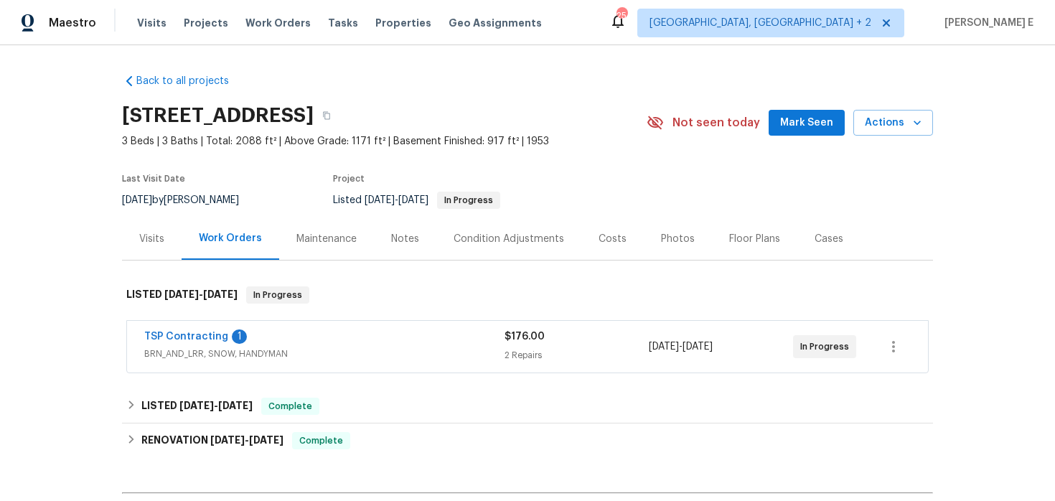
scroll to position [92, 0]
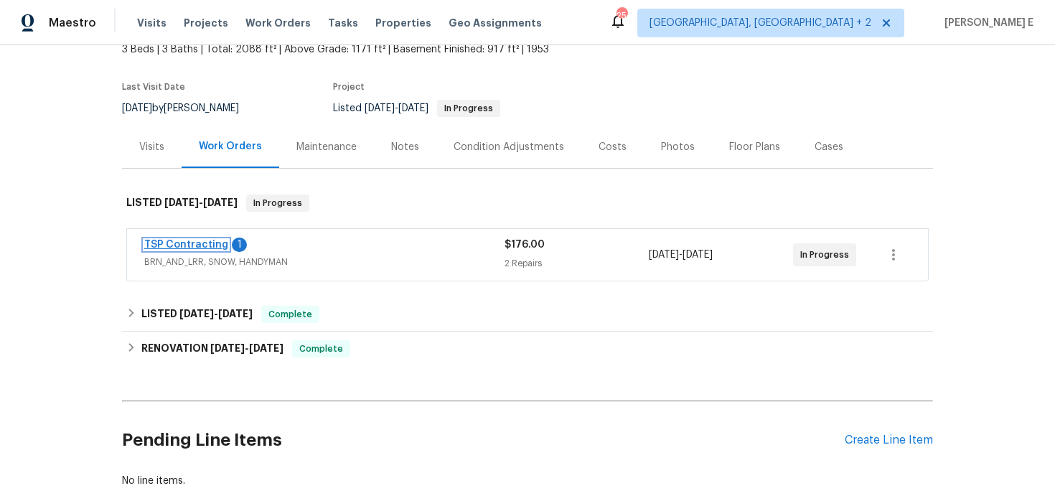
click at [200, 245] on link "TSP Contracting" at bounding box center [186, 245] width 84 height 10
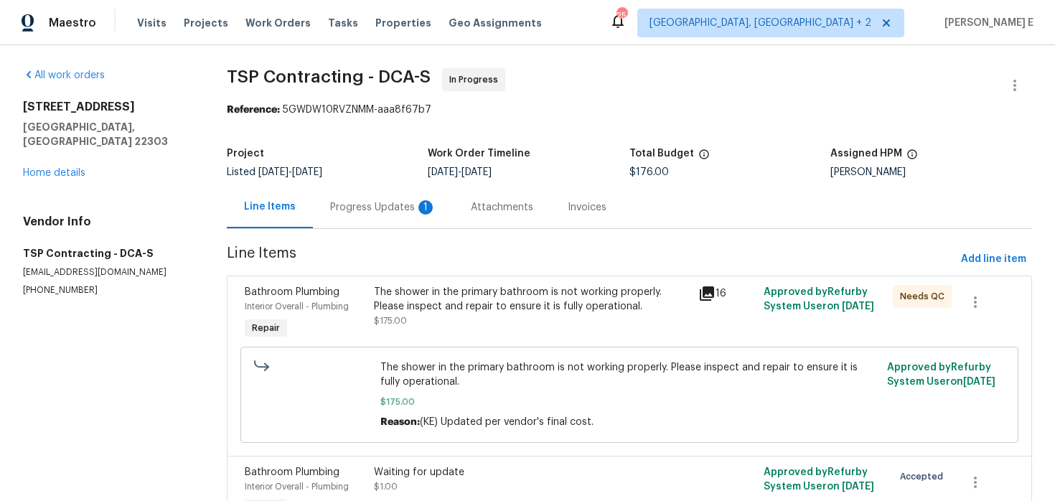
click at [397, 213] on div "Progress Updates 1" at bounding box center [383, 207] width 106 height 14
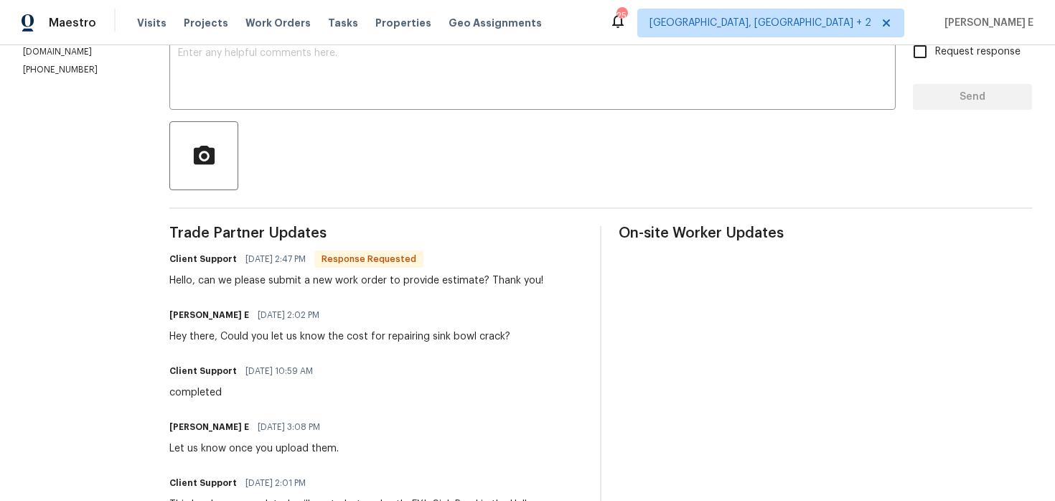
scroll to position [263, 0]
